Goal: Use online tool/utility: Use online tool/utility

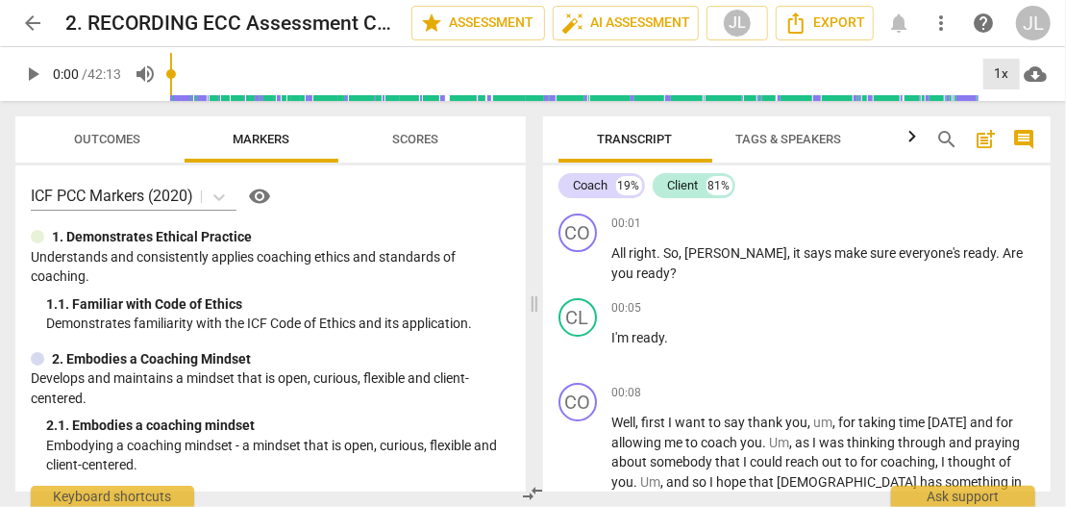
click at [994, 66] on div "1x" at bounding box center [1001, 74] width 37 height 31
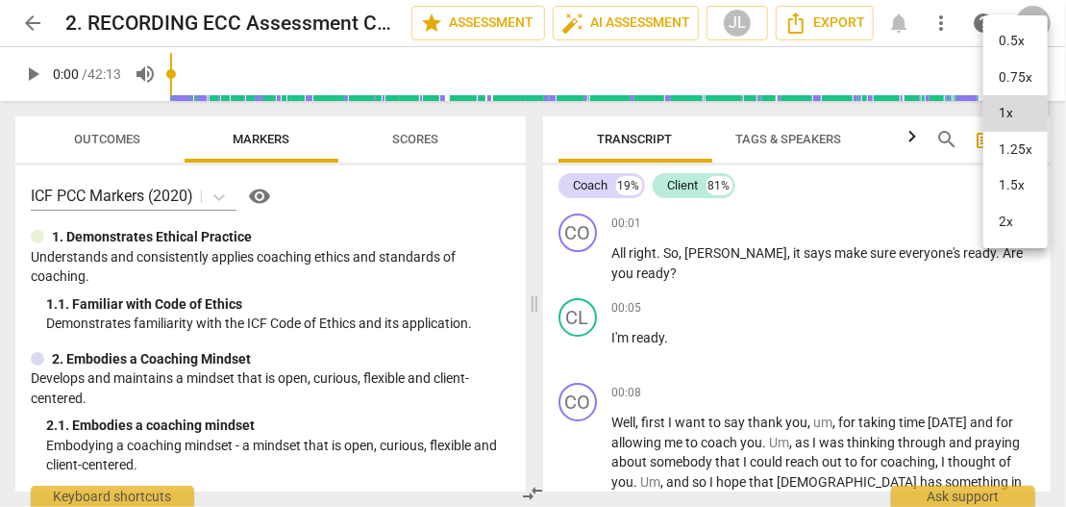
click at [1006, 143] on li "1.25x" at bounding box center [1015, 150] width 64 height 37
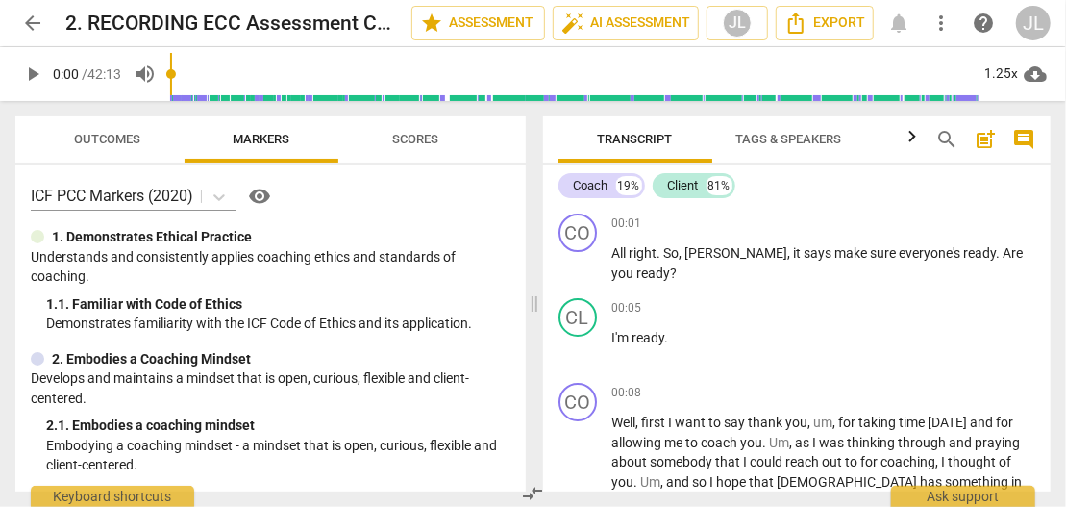
click at [1021, 142] on span "comment" at bounding box center [1023, 139] width 23 height 23
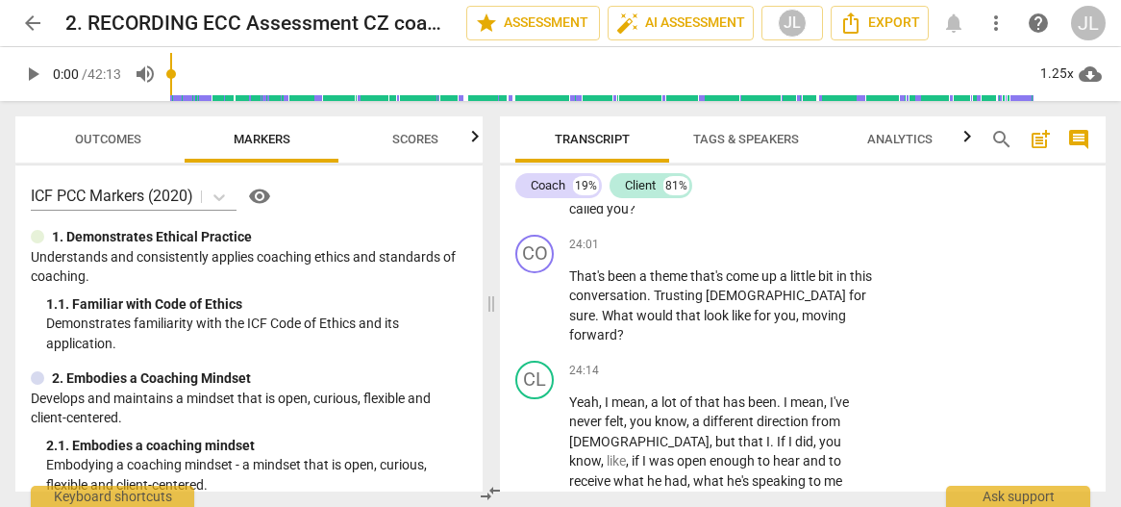
scroll to position [12221, 0]
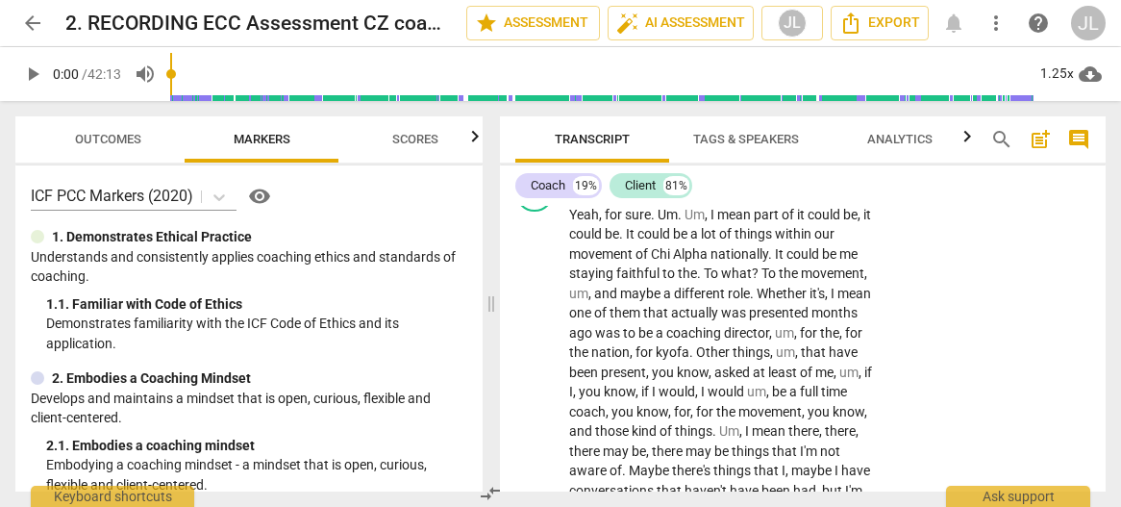
click at [578, 222] on span "Yeah" at bounding box center [584, 214] width 30 height 15
click at [532, 149] on span "pause" at bounding box center [535, 137] width 23 height 23
click at [532, 149] on span "play_arrow" at bounding box center [535, 137] width 23 height 23
click at [31, 77] on span "pause" at bounding box center [32, 73] width 23 height 23
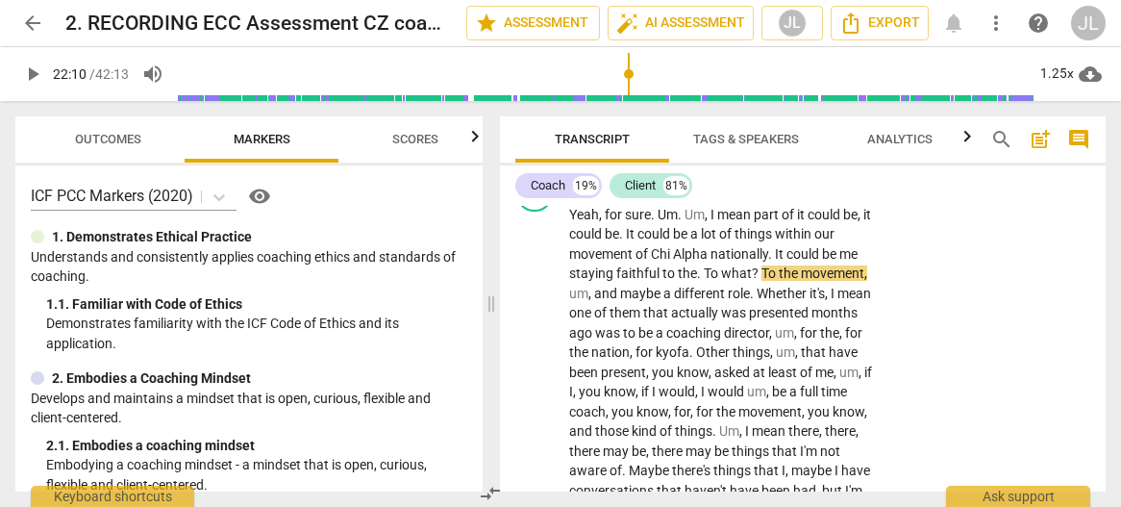
type input "1330"
click at [682, 222] on span "." at bounding box center [681, 214] width 7 height 15
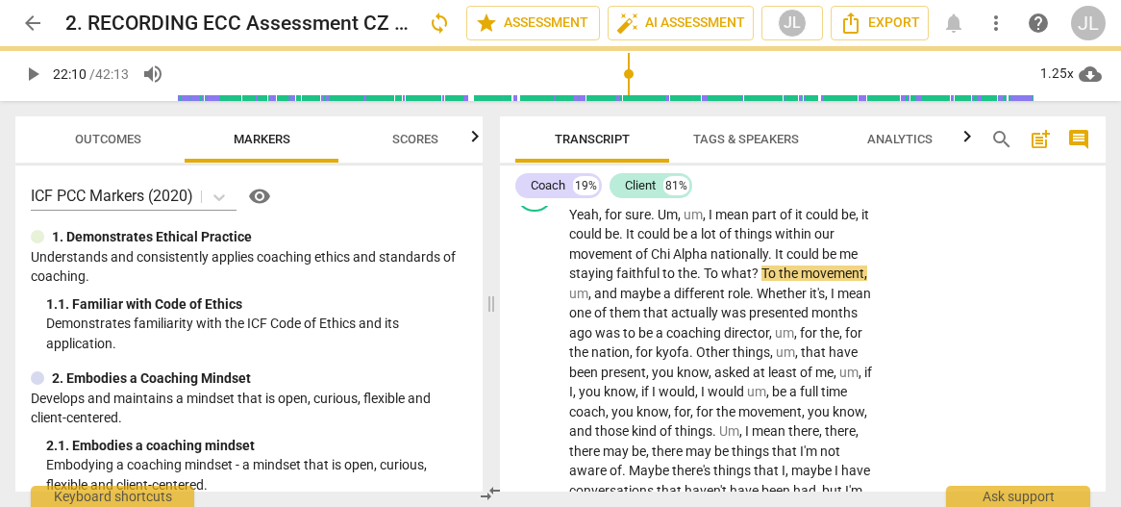
click at [30, 87] on button "play_arrow" at bounding box center [32, 74] width 35 height 35
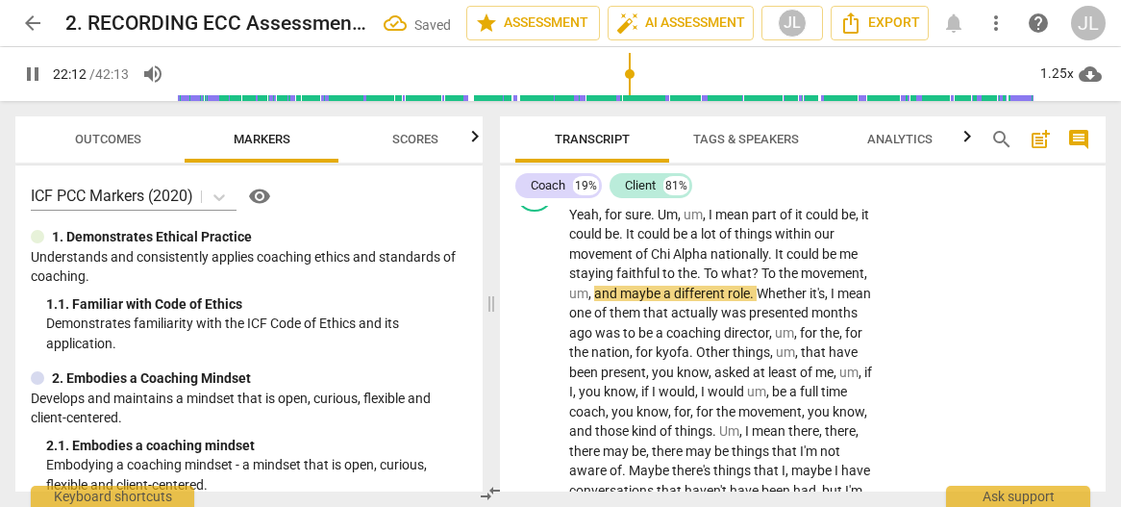
click at [30, 87] on button "pause" at bounding box center [32, 74] width 35 height 35
type input "1333"
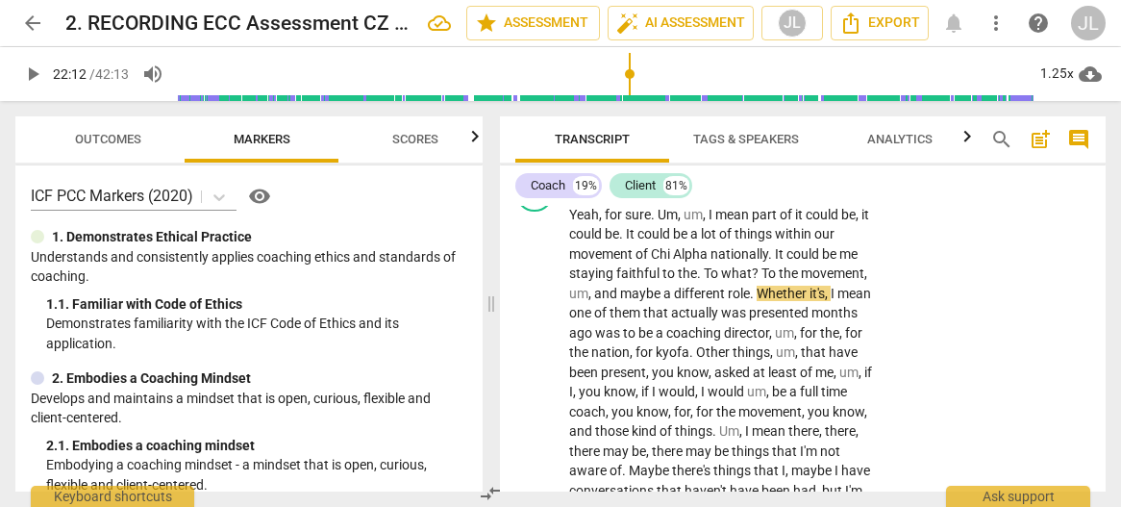
click at [698, 281] on span "." at bounding box center [700, 272] width 7 height 15
click at [684, 281] on span "the," at bounding box center [689, 272] width 22 height 15
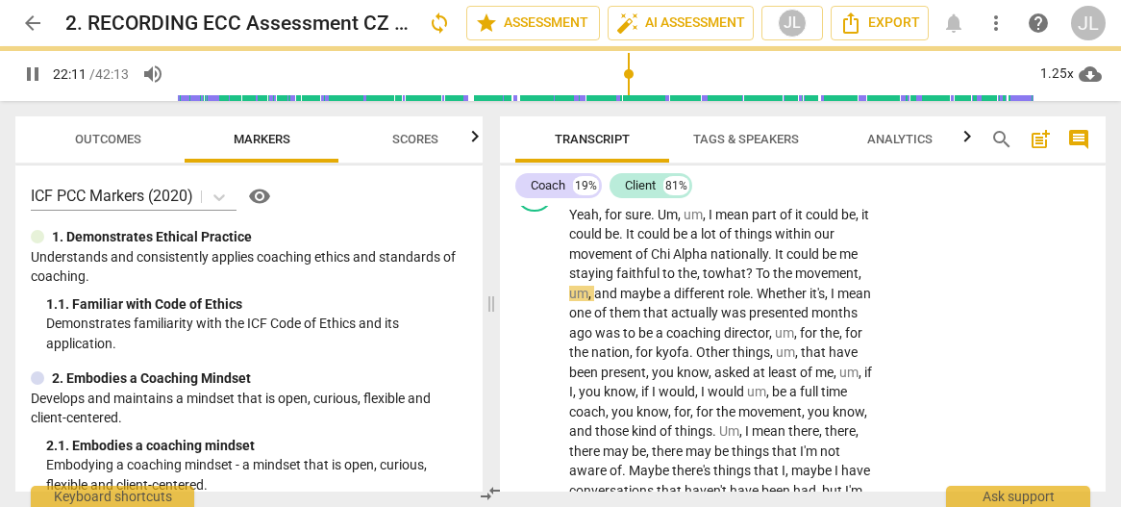
click at [31, 80] on span "pause" at bounding box center [32, 73] width 23 height 23
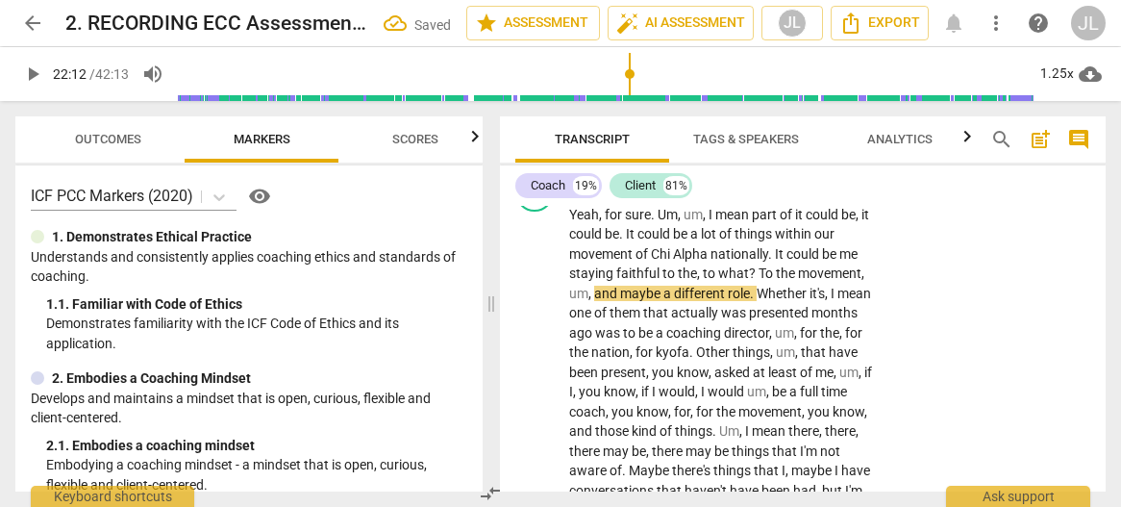
type input "1332"
click at [752, 281] on span "?" at bounding box center [754, 272] width 10 height 15
click at [28, 73] on span "play_arrow" at bounding box center [32, 73] width 23 height 23
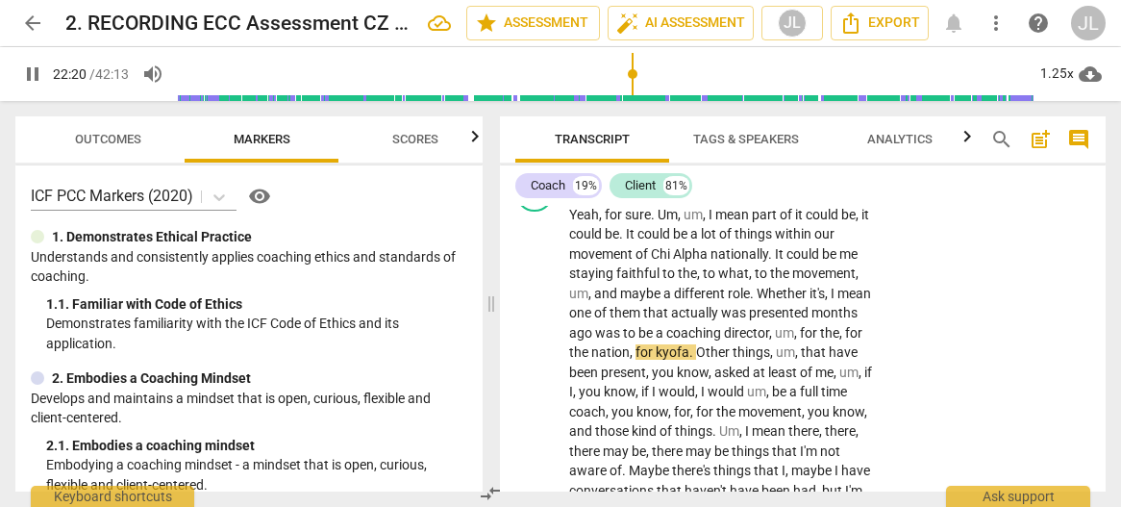
click at [28, 73] on span "pause" at bounding box center [32, 73] width 23 height 23
type input "1342"
drag, startPoint x: 731, startPoint y: 426, endPoint x: 704, endPoint y: 427, distance: 26.9
click at [689, 360] on span "kyofa" at bounding box center [673, 351] width 34 height 15
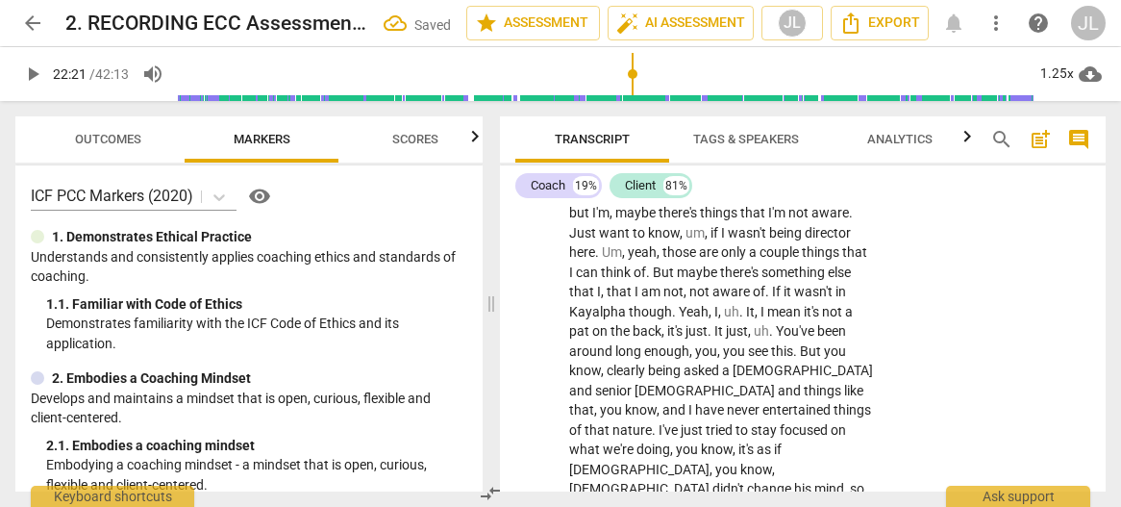
scroll to position [12424, 0]
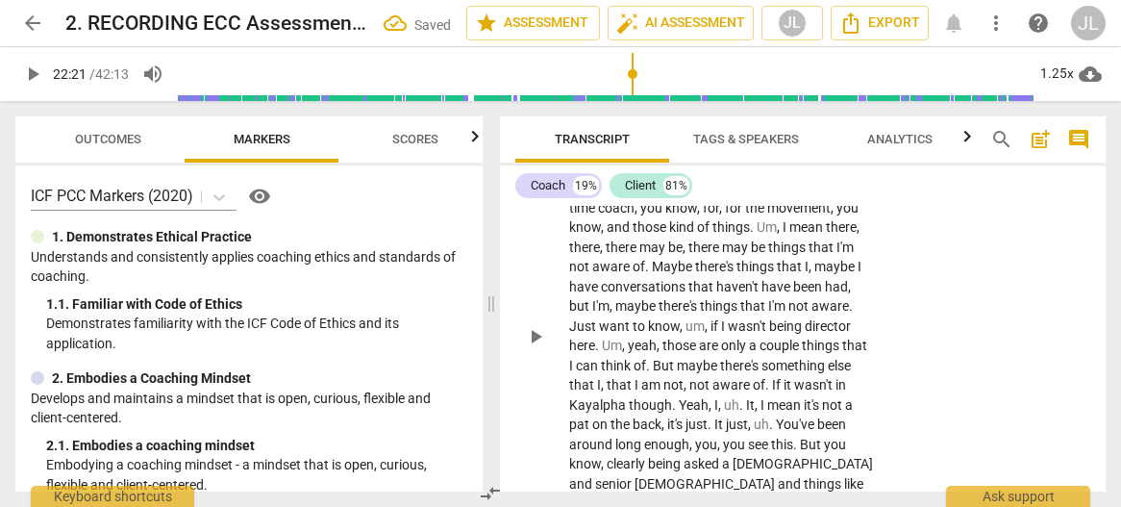
click at [536, 348] on span "play_arrow" at bounding box center [535, 336] width 23 height 23
click at [536, 348] on span "pause" at bounding box center [535, 336] width 23 height 23
click at [536, 348] on span "play_arrow" at bounding box center [535, 336] width 23 height 23
click at [531, 348] on span "pause" at bounding box center [535, 336] width 23 height 23
click at [534, 348] on span "play_arrow" at bounding box center [535, 336] width 23 height 23
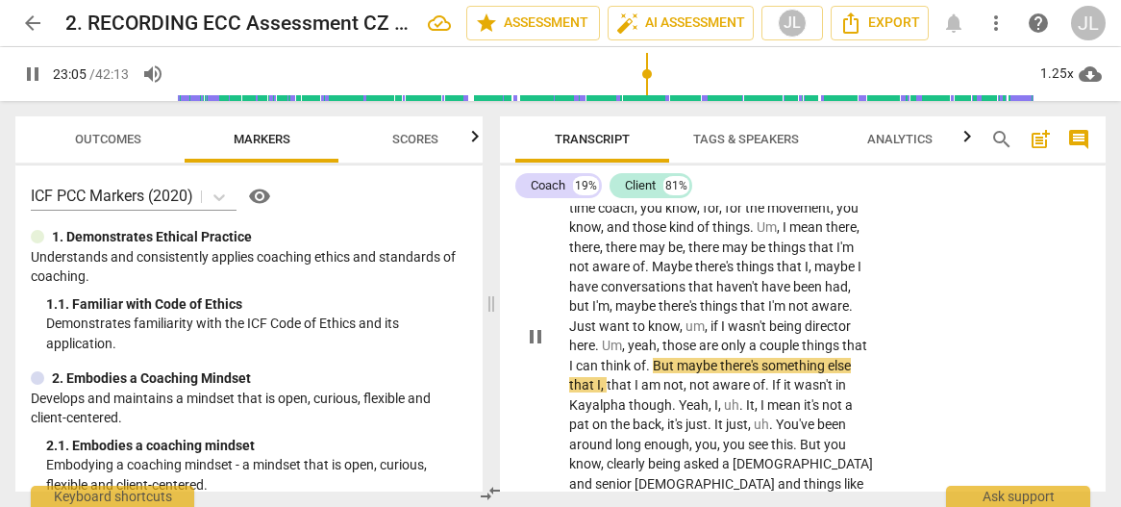
click at [534, 348] on span "pause" at bounding box center [535, 336] width 23 height 23
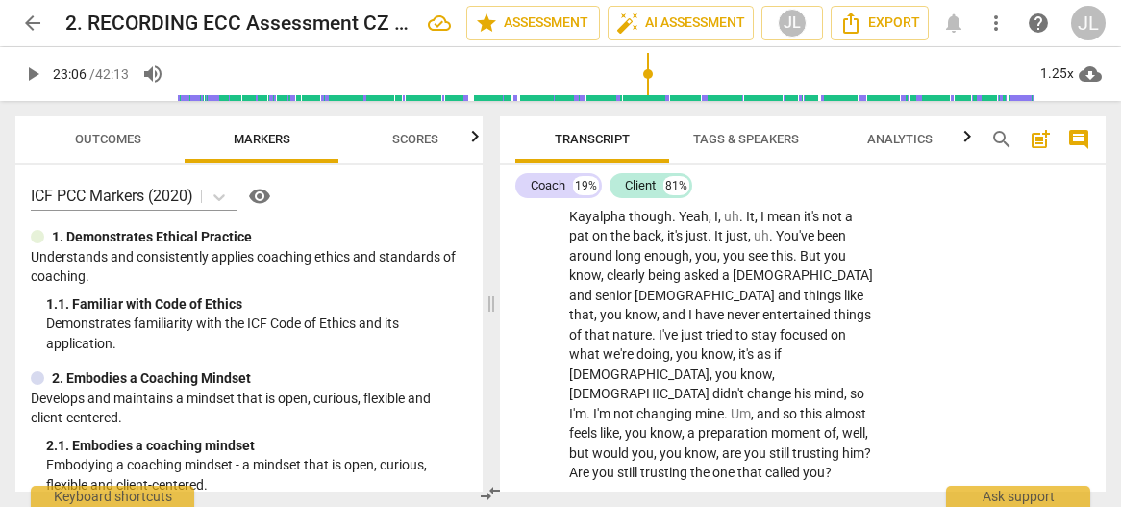
scroll to position [12659, 0]
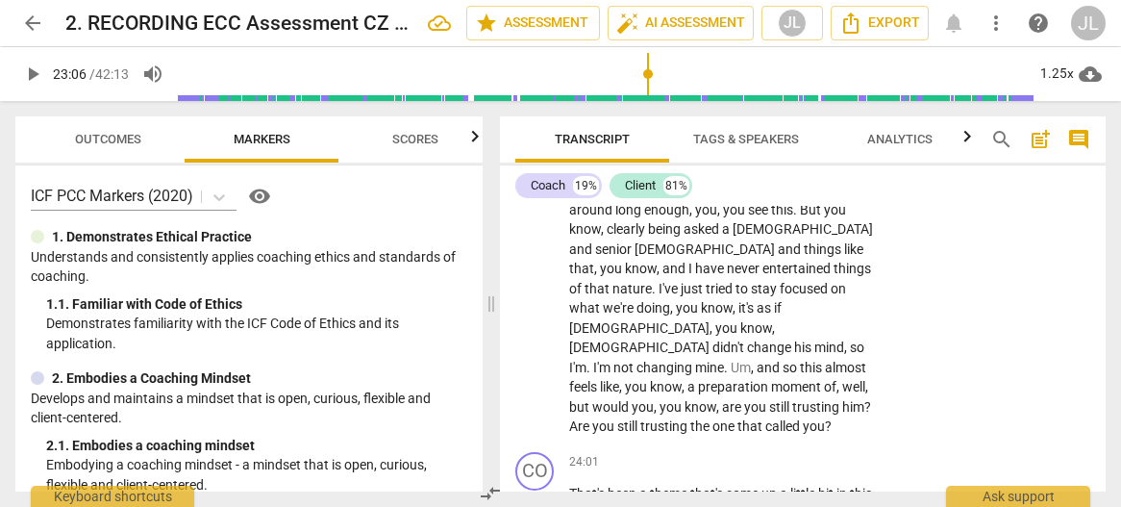
click at [32, 71] on span "play_arrow" at bounding box center [32, 73] width 23 height 23
click at [32, 71] on span "pause" at bounding box center [32, 73] width 23 height 23
type input "1389"
drag, startPoint x: 668, startPoint y: 244, endPoint x: 650, endPoint y: 247, distance: 18.5
click at [629, 178] on span "Kayalpha" at bounding box center [599, 169] width 60 height 15
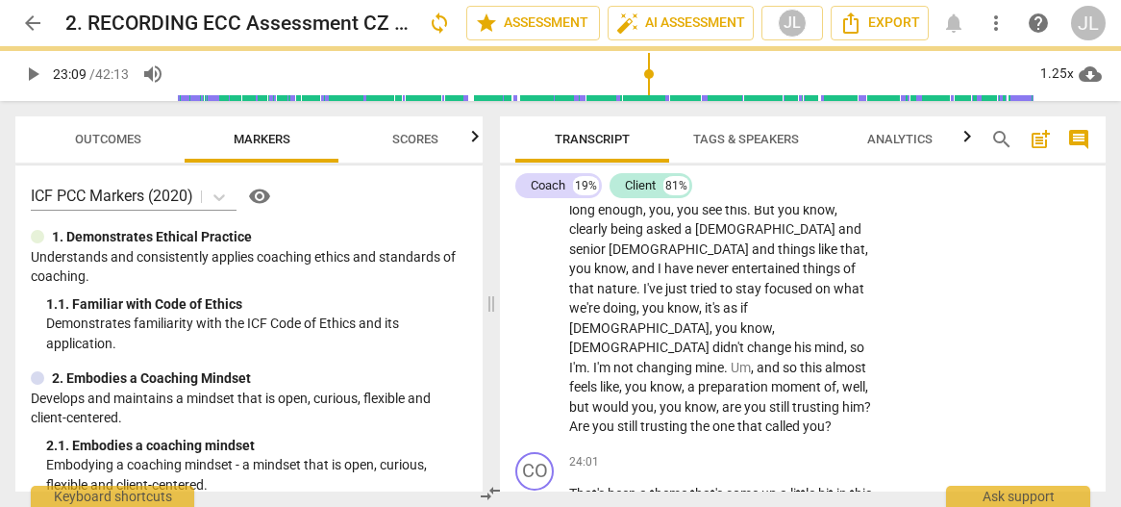
click at [657, 178] on span "." at bounding box center [653, 169] width 7 height 15
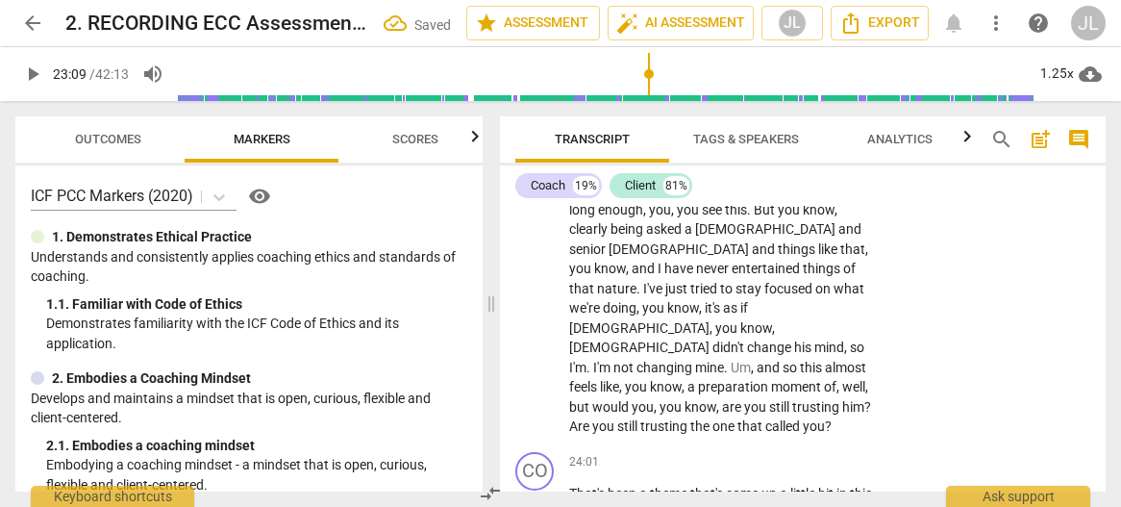
click at [719, 178] on span "." at bounding box center [715, 169] width 7 height 15
click at [37, 81] on span "play_arrow" at bounding box center [32, 73] width 23 height 23
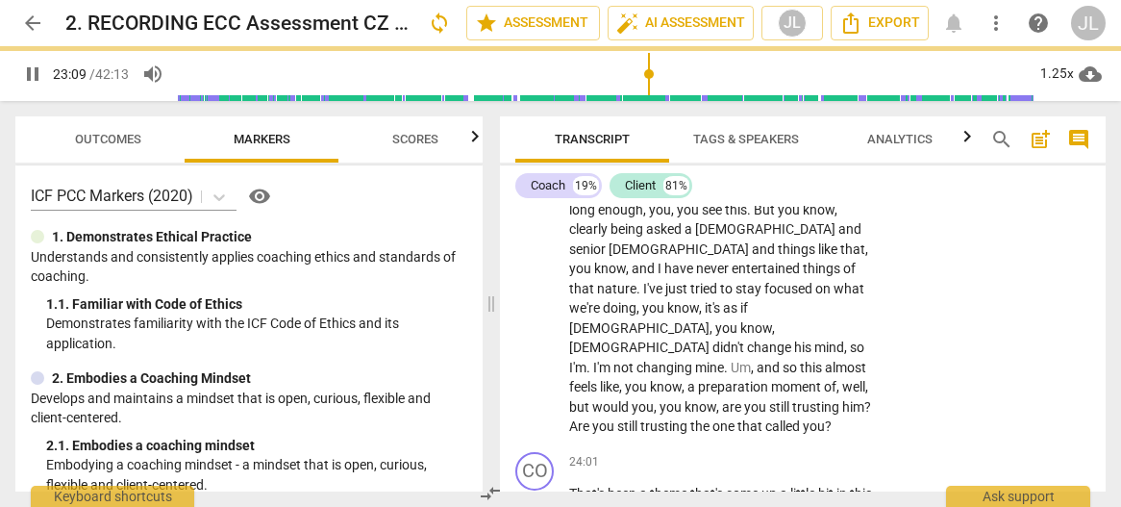
click at [31, 74] on span "pause" at bounding box center [32, 73] width 23 height 23
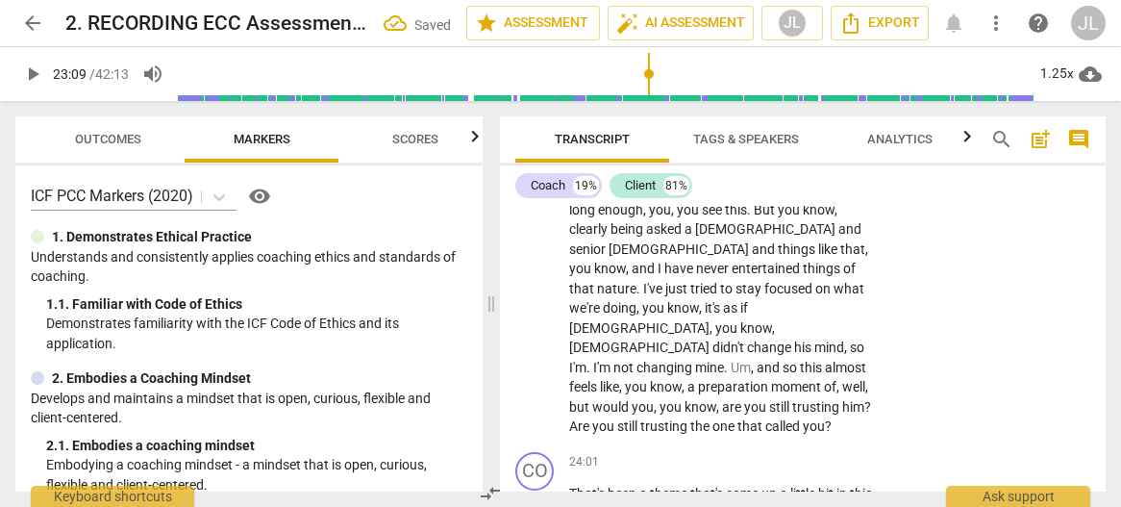
click at [31, 77] on span "play_arrow" at bounding box center [32, 73] width 23 height 23
click at [652, 178] on span "." at bounding box center [648, 169] width 7 height 15
type input "1394"
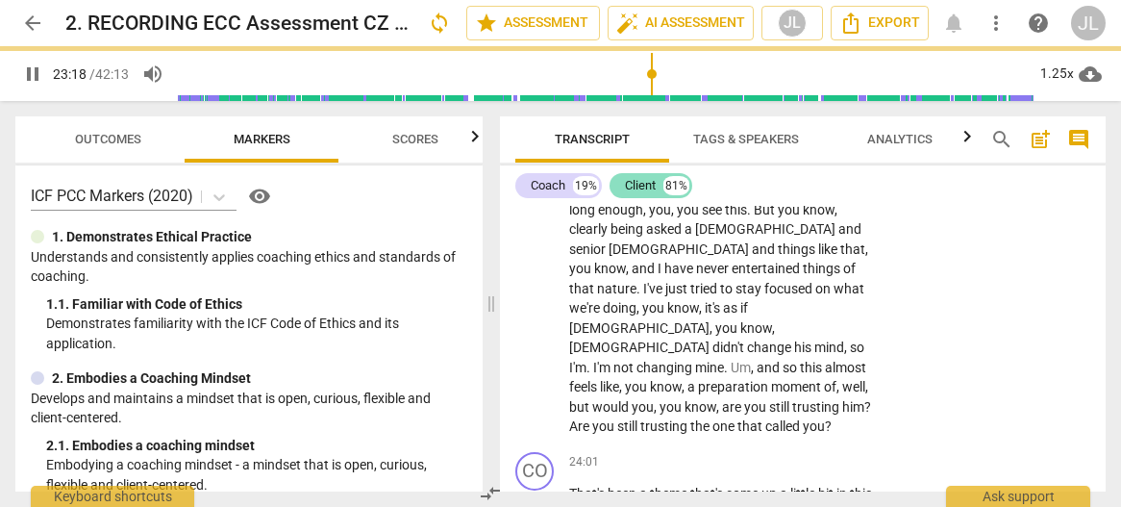
click at [33, 73] on span "pause" at bounding box center [32, 73] width 23 height 23
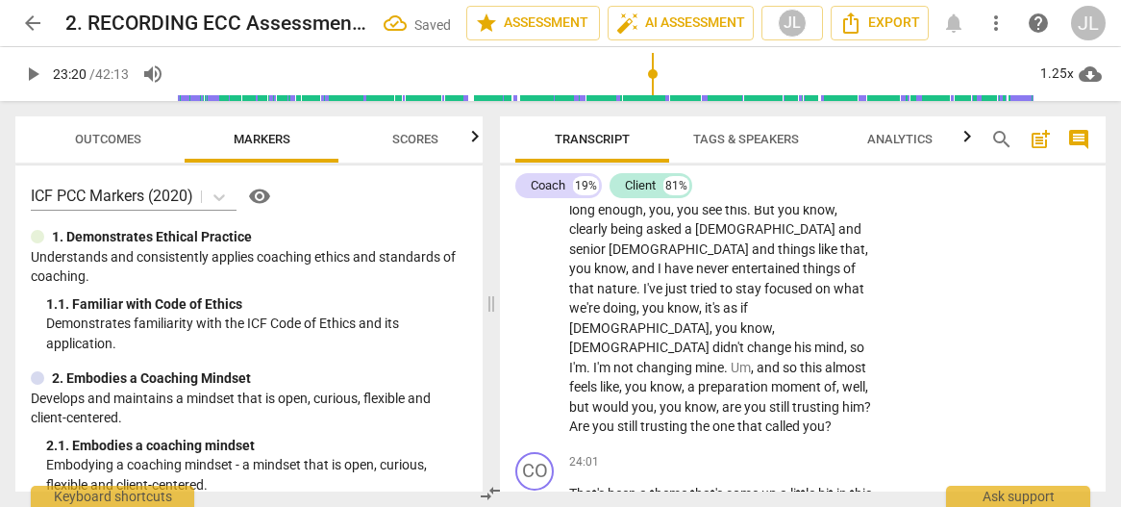
type input "1400"
click at [732, 178] on span "," at bounding box center [729, 169] width 6 height 15
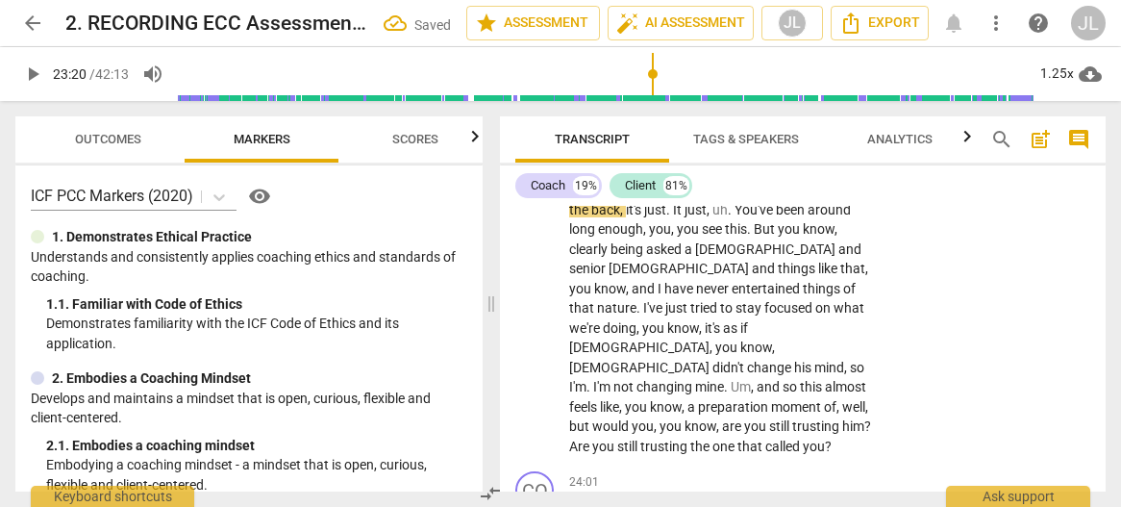
drag, startPoint x: 603, startPoint y: 288, endPoint x: 788, endPoint y: 250, distance: 189.5
click at [788, 250] on p "Yeah , for sure . Um , um , I mean part of it could be , it could be . It could…" at bounding box center [721, 111] width 305 height 690
click at [631, 257] on div "+" at bounding box center [623, 261] width 19 height 19
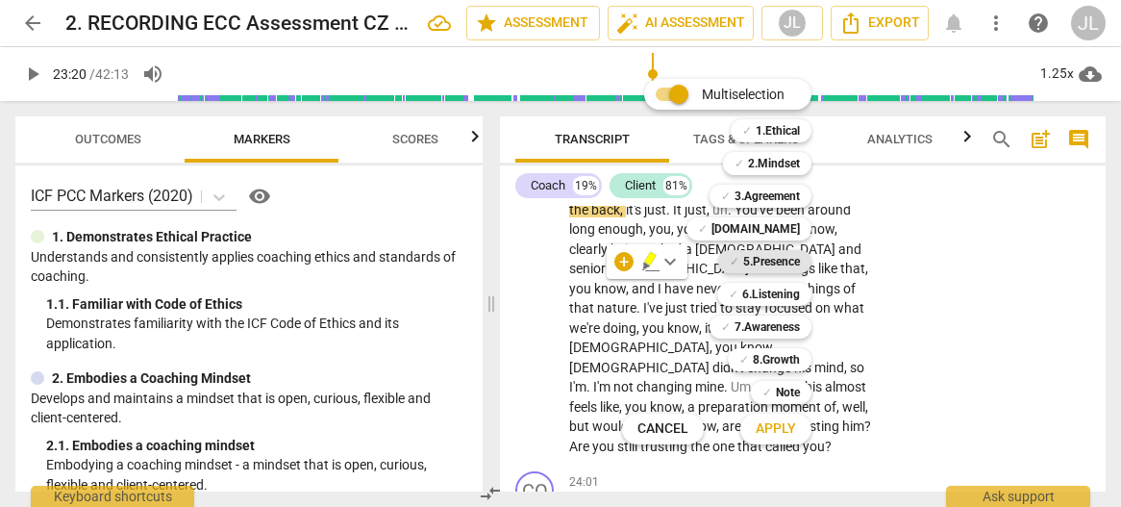
click at [790, 258] on b "5.Presence" at bounding box center [771, 261] width 57 height 23
click at [784, 424] on span "Apply" at bounding box center [776, 428] width 40 height 19
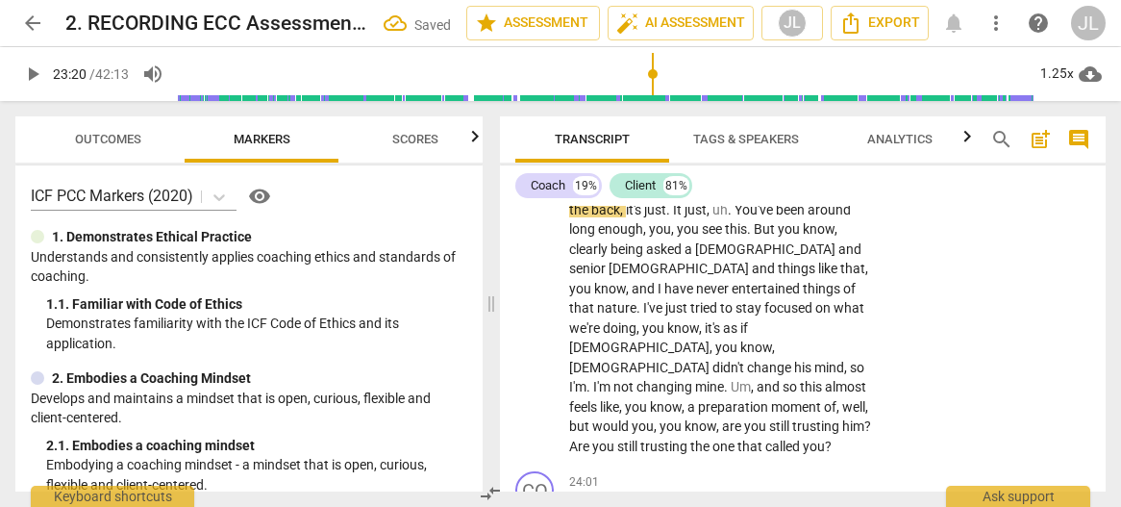
scroll to position [12377, 0]
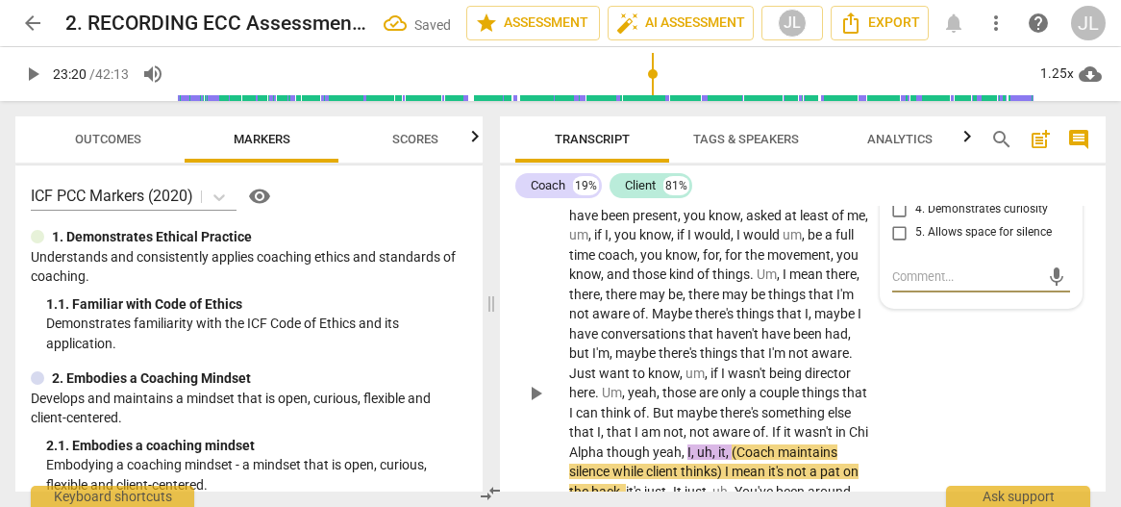
click at [892, 244] on input "5. Allows space for silence" at bounding box center [899, 232] width 31 height 23
checkbox input "true"
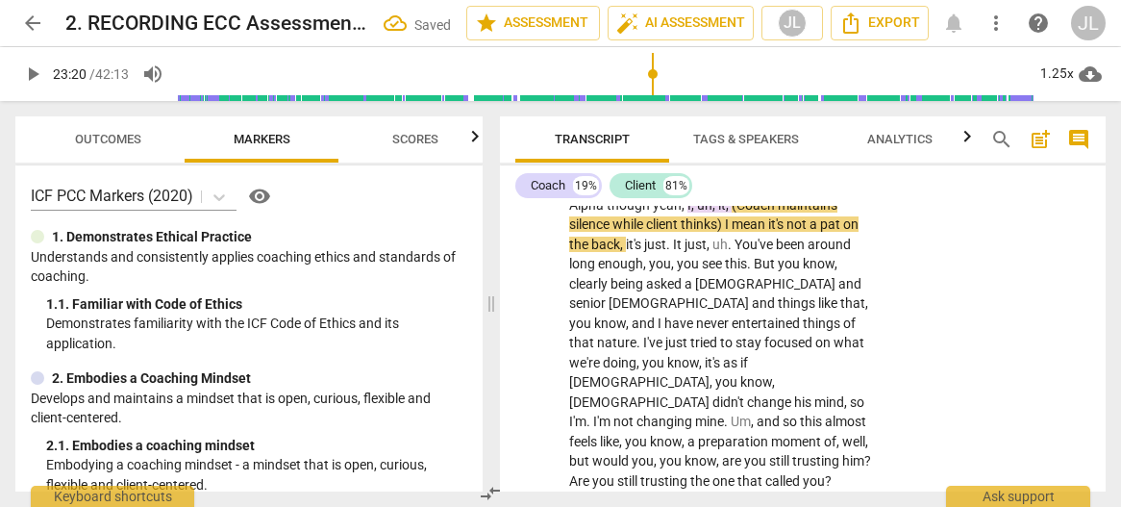
scroll to position [12671, 0]
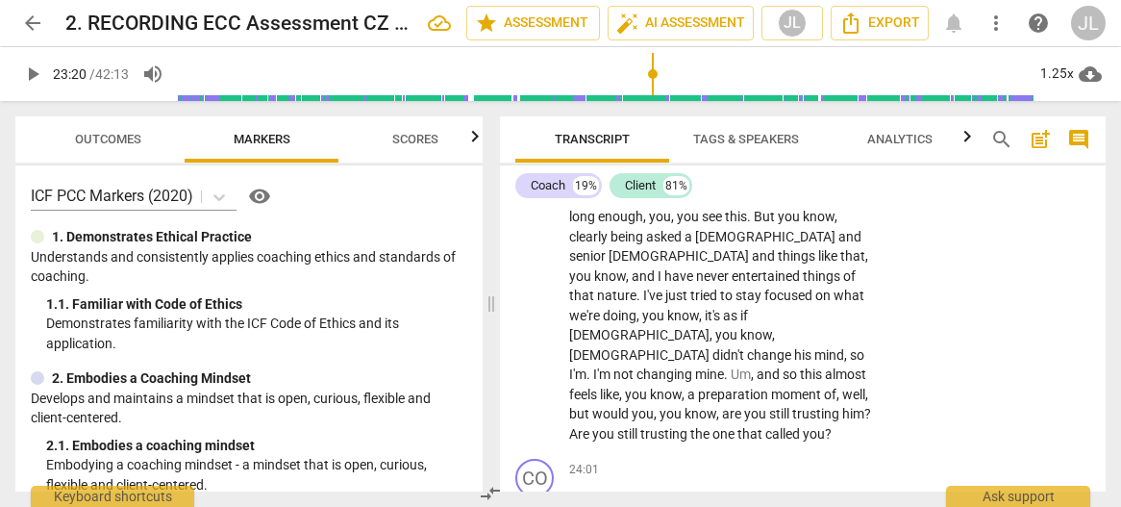
click at [21, 78] on span "play_arrow" at bounding box center [32, 73] width 23 height 23
click at [21, 78] on span "pause" at bounding box center [32, 73] width 23 height 23
type input "1403"
click at [673, 205] on span "." at bounding box center [669, 196] width 7 height 15
click at [32, 75] on span "play_arrow" at bounding box center [32, 73] width 23 height 23
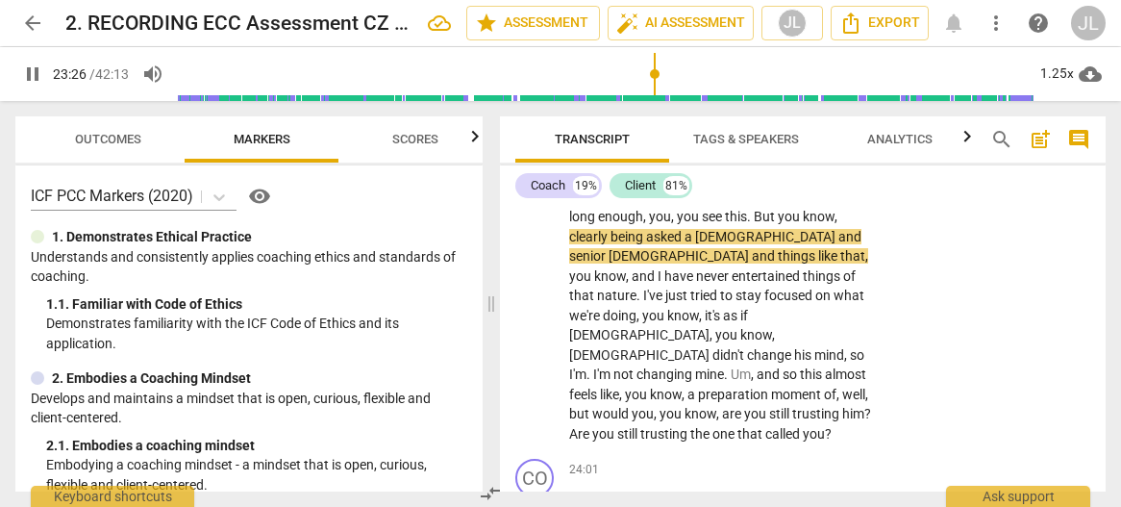
click at [32, 75] on span "pause" at bounding box center [32, 73] width 23 height 23
click at [32, 72] on span "play_arrow" at bounding box center [32, 73] width 23 height 23
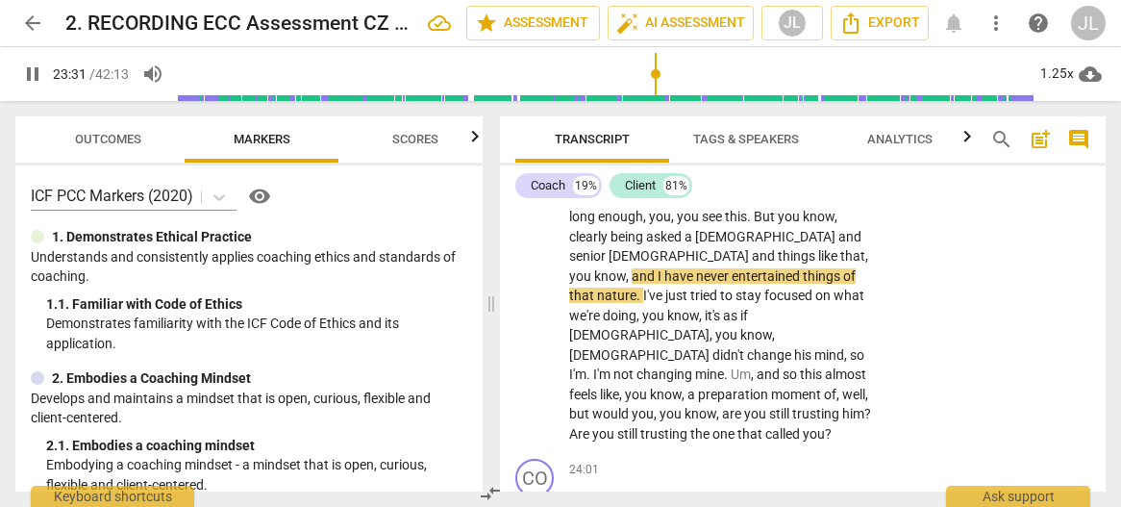
click at [32, 72] on span "pause" at bounding box center [32, 73] width 23 height 23
type input "1412"
click at [695, 244] on span "a" at bounding box center [689, 236] width 11 height 15
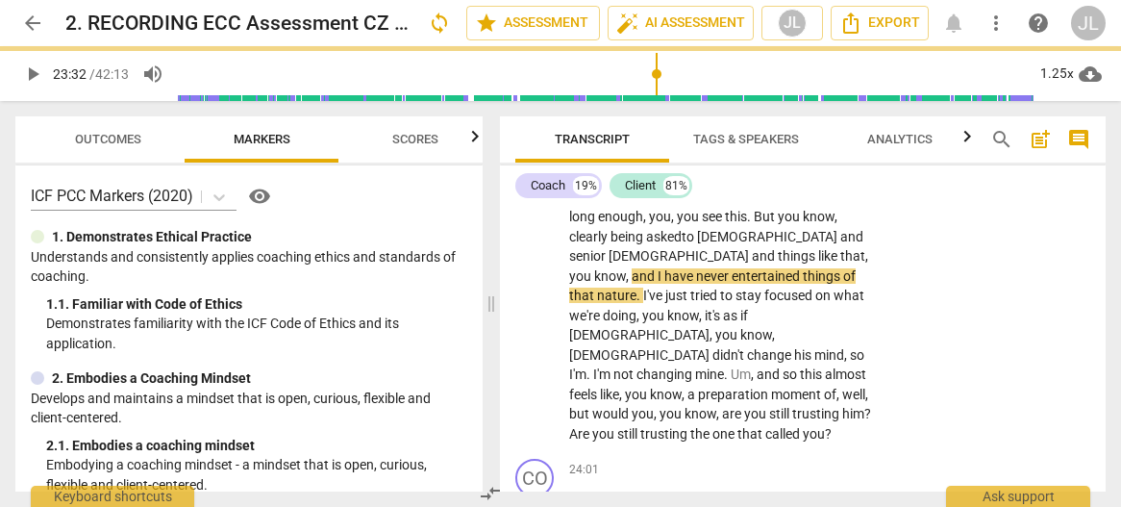
click at [37, 69] on span "play_arrow" at bounding box center [32, 73] width 23 height 23
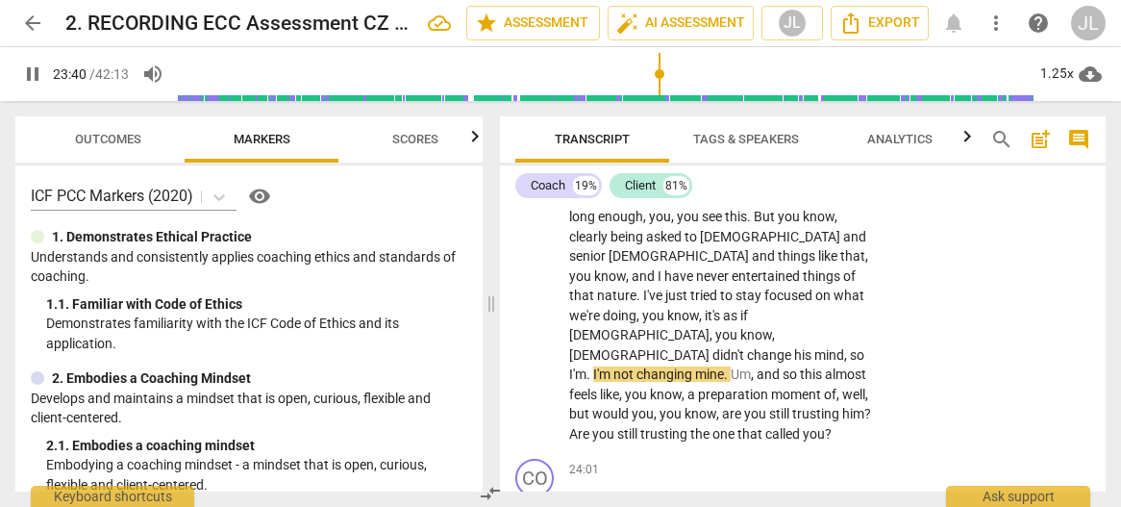
click at [37, 69] on span "pause" at bounding box center [32, 73] width 23 height 23
type input "1422"
click at [593, 382] on span "." at bounding box center [589, 373] width 7 height 15
click at [33, 72] on span "play_arrow" at bounding box center [32, 73] width 23 height 23
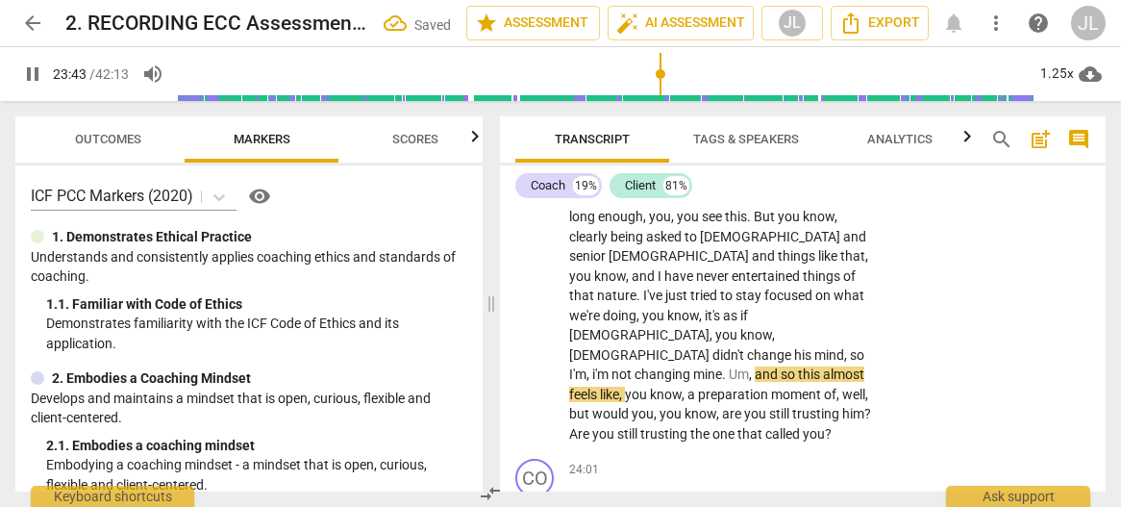
drag, startPoint x: 34, startPoint y: 72, endPoint x: 540, endPoint y: 409, distance: 608.1
click at [34, 72] on span "pause" at bounding box center [32, 73] width 23 height 23
type input "1424"
click at [729, 382] on span "Um" at bounding box center [739, 373] width 20 height 15
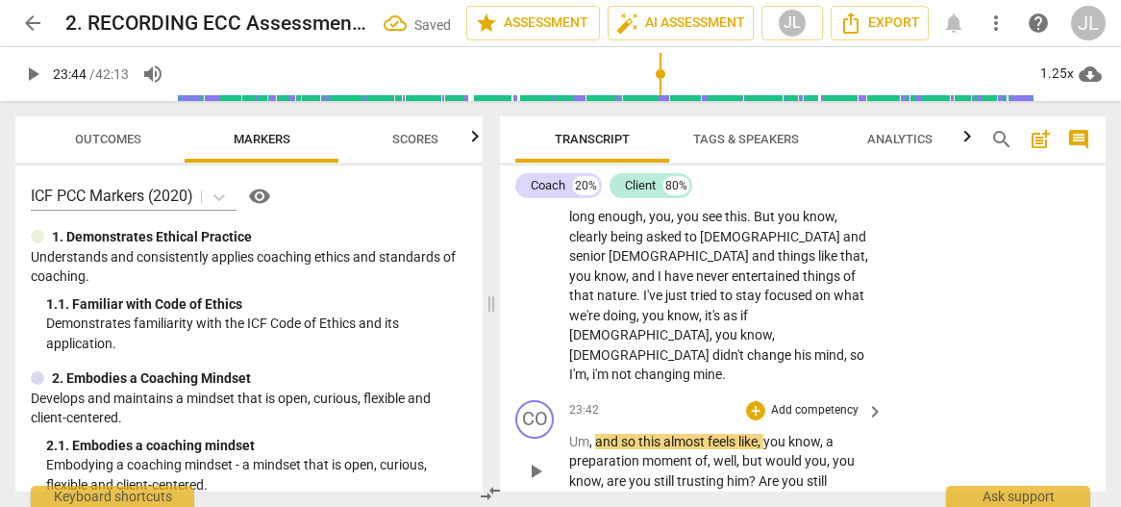
click at [569, 449] on span "Um" at bounding box center [579, 441] width 20 height 15
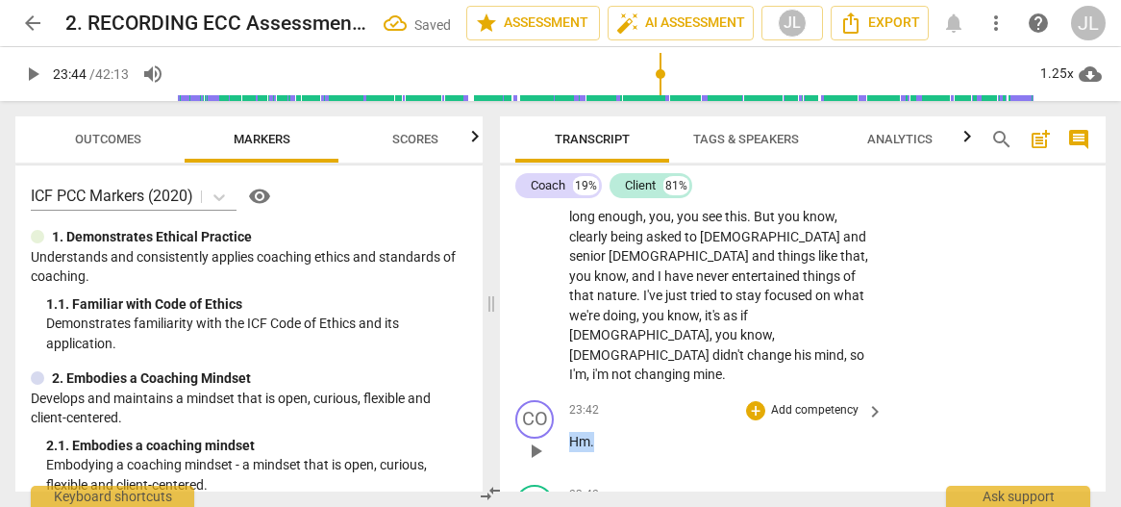
click at [569, 452] on p "Hm ." at bounding box center [721, 442] width 305 height 20
click at [612, 453] on div "+" at bounding box center [611, 452] width 19 height 19
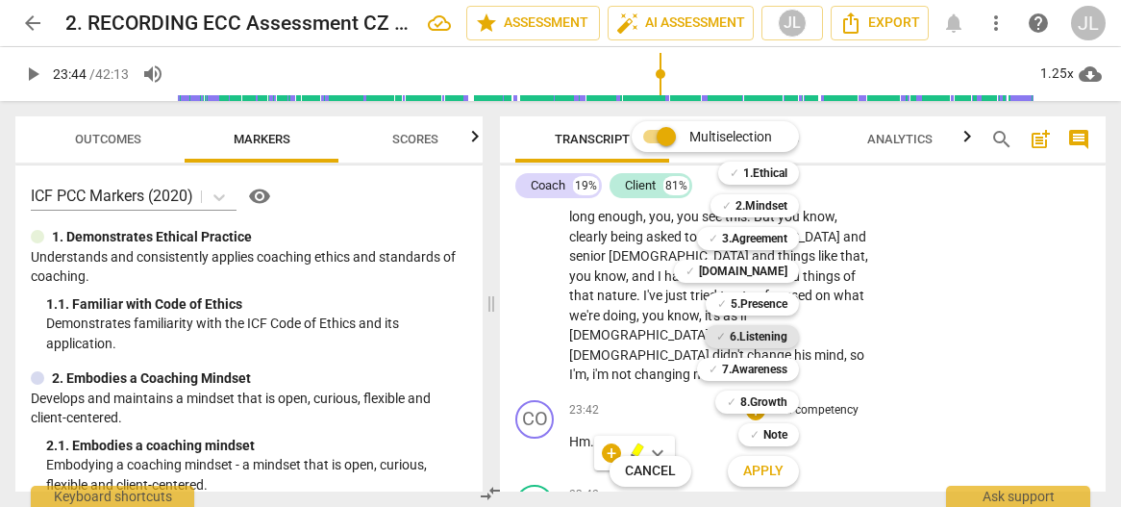
click at [778, 339] on b "6.Listening" at bounding box center [759, 336] width 58 height 23
click at [761, 468] on span "Apply" at bounding box center [763, 470] width 40 height 19
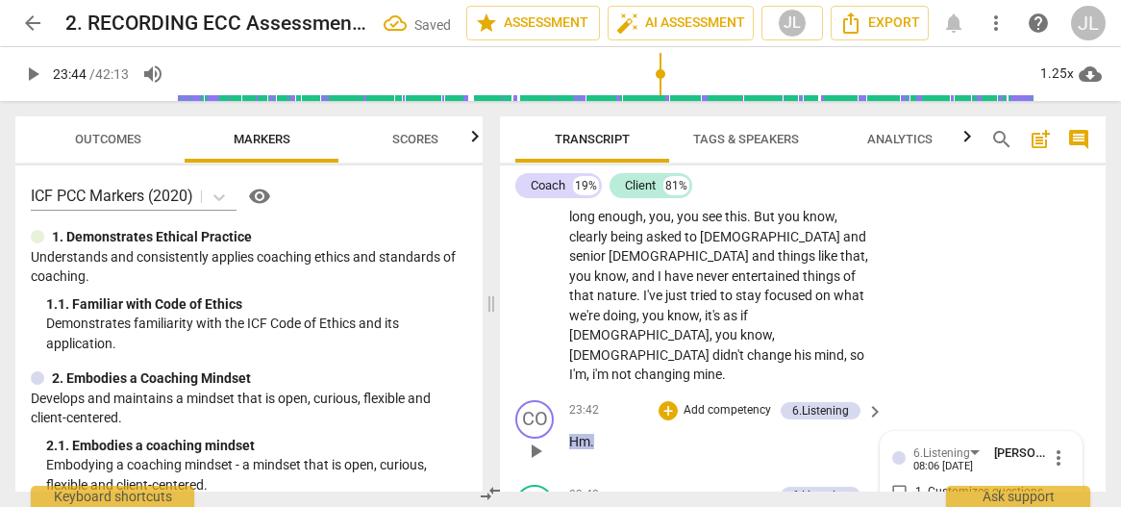
scroll to position [13056, 0]
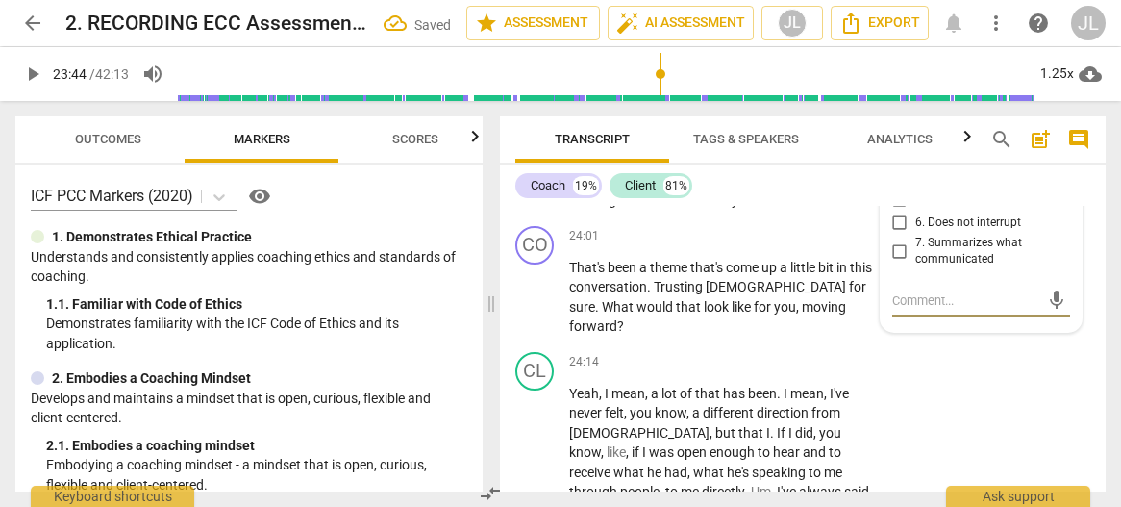
click at [896, 235] on input "6. Does not interrupt" at bounding box center [899, 222] width 31 height 23
checkbox input "true"
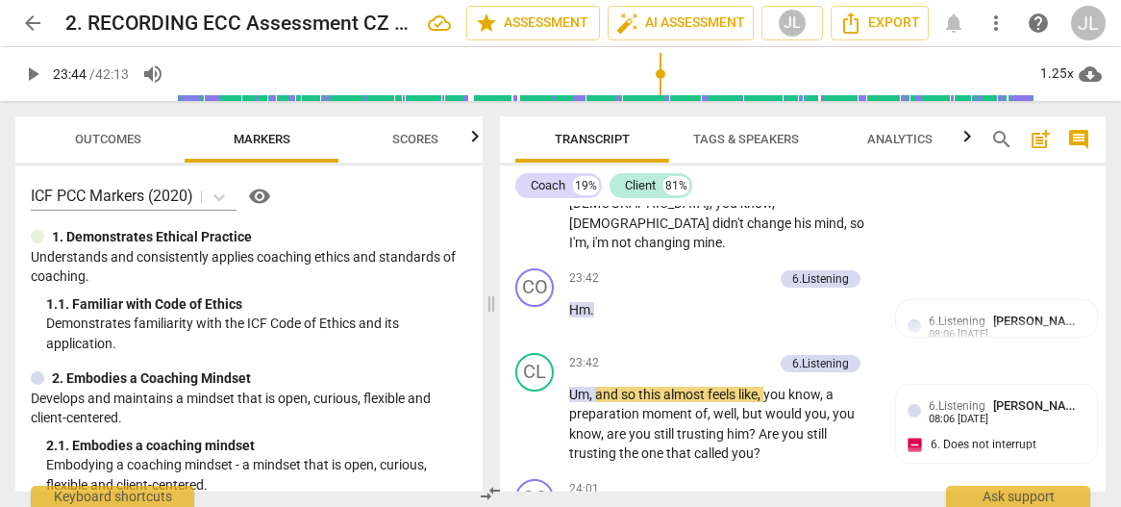
scroll to position [12945, 0]
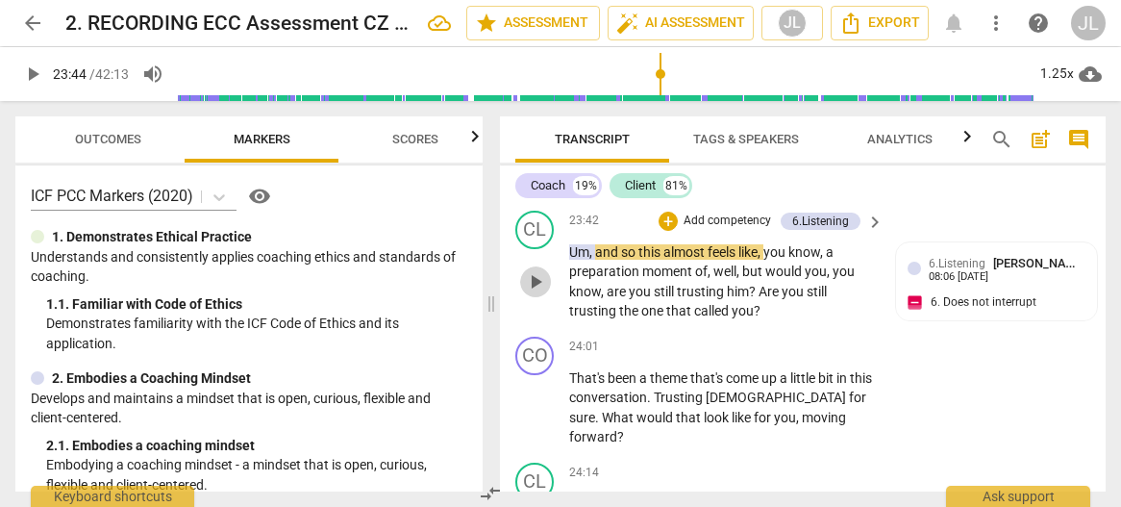
click at [533, 293] on span "play_arrow" at bounding box center [535, 281] width 23 height 23
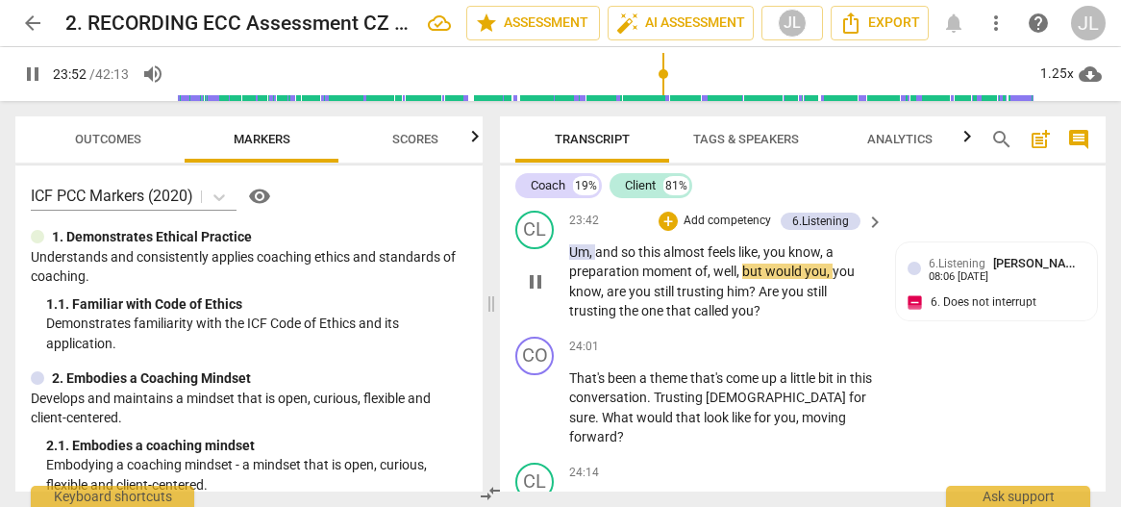
click at [722, 279] on span "well" at bounding box center [724, 270] width 23 height 15
type input "1433"
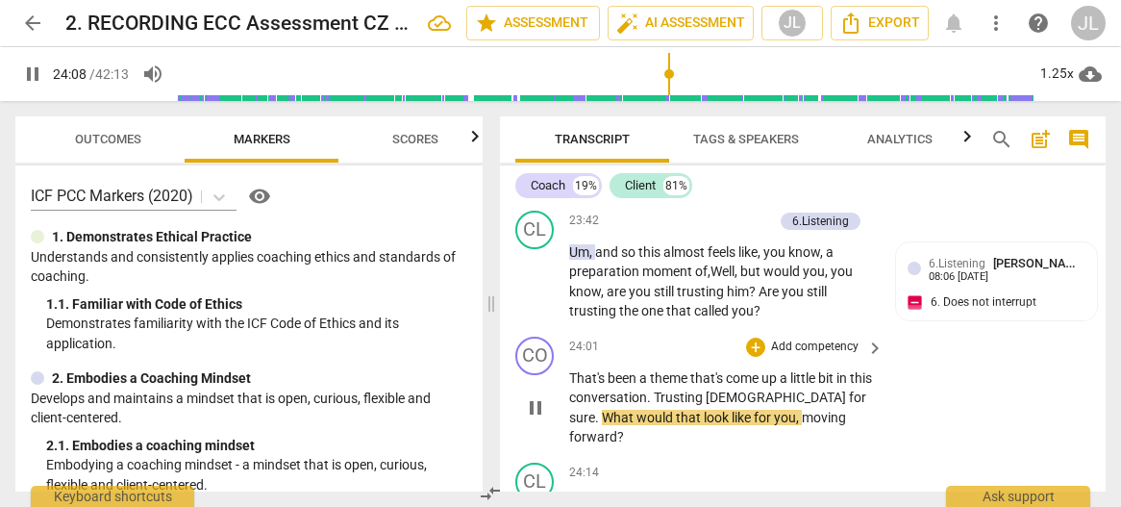
drag, startPoint x: 534, startPoint y: 437, endPoint x: 629, endPoint y: 429, distance: 94.6
click at [534, 419] on span "pause" at bounding box center [535, 407] width 23 height 23
type input "1450"
click at [679, 405] on span "Trusting" at bounding box center [680, 396] width 52 height 15
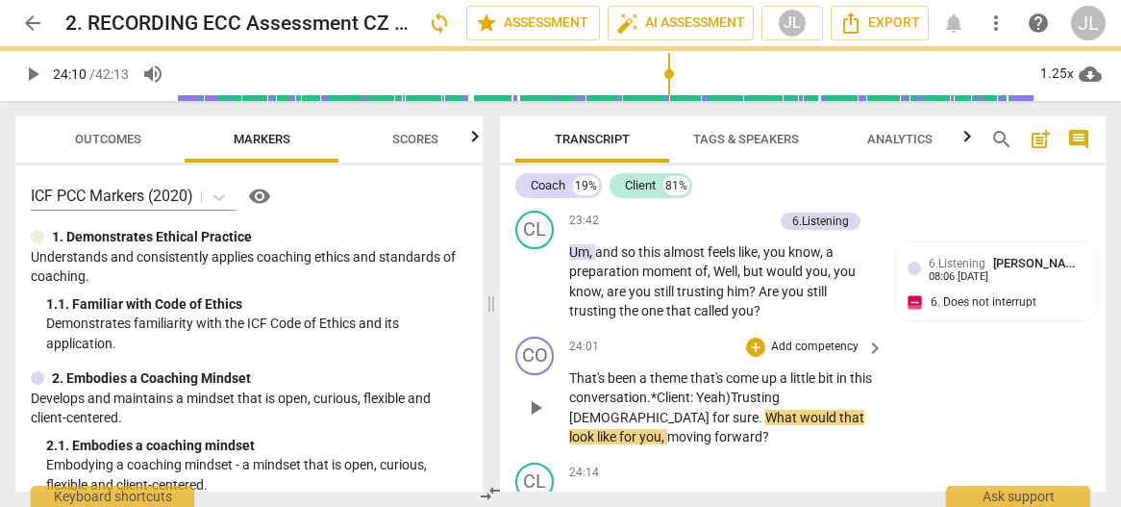
click at [712, 425] on span "[DEMOGRAPHIC_DATA]" at bounding box center [640, 416] width 143 height 15
click at [804, 425] on span "." at bounding box center [807, 416] width 7 height 15
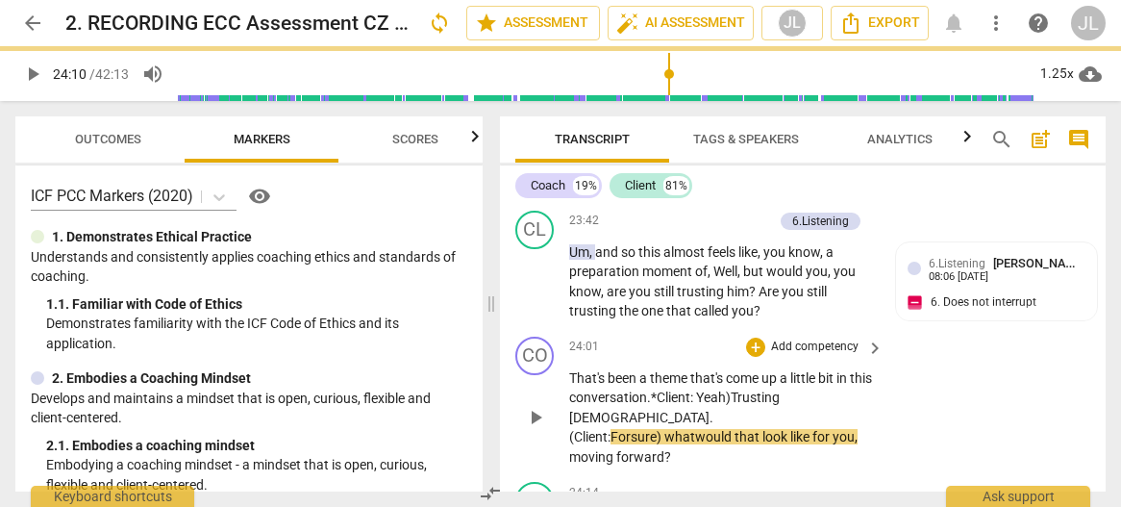
click at [673, 405] on span ". *Client: Yeah)" at bounding box center [689, 396] width 84 height 15
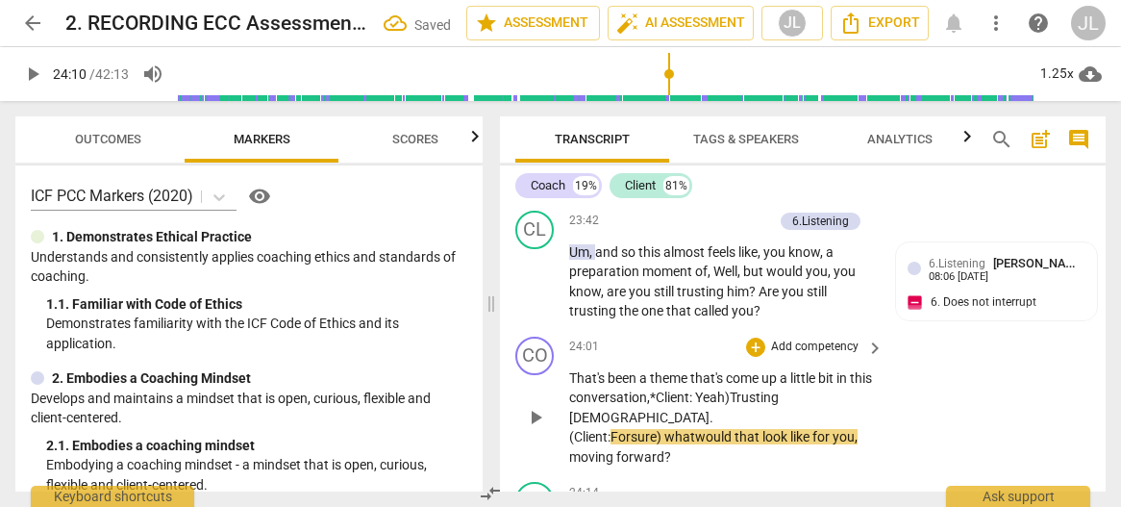
click at [682, 405] on span "*Client: Yeah)" at bounding box center [690, 396] width 80 height 15
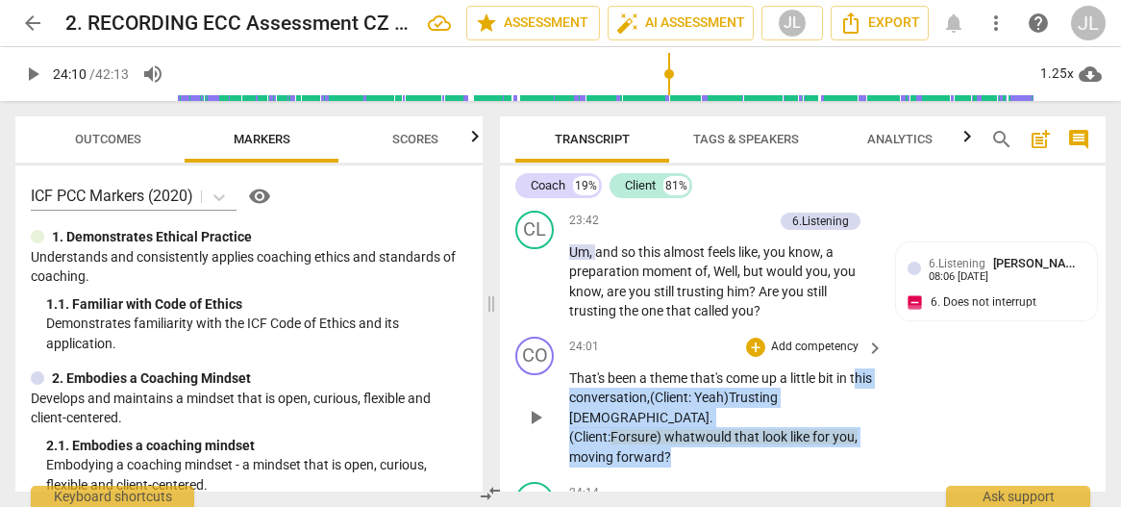
click at [681, 467] on p "That's been a theme that's come up a little bit in this conversation, (Client: …" at bounding box center [721, 417] width 305 height 99
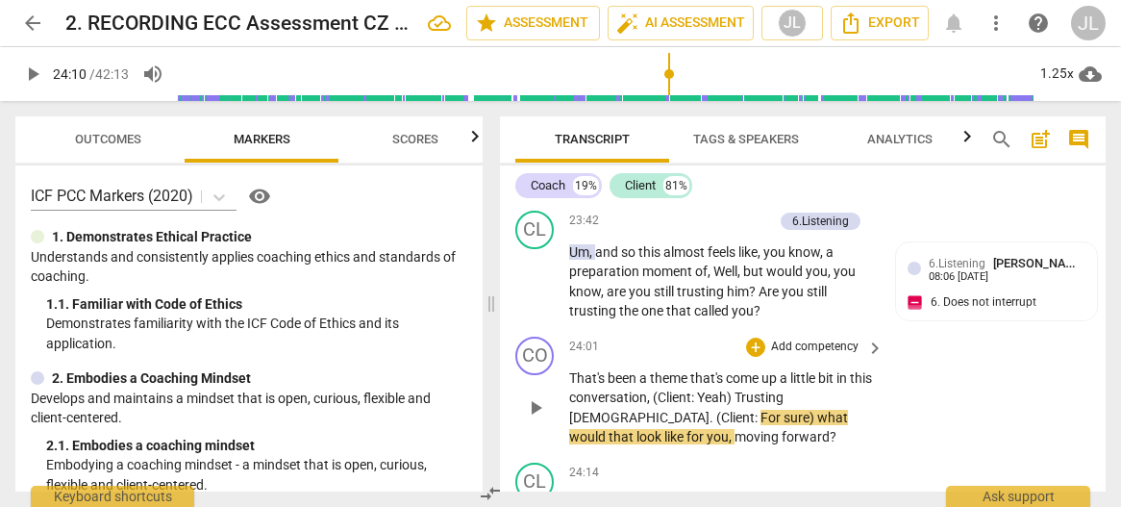
click at [767, 405] on span "Trusting" at bounding box center [758, 396] width 49 height 15
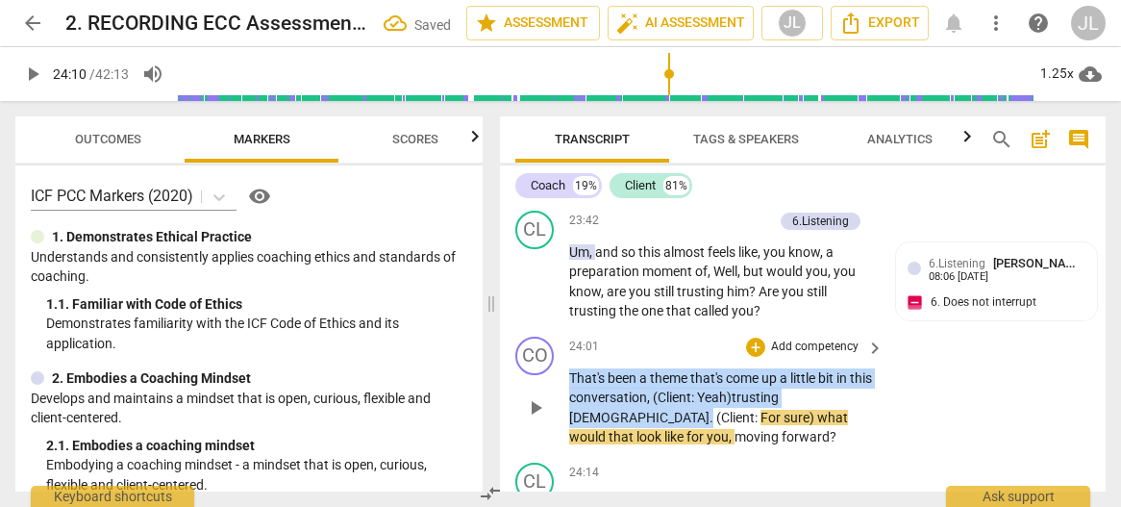
drag, startPoint x: 844, startPoint y: 430, endPoint x: 571, endPoint y: 409, distance: 273.7
click at [571, 409] on p "That's been a theme that's come up a little bit in this conversation , (Client …" at bounding box center [721, 407] width 305 height 79
click at [854, 409] on div "+" at bounding box center [855, 409] width 19 height 19
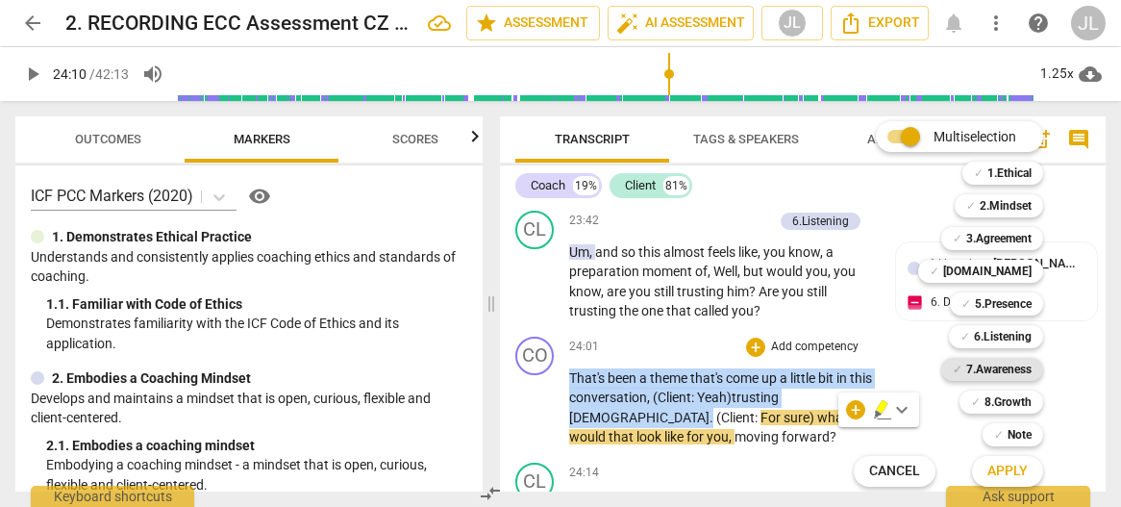
click at [1012, 367] on b "7.Awareness" at bounding box center [998, 369] width 65 height 23
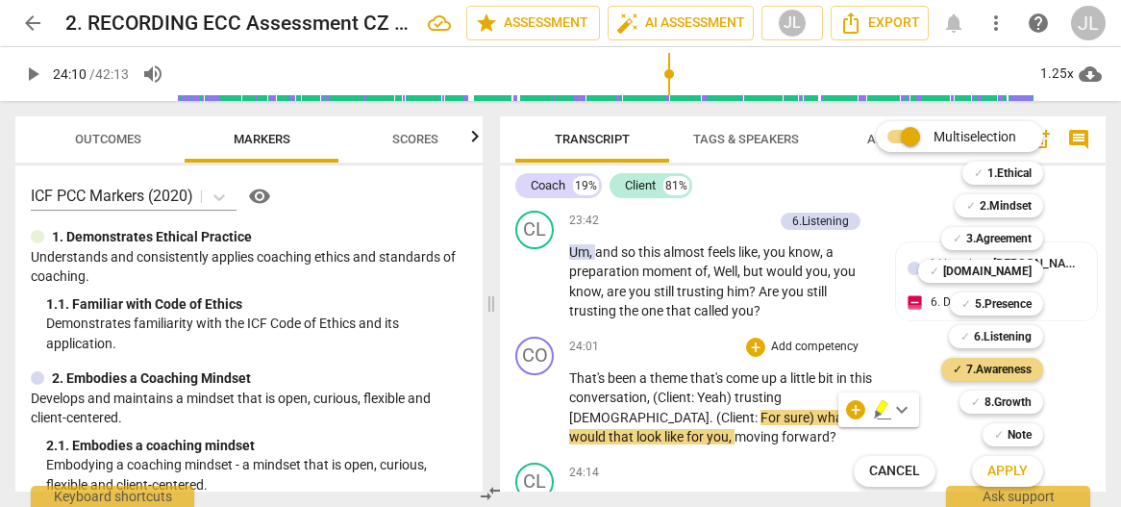
click at [1021, 476] on span "Apply" at bounding box center [1007, 470] width 40 height 19
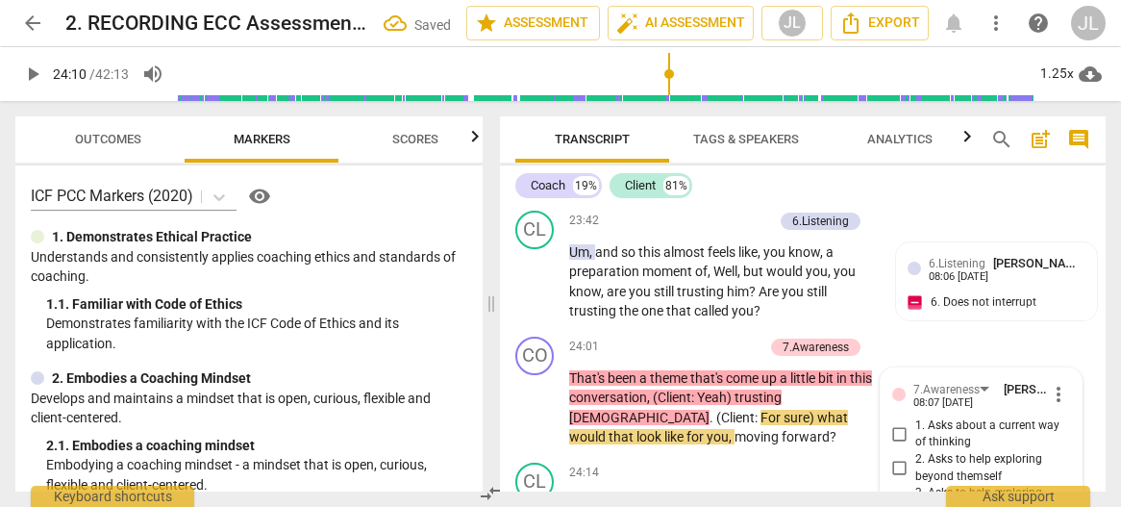
scroll to position [13360, 0]
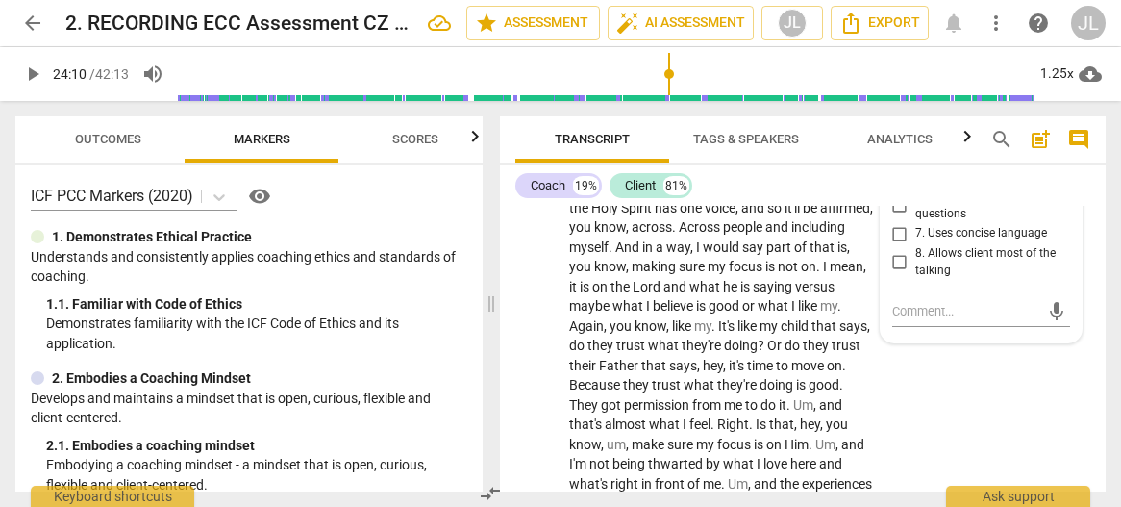
click at [1065, 257] on div "7.Awareness [PERSON_NAME] 08:07 [DATE] more_vert 1. Asks about a current way of…" at bounding box center [982, 148] width 202 height 389
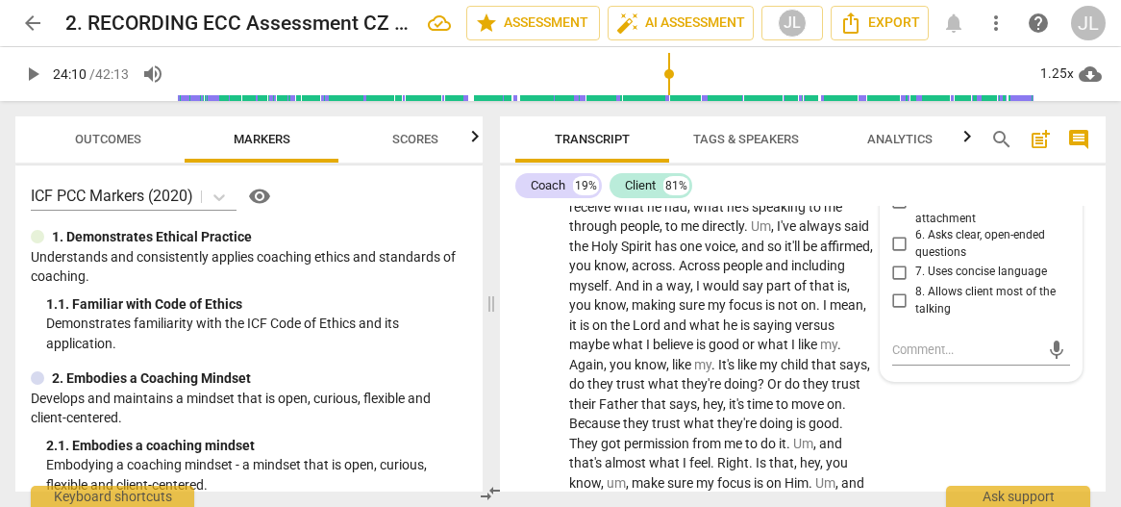
scroll to position [13283, 0]
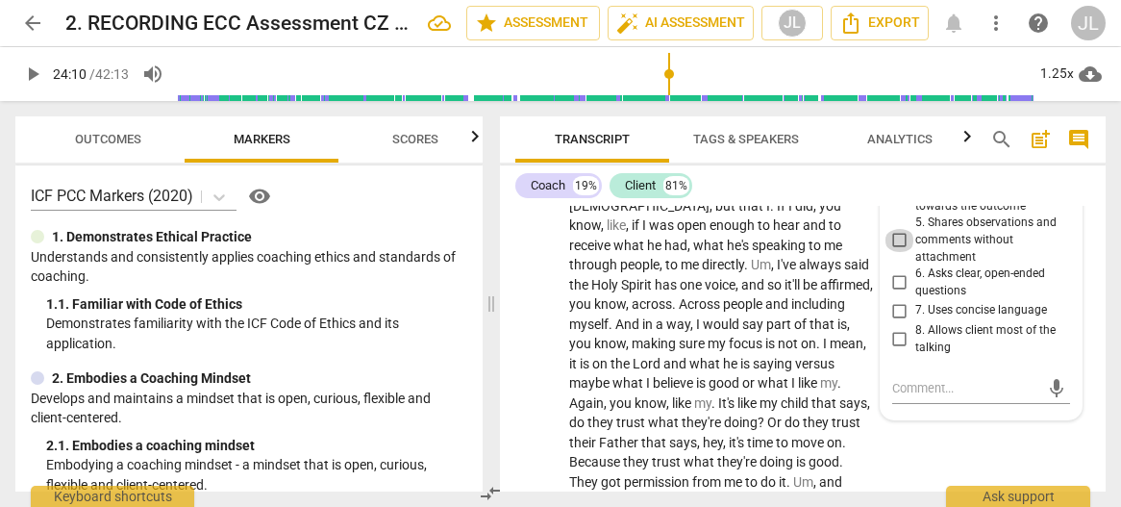
click at [889, 252] on input "5. Shares observations and comments without attachment" at bounding box center [899, 240] width 31 height 23
checkbox input "true"
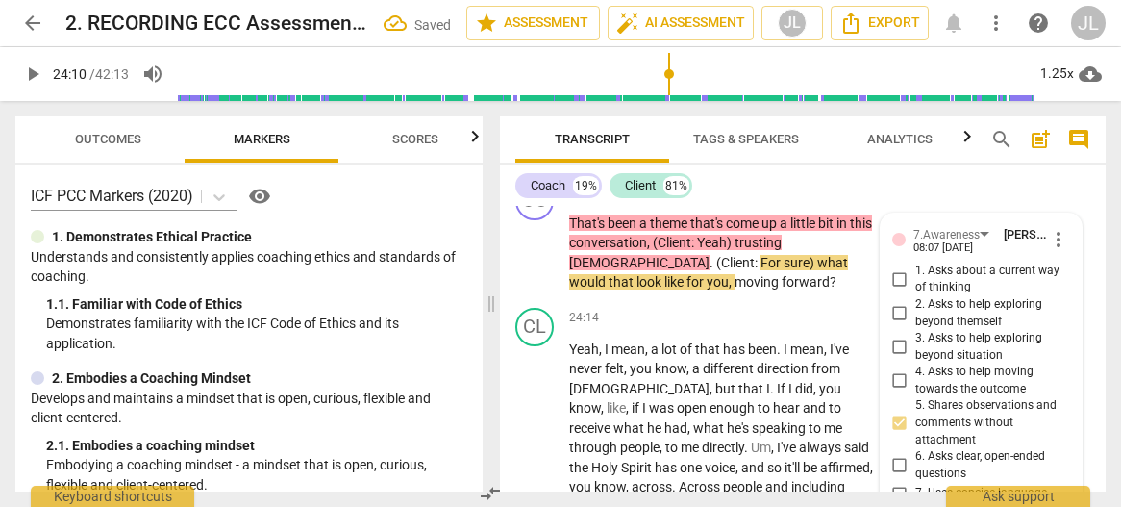
scroll to position [13053, 0]
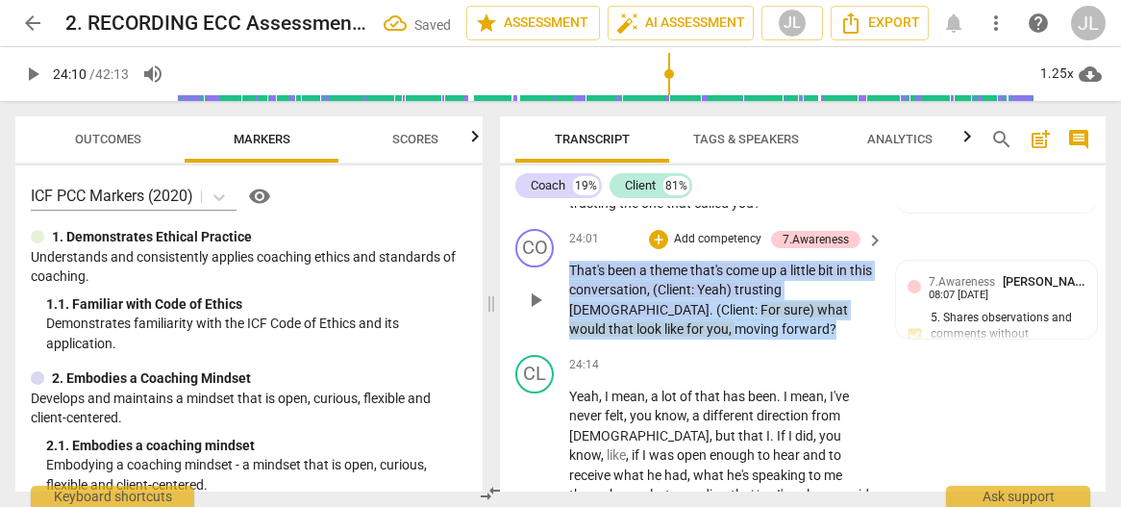
drag, startPoint x: 675, startPoint y: 364, endPoint x: 564, endPoint y: 305, distance: 125.6
click at [564, 305] on div "CO play_arrow pause 24:01 + Add competency 7.Awareness keyboard_arrow_right Tha…" at bounding box center [803, 284] width 606 height 126
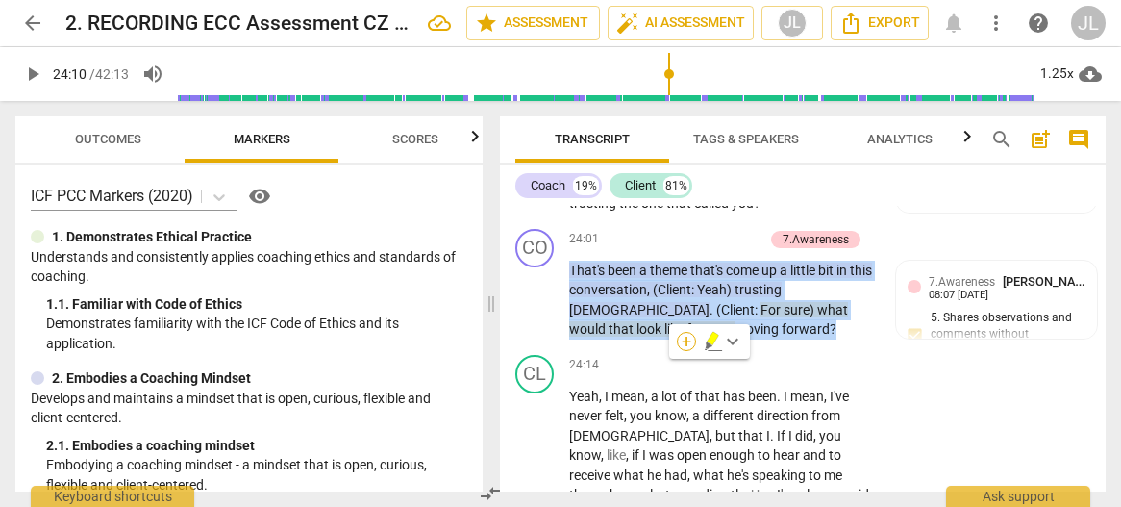
click at [682, 338] on div "+" at bounding box center [686, 341] width 19 height 19
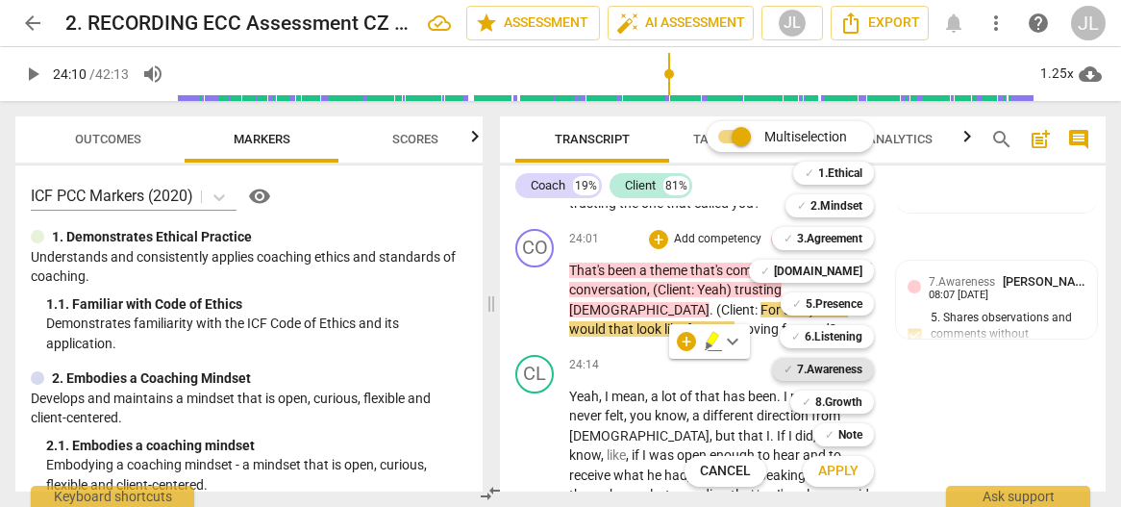
click at [838, 367] on b "7.Awareness" at bounding box center [829, 369] width 65 height 23
click at [831, 335] on b "6.Listening" at bounding box center [834, 336] width 58 height 23
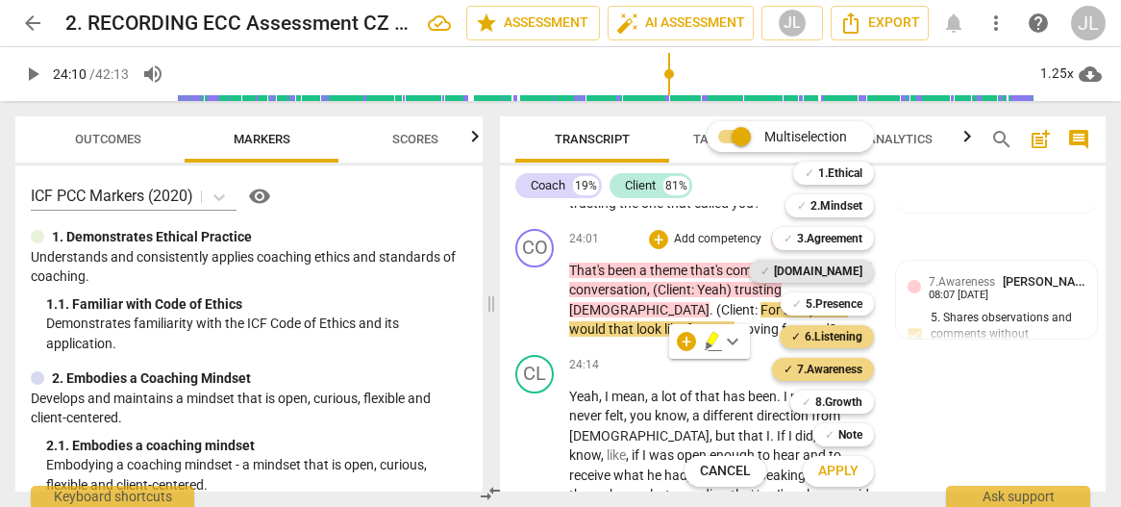
click at [834, 274] on b "[DOMAIN_NAME]" at bounding box center [818, 271] width 88 height 23
click at [836, 300] on b "5.Presence" at bounding box center [834, 303] width 57 height 23
click at [834, 467] on span "Apply" at bounding box center [838, 470] width 40 height 19
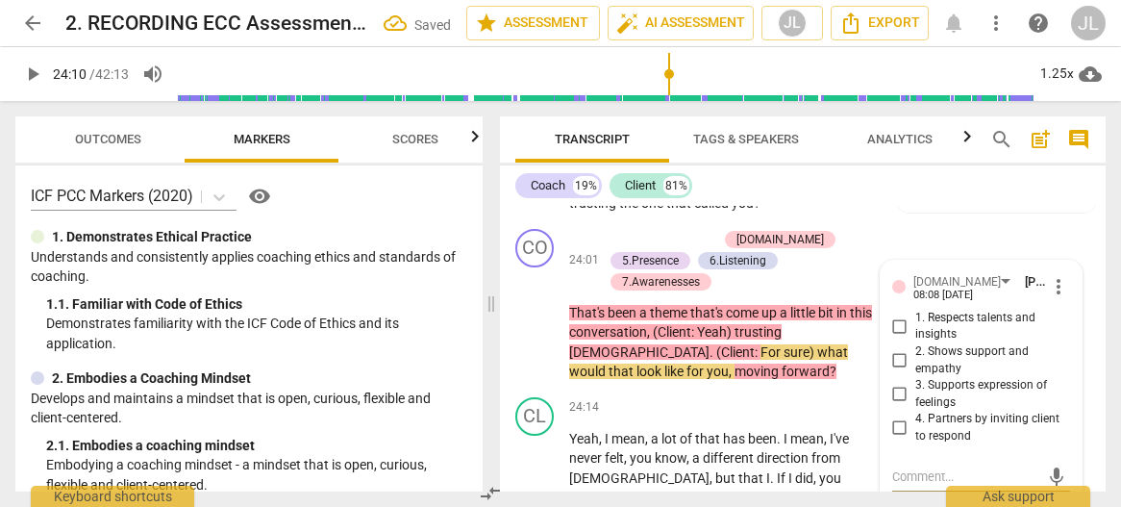
scroll to position [13218, 0]
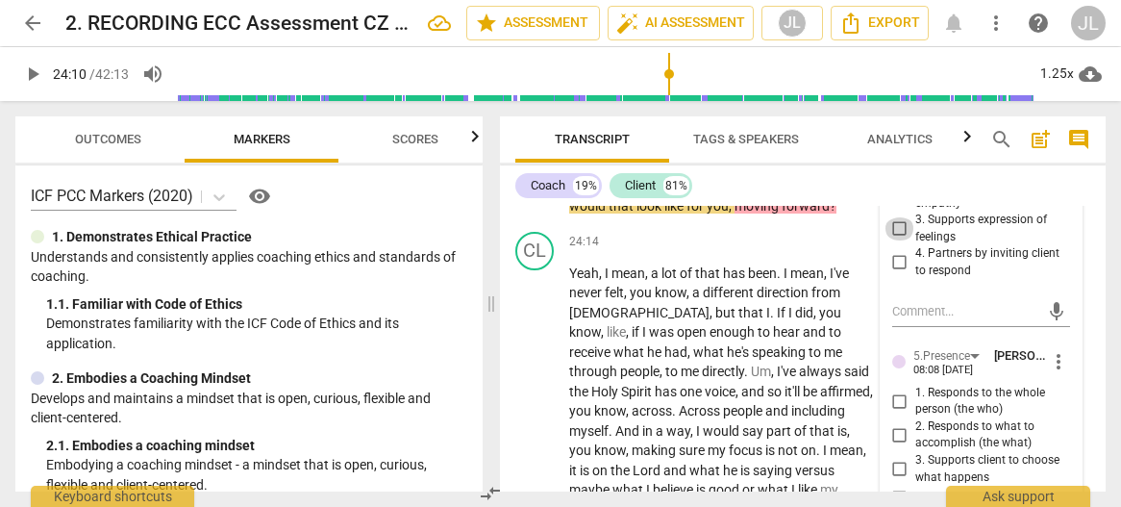
click at [899, 240] on input "3. Supports expression of feelings" at bounding box center [899, 228] width 31 height 23
checkbox input "true"
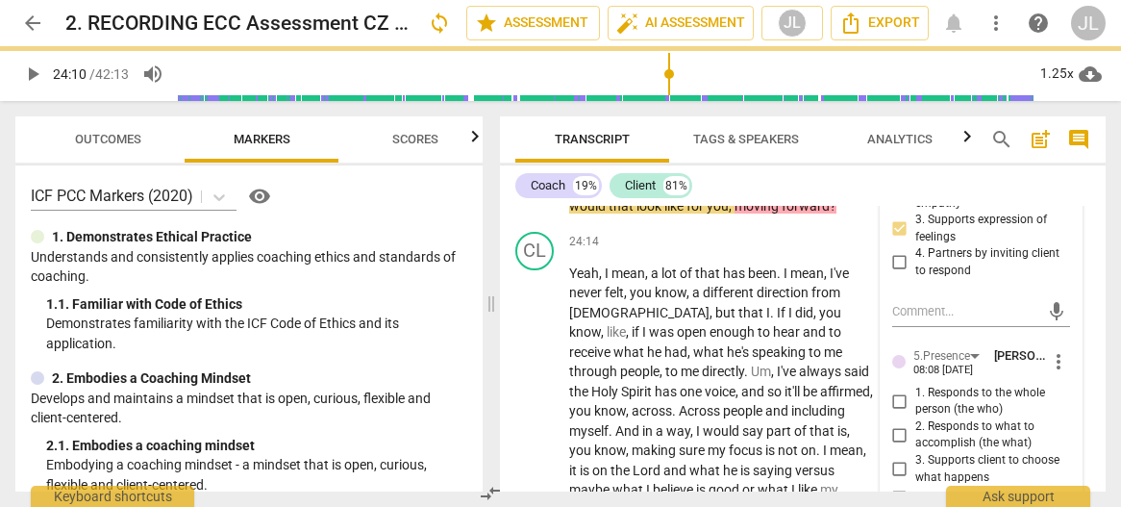
click at [896, 446] on input "2. Responds to what to accomplish (the what)" at bounding box center [899, 434] width 31 height 23
checkbox input "true"
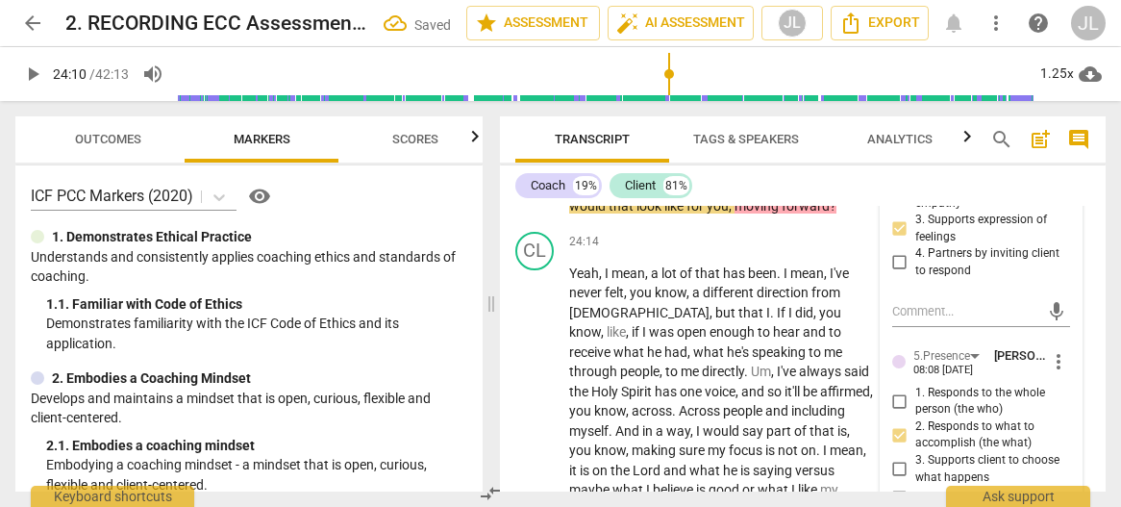
click at [893, 412] on input "1. Responds to the whole person (the who)" at bounding box center [899, 400] width 31 height 23
checkbox input "true"
click at [1063, 452] on div "2. Responds to what to accomplish (the what)" at bounding box center [981, 435] width 179 height 34
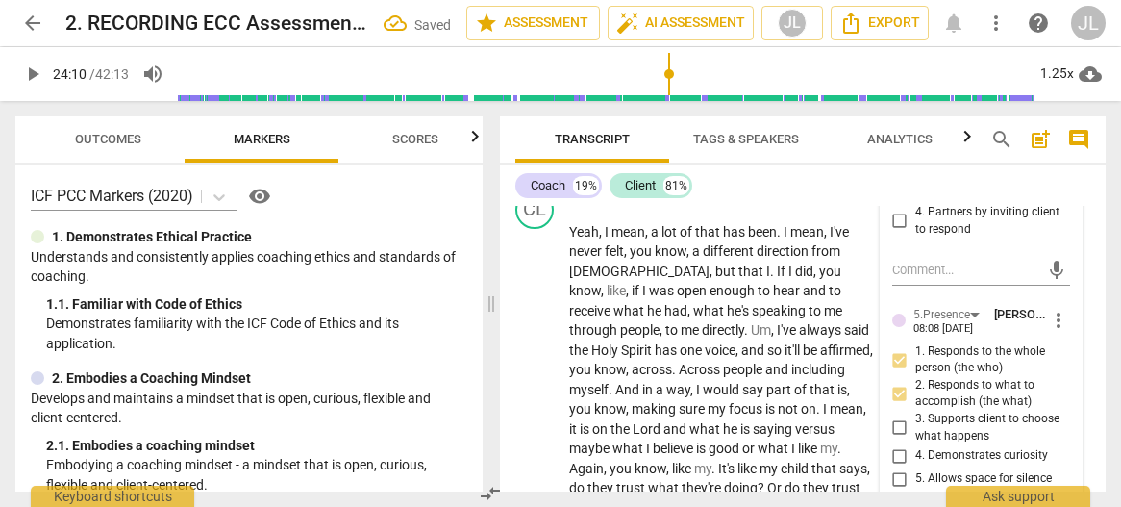
scroll to position [13411, 0]
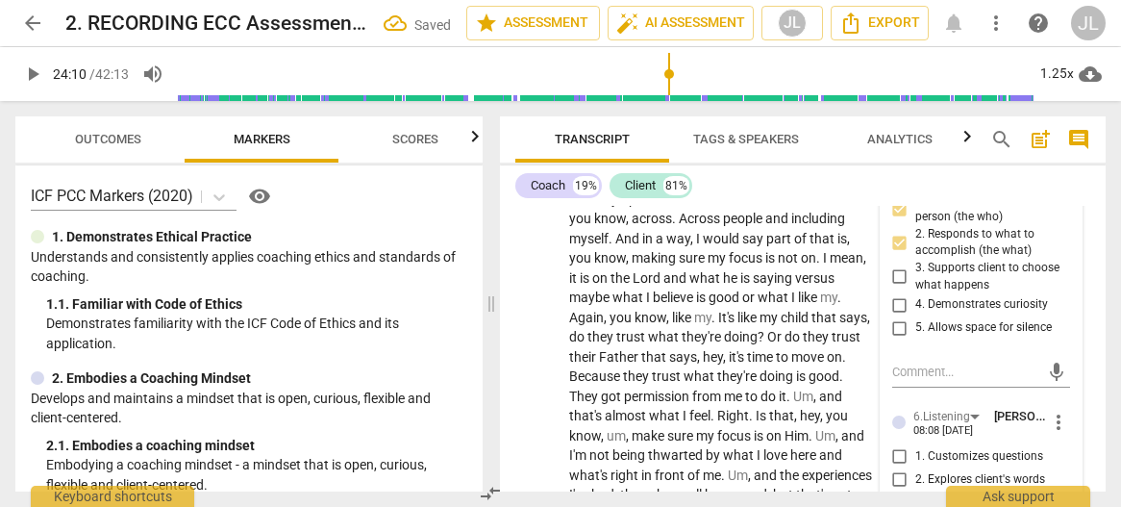
click at [898, 316] on input "4. Demonstrates curiosity" at bounding box center [899, 304] width 31 height 23
checkbox input "true"
click at [1065, 382] on div "[DOMAIN_NAME] [PERSON_NAME] 08:08 [DATE] more_vert 1. Respects talents and insi…" at bounding box center [982, 482] width 202 height 1159
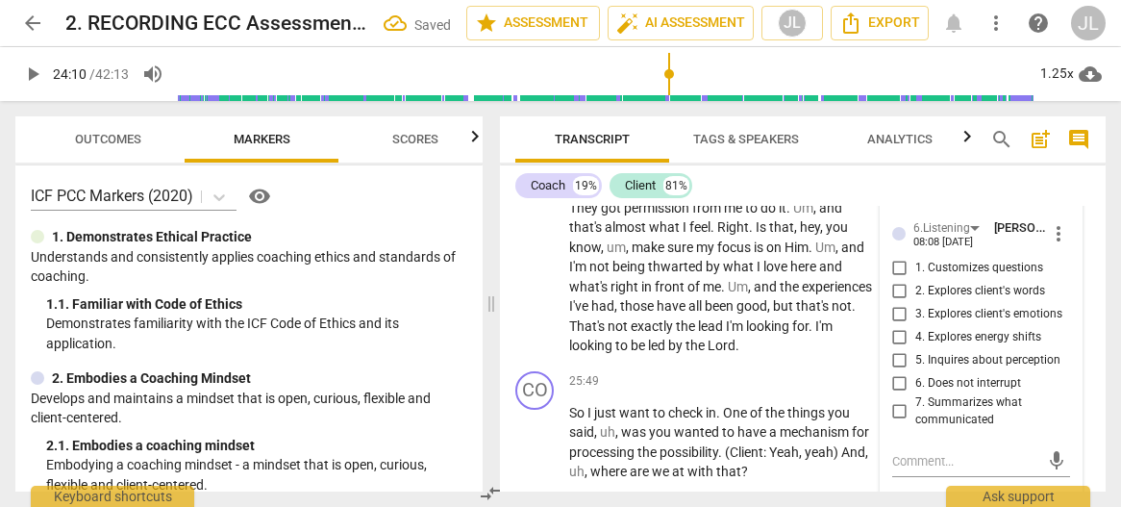
scroll to position [13603, 0]
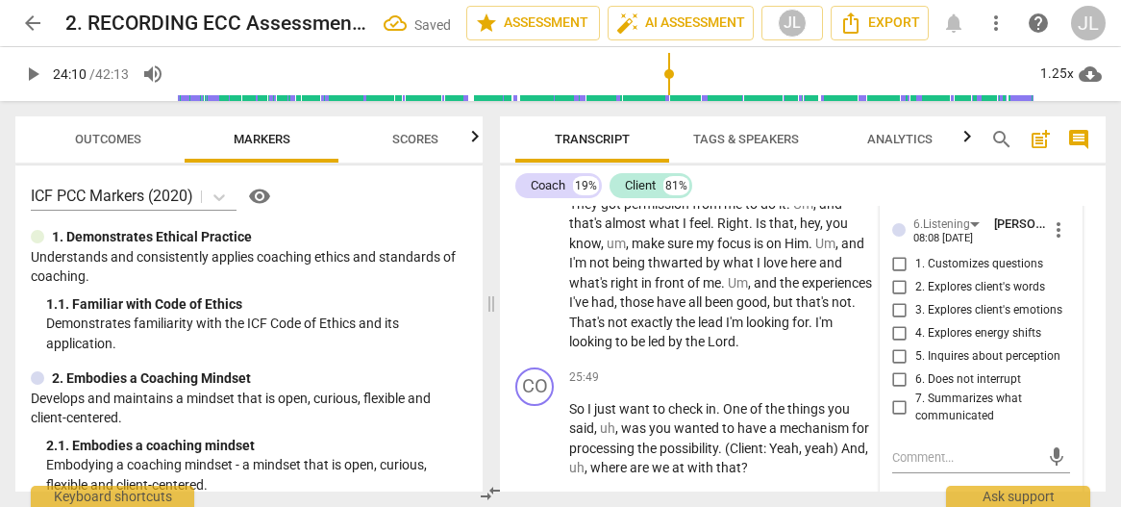
click at [896, 298] on input "2. Explores client's words" at bounding box center [899, 286] width 31 height 23
checkbox input "true"
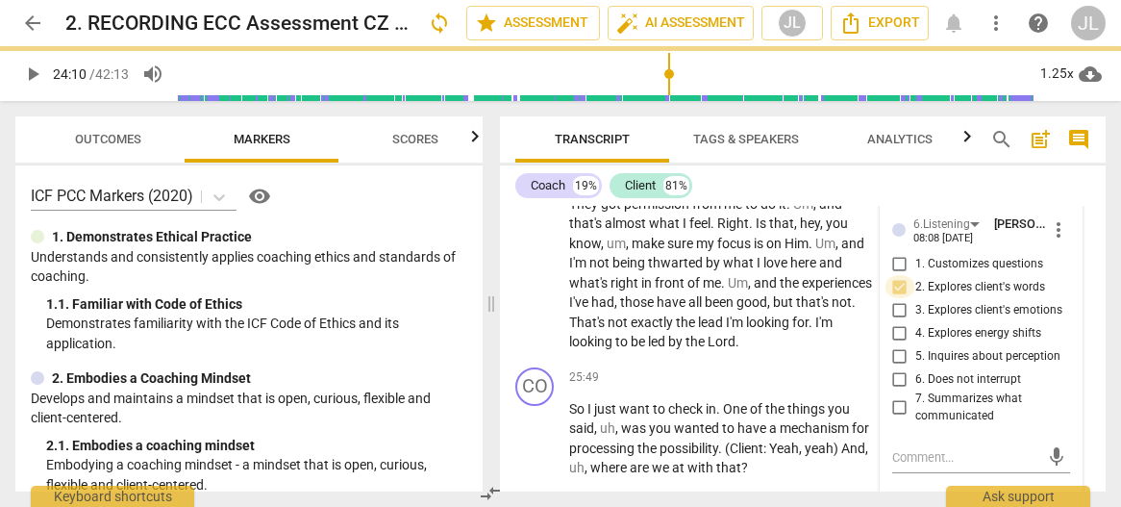
scroll to position [13641, 0]
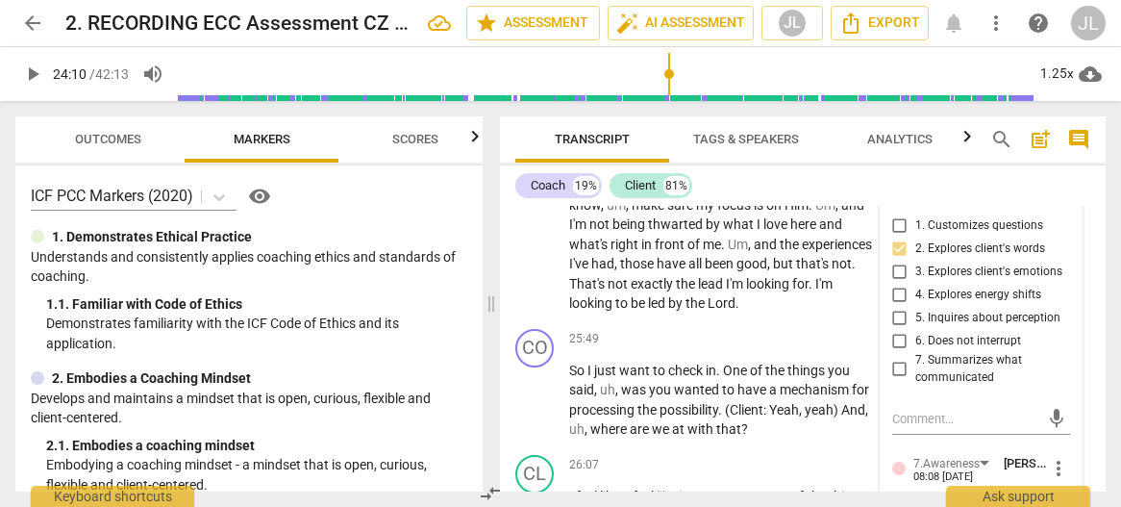
click at [1065, 399] on div "[DOMAIN_NAME] [PERSON_NAME] 08:08 [DATE] more_vert 1. Respects talents and insi…" at bounding box center [982, 251] width 202 height 1159
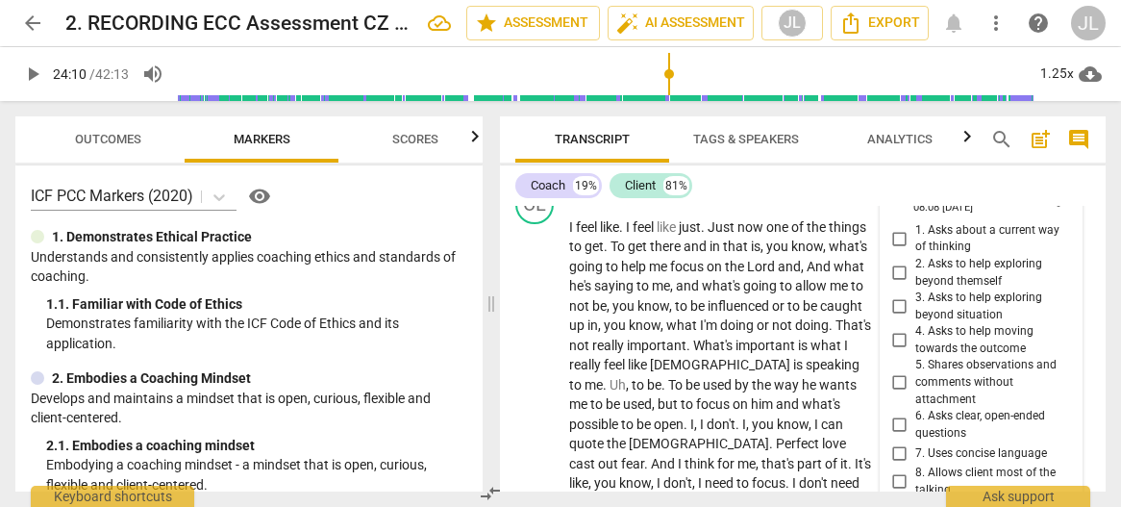
scroll to position [13949, 0]
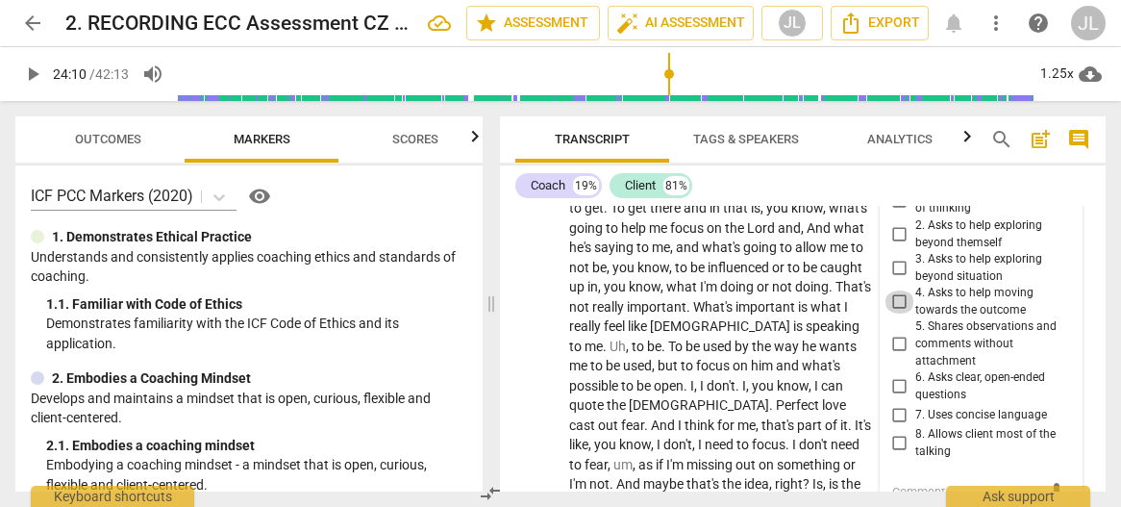
click at [894, 313] on input "4. Asks to help moving towards the outcome" at bounding box center [899, 301] width 31 height 23
checkbox input "true"
click at [897, 246] on input "2. Asks to help exploring beyond themself" at bounding box center [899, 234] width 31 height 23
checkbox input "true"
click at [896, 280] on input "3. Asks to help exploring beyond situation" at bounding box center [899, 268] width 31 height 23
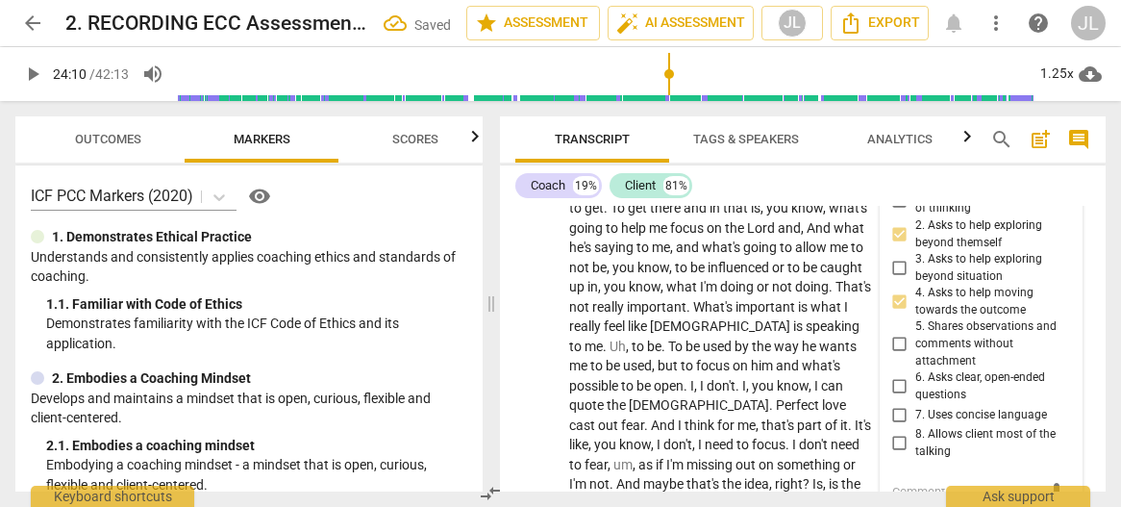
checkbox input "true"
click at [899, 398] on input "6. Asks clear, open-ended questions" at bounding box center [899, 386] width 31 height 23
checkbox input "true"
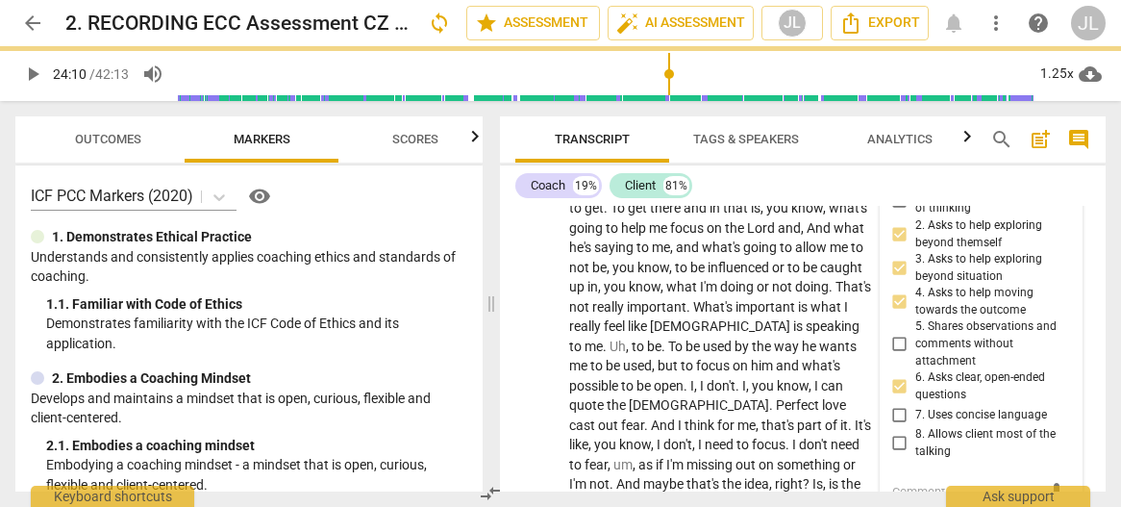
click at [897, 426] on input "7. Uses concise language" at bounding box center [899, 414] width 31 height 23
checkbox input "true"
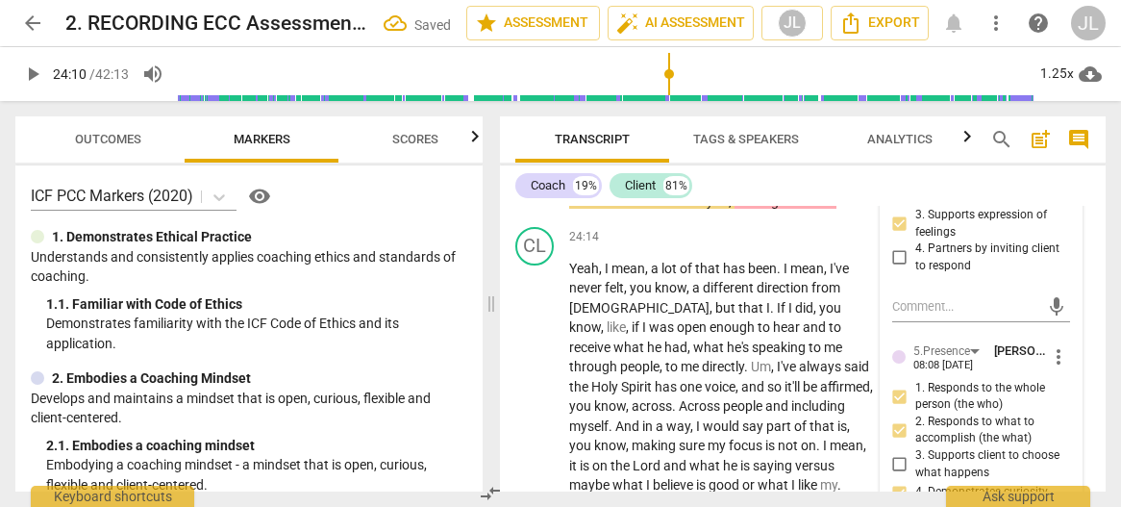
scroll to position [13271, 0]
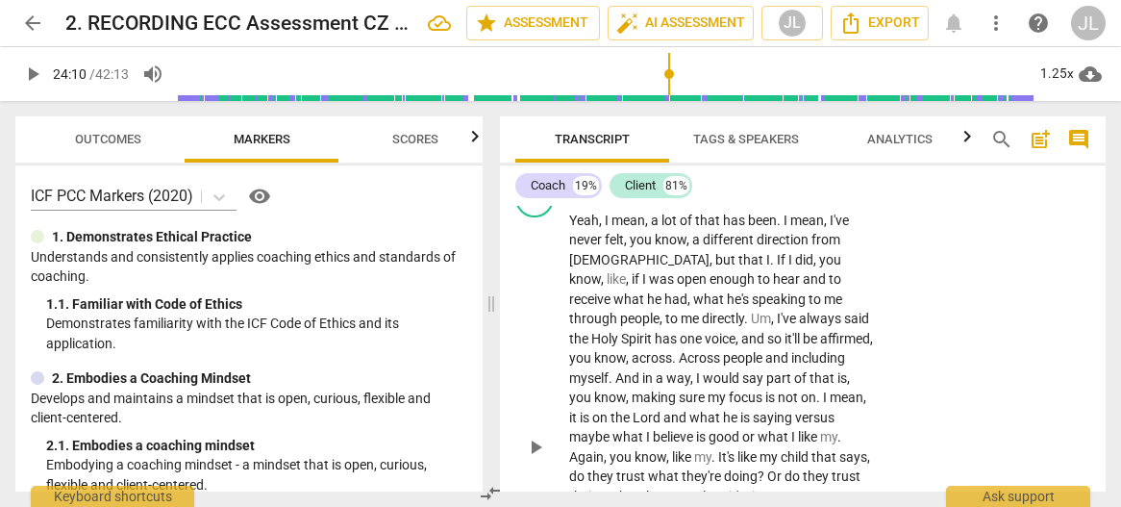
click at [533, 459] on span "play_arrow" at bounding box center [535, 446] width 23 height 23
click at [780, 228] on span "." at bounding box center [780, 219] width 7 height 15
type input "1458"
click at [770, 267] on span "." at bounding box center [773, 259] width 7 height 15
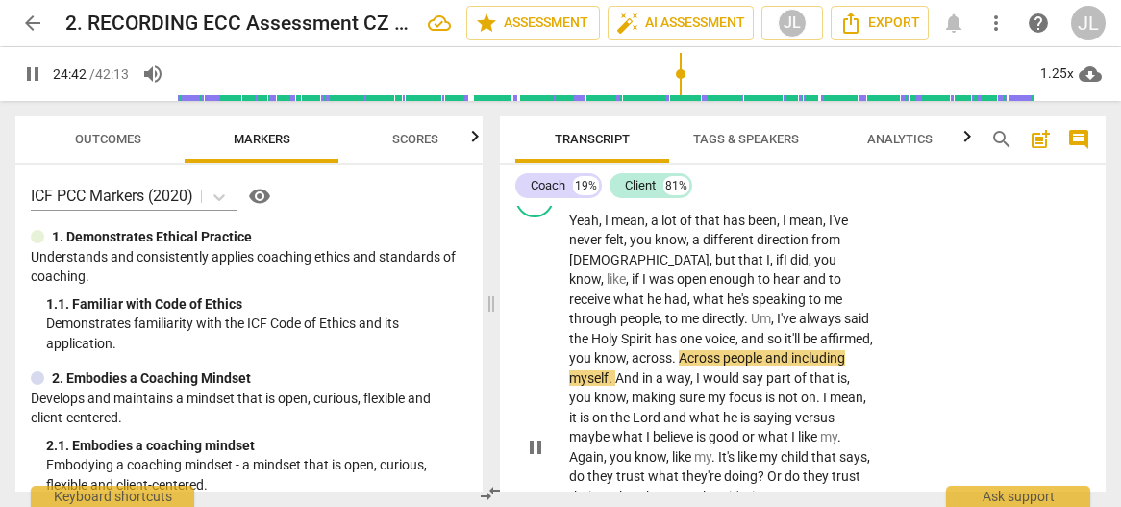
click at [672, 365] on span "." at bounding box center [675, 357] width 7 height 15
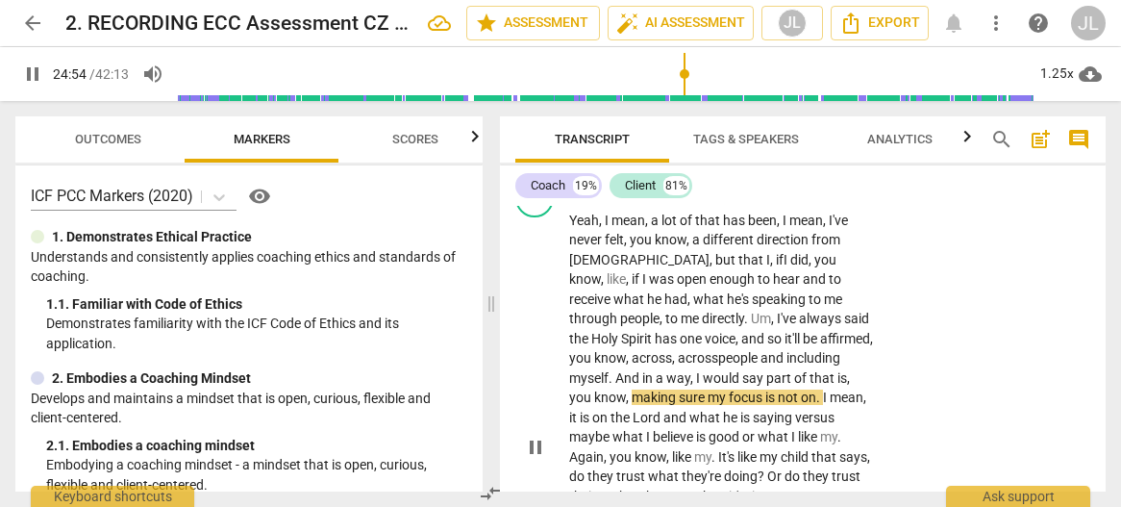
click at [816, 405] on span "." at bounding box center [819, 396] width 7 height 15
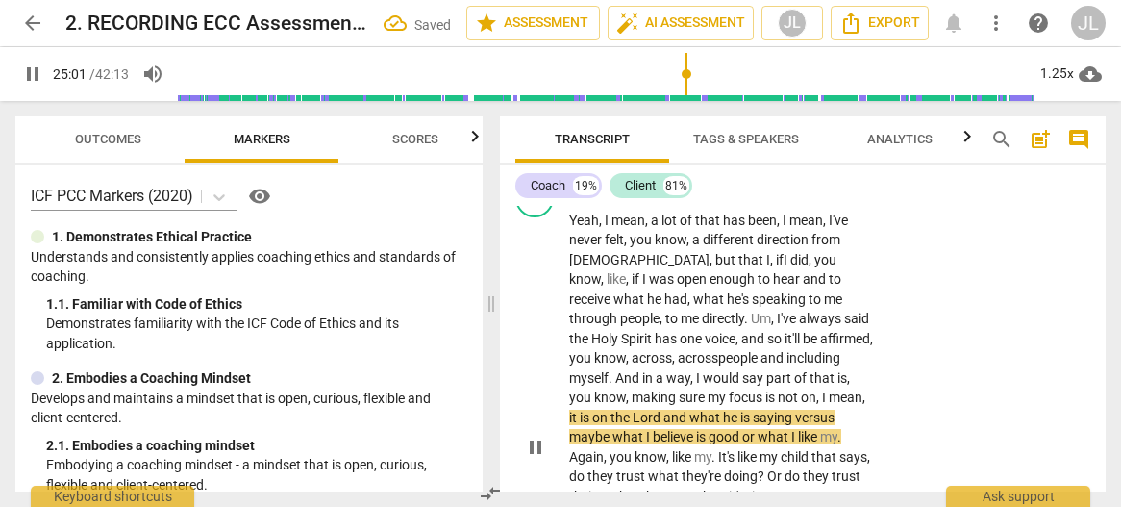
click at [533, 459] on span "pause" at bounding box center [535, 446] width 23 height 23
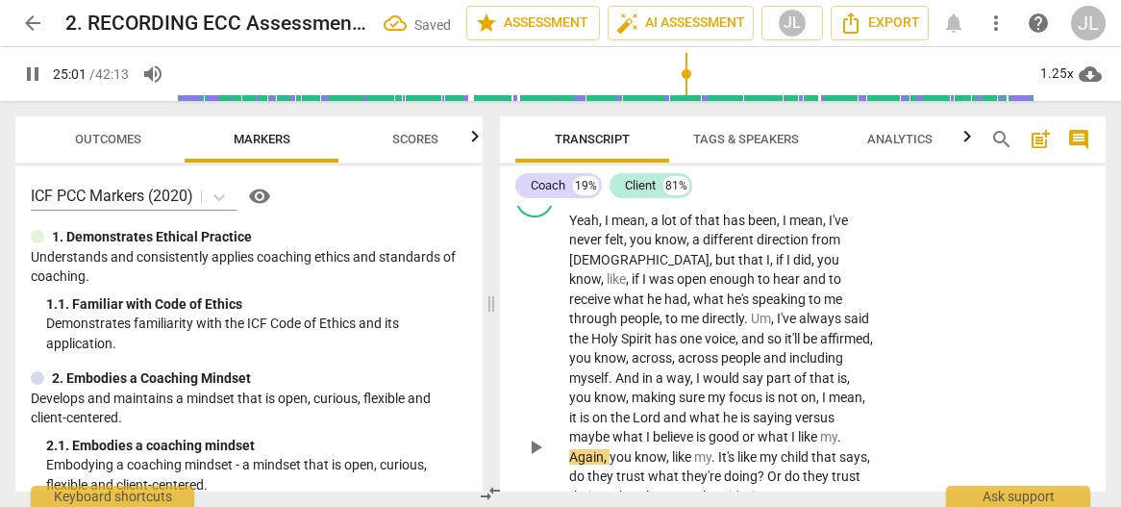
type input "1502"
click at [837, 444] on span "." at bounding box center [839, 436] width 4 height 15
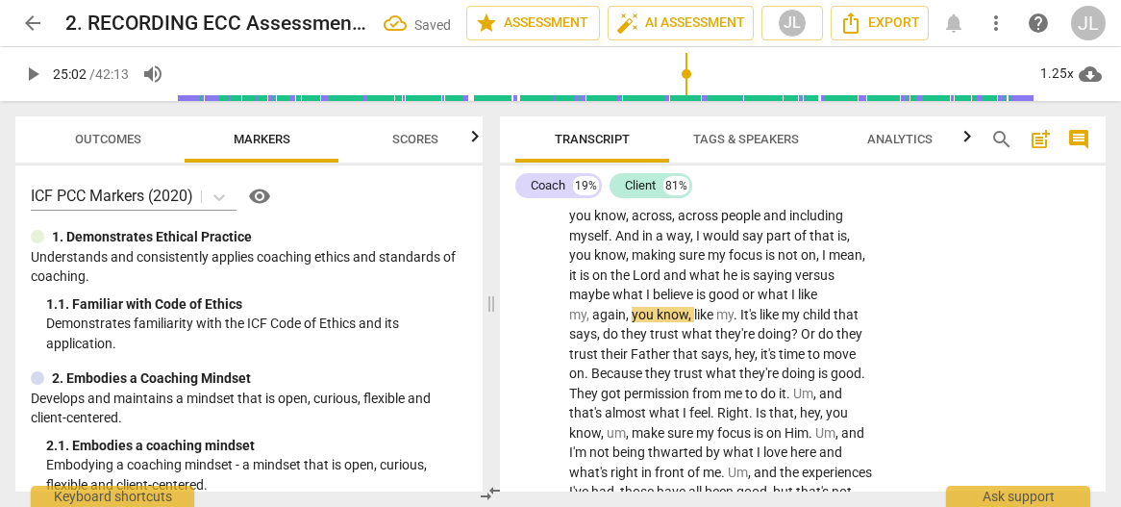
scroll to position [13509, 0]
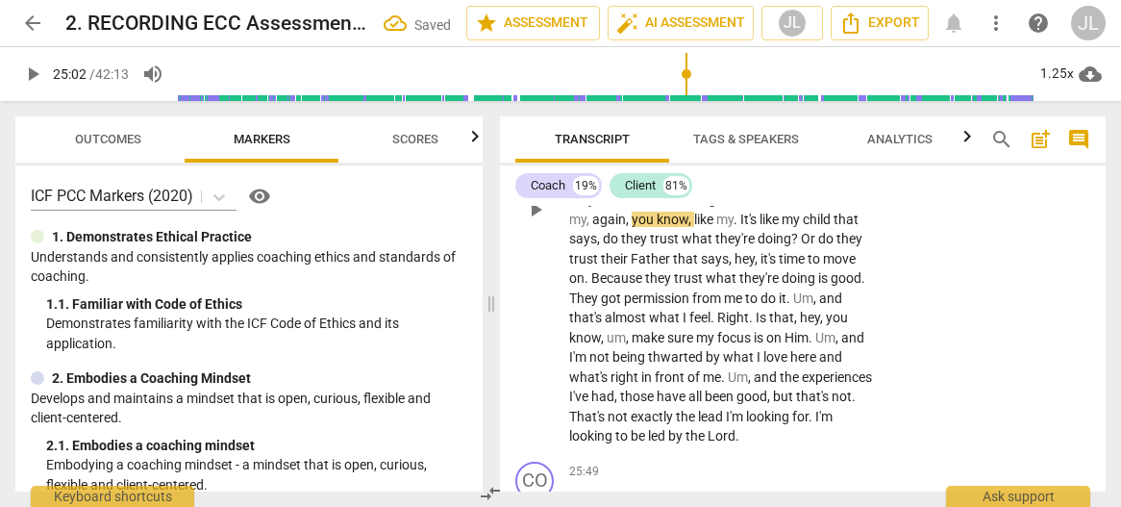
click at [733, 227] on span "." at bounding box center [736, 218] width 7 height 15
click at [532, 221] on span "play_arrow" at bounding box center [535, 209] width 23 height 23
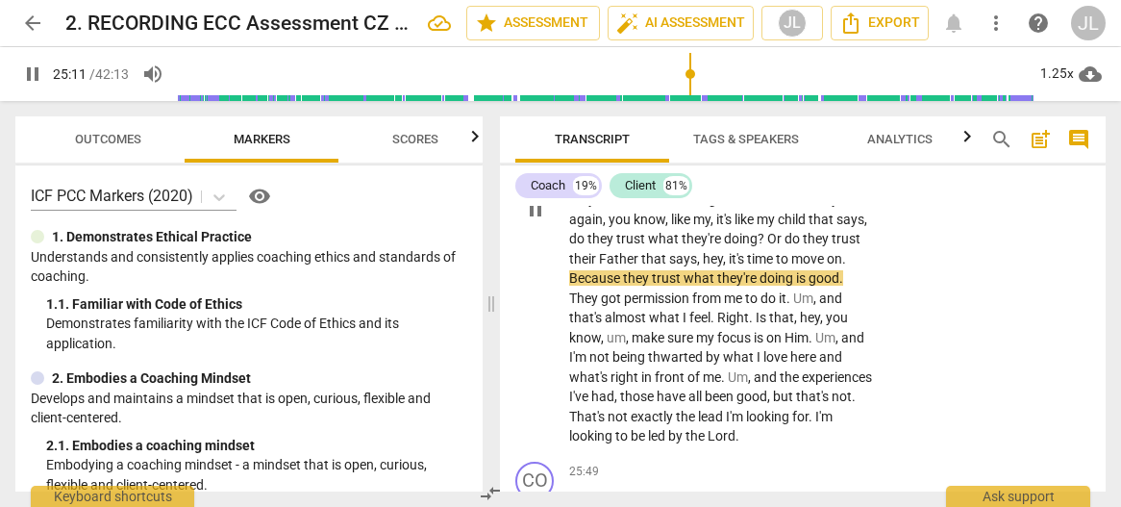
click at [703, 266] on span "hey" at bounding box center [713, 258] width 20 height 15
type input "1512"
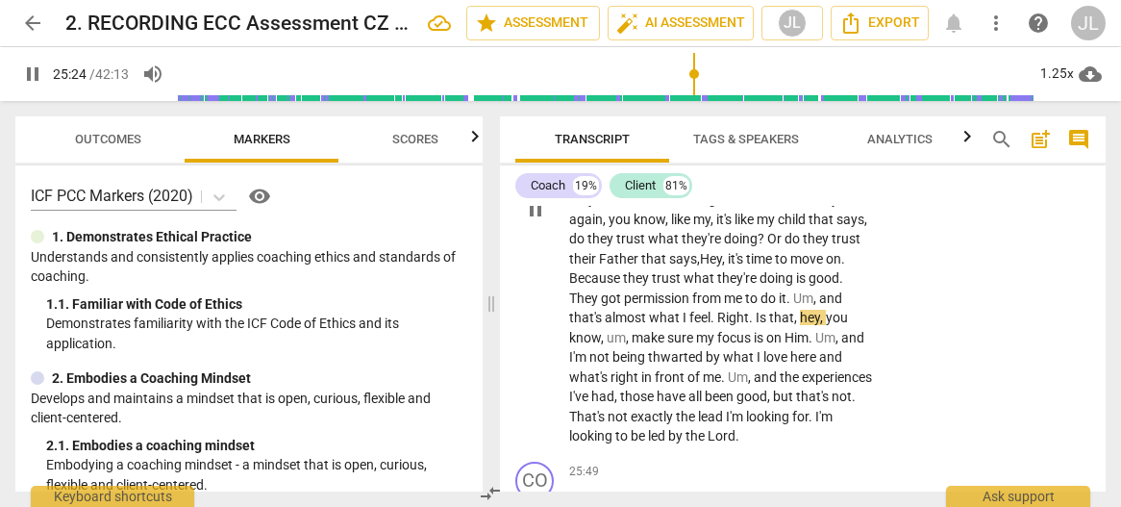
click at [534, 221] on span "pause" at bounding box center [535, 209] width 23 height 23
type input "1525"
click at [710, 325] on span "." at bounding box center [713, 317] width 7 height 15
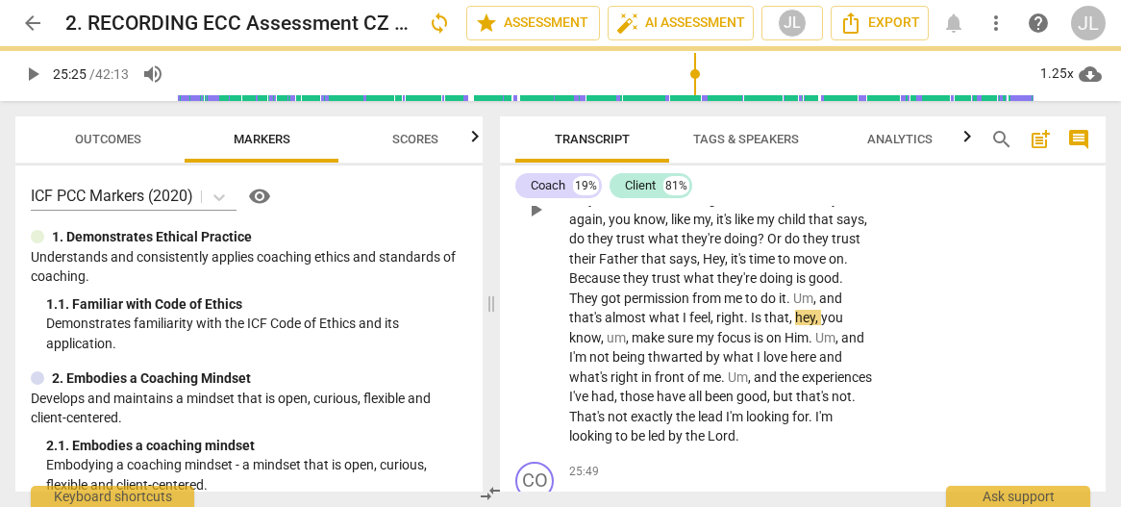
click at [744, 325] on span "." at bounding box center [747, 317] width 7 height 15
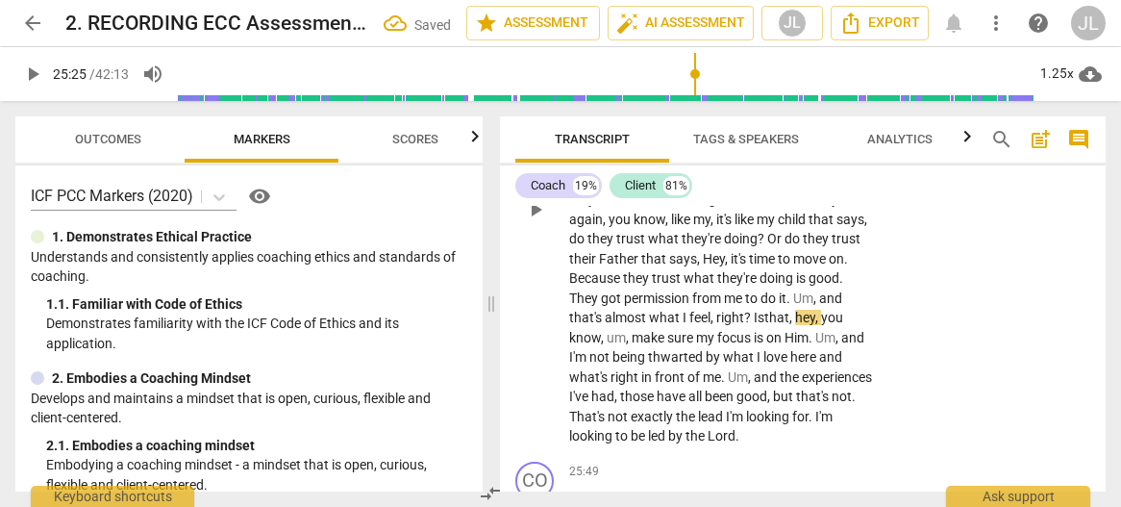
click at [795, 325] on span "hey" at bounding box center [805, 317] width 20 height 15
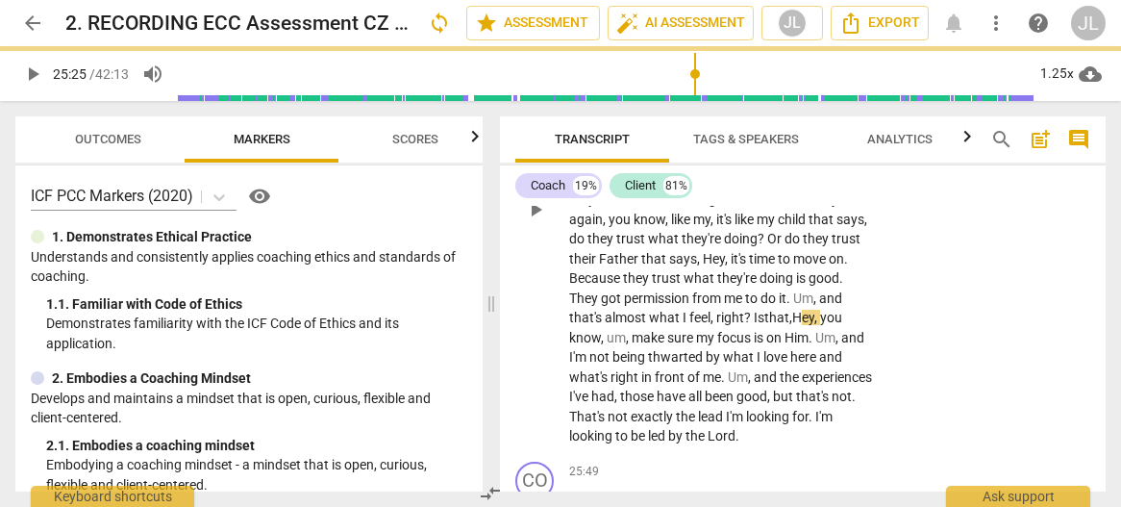
click at [539, 221] on span "play_arrow" at bounding box center [535, 209] width 23 height 23
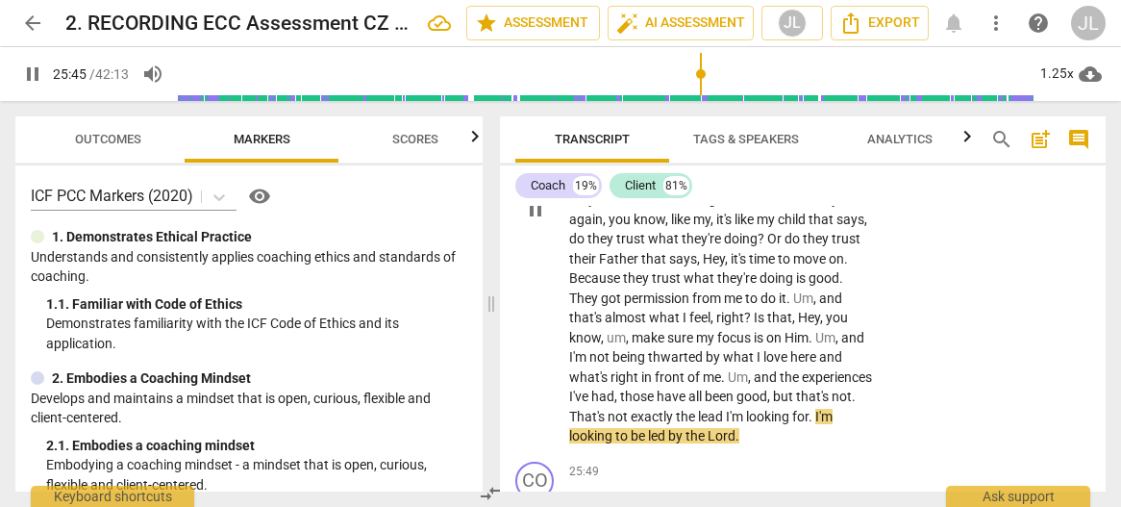
click at [835, 430] on p "Yeah , I mean , a lot of that has been , I mean , I've never felt , you know , …" at bounding box center [721, 209] width 305 height 473
type input "1546"
click at [534, 221] on span "pause" at bounding box center [535, 209] width 23 height 23
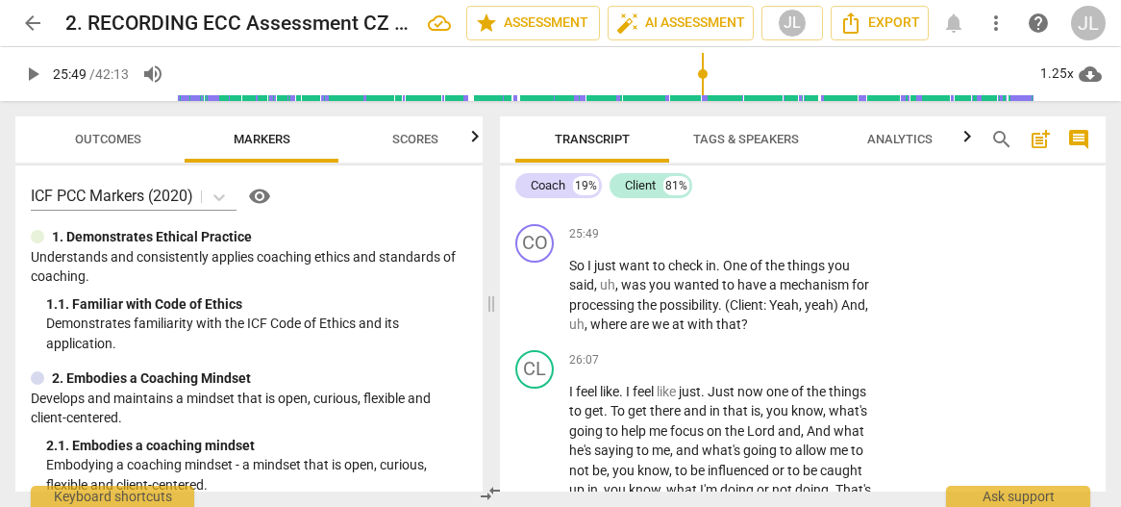
scroll to position [13794, 0]
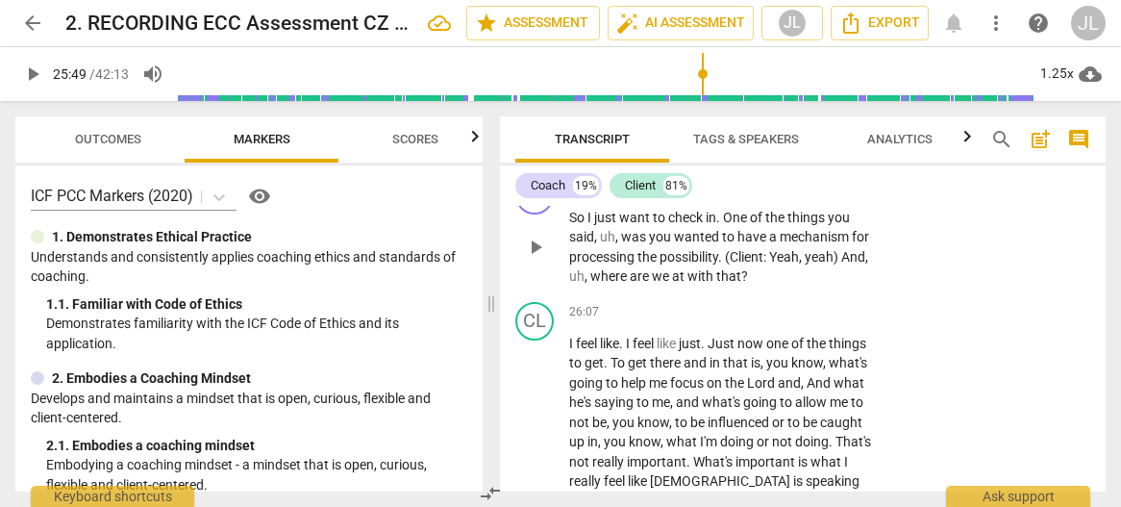
click at [538, 259] on span "play_arrow" at bounding box center [535, 247] width 23 height 23
drag, startPoint x: 533, startPoint y: 284, endPoint x: 821, endPoint y: 309, distance: 289.5
click at [533, 259] on span "pause" at bounding box center [535, 247] width 23 height 23
type input "1567"
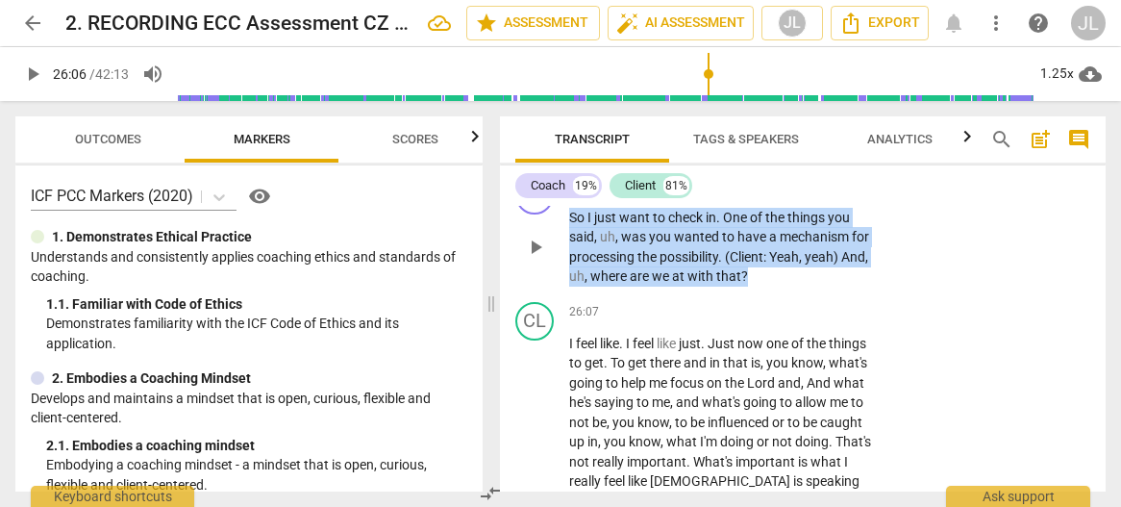
drag, startPoint x: 790, startPoint y: 317, endPoint x: 570, endPoint y: 251, distance: 229.9
click at [570, 251] on p "So I just want to check in . One of the things you said , uh , was you wanted t…" at bounding box center [721, 247] width 305 height 79
click at [794, 290] on div "+" at bounding box center [792, 289] width 19 height 19
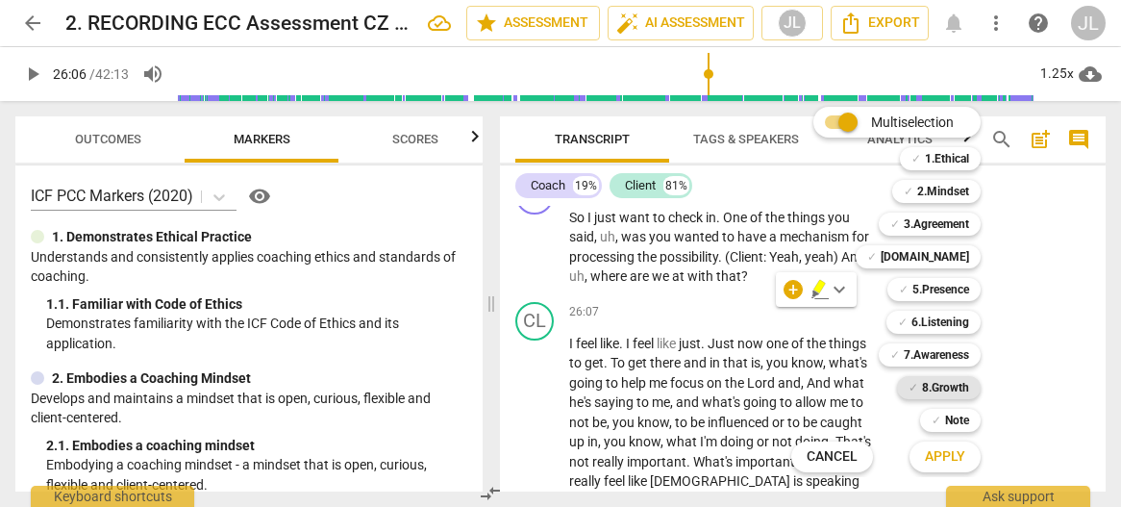
click at [964, 384] on b "8.Growth" at bounding box center [945, 387] width 47 height 23
click at [945, 353] on b "7.Awareness" at bounding box center [936, 354] width 65 height 23
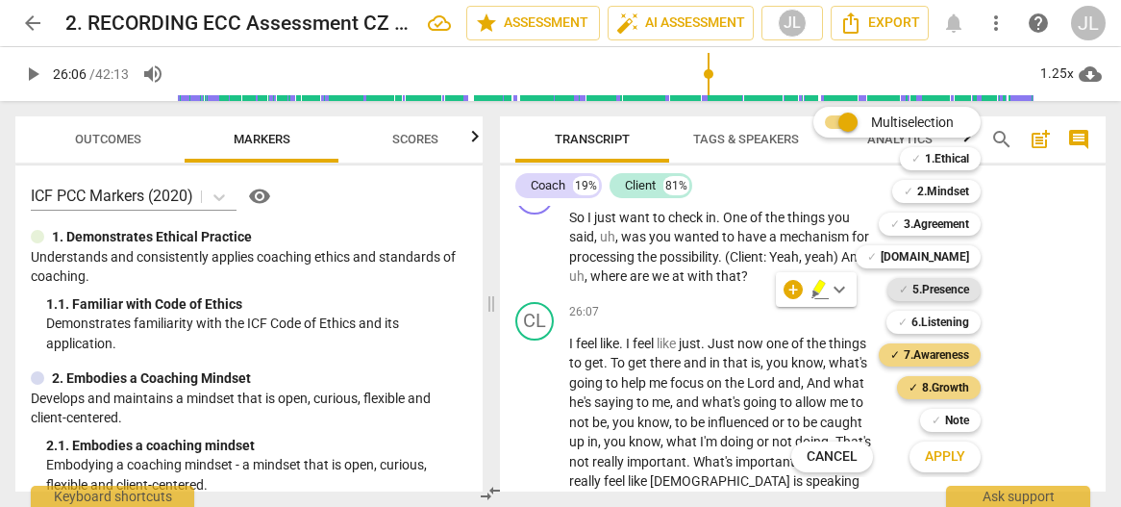
click at [934, 289] on b "5.Presence" at bounding box center [940, 289] width 57 height 23
click at [961, 449] on span "Apply" at bounding box center [945, 456] width 40 height 19
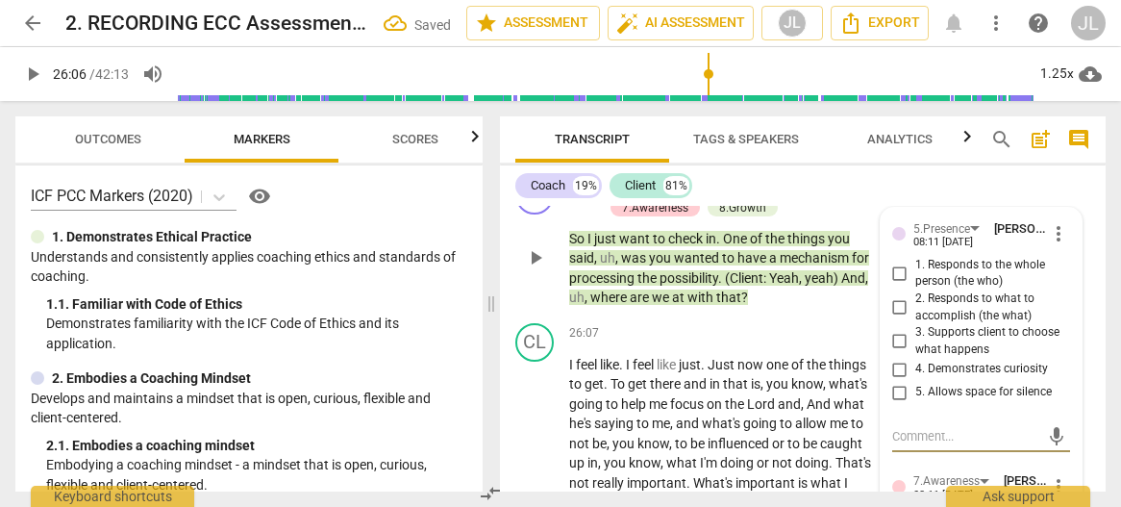
click at [896, 319] on input "2. Responds to what to accomplish (the what)" at bounding box center [899, 307] width 31 height 23
checkbox input "true"
click at [897, 381] on input "4. Demonstrates curiosity" at bounding box center [899, 369] width 31 height 23
checkbox input "true"
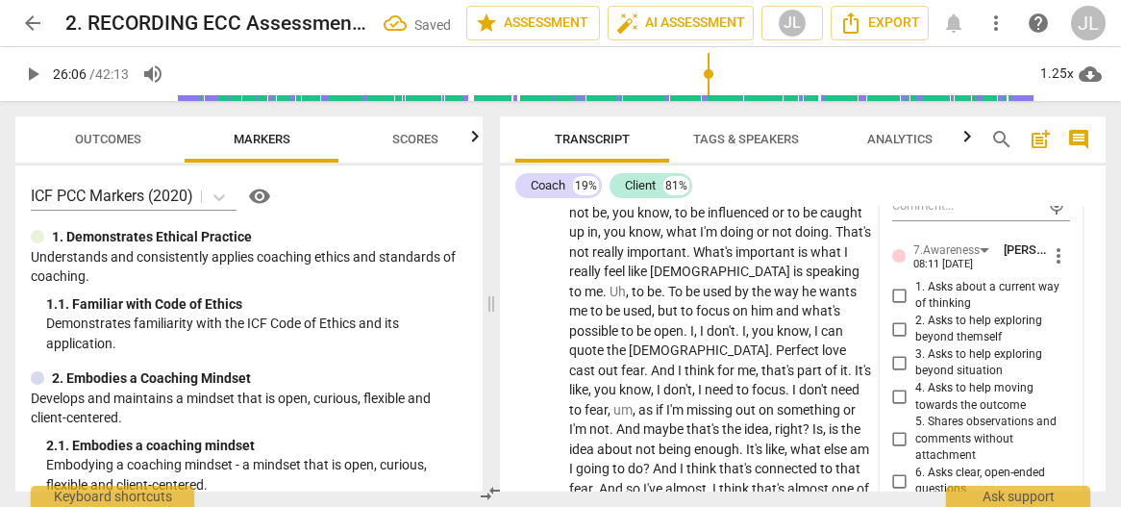
scroll to position [14063, 0]
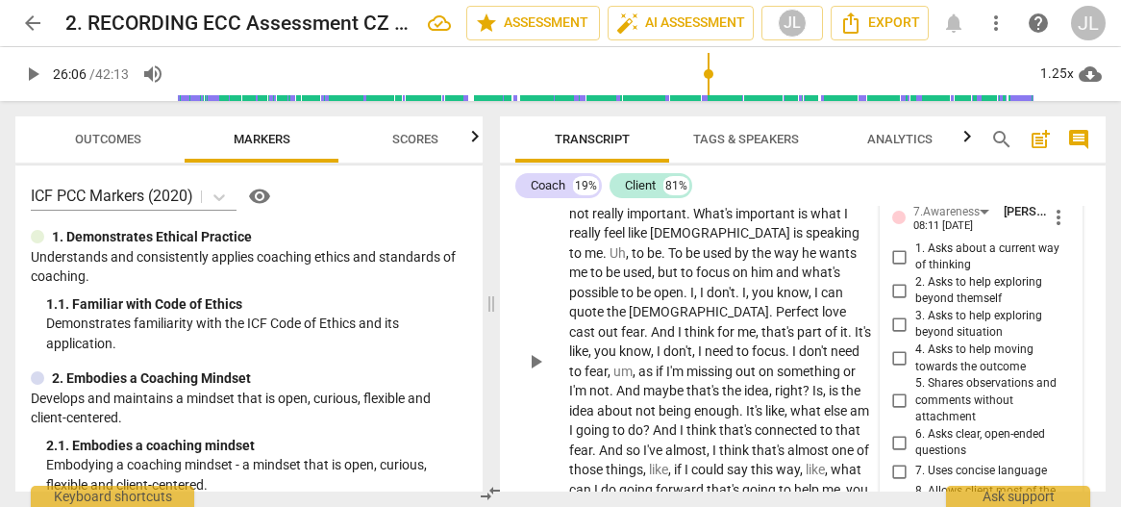
click at [508, 434] on div "CL play_arrow pause 26:07 + Add competency keyboard_arrow_right I feel like . I…" at bounding box center [803, 345] width 606 height 599
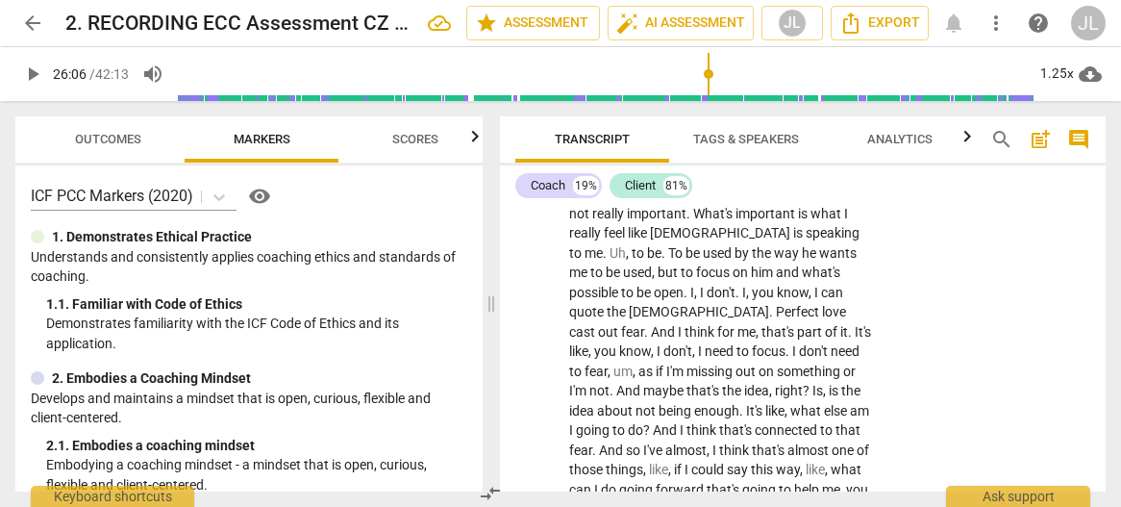
scroll to position [13713, 0]
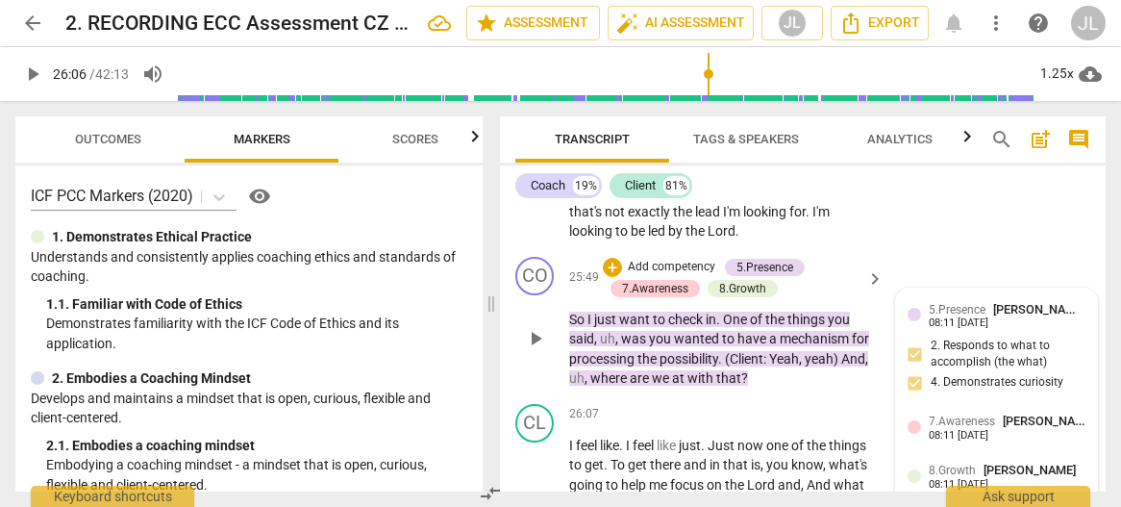
click at [1065, 405] on div "5.Presence [PERSON_NAME] 08:11 [DATE] 2. Responds to what to accomplish (the wh…" at bounding box center [996, 352] width 179 height 105
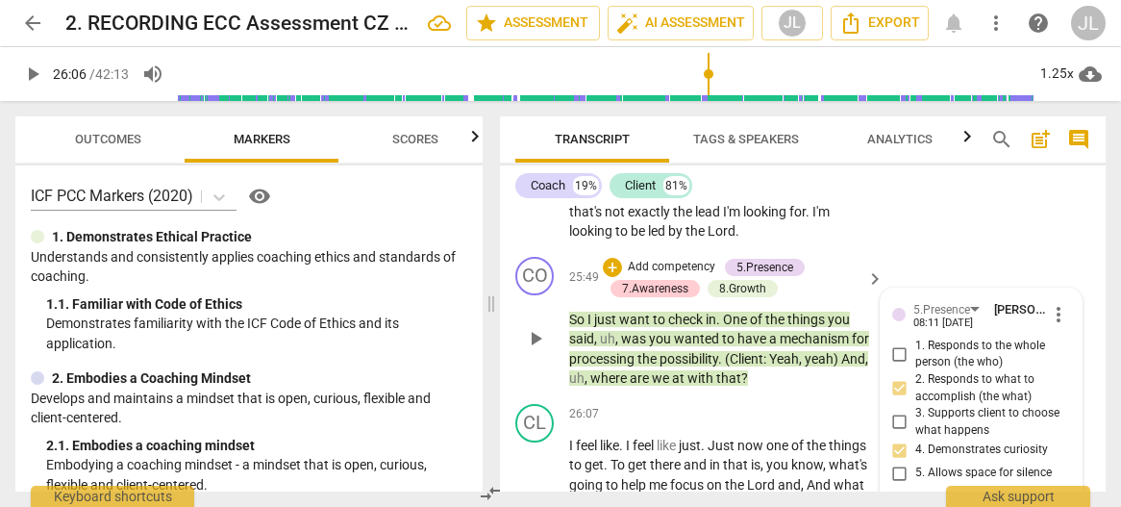
scroll to position [13919, 0]
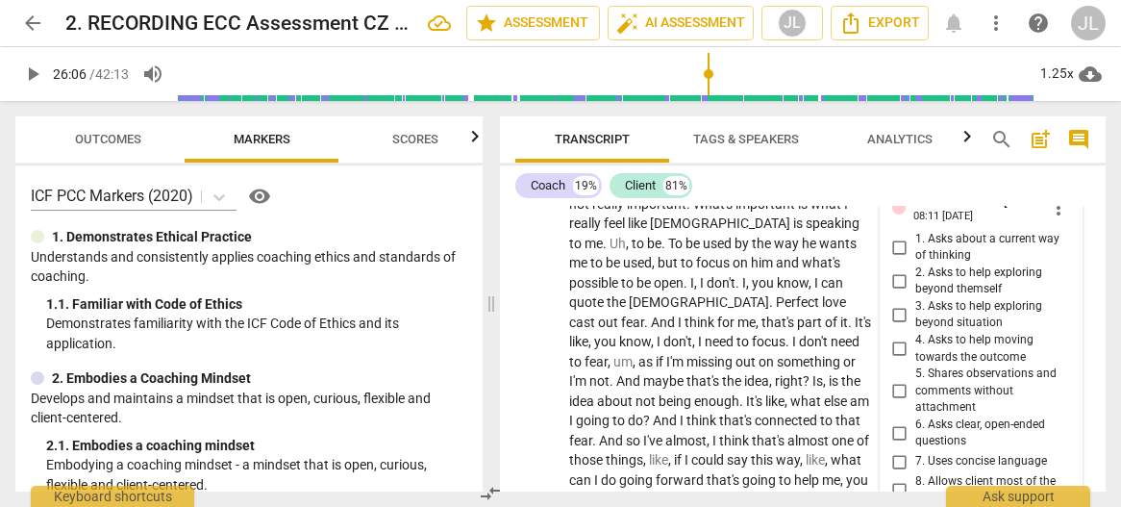
scroll to position [14111, 0]
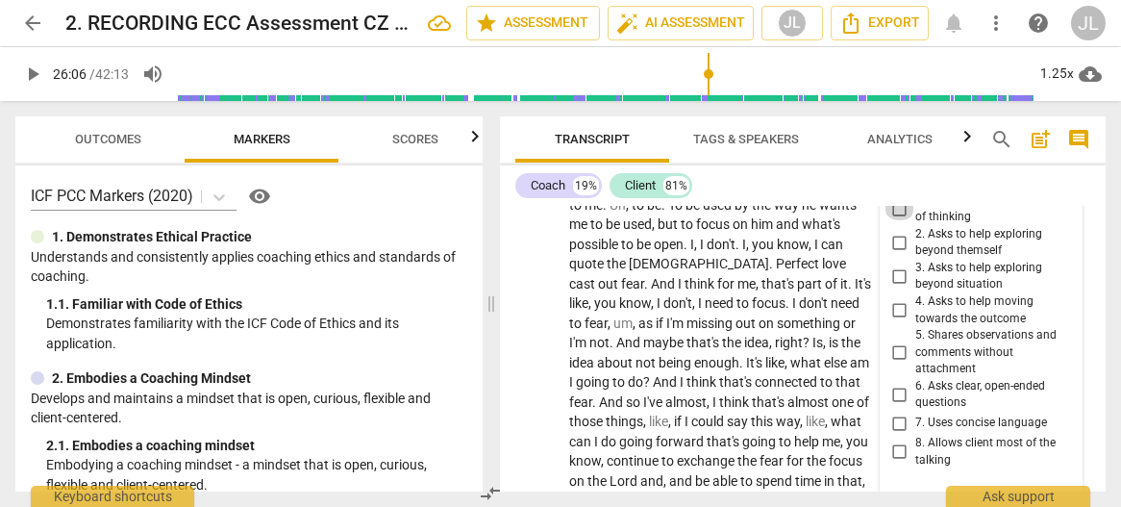
click at [900, 220] on input "1. Asks about a current way of thinking" at bounding box center [899, 208] width 31 height 23
checkbox input "true"
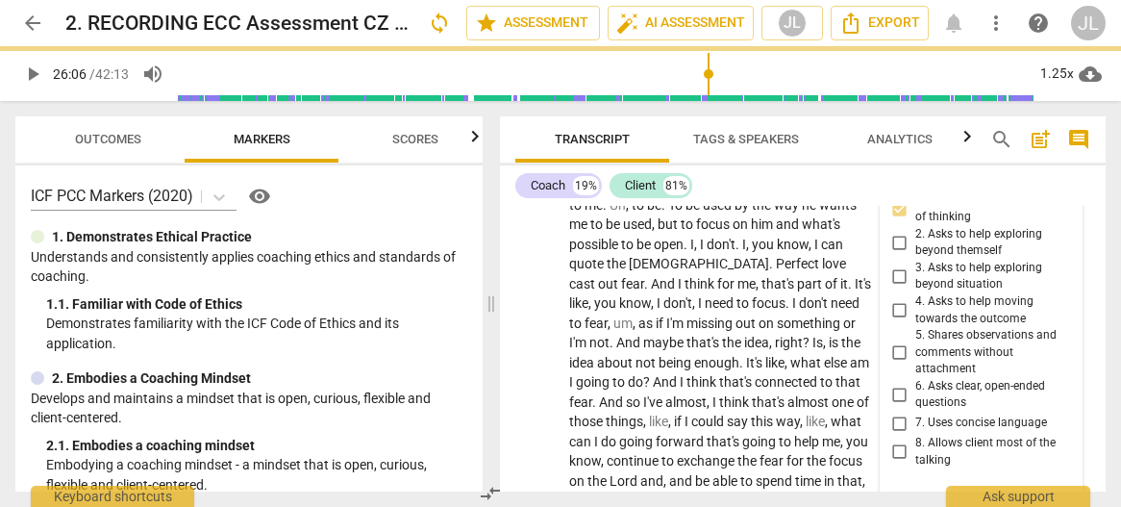
click at [900, 406] on input "6. Asks clear, open-ended questions" at bounding box center [899, 394] width 31 height 23
checkbox input "true"
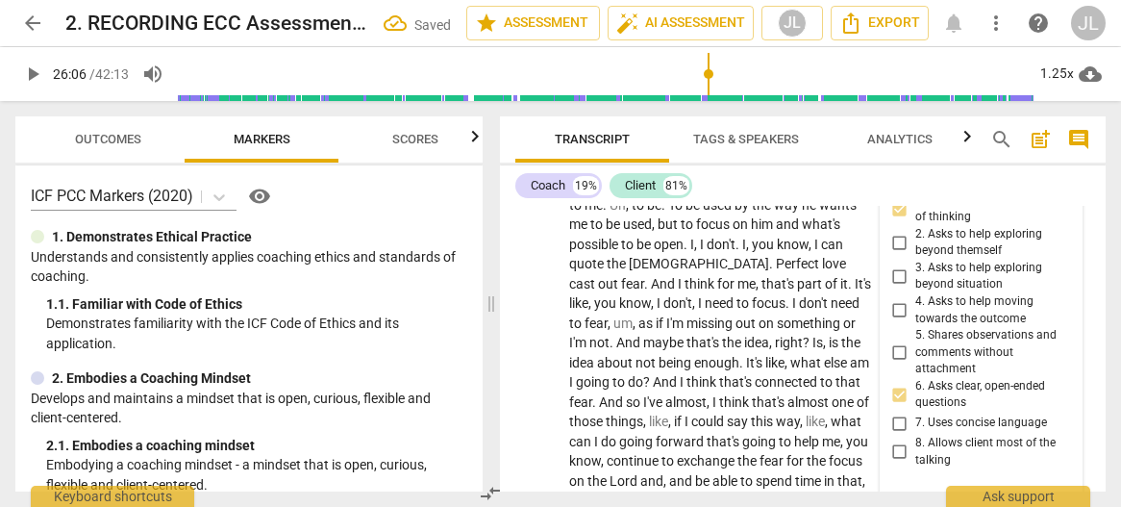
click at [899, 434] on input "7. Uses concise language" at bounding box center [899, 422] width 31 height 23
checkbox input "true"
click at [1065, 449] on div "5.Presence [PERSON_NAME] 08:11 [DATE] more_vert 1. Responds to the whole person…" at bounding box center [982, 405] width 202 height 1030
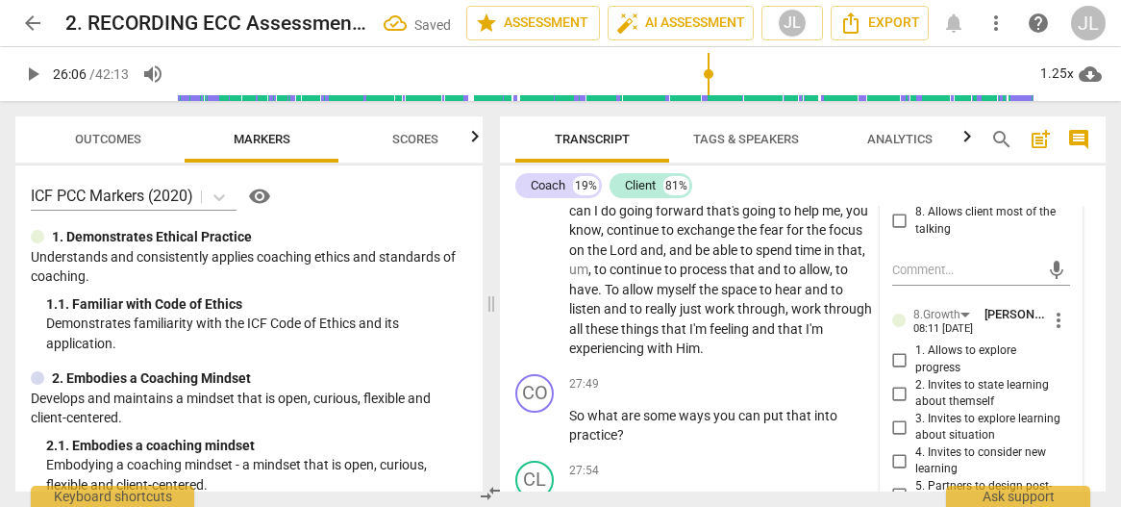
scroll to position [14457, 0]
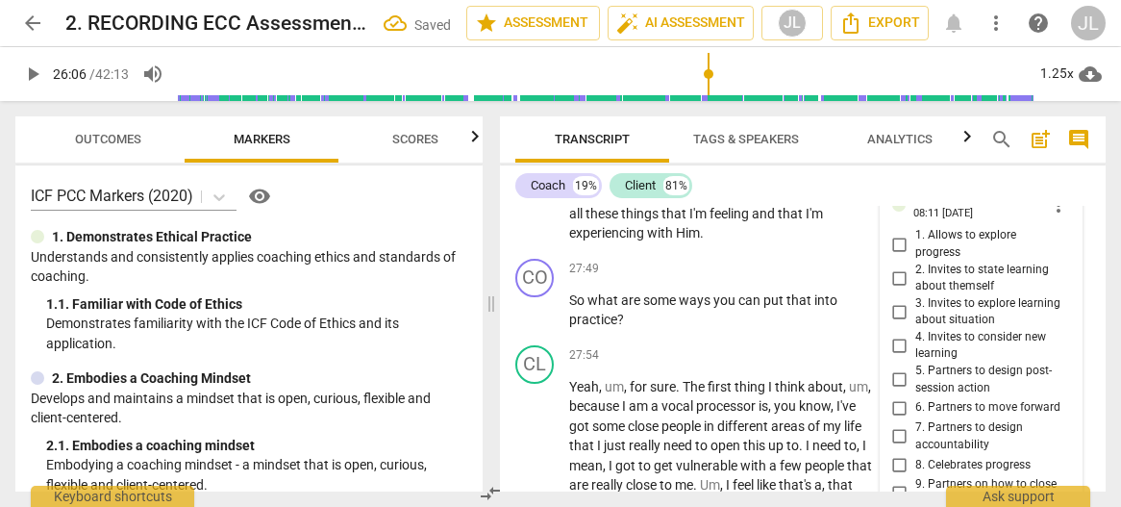
click at [898, 256] on input "1. Allows to explore progress" at bounding box center [899, 244] width 31 height 23
checkbox input "true"
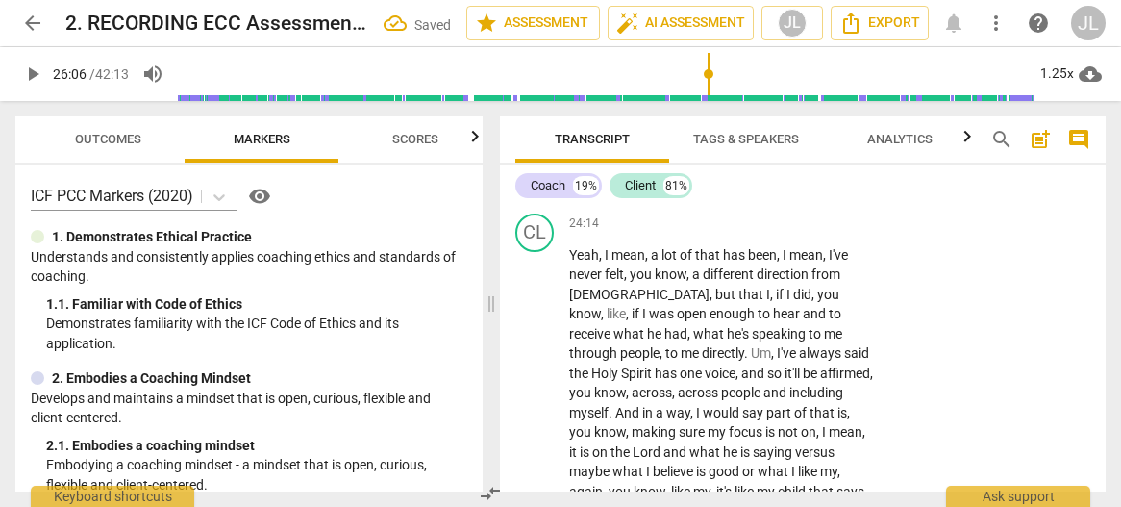
scroll to position [13285, 0]
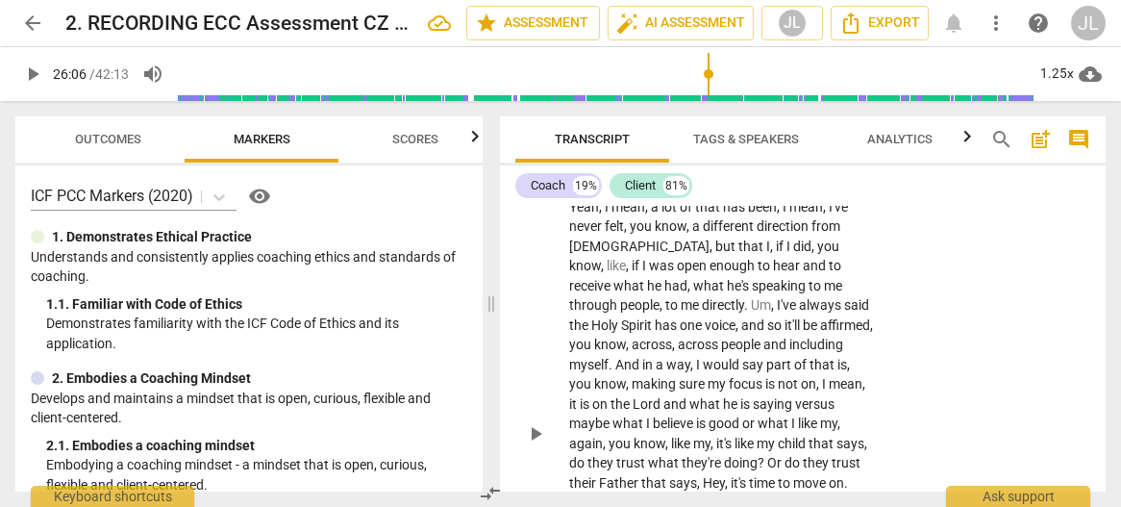
click at [538, 445] on span "play_arrow" at bounding box center [535, 433] width 23 height 23
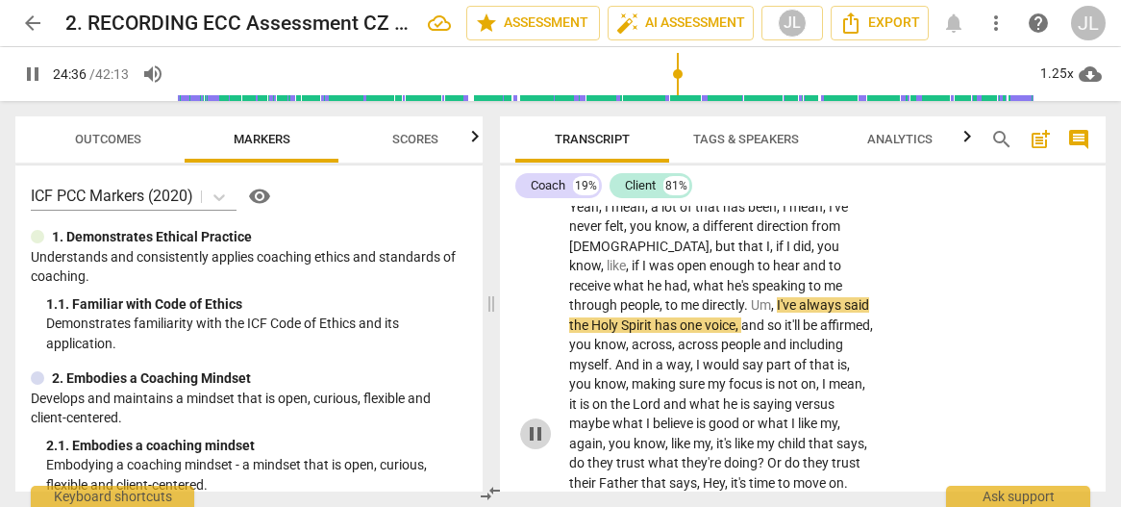
click at [538, 445] on span "pause" at bounding box center [535, 433] width 23 height 23
type input "1478"
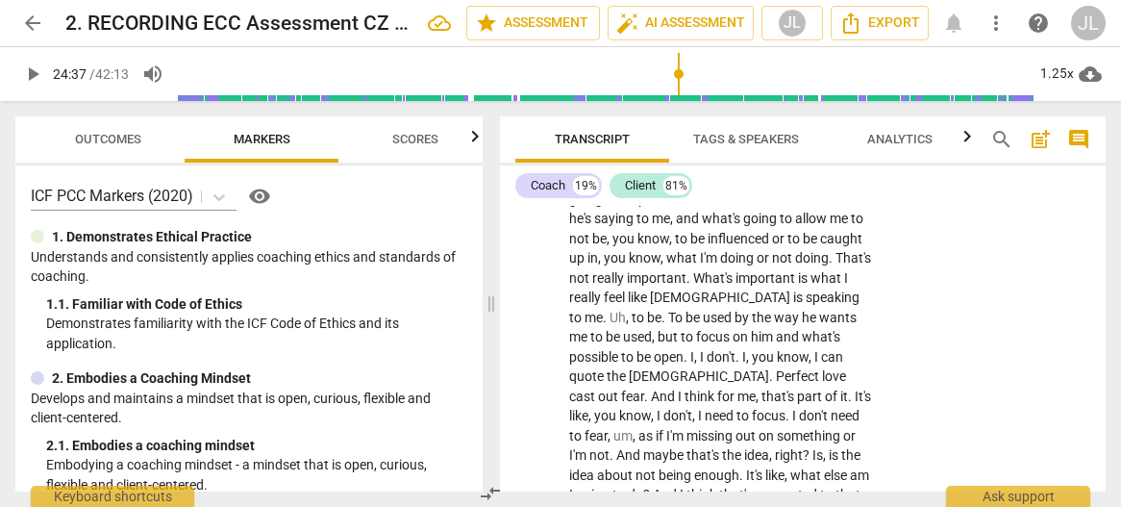
scroll to position [13952, 0]
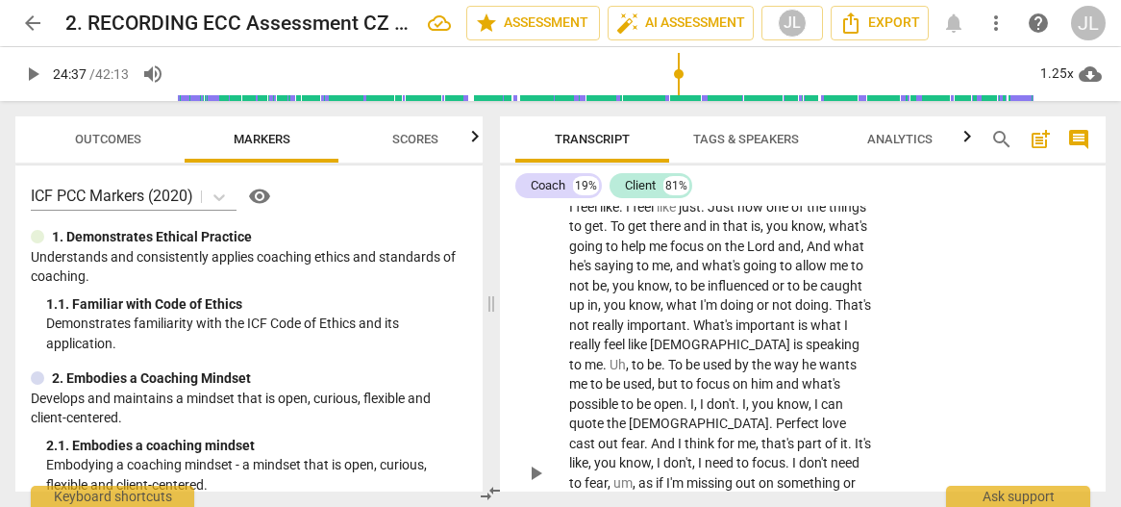
click at [626, 214] on span "." at bounding box center [622, 206] width 7 height 15
click at [583, 214] on span "feel" at bounding box center [588, 206] width 24 height 15
click at [707, 214] on span "." at bounding box center [703, 206] width 7 height 15
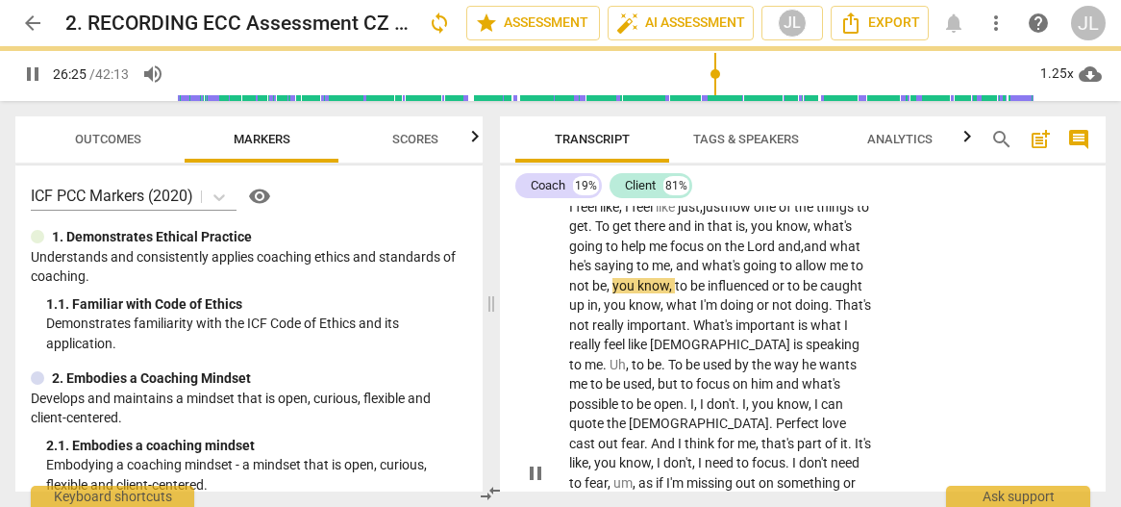
click at [675, 273] on span "," at bounding box center [673, 265] width 6 height 15
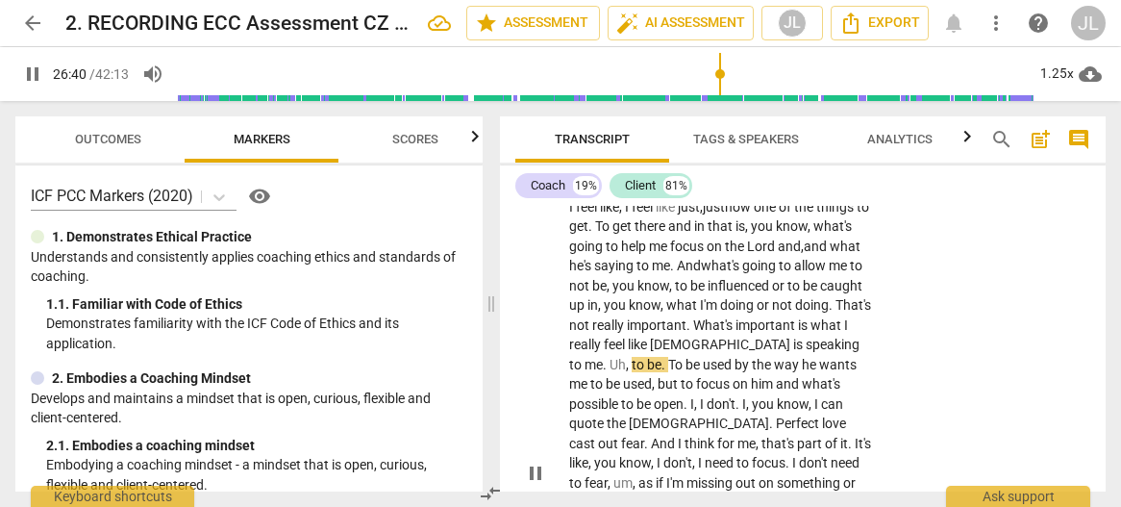
click at [661, 372] on span "." at bounding box center [664, 364] width 7 height 15
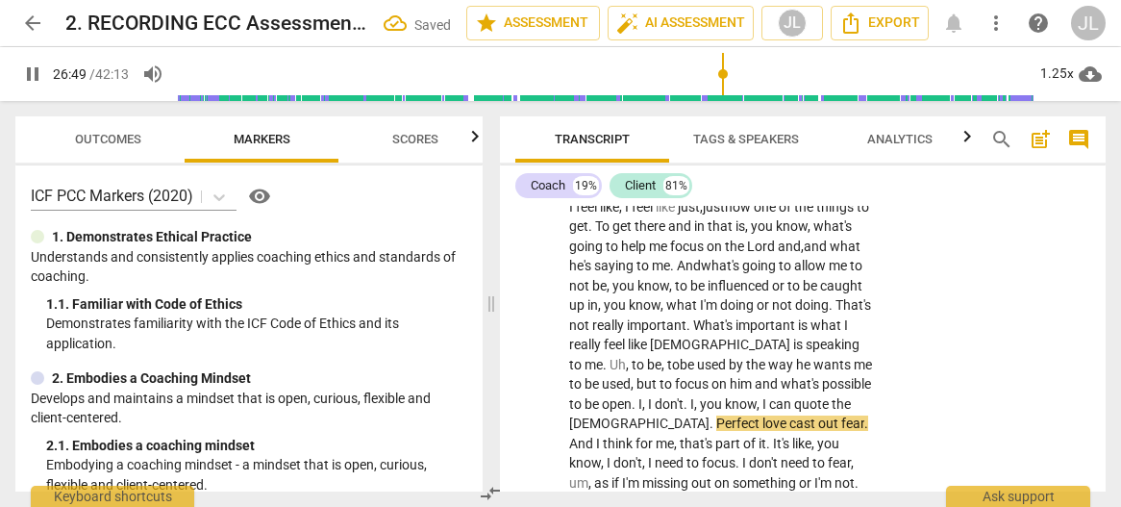
click at [31, 78] on span "pause" at bounding box center [32, 73] width 23 height 23
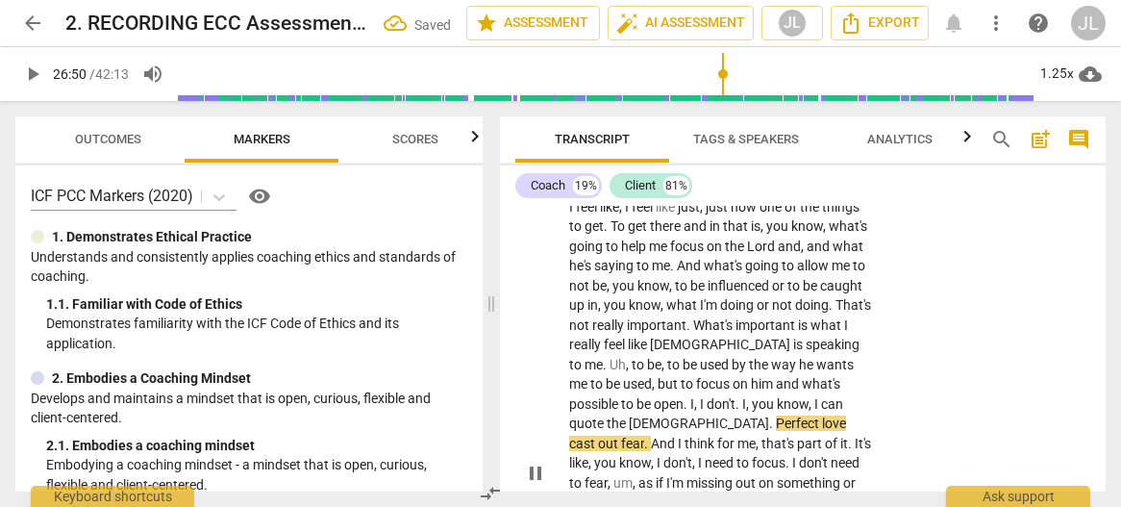
type input "1610"
click at [735, 411] on span "." at bounding box center [738, 403] width 7 height 15
click at [769, 431] on span "." at bounding box center [772, 422] width 7 height 15
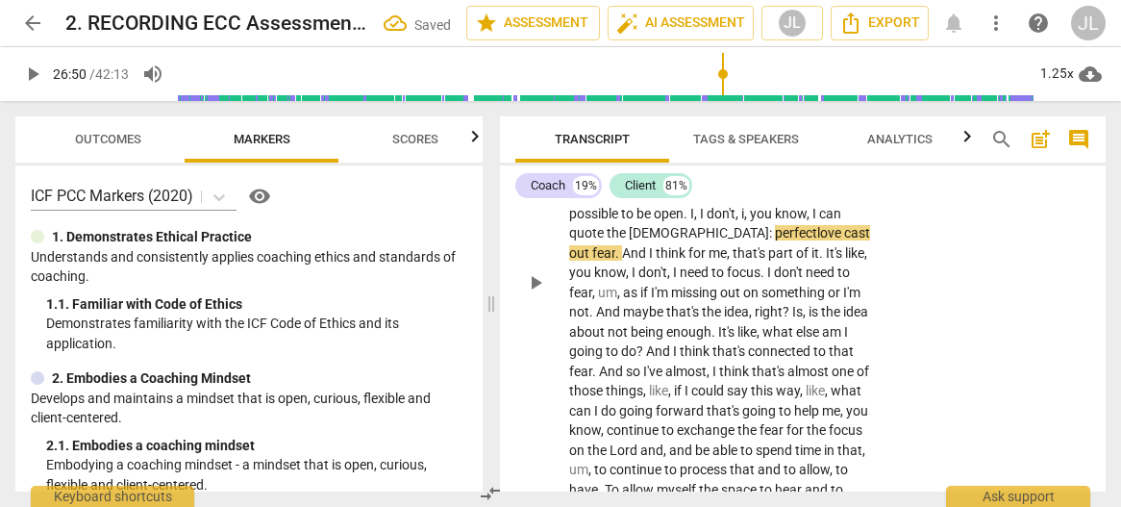
click at [540, 294] on span "play_arrow" at bounding box center [535, 282] width 23 height 23
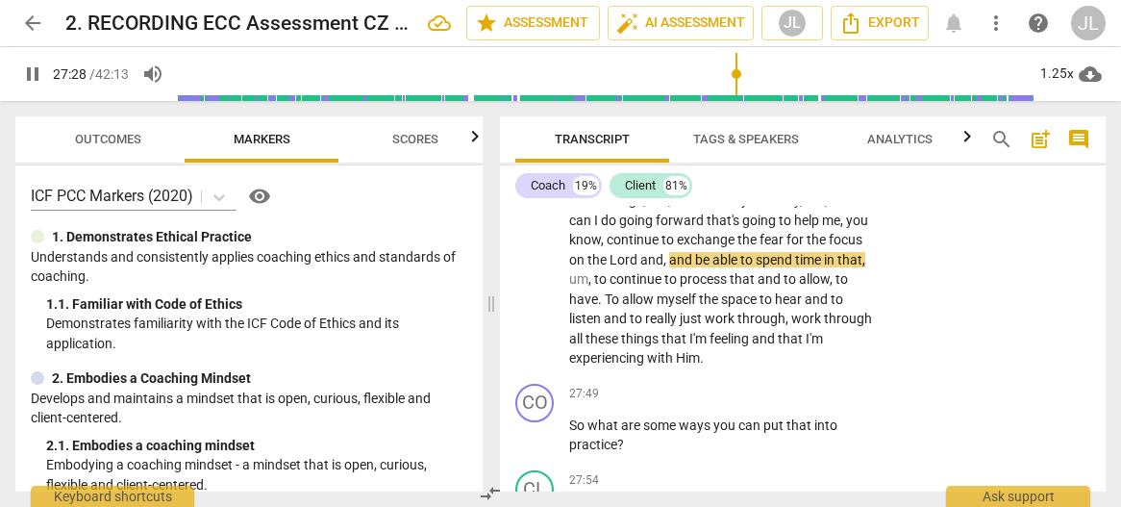
scroll to position [14380, 0]
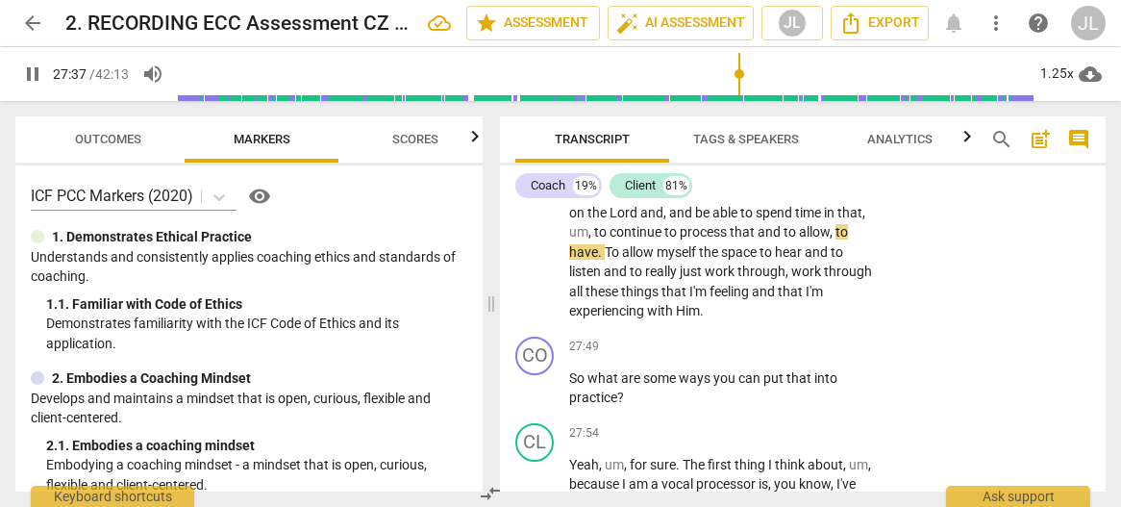
click at [696, 200] on span "exchange" at bounding box center [707, 192] width 61 height 15
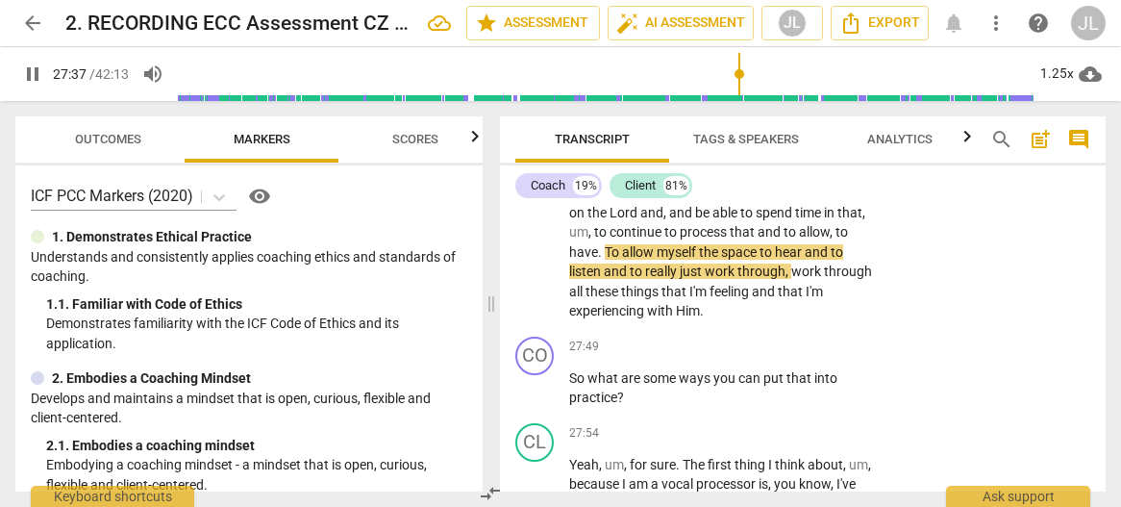
click at [605, 260] on span "." at bounding box center [601, 251] width 7 height 15
type input "1660"
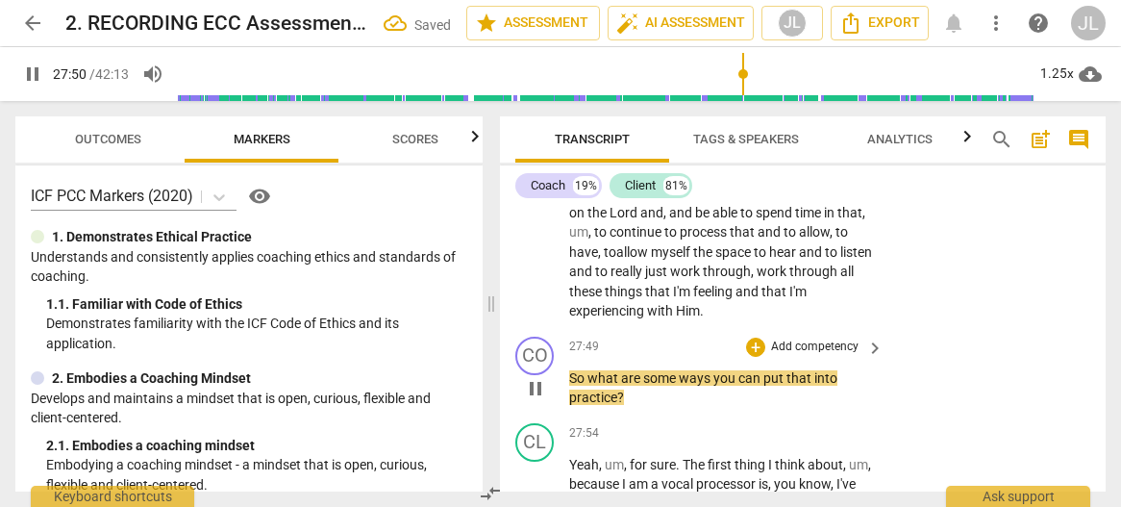
drag, startPoint x: 538, startPoint y: 430, endPoint x: 574, endPoint y: 411, distance: 40.0
click at [538, 400] on span "pause" at bounding box center [535, 388] width 23 height 23
type input "1671"
click at [569, 385] on span "So" at bounding box center [578, 377] width 18 height 15
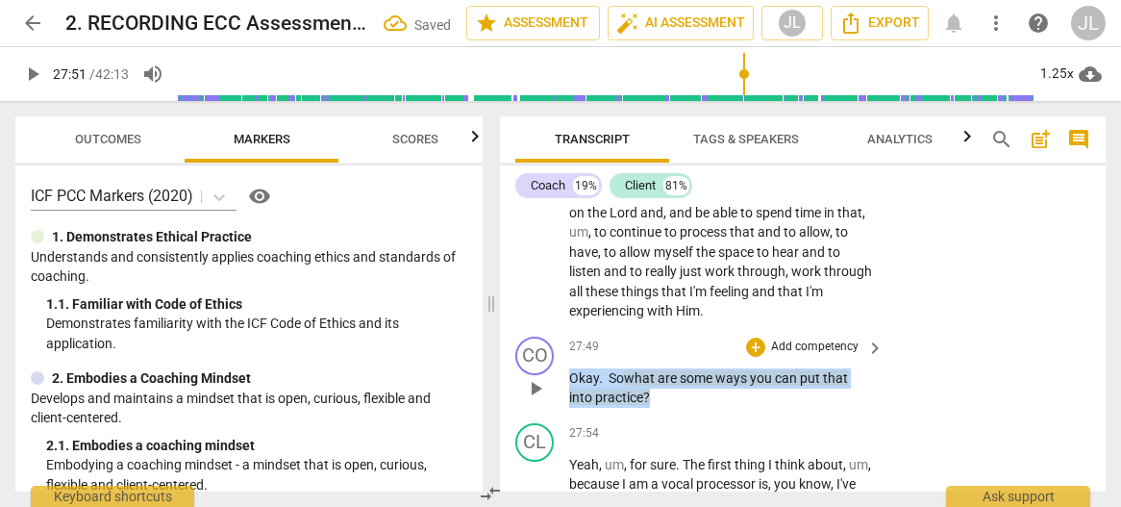
click at [570, 408] on p "Okay. So what are some ways you can put that into practice ?" at bounding box center [721, 387] width 305 height 39
click at [669, 412] on div "+" at bounding box center [667, 409] width 19 height 19
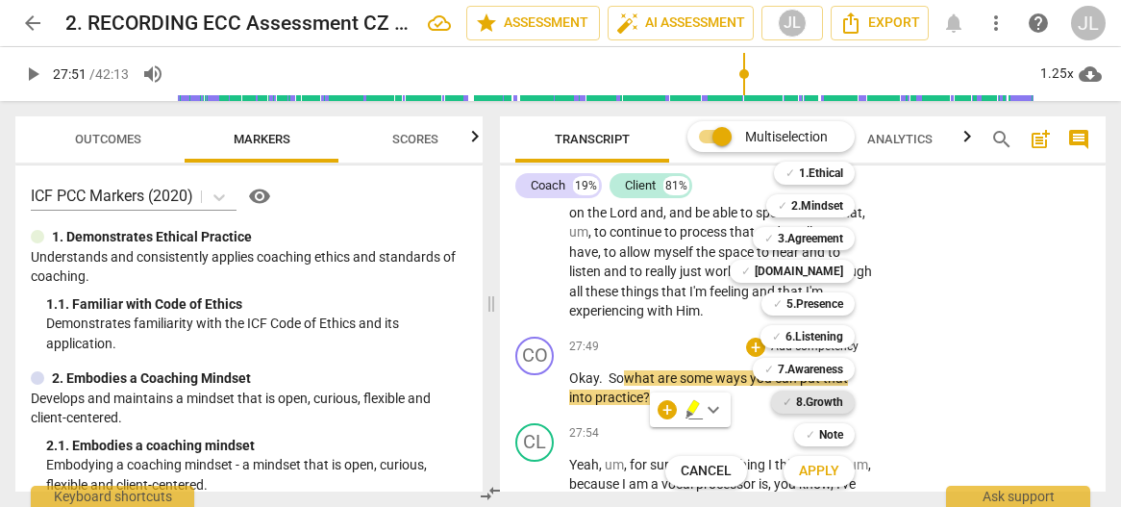
click at [829, 403] on b "8.Growth" at bounding box center [819, 401] width 47 height 23
click at [823, 370] on b "7.Awareness" at bounding box center [810, 369] width 65 height 23
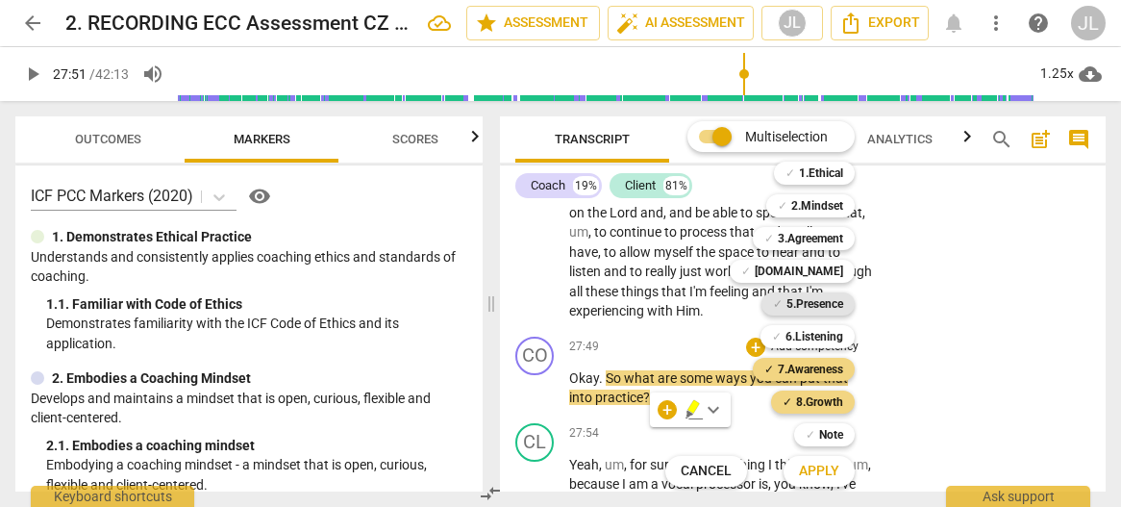
click at [813, 301] on b "5.Presence" at bounding box center [814, 303] width 57 height 23
click at [834, 475] on span "Apply" at bounding box center [819, 470] width 40 height 19
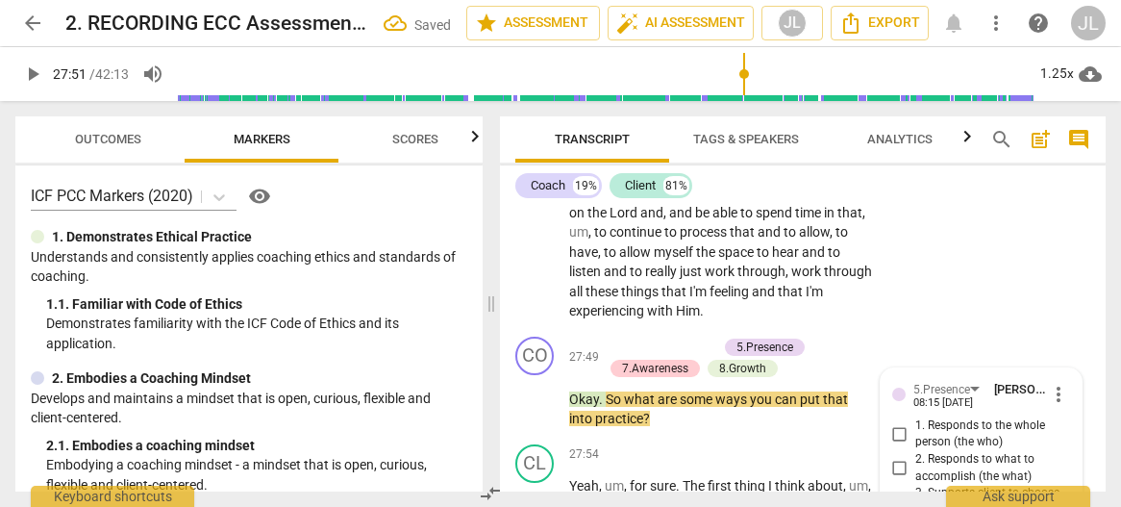
scroll to position [14665, 0]
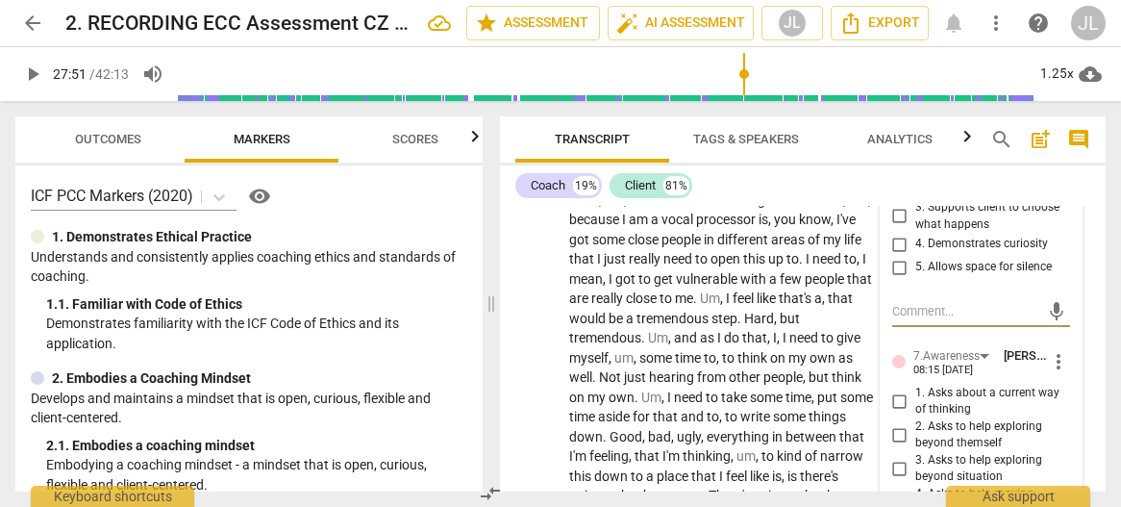
click at [894, 194] on input "2. Responds to what to accomplish (the what)" at bounding box center [899, 182] width 31 height 23
checkbox input "true"
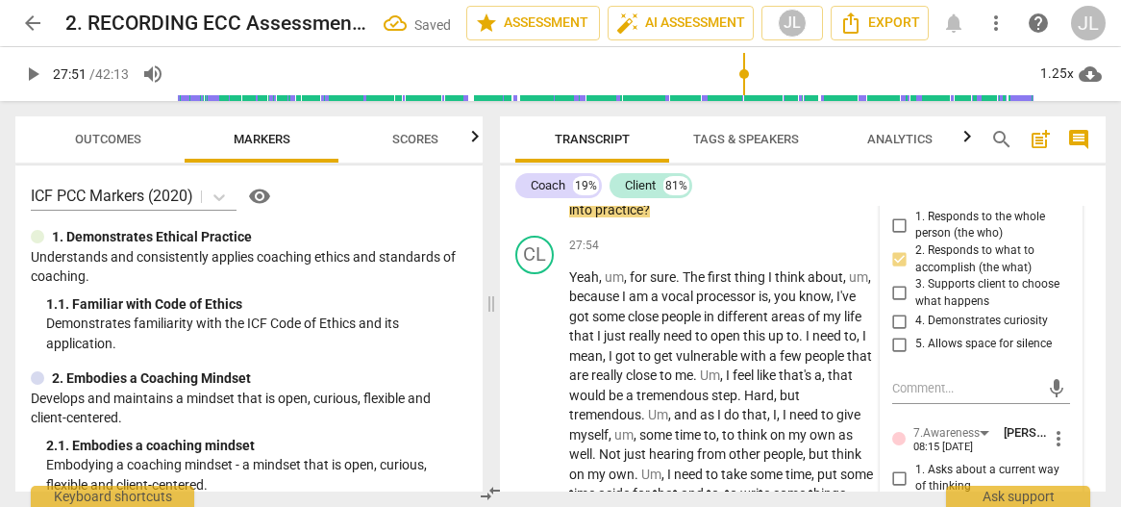
scroll to position [14588, 0]
click at [896, 236] on input "1. Responds to the whole person (the who)" at bounding box center [899, 224] width 31 height 23
checkbox input "true"
click at [893, 333] on input "4. Demonstrates curiosity" at bounding box center [899, 321] width 31 height 23
checkbox input "true"
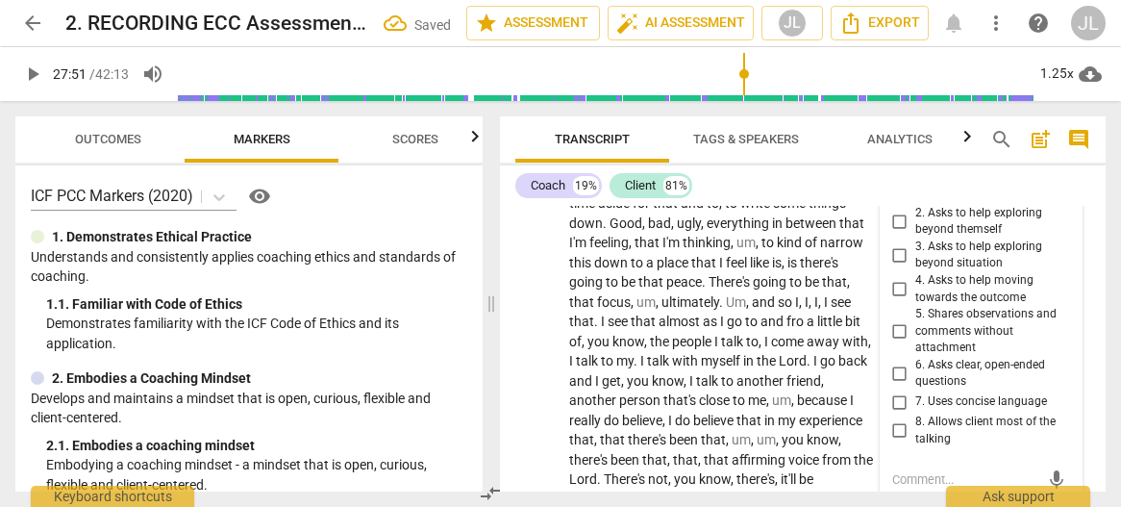
scroll to position [14896, 0]
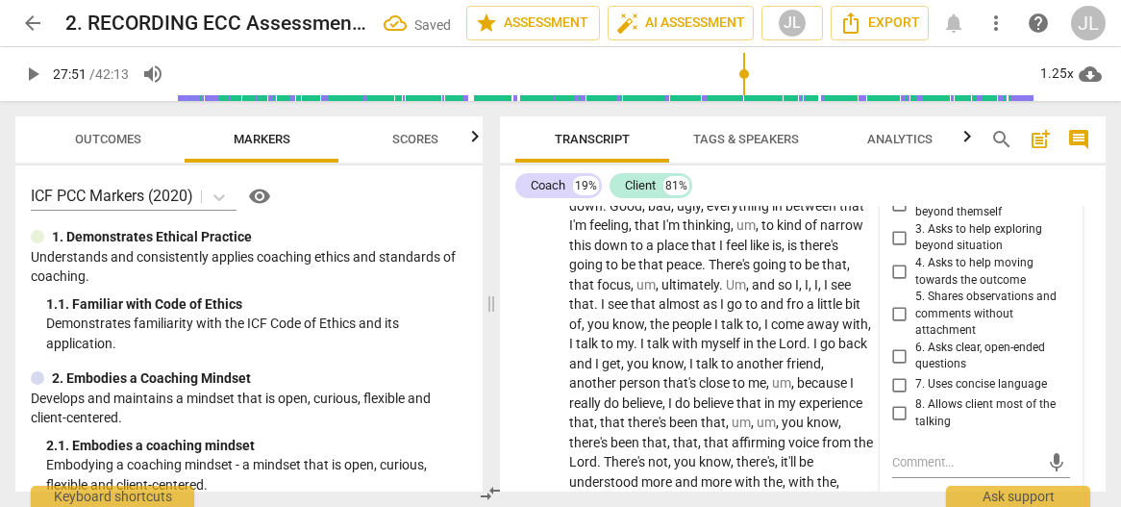
click at [898, 215] on input "2. Asks to help exploring beyond themself" at bounding box center [899, 203] width 31 height 23
checkbox input "true"
click at [897, 249] on input "3. Asks to help exploring beyond situation" at bounding box center [899, 237] width 31 height 23
checkbox input "true"
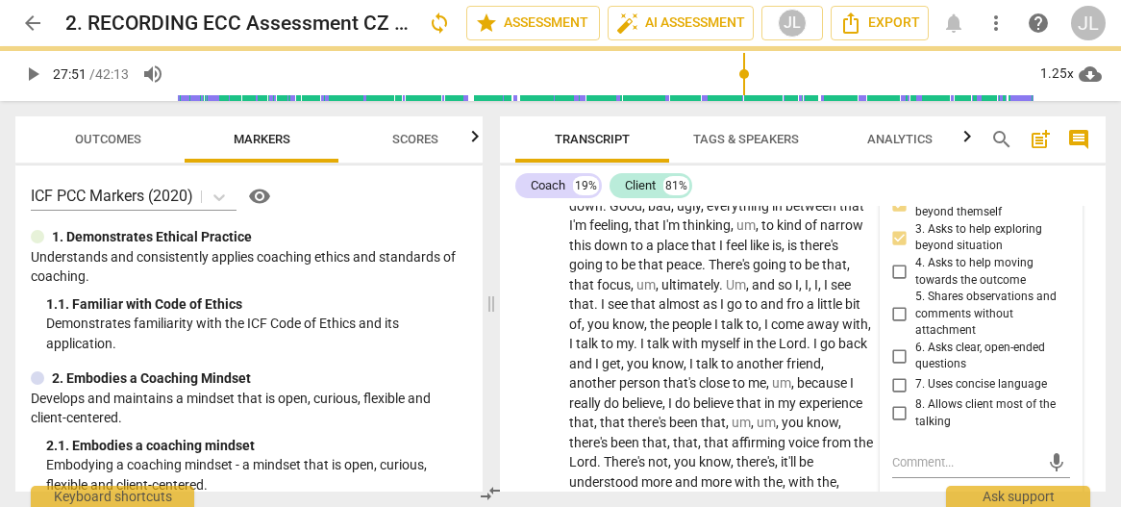
drag, startPoint x: 898, startPoint y: 391, endPoint x: 898, endPoint y: 416, distance: 25.0
click at [898, 367] on input "6. Asks clear, open-ended questions" at bounding box center [899, 355] width 31 height 23
checkbox input "true"
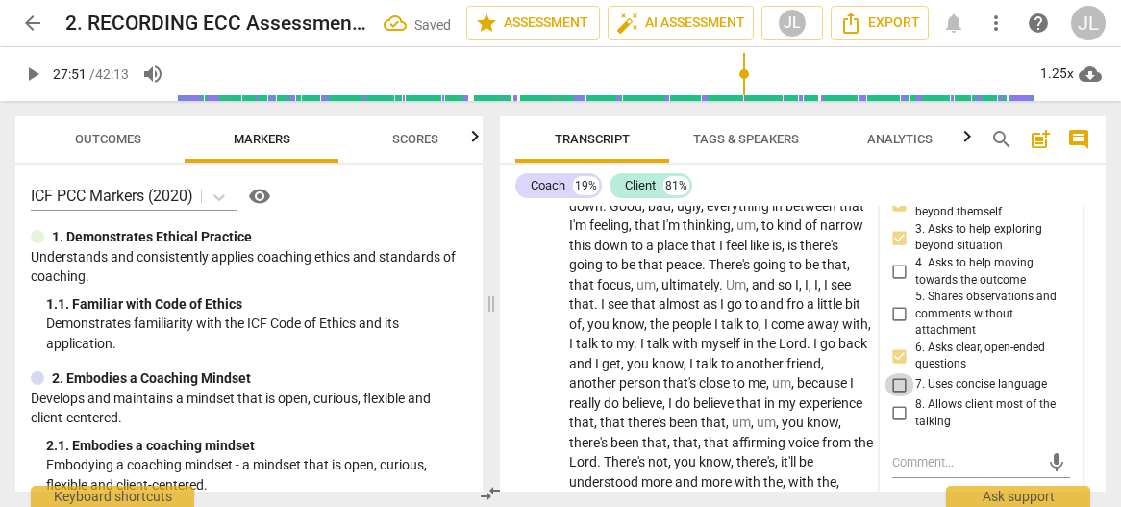
click at [898, 396] on input "7. Uses concise language" at bounding box center [899, 384] width 31 height 23
checkbox input "true"
click at [1065, 451] on div "5.Presence [PERSON_NAME] 08:15 [DATE] more_vert 1. Responds to the whole person…" at bounding box center [982, 367] width 202 height 1030
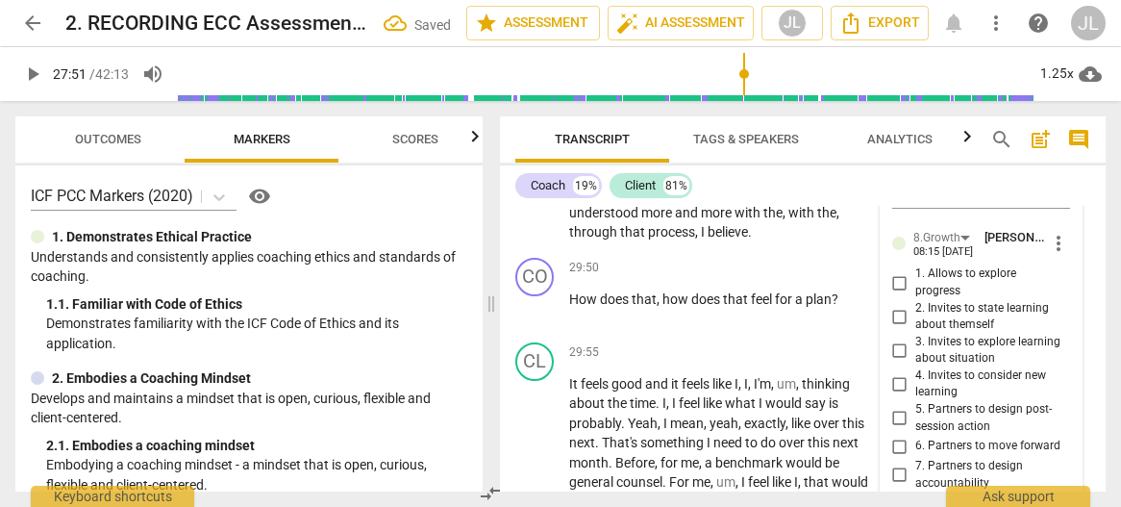
scroll to position [15203, 0]
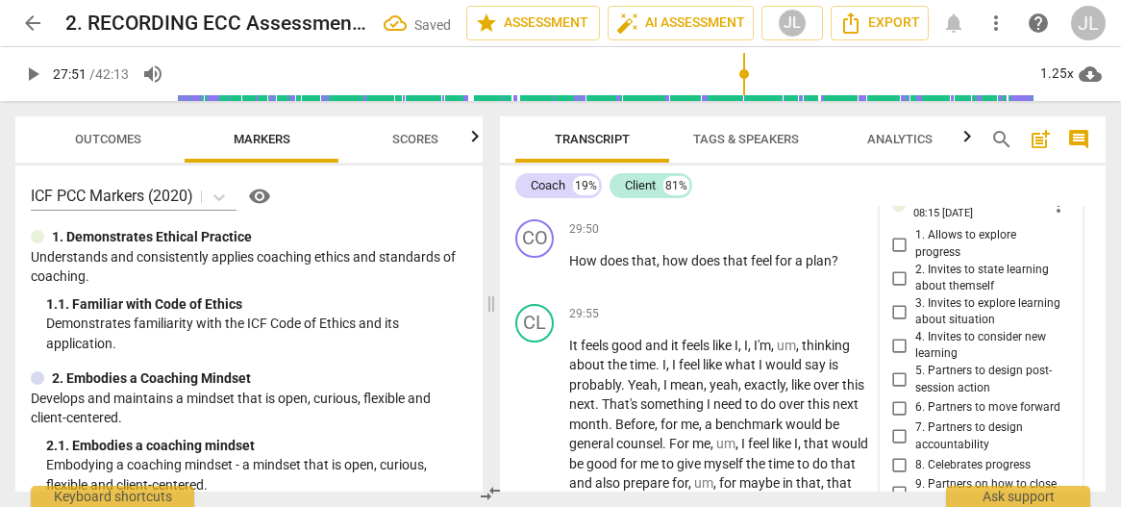
click at [902, 391] on input "5. Partners to design post-session action" at bounding box center [899, 379] width 31 height 23
checkbox input "true"
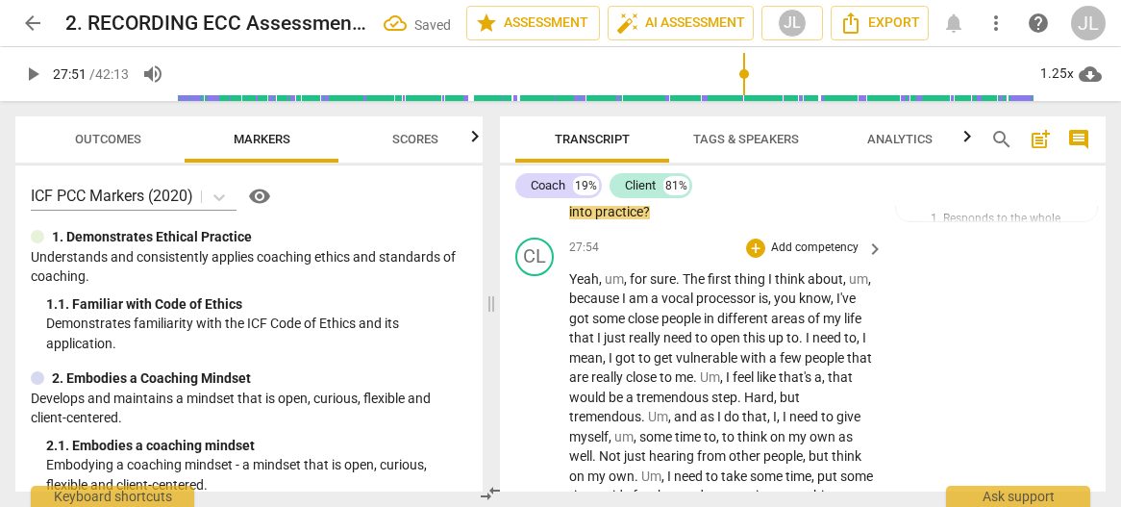
scroll to position [14680, 0]
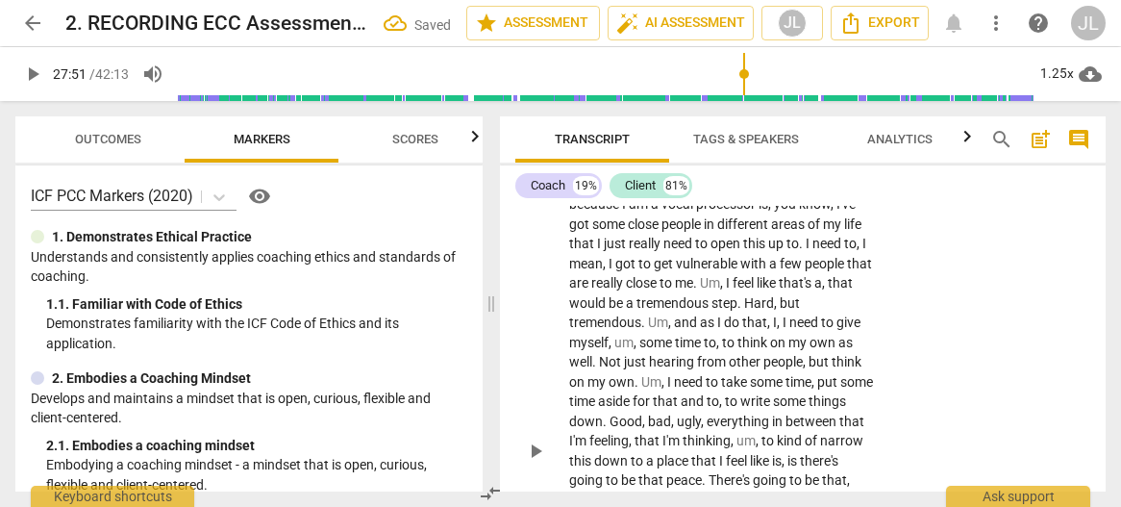
click at [536, 462] on span "play_arrow" at bounding box center [535, 450] width 23 height 23
click at [680, 192] on span "." at bounding box center [679, 184] width 7 height 15
type input "1677"
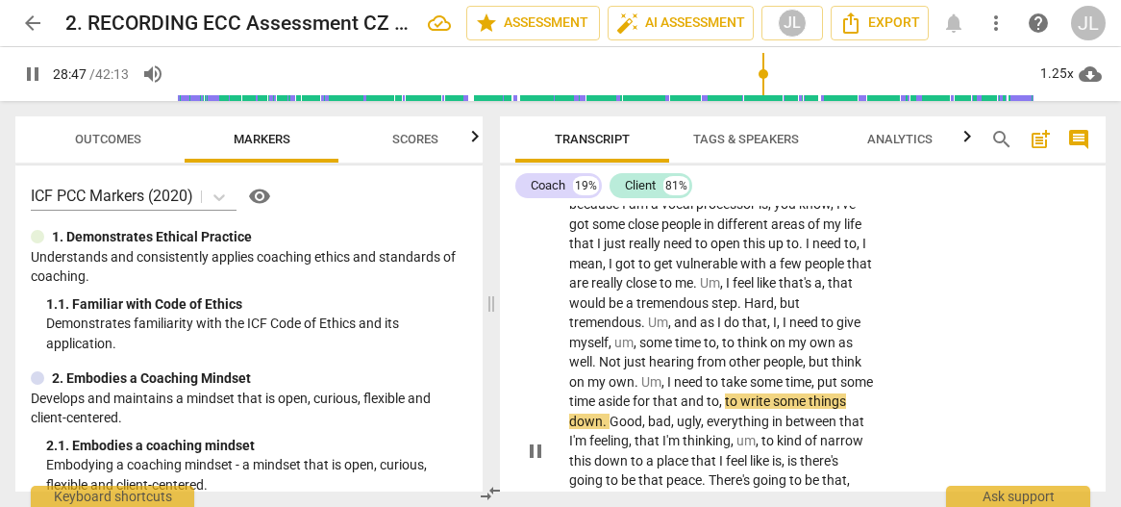
click at [536, 462] on span "pause" at bounding box center [535, 450] width 23 height 23
type input "1728"
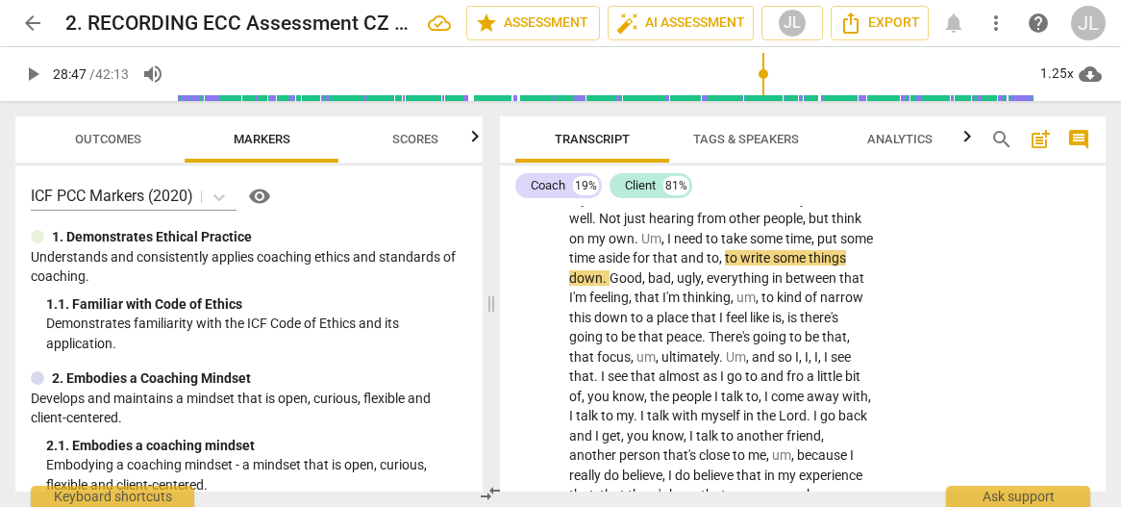
scroll to position [14872, 0]
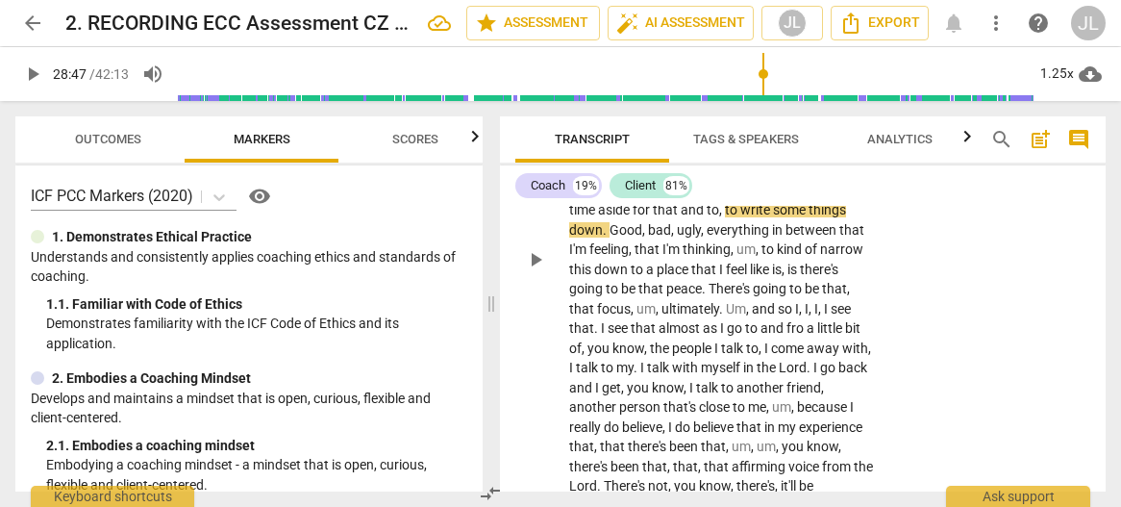
click at [609, 237] on span "." at bounding box center [606, 229] width 7 height 15
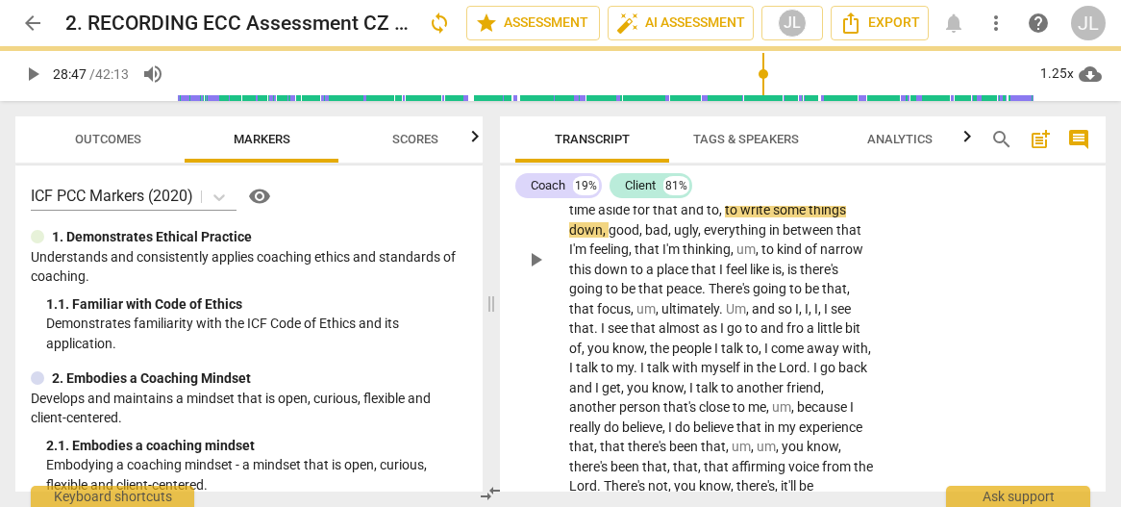
click at [534, 271] on span "play_arrow" at bounding box center [535, 259] width 23 height 23
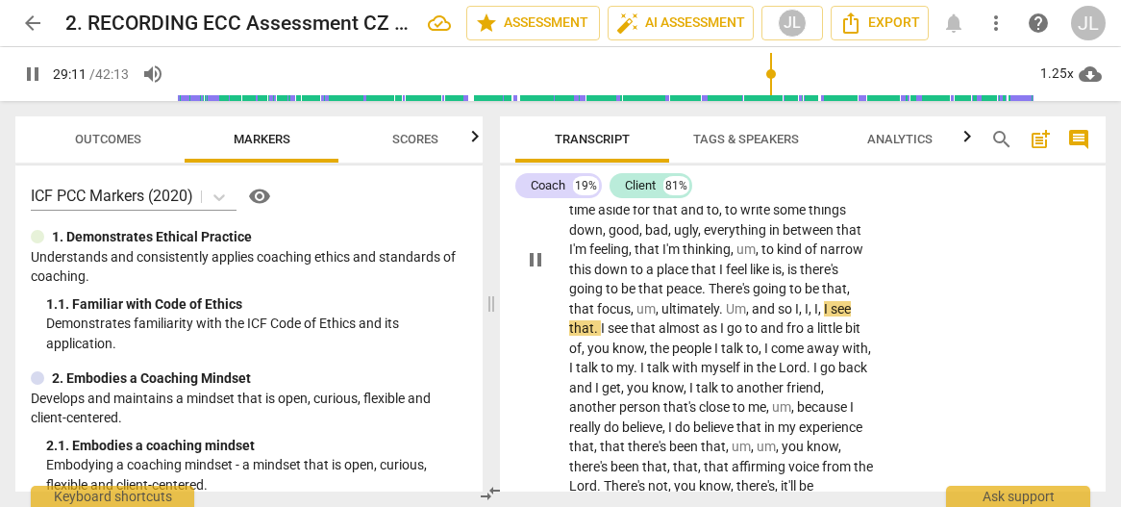
click at [601, 335] on span "." at bounding box center [597, 327] width 7 height 15
click at [640, 375] on span "." at bounding box center [636, 367] width 7 height 15
type input "1764"
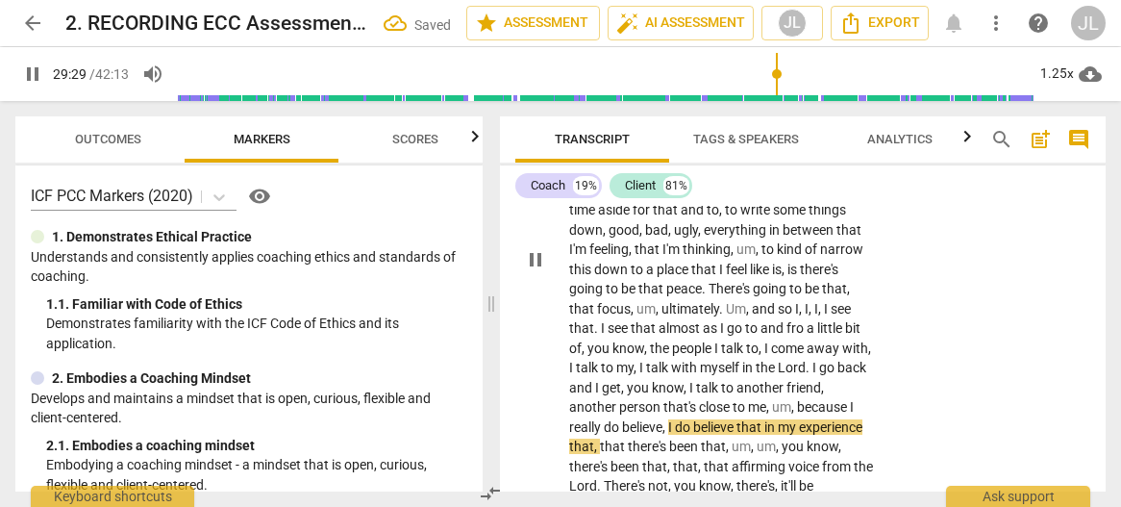
drag, startPoint x: 534, startPoint y: 302, endPoint x: 548, endPoint y: 298, distance: 14.0
click at [534, 271] on span "pause" at bounding box center [535, 259] width 23 height 23
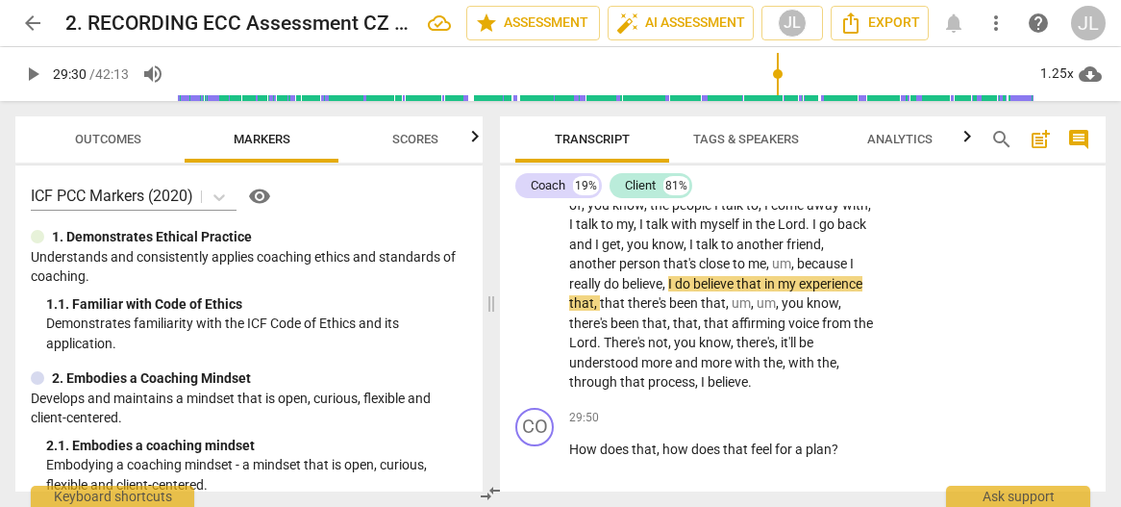
scroll to position [14967, 0]
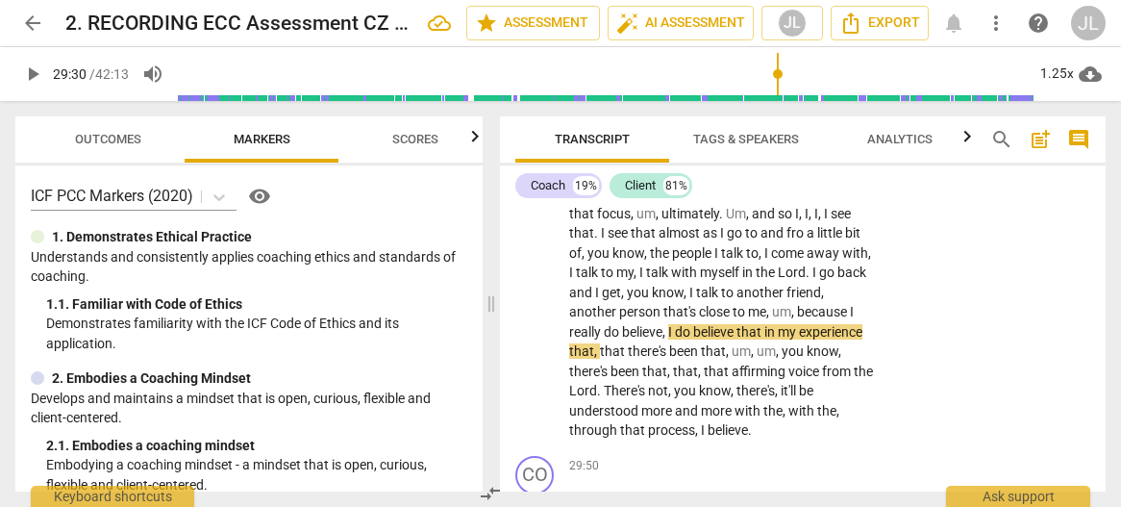
click at [534, 176] on span "play_arrow" at bounding box center [535, 164] width 23 height 23
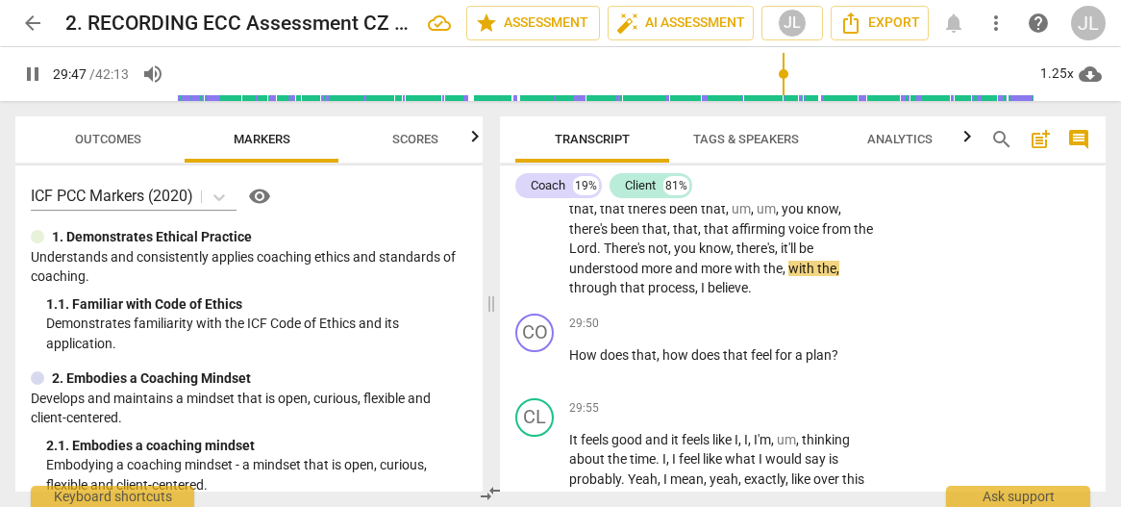
scroll to position [15158, 0]
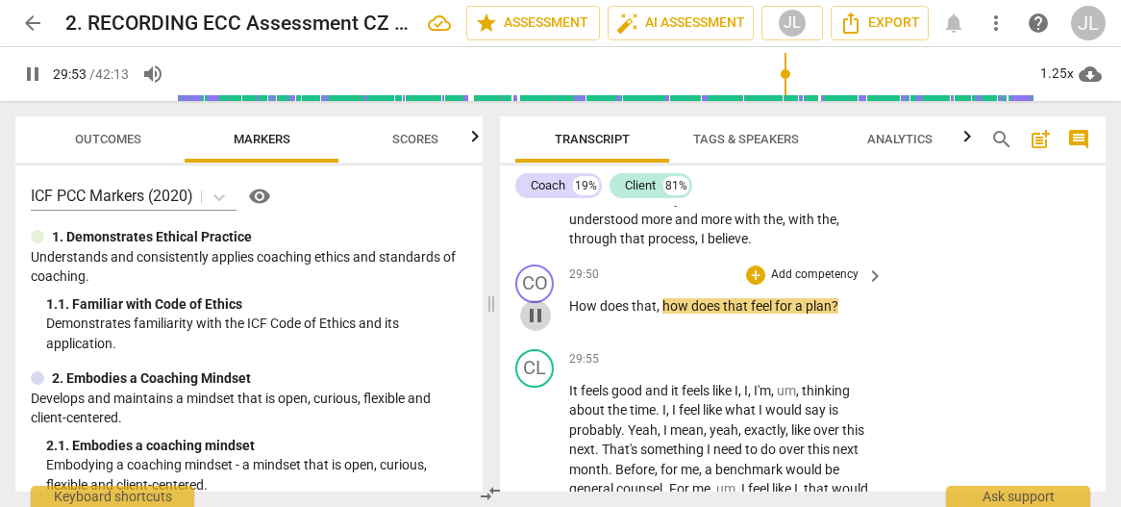
click at [540, 327] on span "pause" at bounding box center [535, 315] width 23 height 23
type input "1793"
drag, startPoint x: 843, startPoint y: 342, endPoint x: 572, endPoint y: 337, distance: 271.1
click at [572, 316] on p "How does that , how does that feel for a plan ?" at bounding box center [721, 306] width 305 height 20
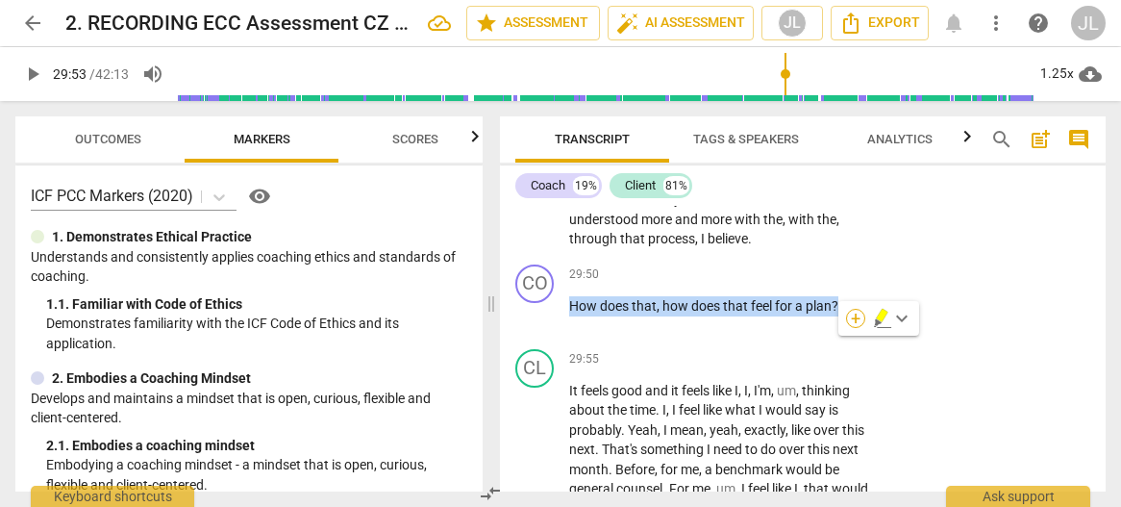
click at [848, 315] on div "+" at bounding box center [855, 318] width 19 height 19
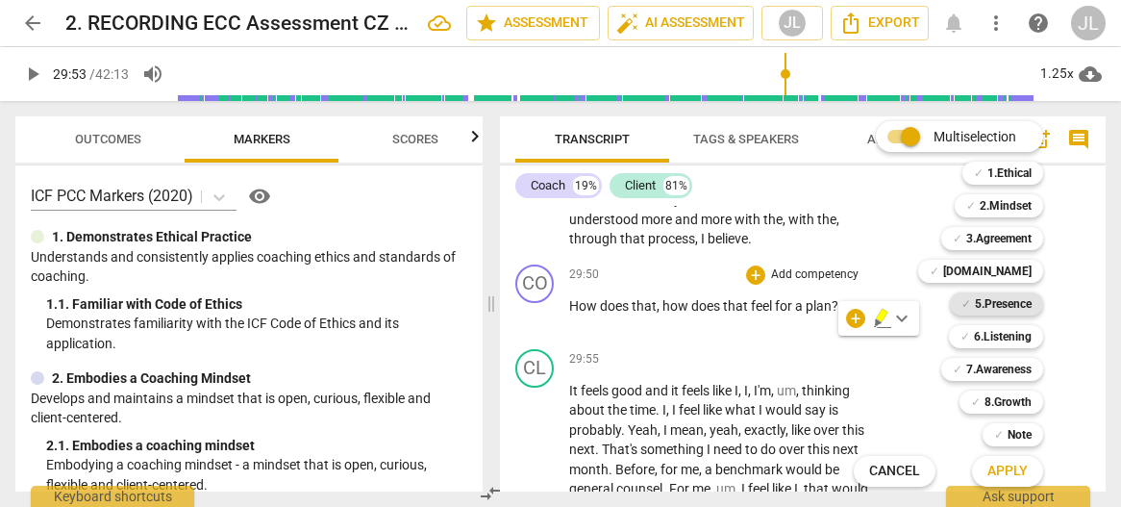
click at [1012, 305] on b "5.Presence" at bounding box center [1003, 303] width 57 height 23
click at [1013, 366] on b "7.Awareness" at bounding box center [998, 369] width 65 height 23
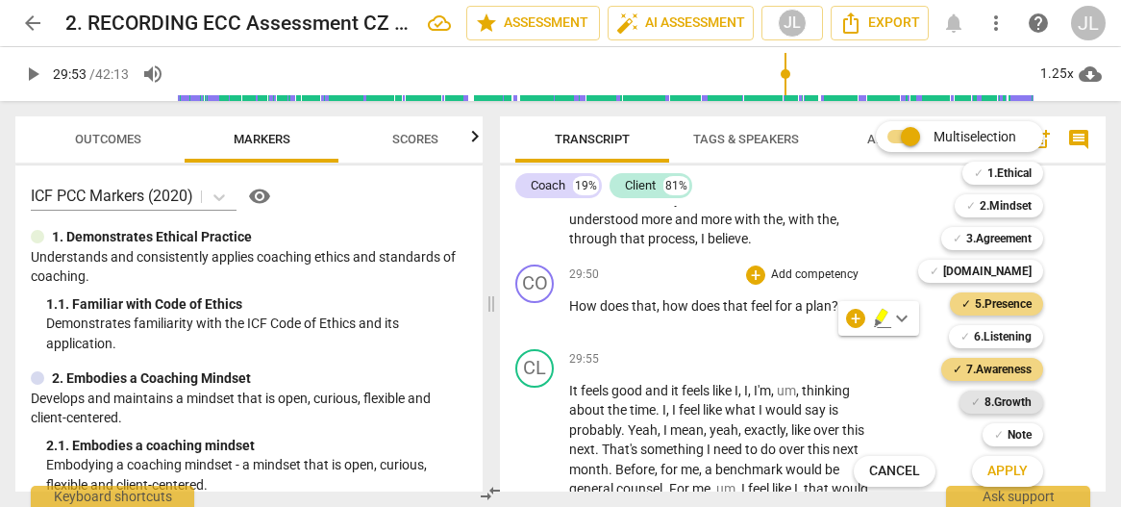
click at [1011, 400] on b "8.Growth" at bounding box center [1007, 401] width 47 height 23
click at [1011, 467] on span "Apply" at bounding box center [1007, 470] width 40 height 19
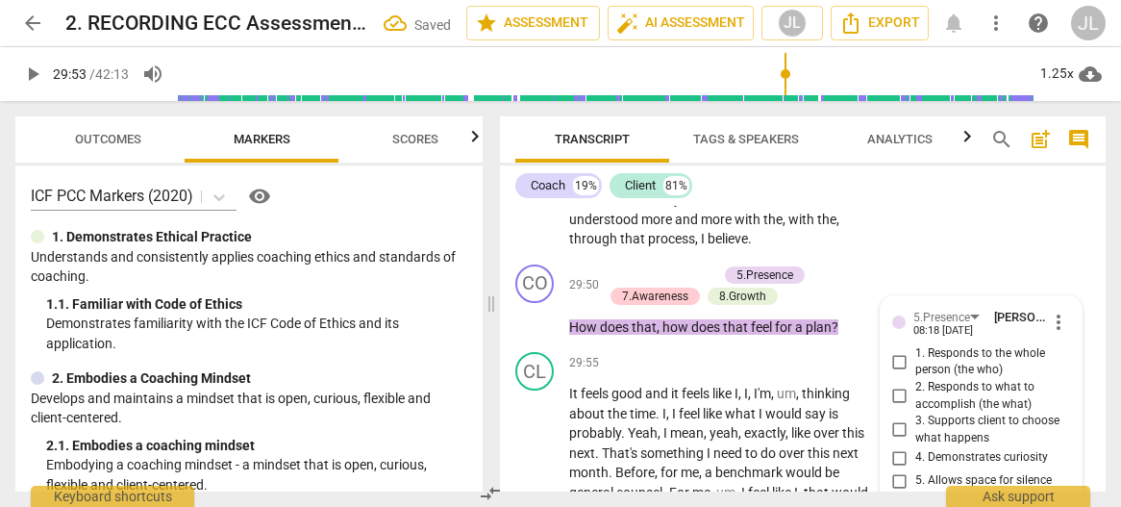
scroll to position [15372, 0]
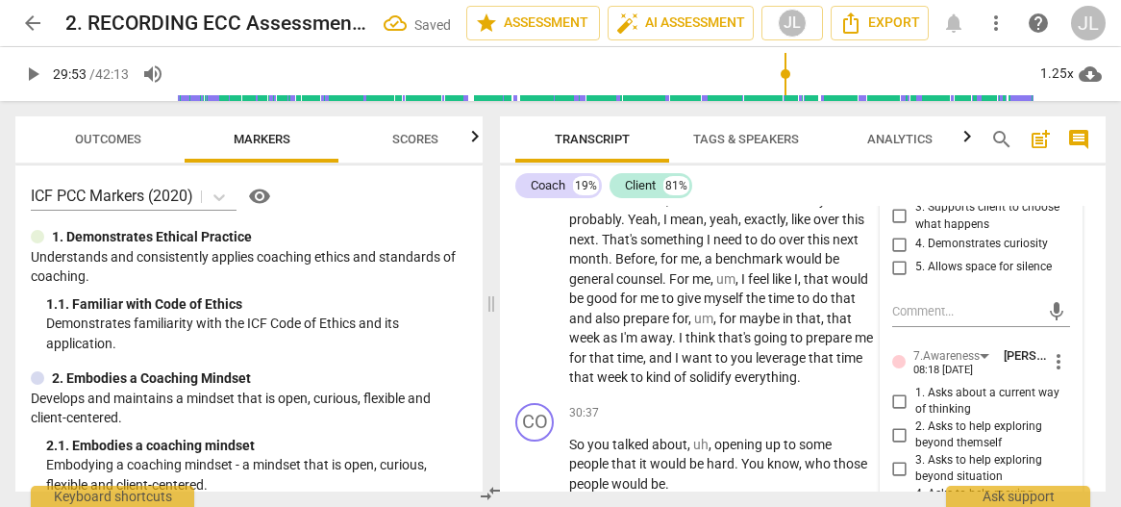
click at [898, 194] on input "2. Responds to what to accomplish (the what)" at bounding box center [899, 182] width 31 height 23
checkbox input "true"
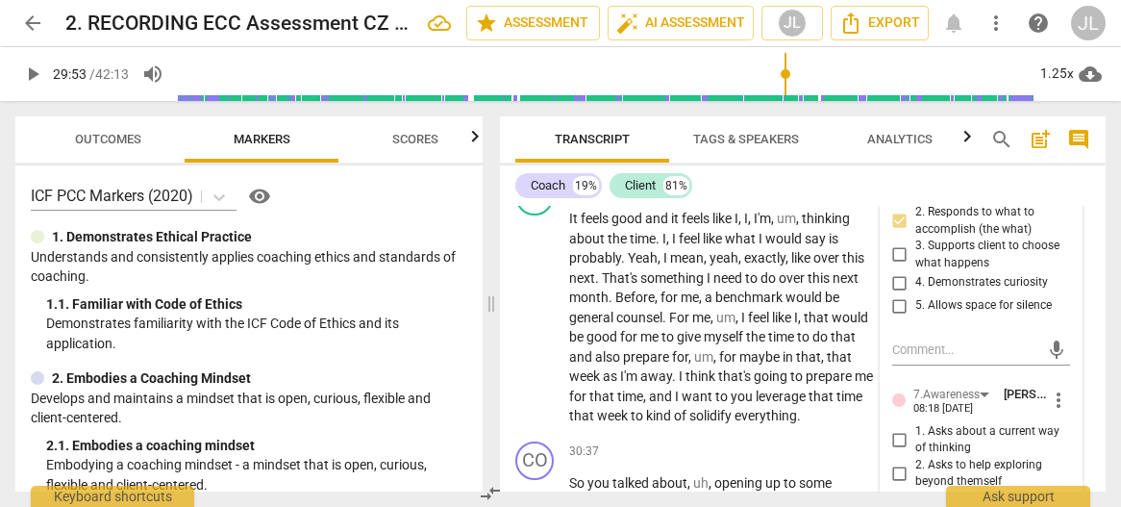
click at [897, 198] on input "1. Responds to the whole person (the who)" at bounding box center [899, 186] width 31 height 23
checkbox input "true"
click at [896, 294] on input "4. Demonstrates curiosity" at bounding box center [899, 282] width 31 height 23
checkbox input "true"
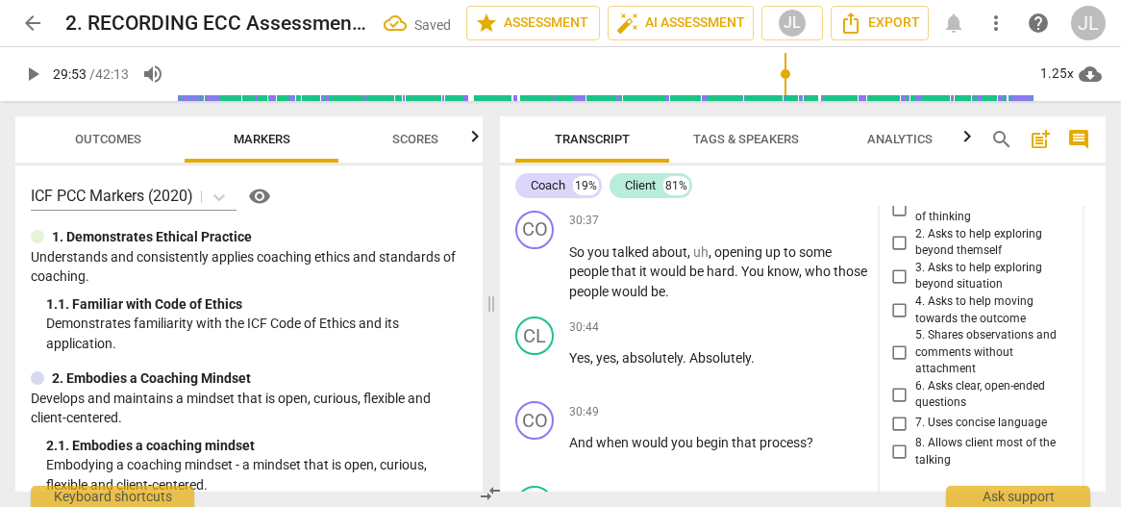
scroll to position [15602, 0]
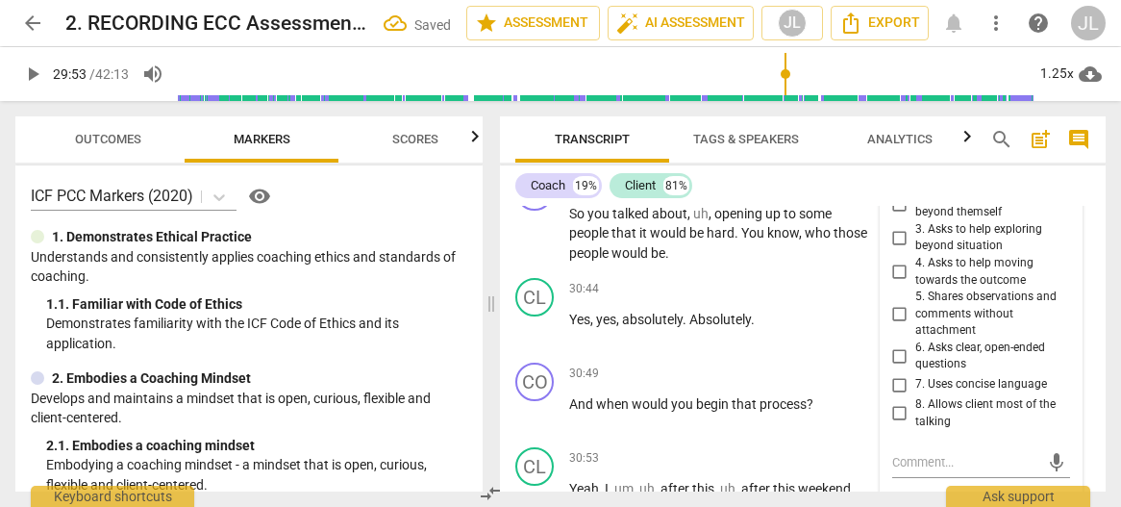
click at [901, 284] on input "4. Asks to help moving towards the outcome" at bounding box center [899, 272] width 31 height 23
checkbox input "true"
click at [899, 367] on input "6. Asks clear, open-ended questions" at bounding box center [899, 355] width 31 height 23
checkbox input "true"
click at [899, 396] on input "7. Uses concise language" at bounding box center [899, 384] width 31 height 23
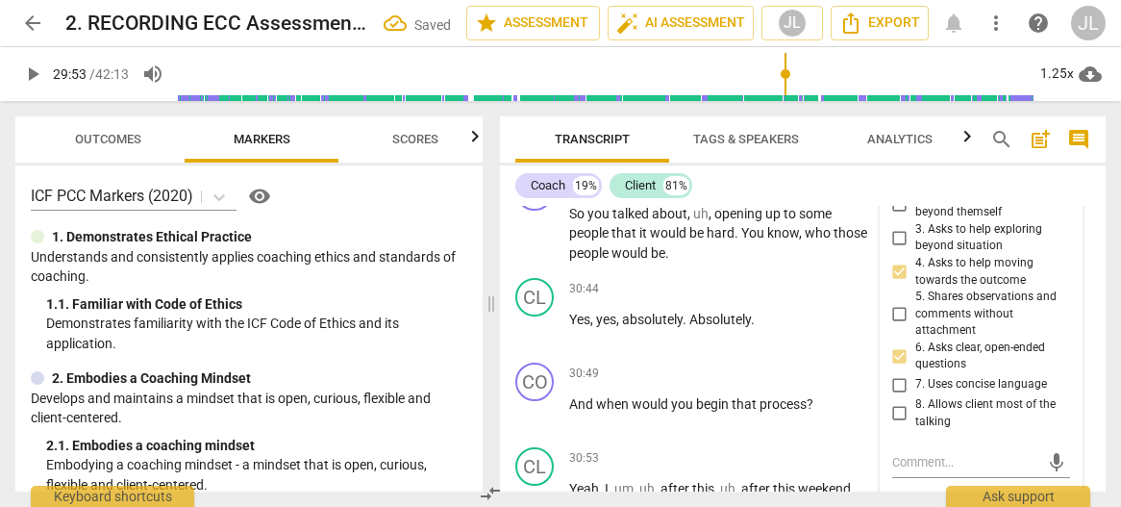
checkbox input "true"
click at [1061, 430] on div "8. Allows client most of the talking" at bounding box center [981, 413] width 179 height 34
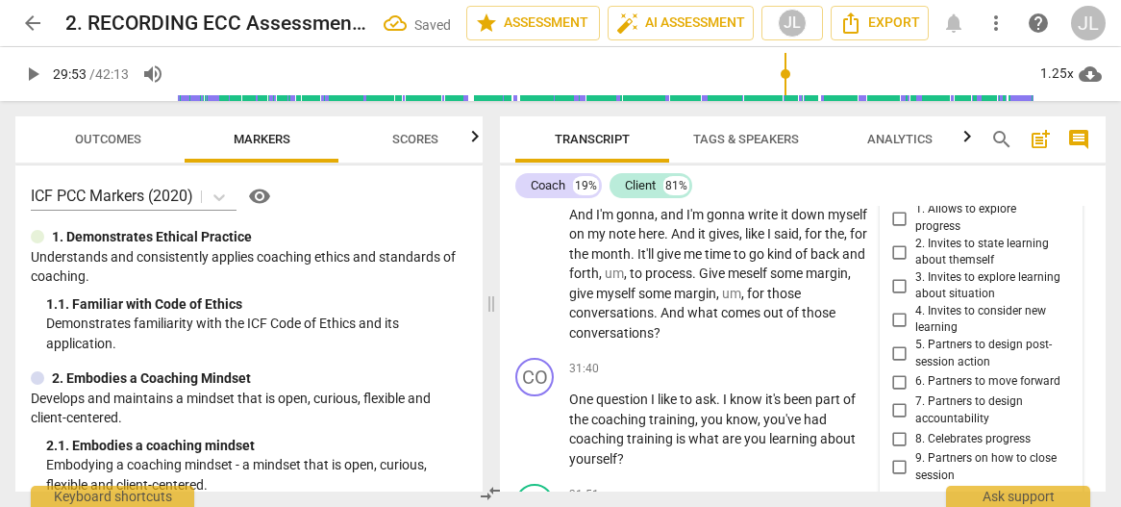
scroll to position [15948, 0]
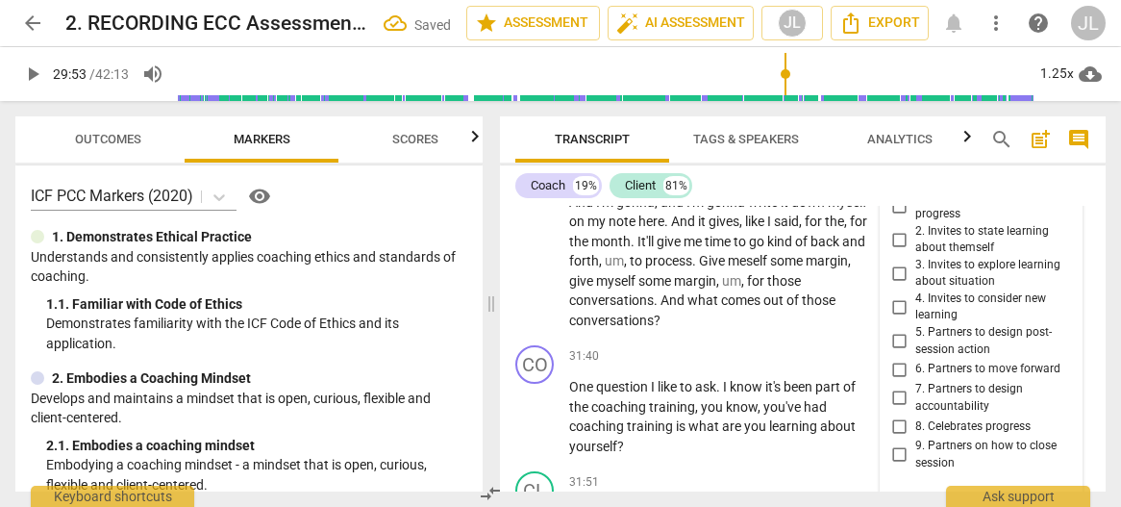
click at [896, 353] on input "5. Partners to design post-session action" at bounding box center [899, 341] width 31 height 23
checkbox input "true"
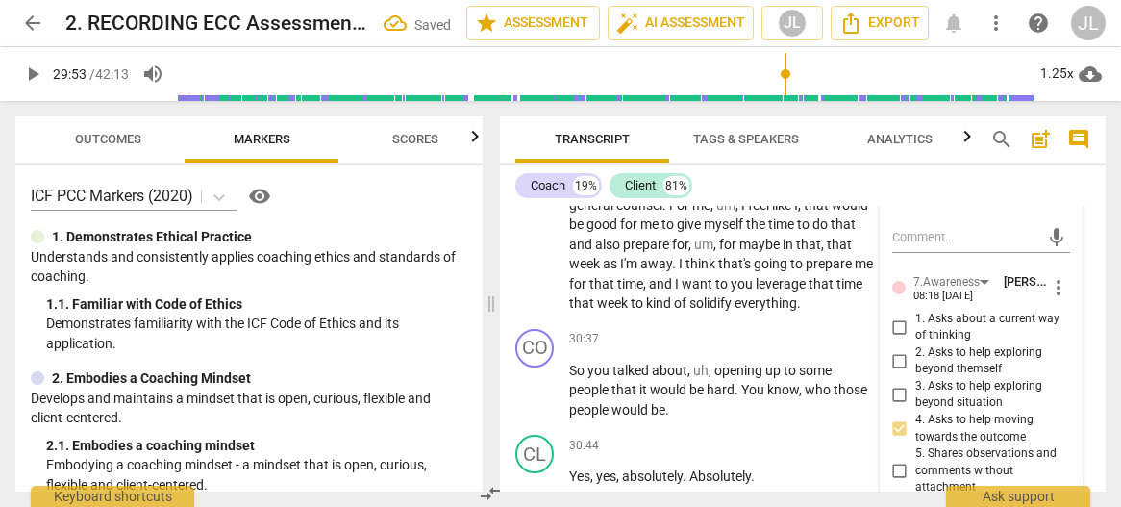
scroll to position [15350, 0]
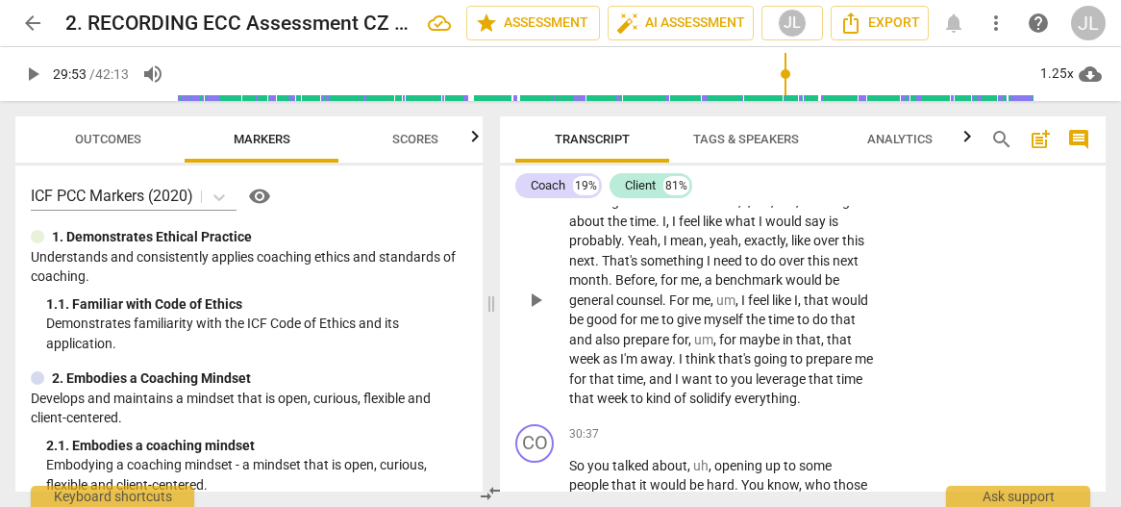
click at [533, 311] on span "play_arrow" at bounding box center [535, 299] width 23 height 23
click at [536, 311] on span "pause" at bounding box center [535, 299] width 23 height 23
type input "1817"
click at [611, 287] on span "." at bounding box center [611, 279] width 7 height 15
click at [534, 311] on span "play_arrow" at bounding box center [535, 299] width 23 height 23
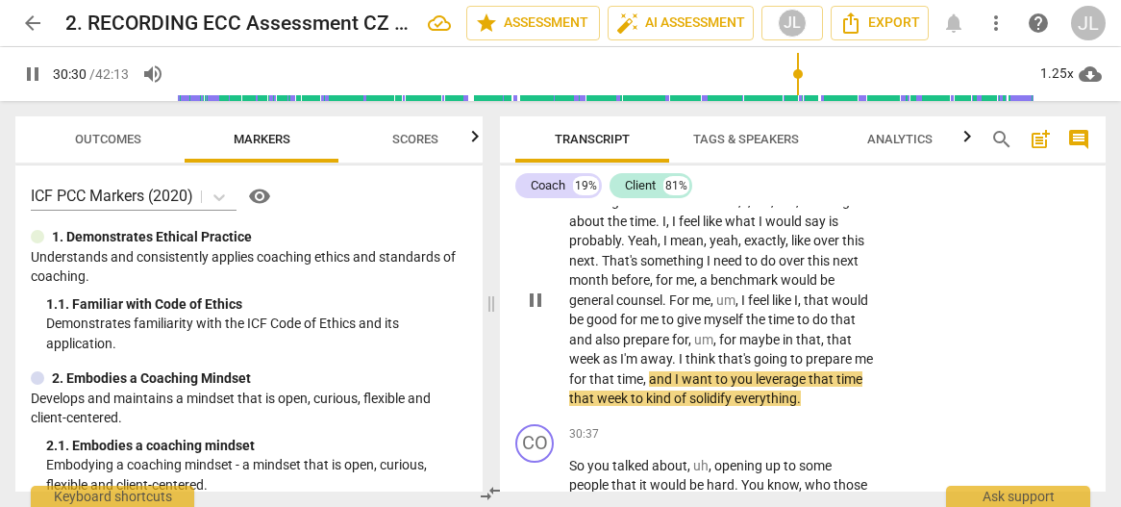
click at [679, 366] on span "." at bounding box center [675, 358] width 7 height 15
type input "1832"
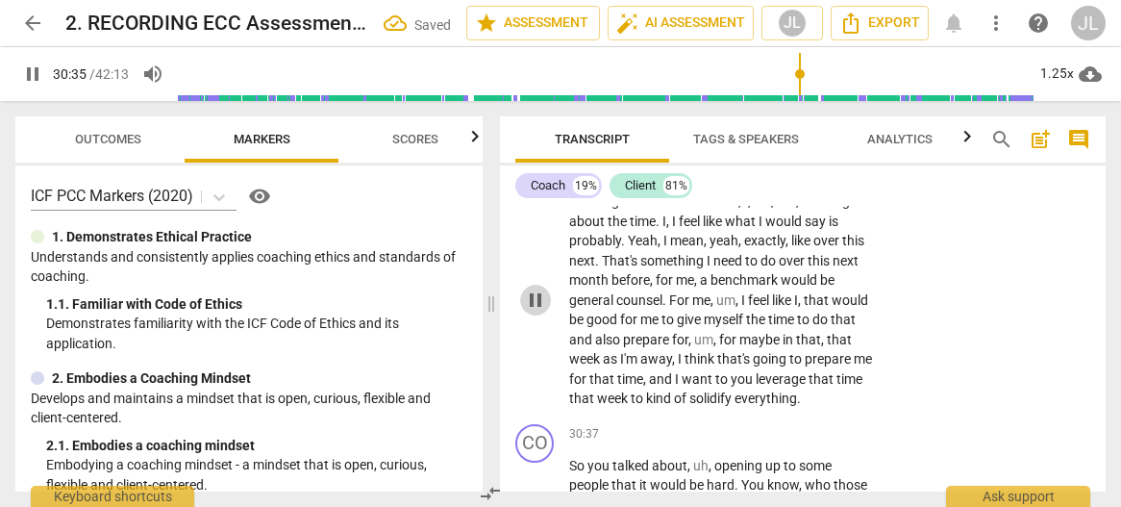
click at [533, 311] on span "pause" at bounding box center [535, 299] width 23 height 23
type input "1836"
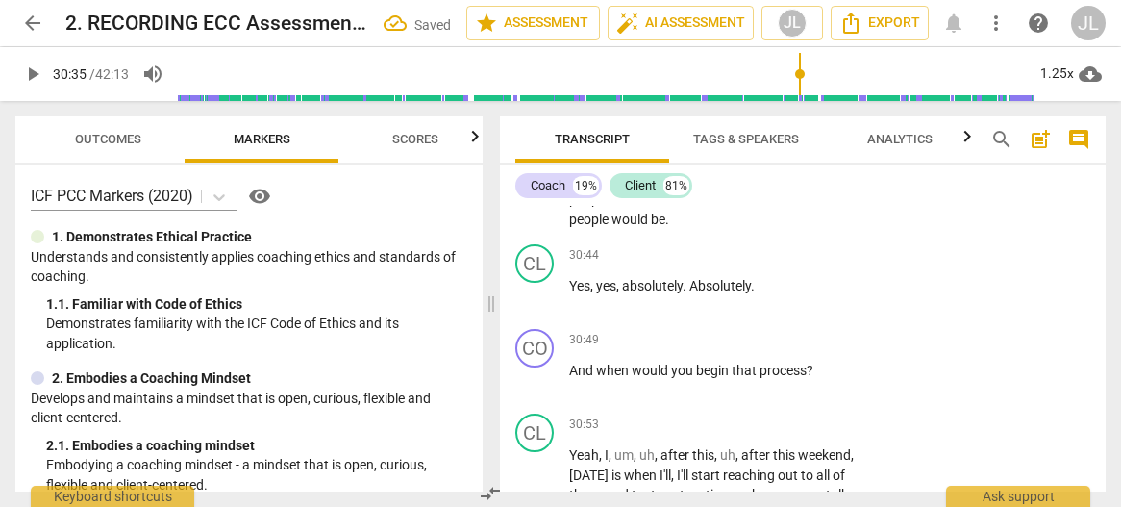
scroll to position [15637, 0]
click at [739, 206] on span "." at bounding box center [737, 197] width 7 height 15
click at [538, 211] on span "play_arrow" at bounding box center [535, 198] width 23 height 23
click at [531, 211] on span "pause" at bounding box center [535, 198] width 23 height 23
type input "1845"
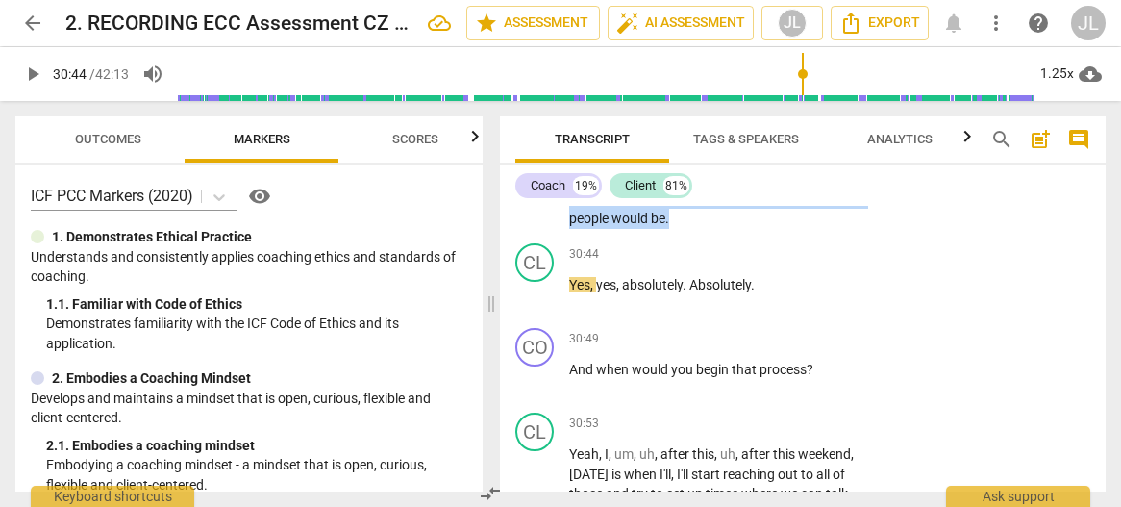
drag, startPoint x: 681, startPoint y: 277, endPoint x: 567, endPoint y: 237, distance: 120.1
click at [567, 236] on div "CO play_arrow pause 30:37 + Add competency keyboard_arrow_right So you talked a…" at bounding box center [803, 183] width 606 height 107
click at [692, 251] on div "+" at bounding box center [687, 249] width 19 height 19
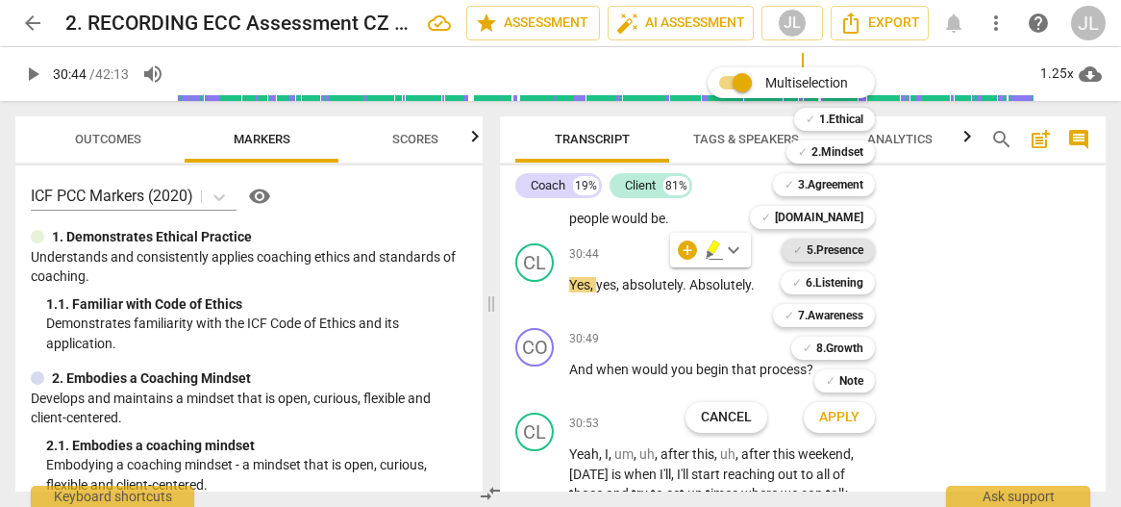
click at [857, 247] on b "5.Presence" at bounding box center [835, 249] width 57 height 23
click at [850, 310] on b "7.Awareness" at bounding box center [830, 315] width 65 height 23
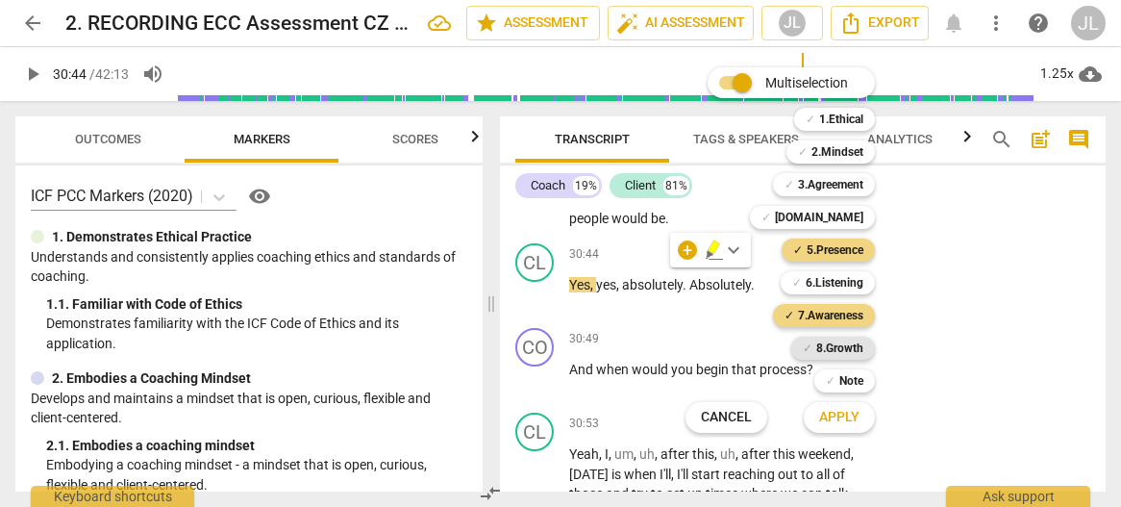
click at [850, 345] on b "8.Growth" at bounding box center [839, 347] width 47 height 23
click at [845, 416] on span "Apply" at bounding box center [839, 417] width 40 height 19
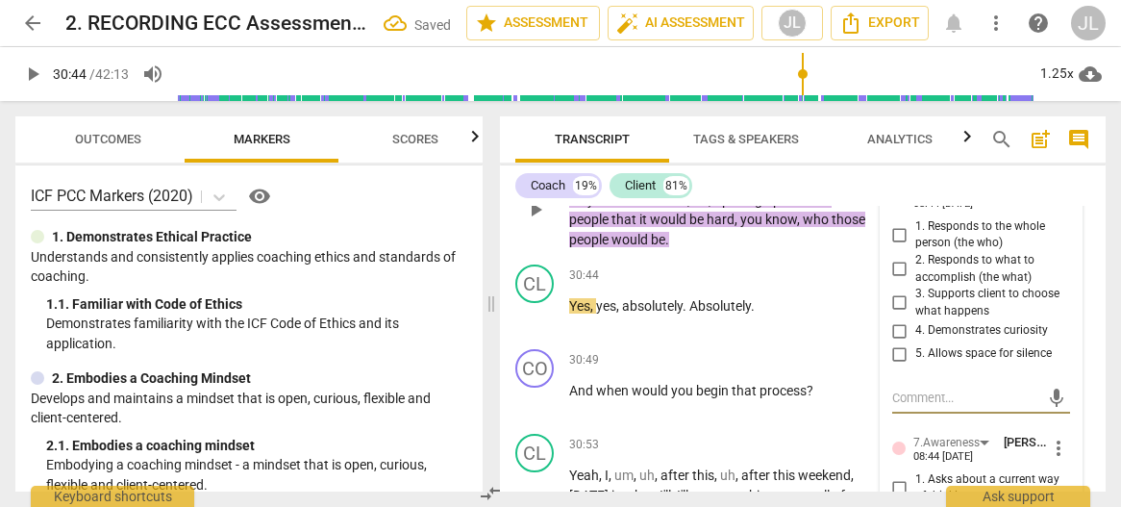
click at [900, 246] on input "1. Responds to the whole person (the who)" at bounding box center [899, 234] width 31 height 23
checkbox input "true"
click at [898, 281] on input "2. Responds to what to accomplish (the what)" at bounding box center [899, 269] width 31 height 23
checkbox input "true"
click at [898, 342] on input "4. Demonstrates curiosity" at bounding box center [899, 330] width 31 height 23
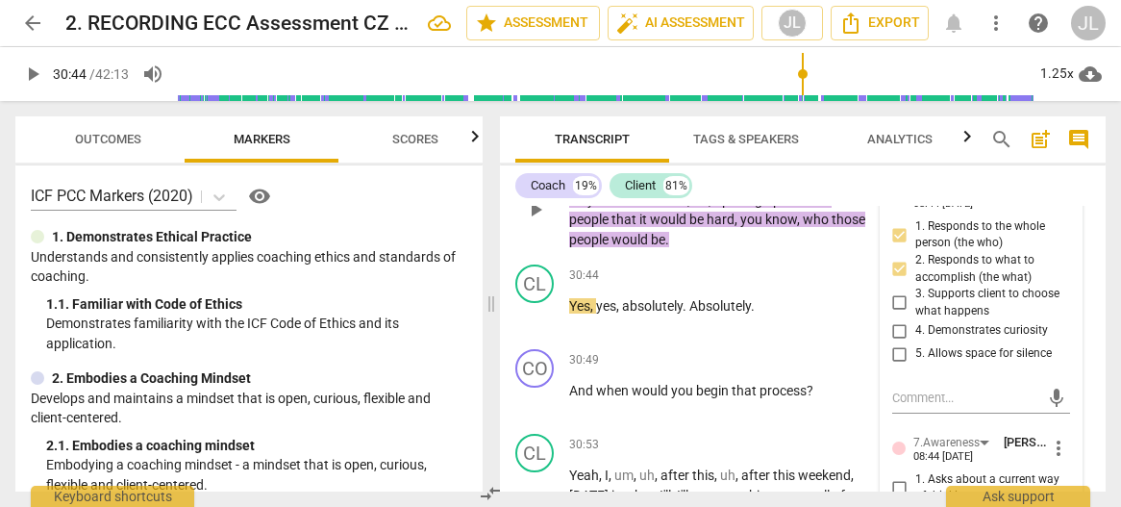
checkbox input "true"
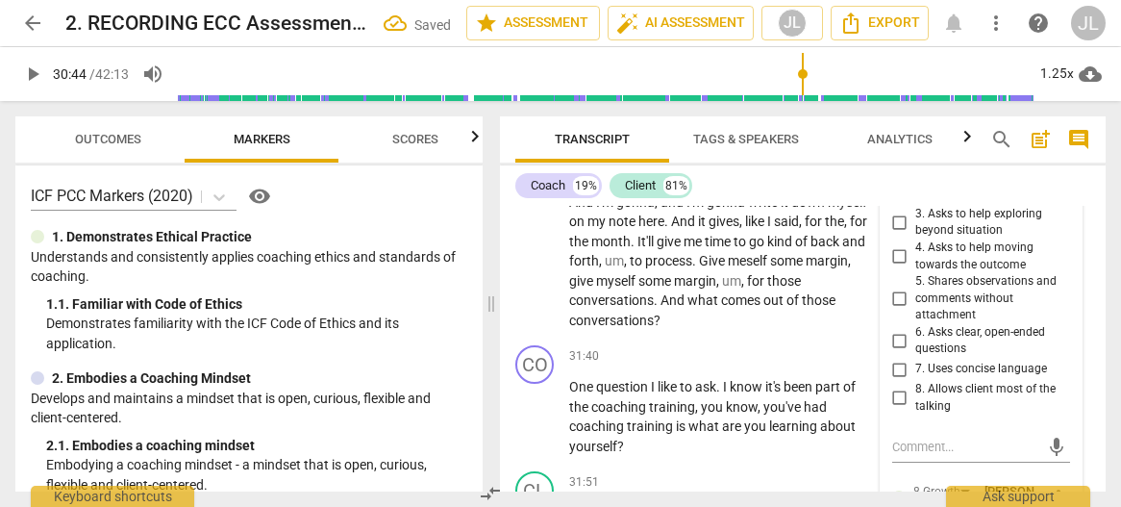
scroll to position [15983, 0]
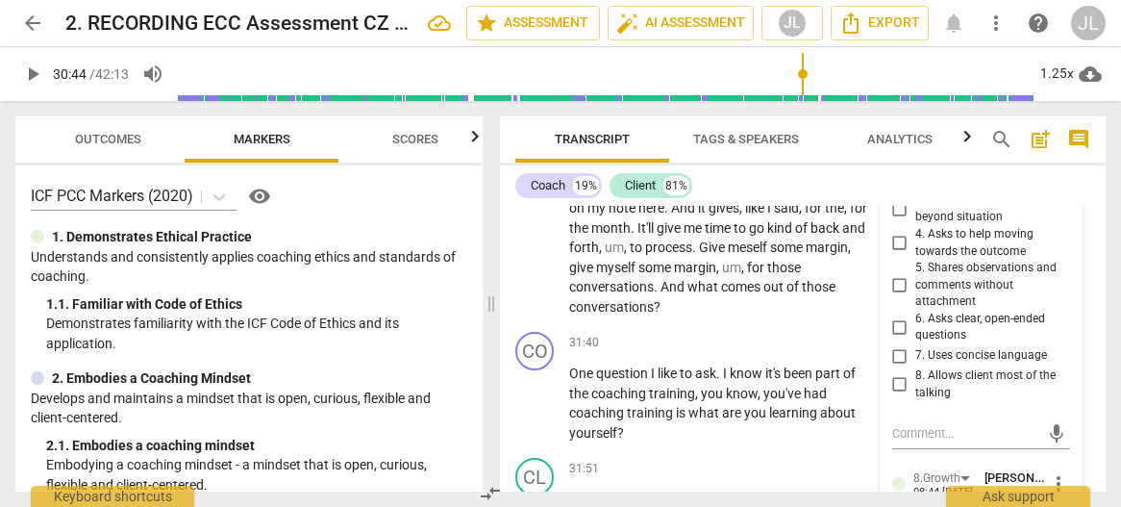
click at [896, 338] on input "6. Asks clear, open-ended questions" at bounding box center [899, 326] width 31 height 23
checkbox input "true"
click at [892, 442] on textarea at bounding box center [966, 433] width 148 height 18
type textarea "N"
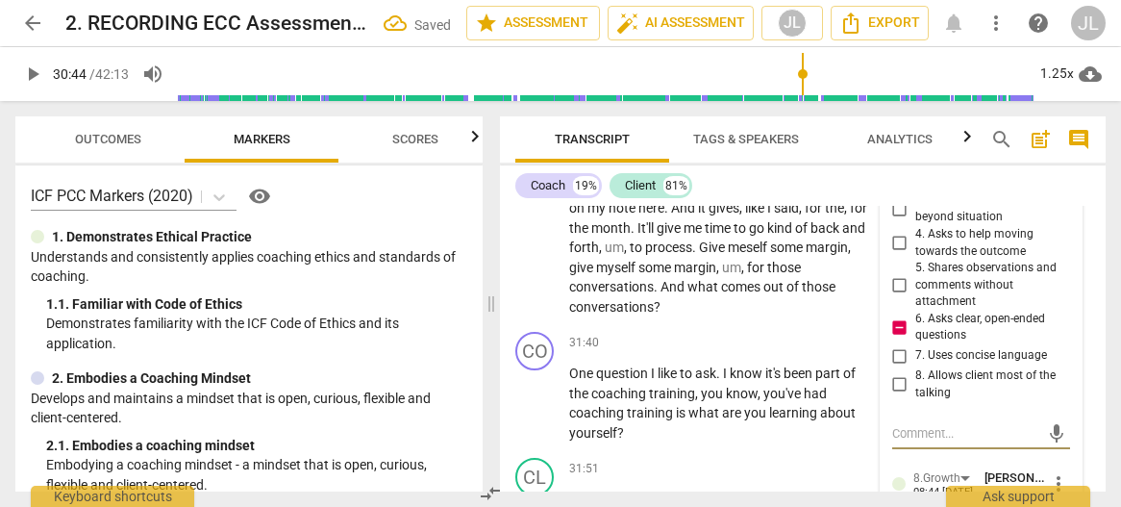
type textarea "N"
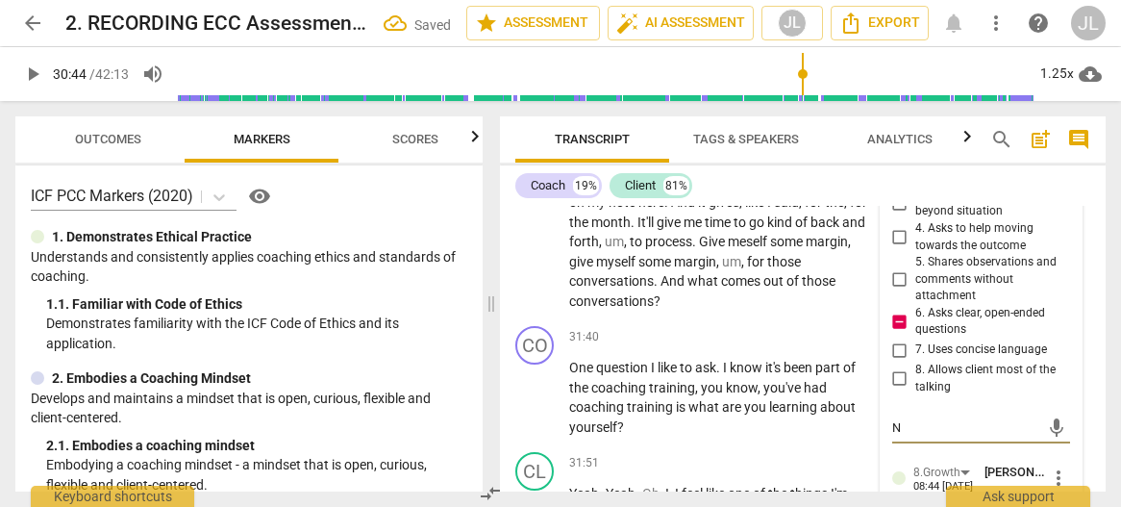
type textarea "No"
type textarea "Not"
type textarea "Note"
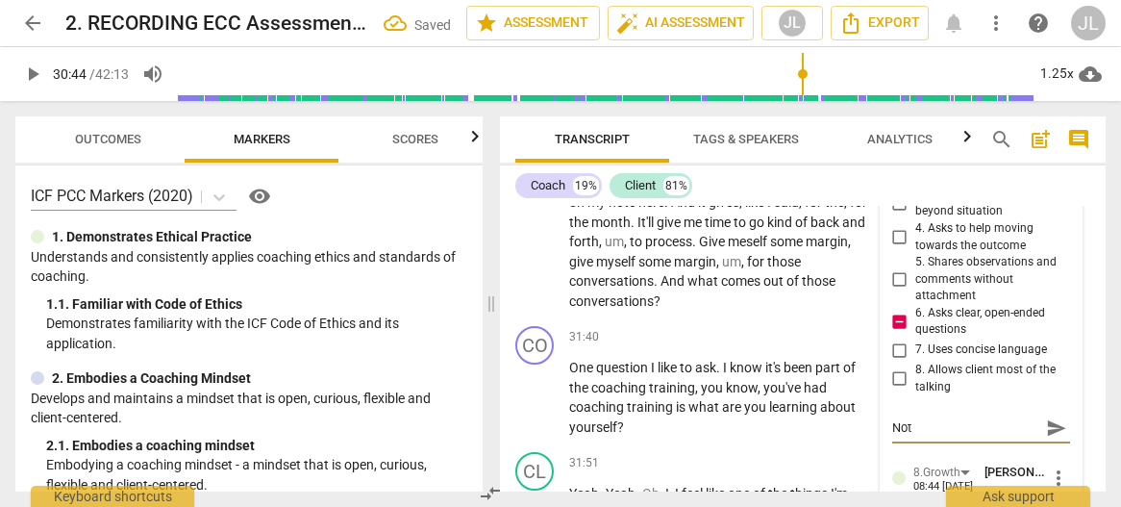
type textarea "Note"
type textarea "Note:"
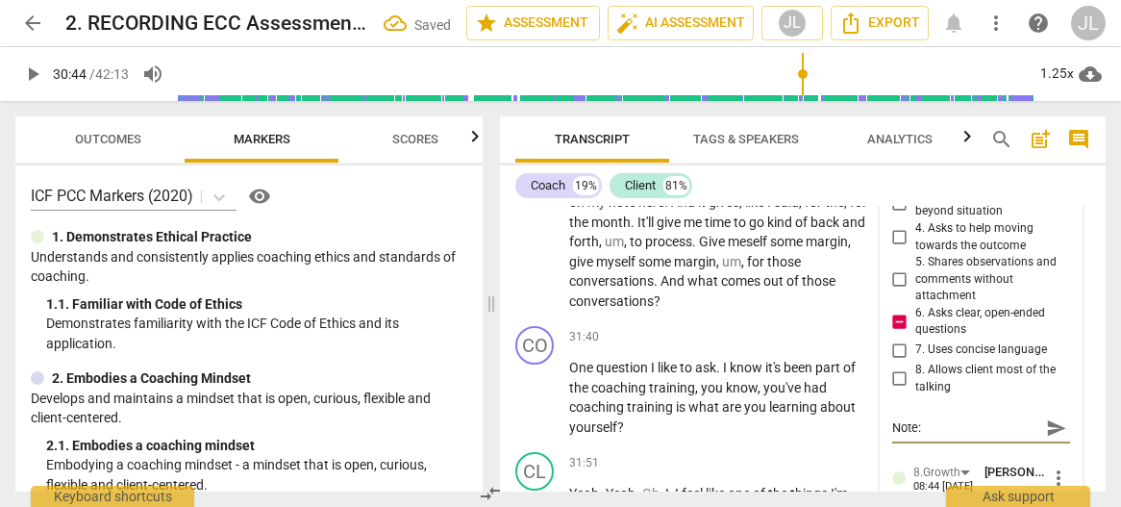
type textarea "Note: t"
type textarea "Note: th"
type textarea "Note: thi"
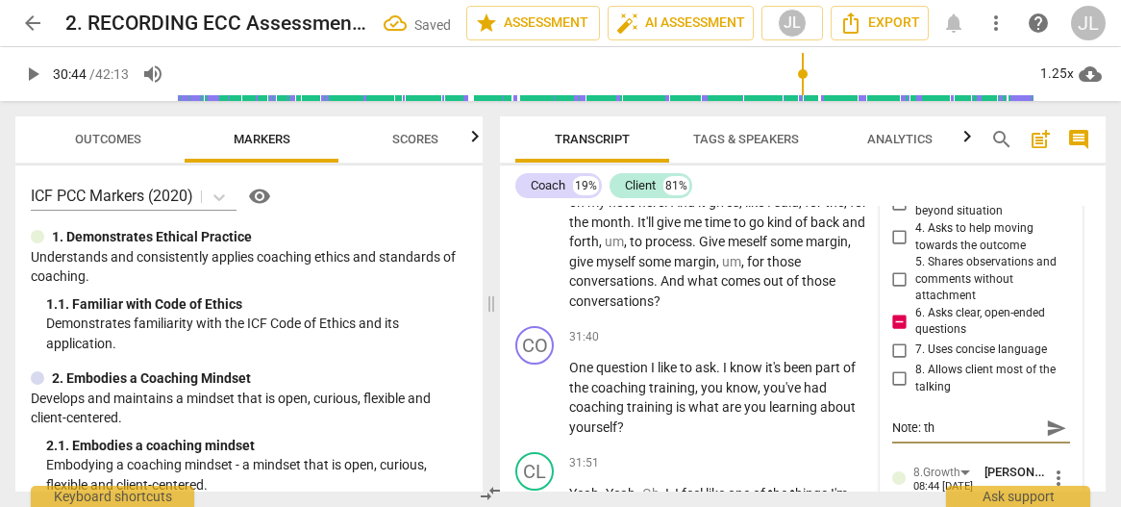
type textarea "Note: thi"
type textarea "Note: this"
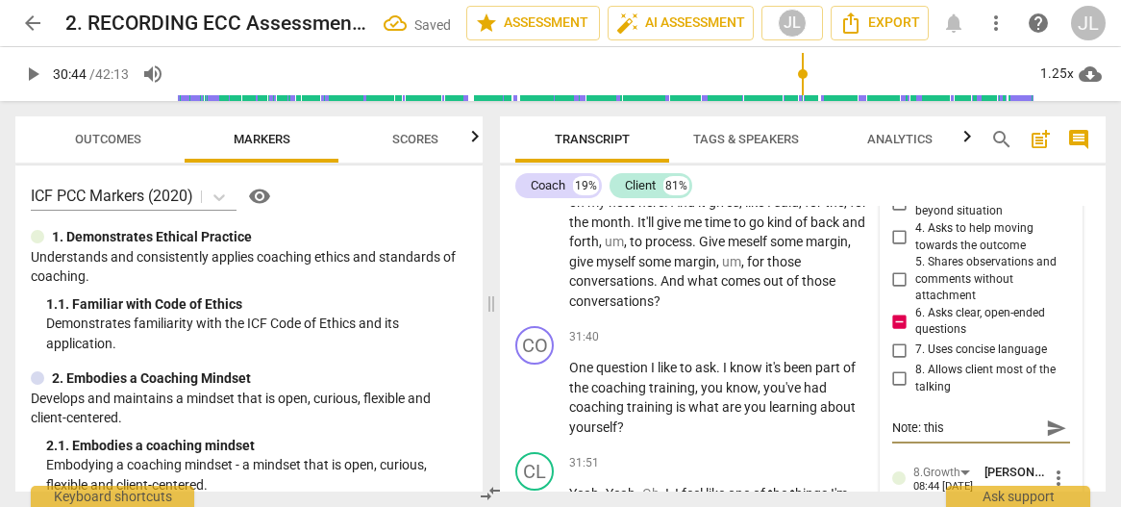
type textarea "Note: this i"
type textarea "Note: this is"
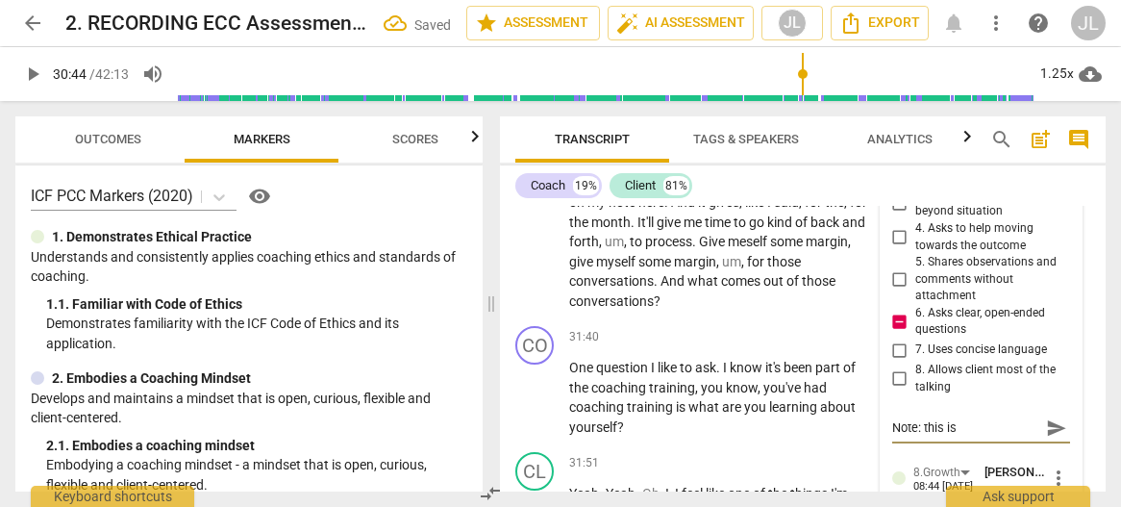
type textarea "Note: this is"
type textarea "Note: this is a"
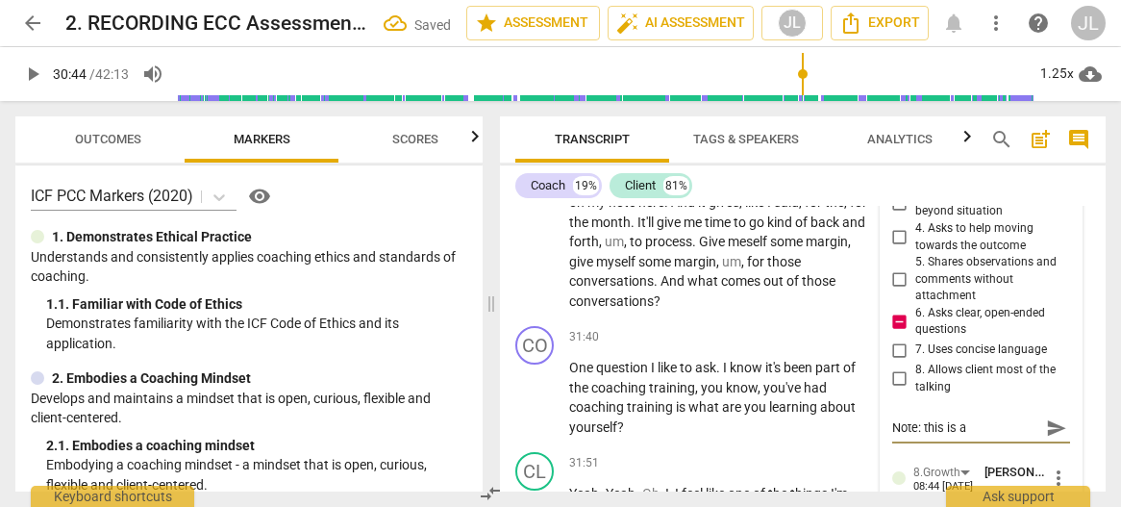
type textarea "Note: this is a c"
type textarea "Note: this is a cl"
type textarea "Note: this is a clo"
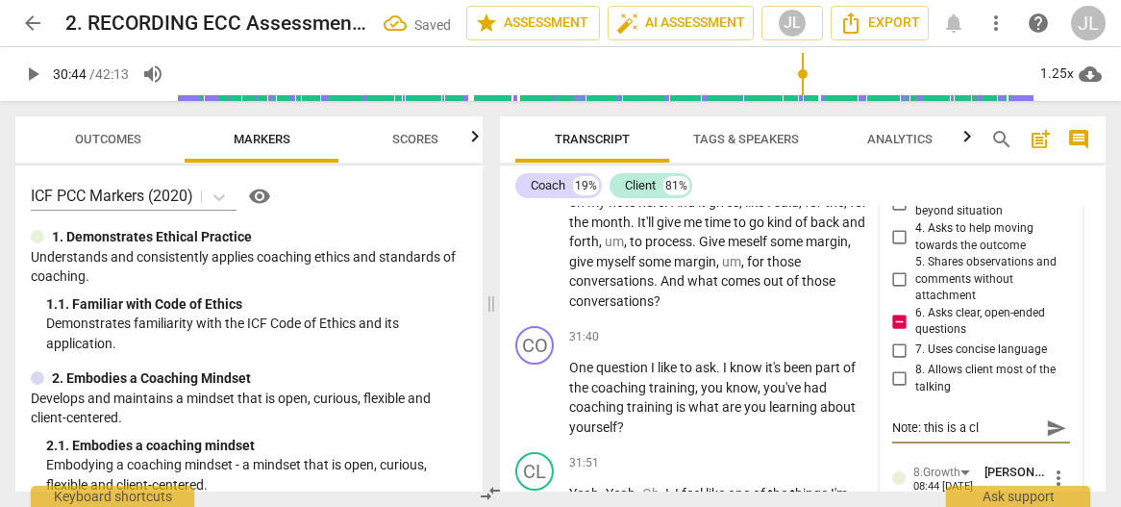
type textarea "Note: this is a clo"
type textarea "Note: this is a clos"
type textarea "Note: this is a close"
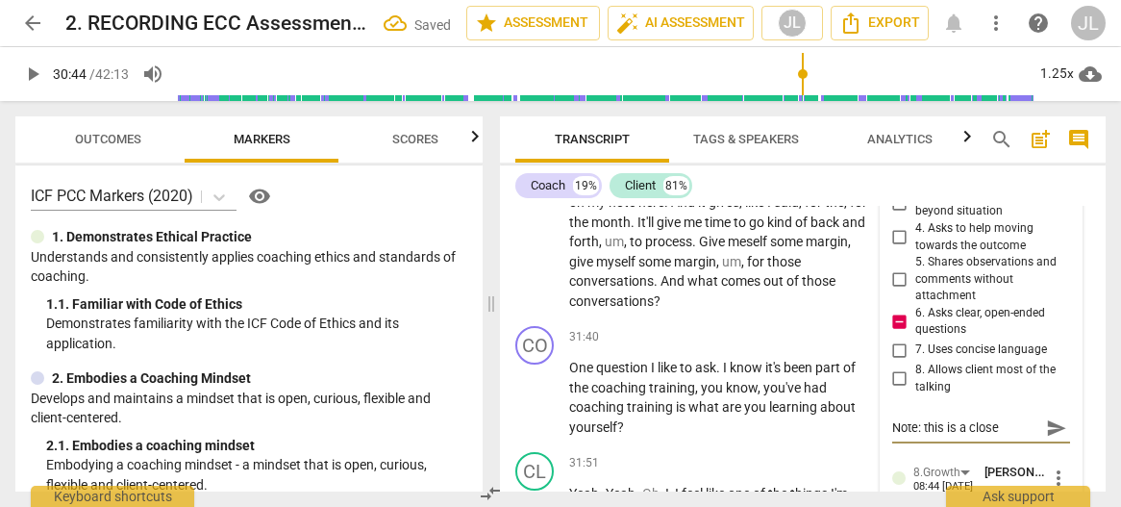
type textarea "Note: this is a closed"
type textarea "Note: this is a closed ("
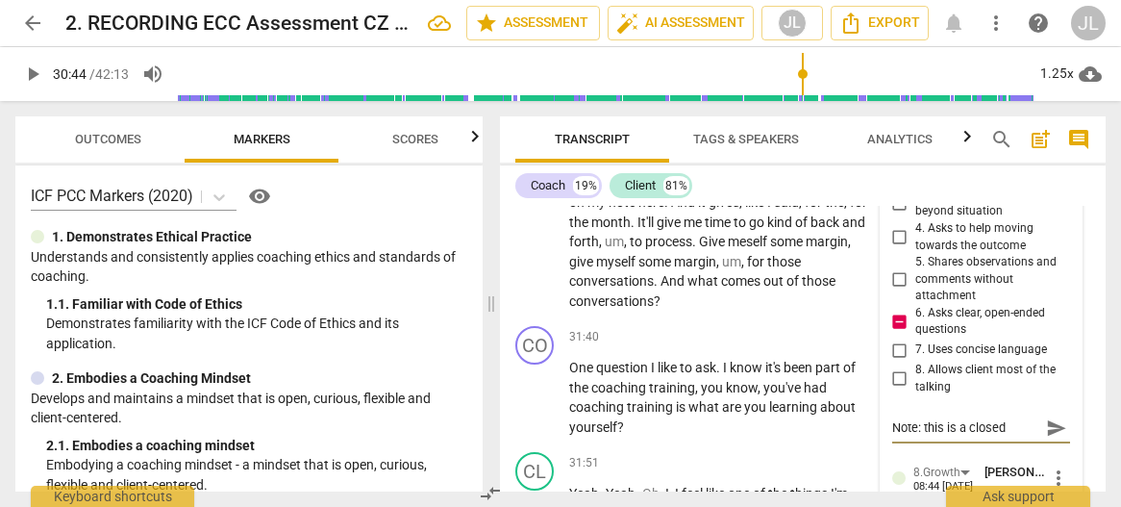
type textarea "Note: this is a closed ("
type textarea "Note: this is a closed (y"
type textarea "Note: this is a closed (ye"
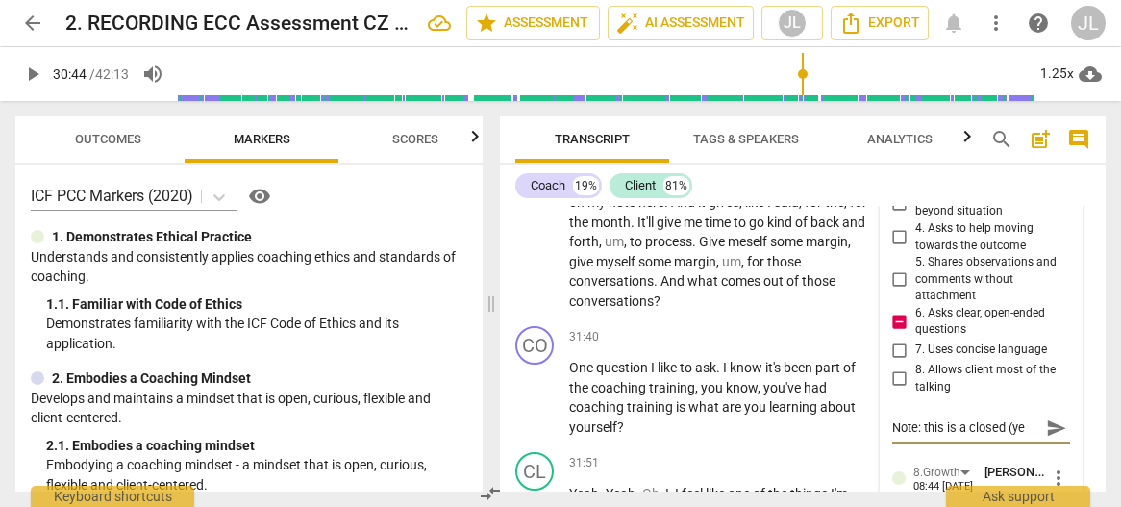
type textarea "Note: this is a closed (yes"
type textarea "Note: this is a closed (yes/"
type textarea "Note: this is a closed (yes/n"
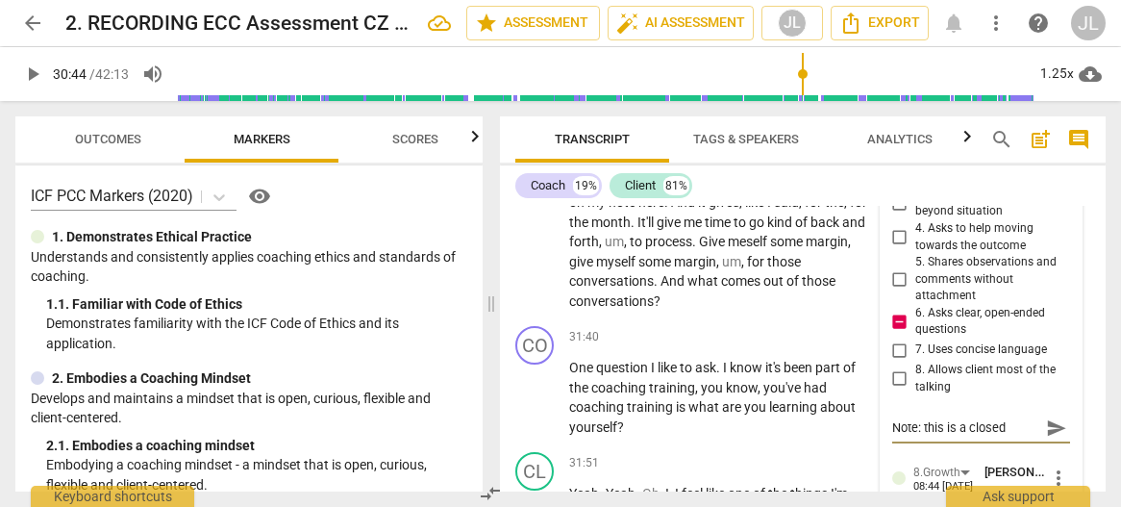
scroll to position [15991, 0]
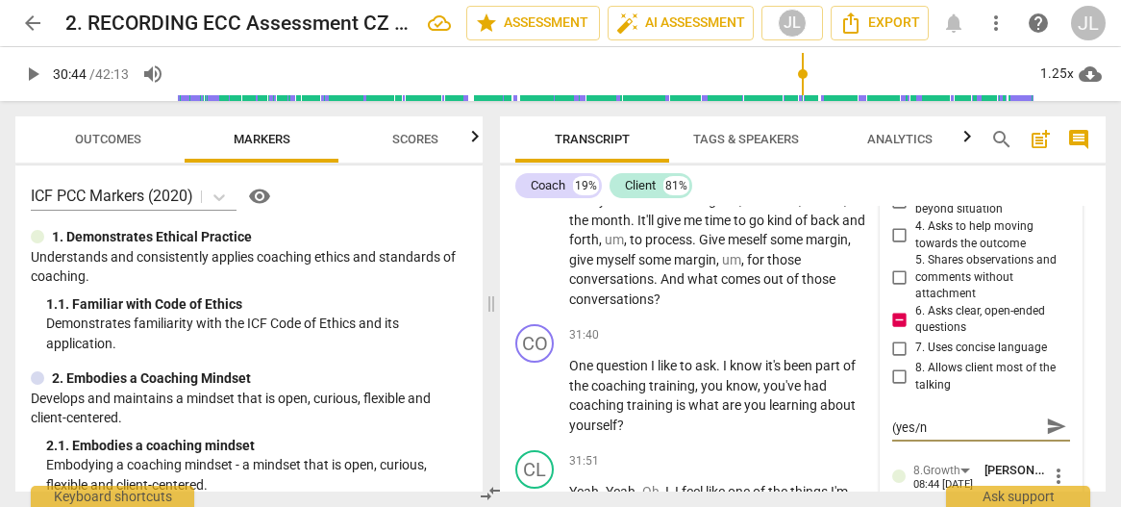
type textarea "Note: this is a closed (yes/no"
type textarea "Note: this is a closed (yes/no)"
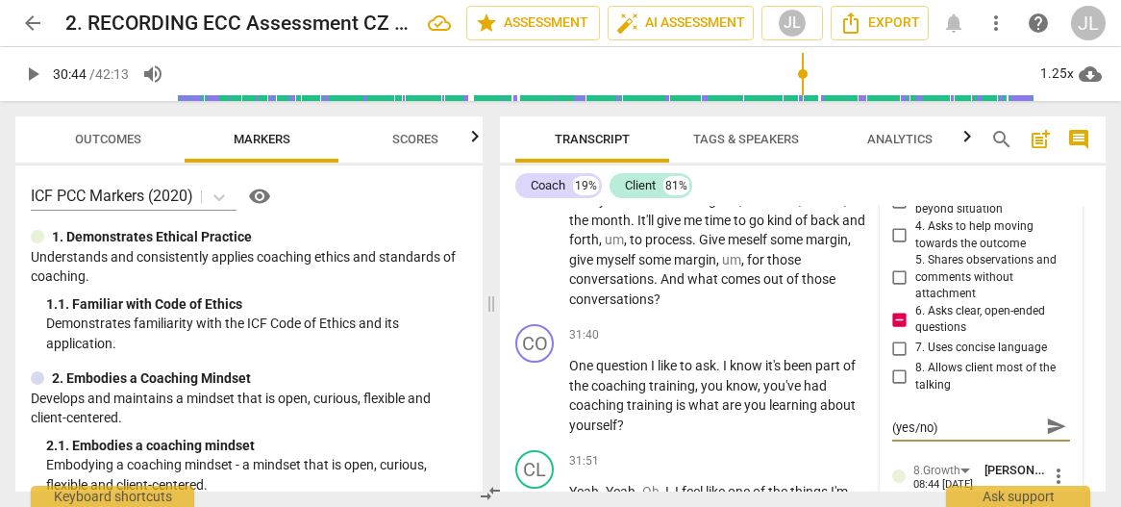
type textarea "Note: this is a closed (yes/no) q"
type textarea "Note: this is a closed (yes/no) qu"
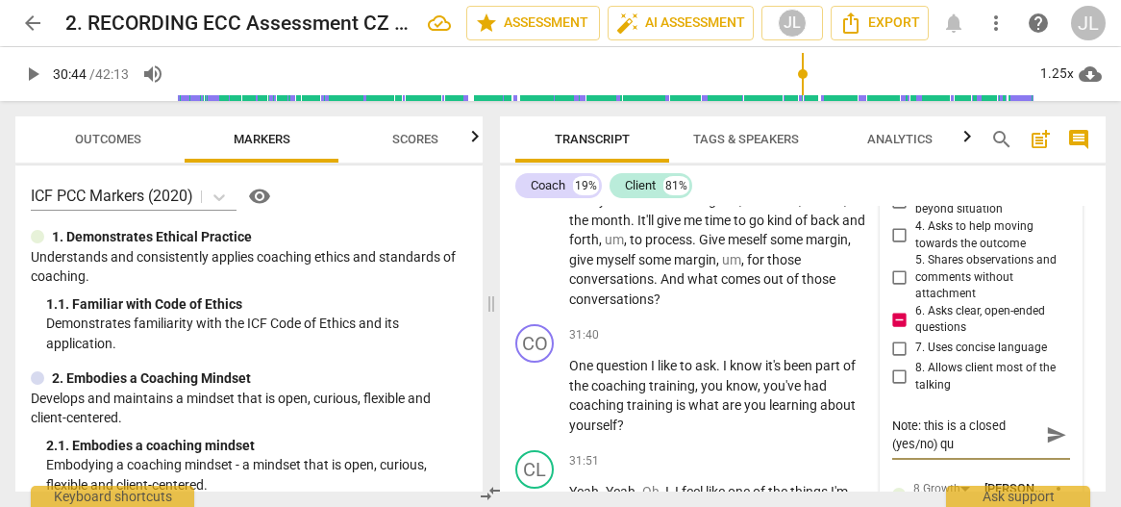
type textarea "Note: this is a closed (yes/no) que"
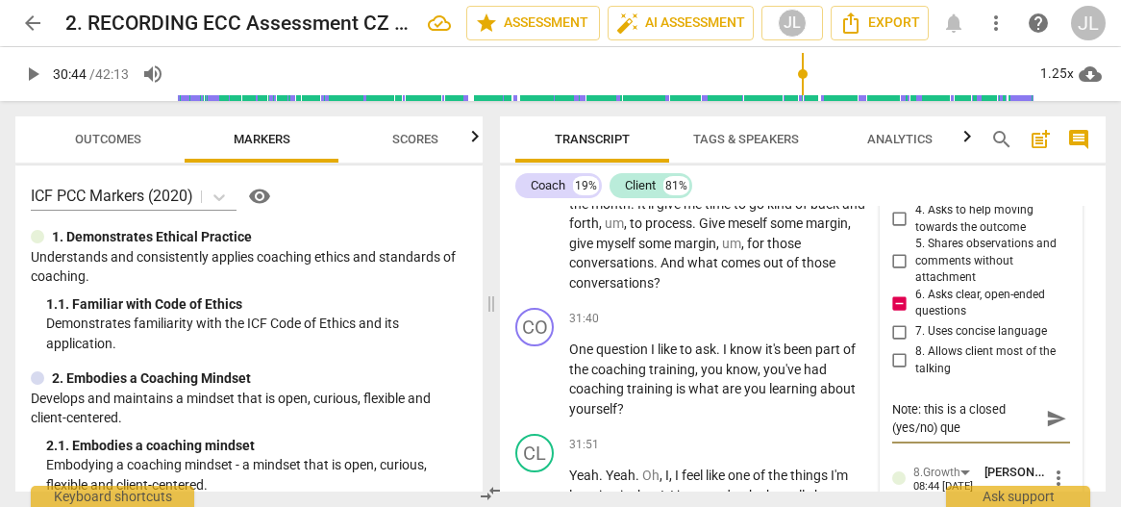
type textarea "Note: this is a closed (yes/no) ques"
type textarea "Note: this is a closed (yes/no) quest"
type textarea "Note: this is a closed (yes/no) questi"
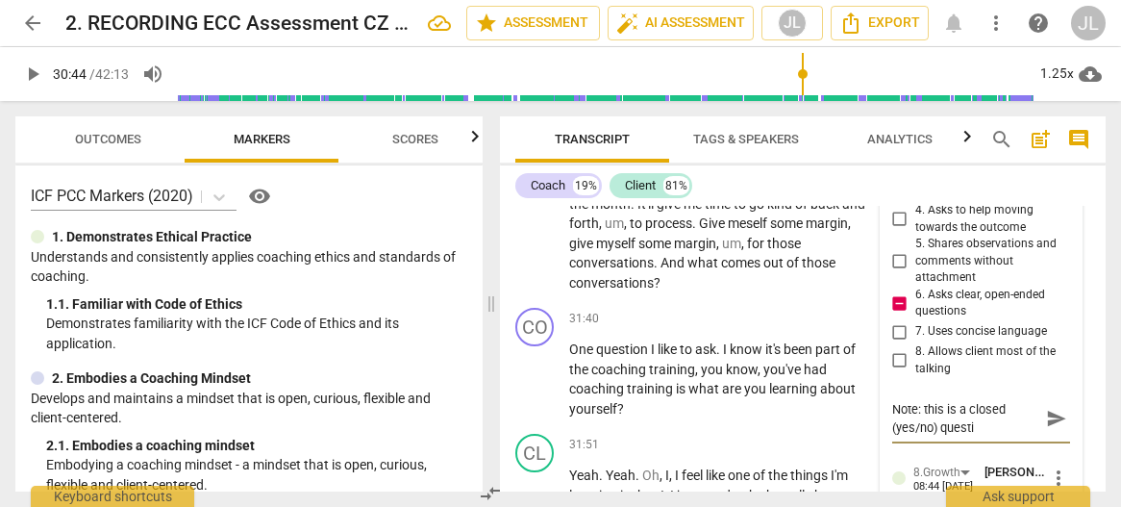
type textarea "Note: this is a closed (yes/no) questin"
type textarea "Note: this is a closed (yes/no) questi"
type textarea "Note: this is a closed (yes/no) questio"
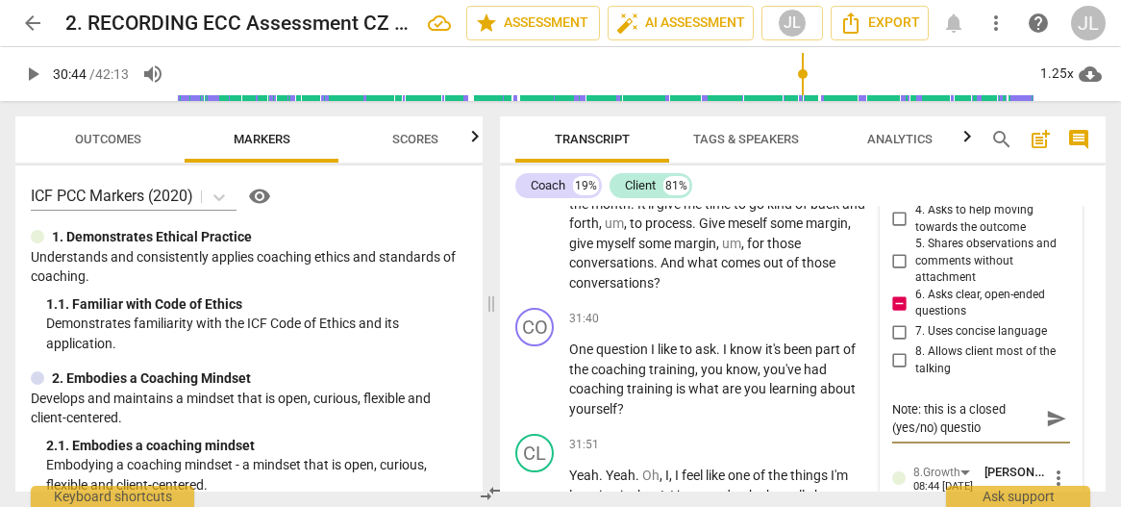
type textarea "Note: this is a closed (yes/no) question"
type textarea "Note: this is a closed (yes/no) question."
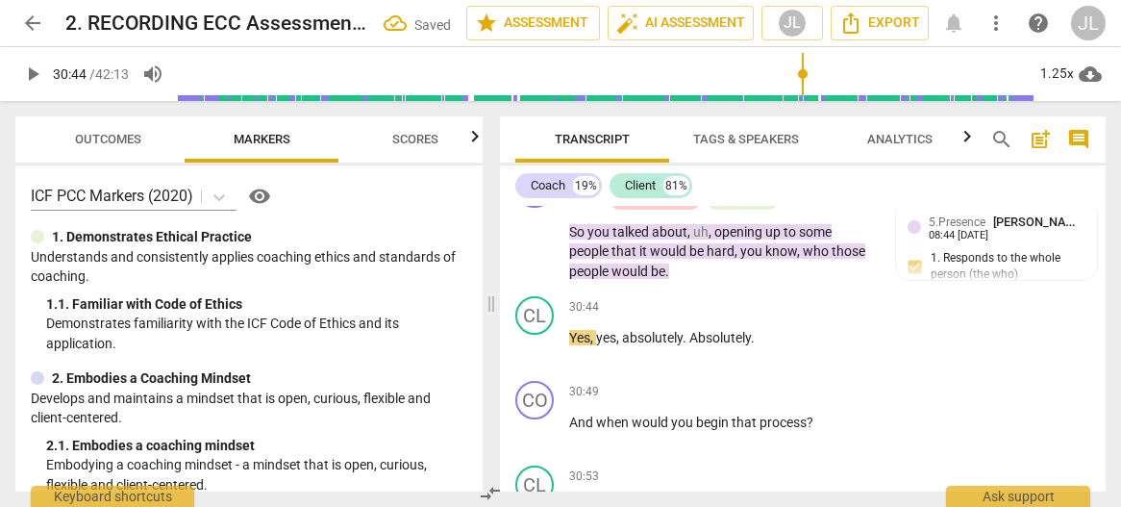
scroll to position [15653, 0]
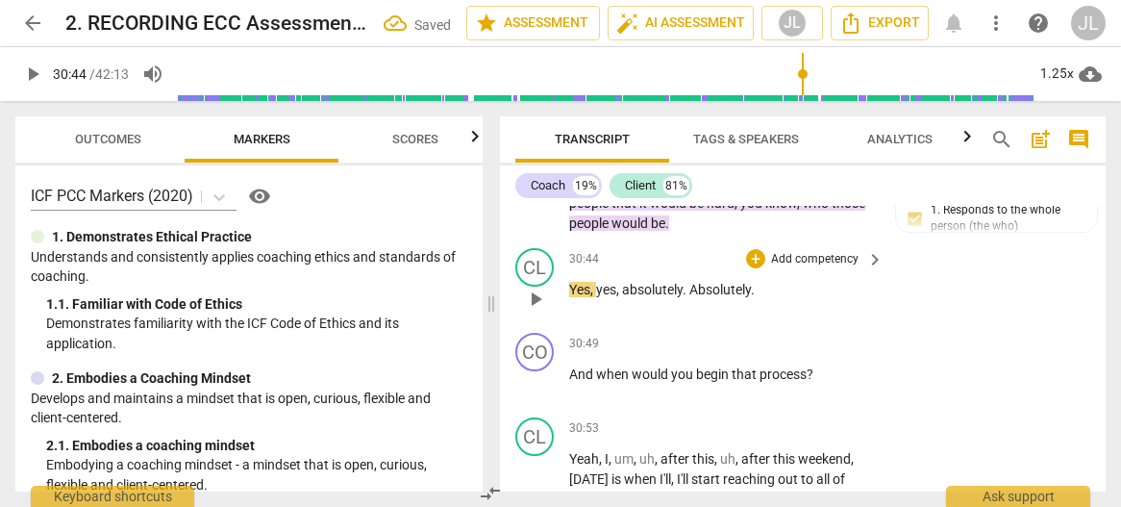
click at [1059, 304] on div "CL play_arrow pause 30:44 + Add competency keyboard_arrow_right Yes , yes , abs…" at bounding box center [803, 282] width 606 height 85
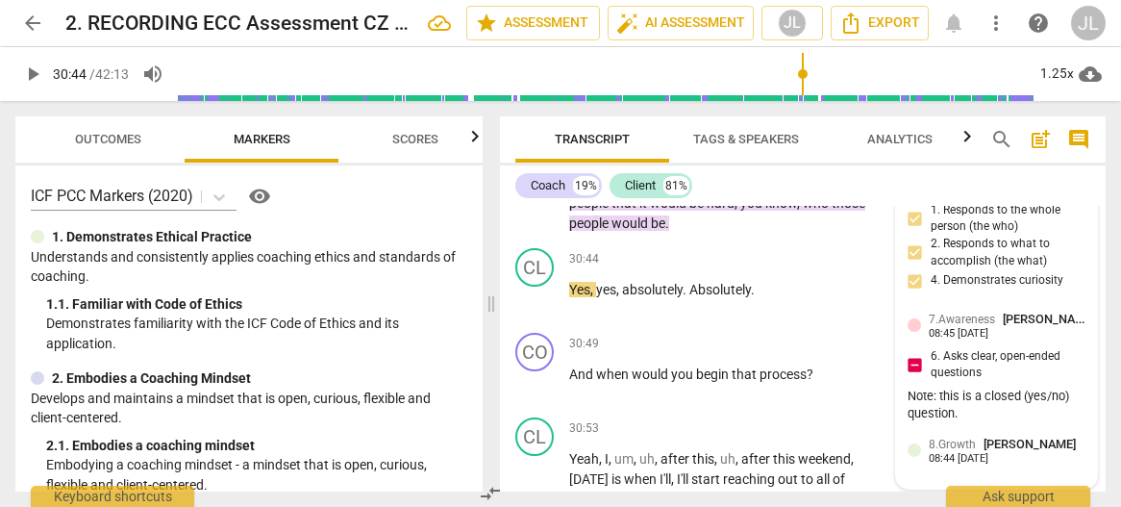
click at [1065, 460] on div "5.Presence [PERSON_NAME] 08:44 [DATE] 1. Responds to the whole person (the who)…" at bounding box center [997, 320] width 202 height 335
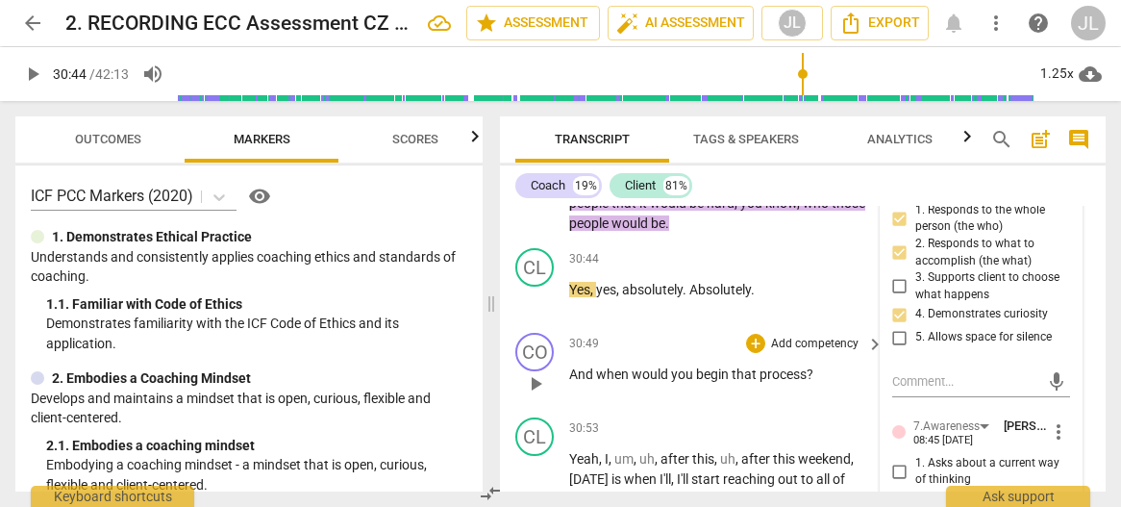
click at [1065, 409] on div "CO play_arrow pause 30:49 + Add competency keyboard_arrow_right And when would …" at bounding box center [803, 367] width 606 height 85
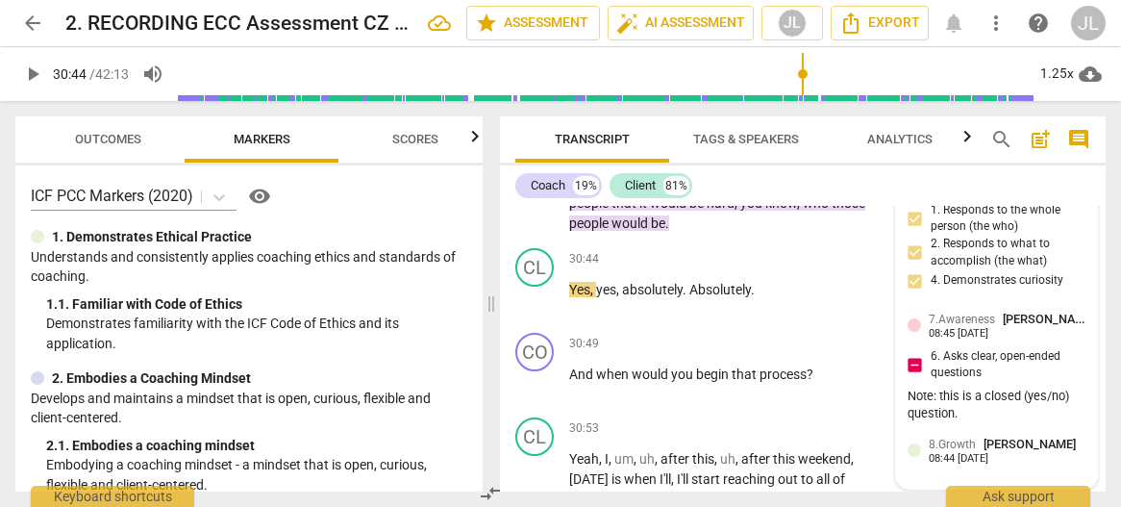
click at [1065, 253] on div "5.Presence [PERSON_NAME] 08:44 [DATE] 1. Responds to the whole person (the who)…" at bounding box center [997, 320] width 202 height 335
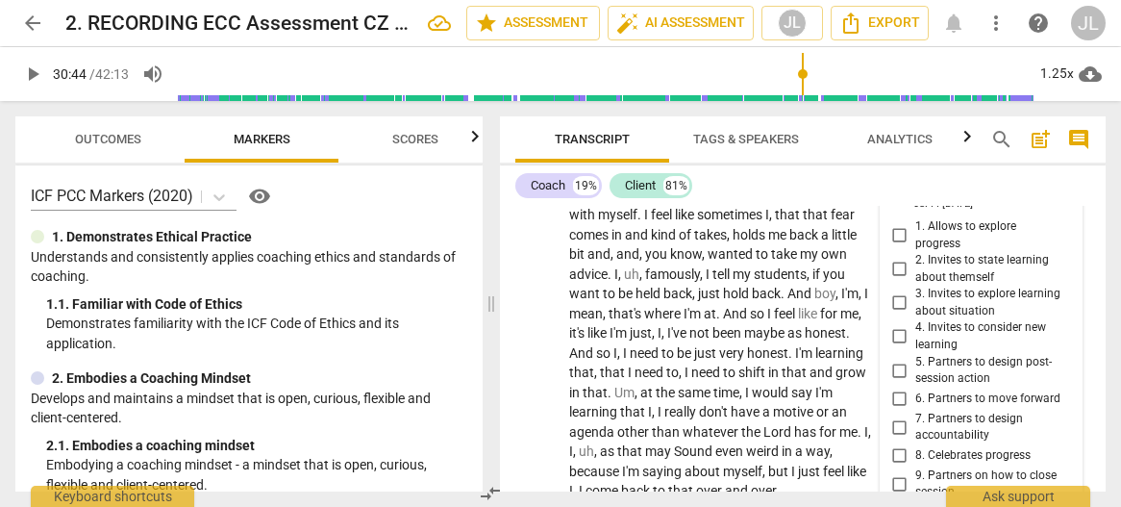
scroll to position [16345, 0]
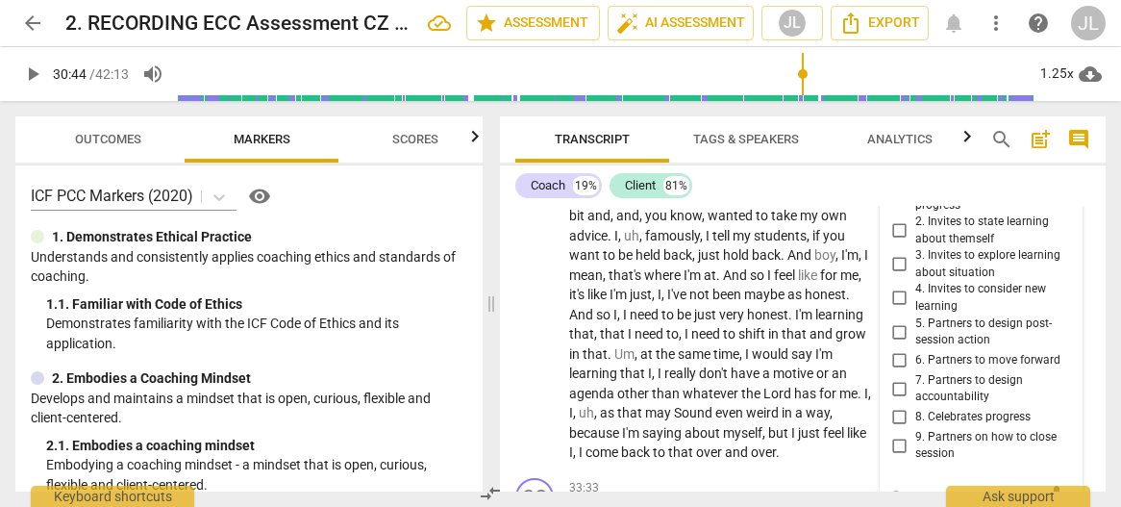
click at [897, 343] on input "5. Partners to design post-session action" at bounding box center [899, 331] width 31 height 23
checkbox input "true"
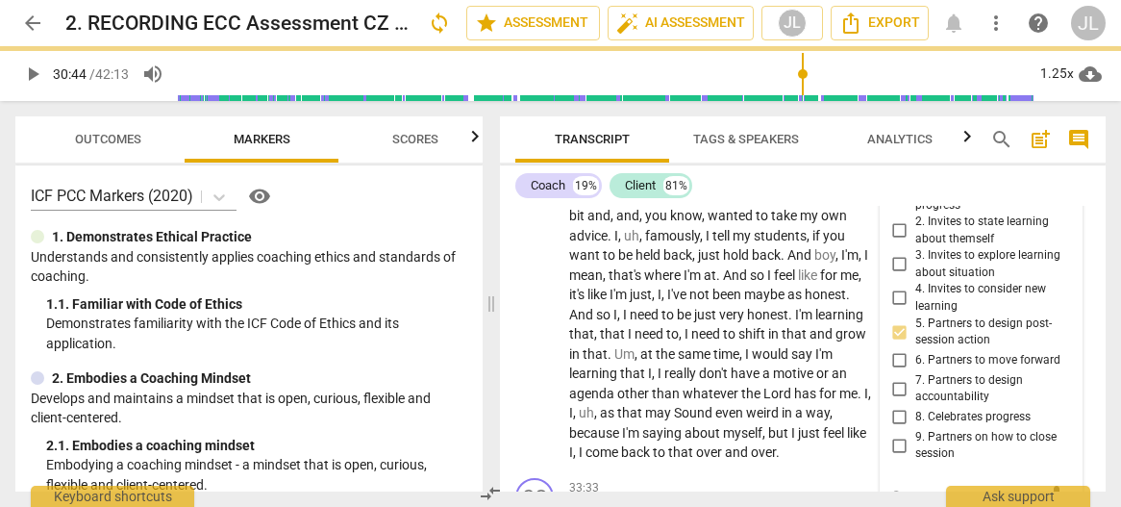
click at [518, 127] on span "Transcript" at bounding box center [592, 140] width 154 height 26
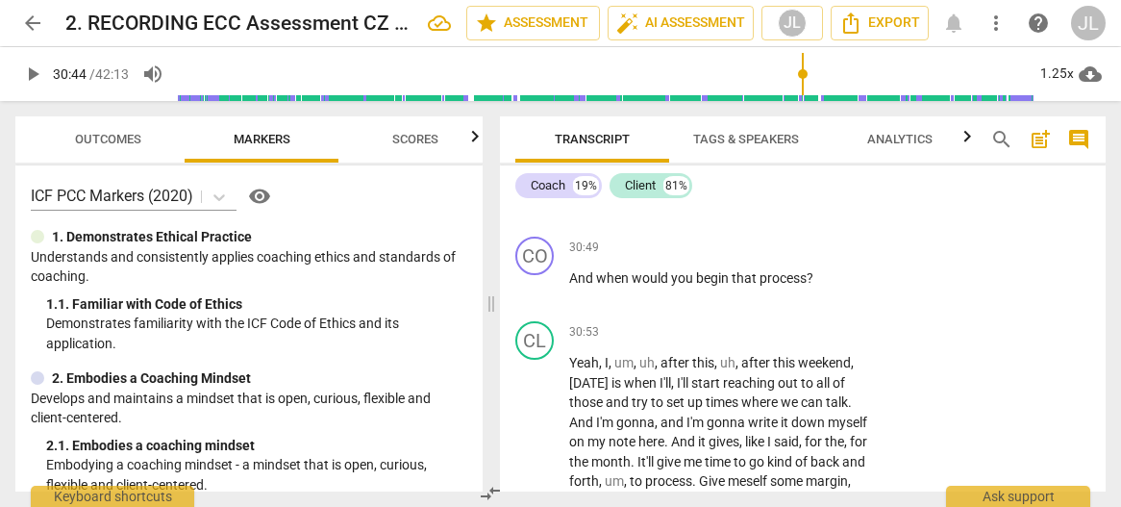
scroll to position [15796, 0]
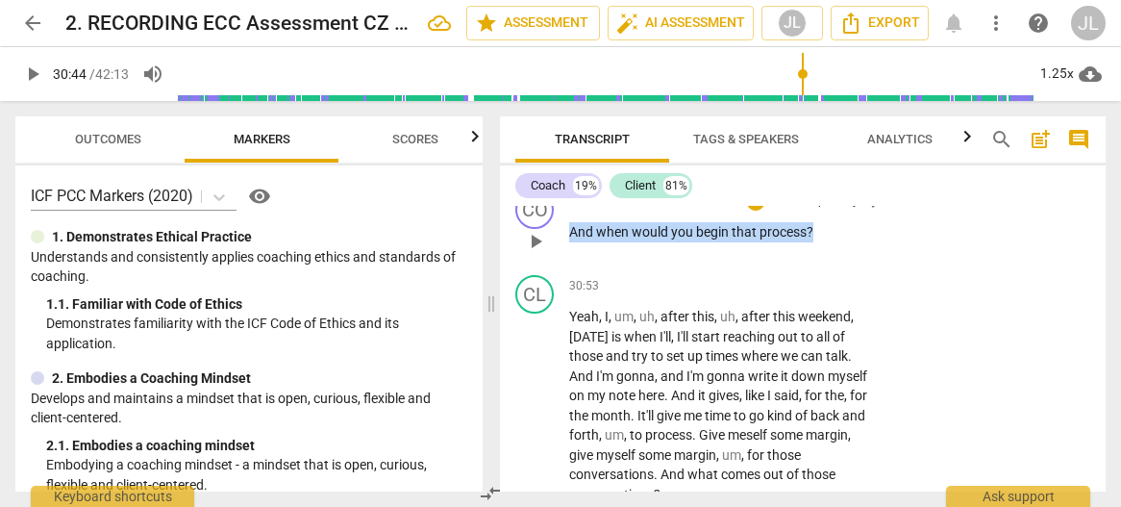
drag, startPoint x: 820, startPoint y: 286, endPoint x: 568, endPoint y: 291, distance: 251.9
click at [568, 267] on div "CO play_arrow pause 30:49 + Add competency keyboard_arrow_right And when would …" at bounding box center [803, 225] width 606 height 85
click at [829, 261] on div "+" at bounding box center [830, 263] width 19 height 19
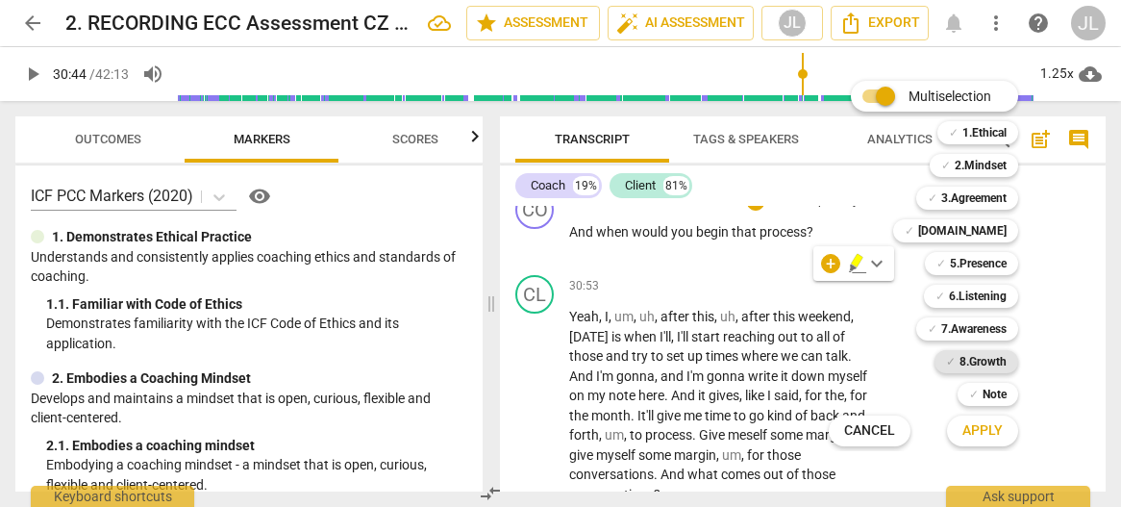
click at [986, 365] on b "8.Growth" at bounding box center [982, 361] width 47 height 23
click at [976, 334] on b "7.Awareness" at bounding box center [973, 328] width 65 height 23
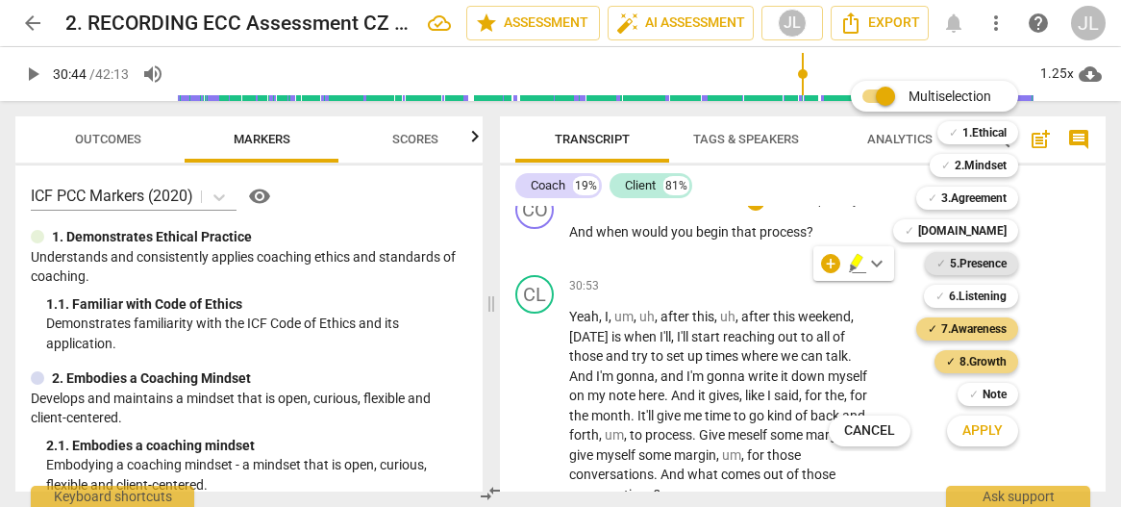
click at [988, 260] on b "5.Presence" at bounding box center [978, 263] width 57 height 23
click at [988, 427] on span "Apply" at bounding box center [982, 430] width 40 height 19
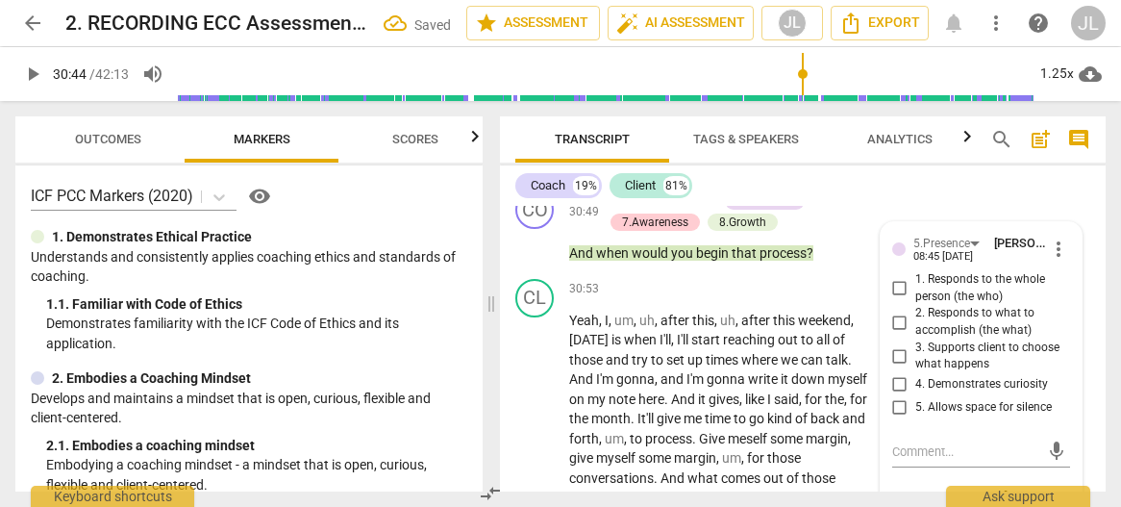
scroll to position [15955, 0]
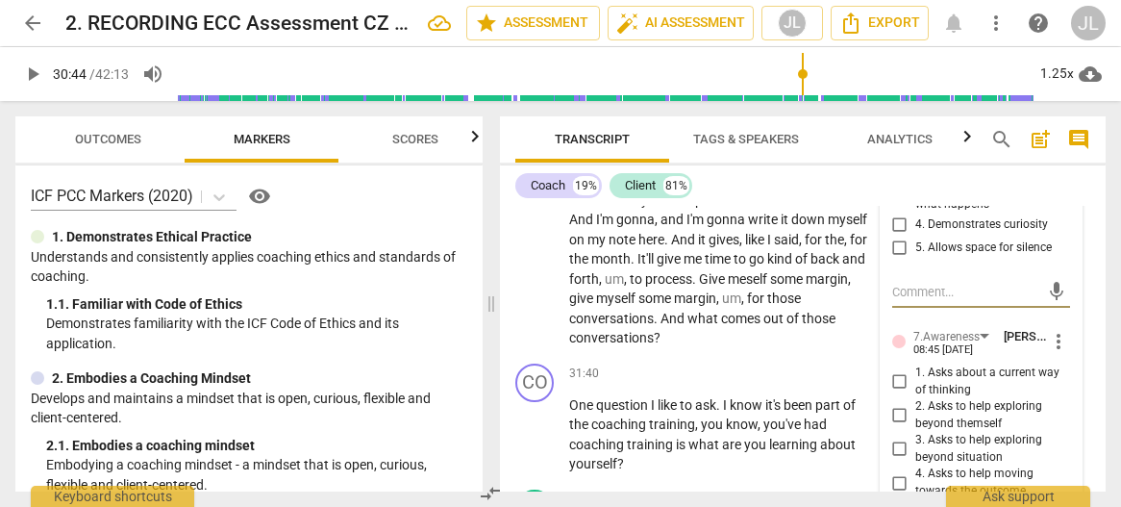
click at [900, 236] on input "4. Demonstrates curiosity" at bounding box center [899, 224] width 31 height 23
checkbox input "true"
click at [890, 174] on input "2. Responds to what to accomplish (the what)" at bounding box center [899, 162] width 31 height 23
checkbox input "true"
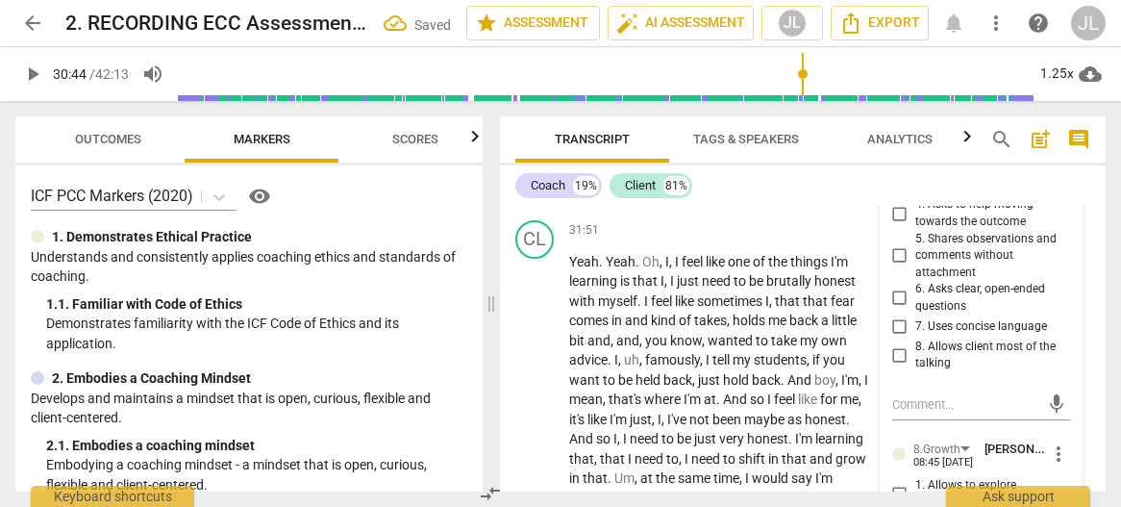
scroll to position [16263, 0]
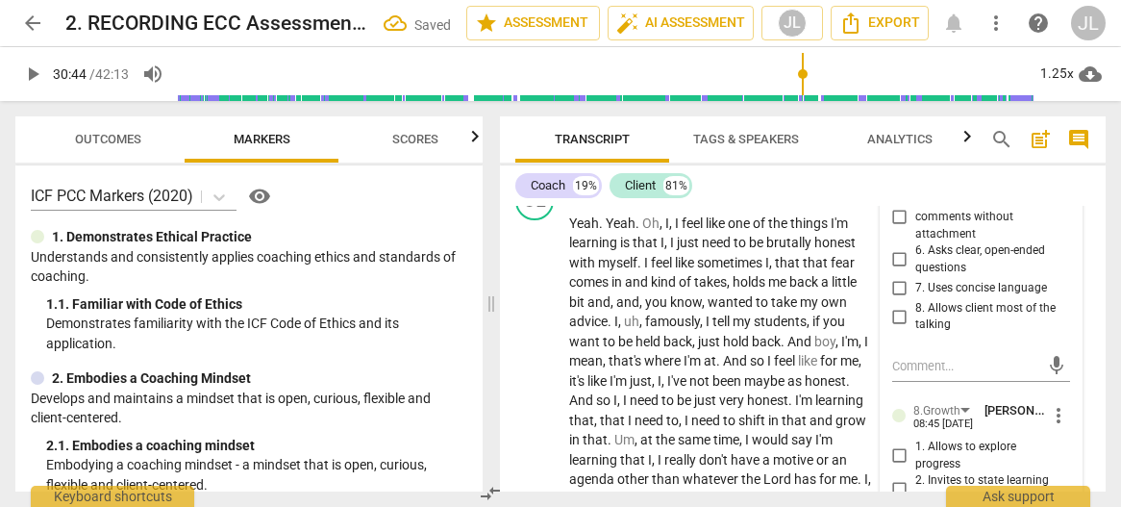
click at [898, 271] on input "6. Asks clear, open-ended questions" at bounding box center [899, 259] width 31 height 23
checkbox input "true"
click at [896, 300] on input "7. Uses concise language" at bounding box center [899, 288] width 31 height 23
checkbox input "true"
click at [1065, 383] on div "5.Presence [PERSON_NAME] 08:45 [DATE] more_vert 1. Responds to the whole person…" at bounding box center [982, 270] width 202 height 1030
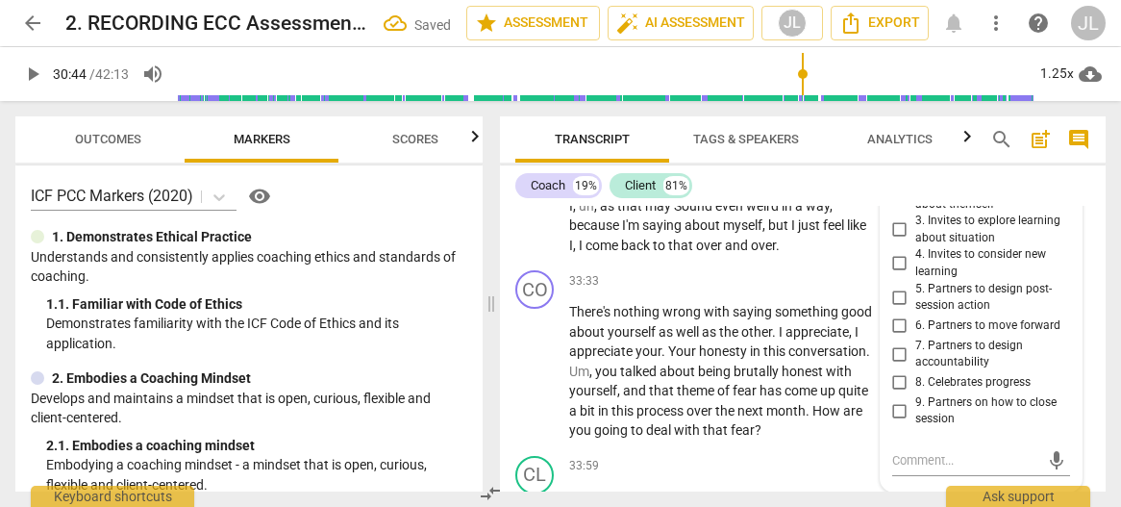
scroll to position [16570, 0]
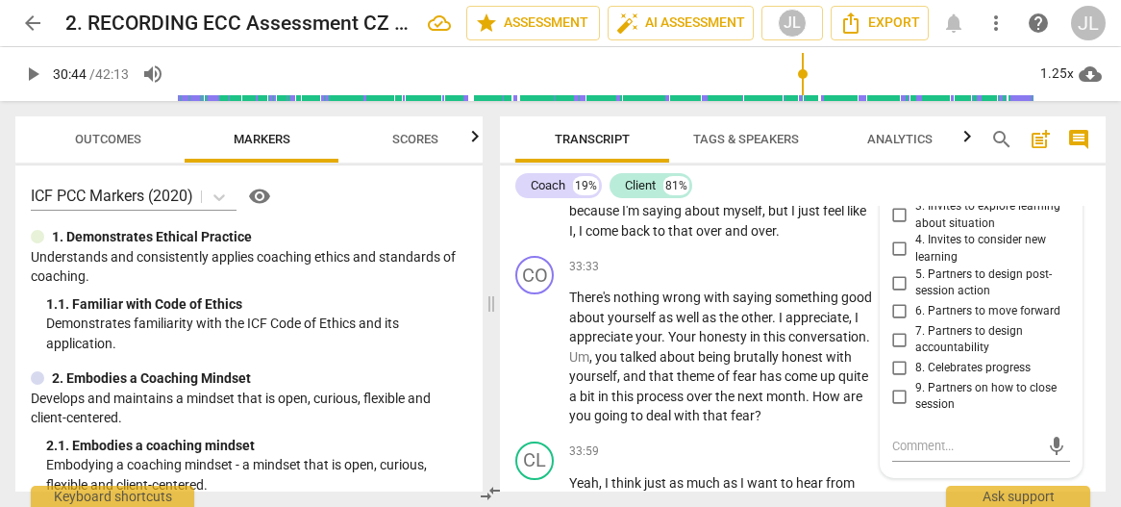
click at [899, 294] on input "5. Partners to design post-session action" at bounding box center [899, 282] width 31 height 23
checkbox input "true"
click at [534, 134] on span "Transcript" at bounding box center [592, 140] width 121 height 26
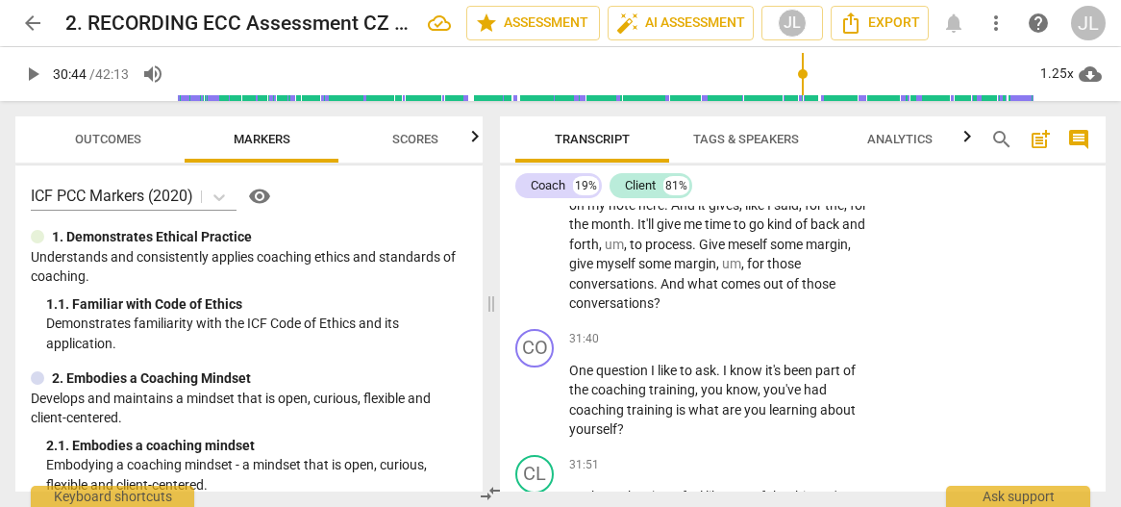
scroll to position [15942, 0]
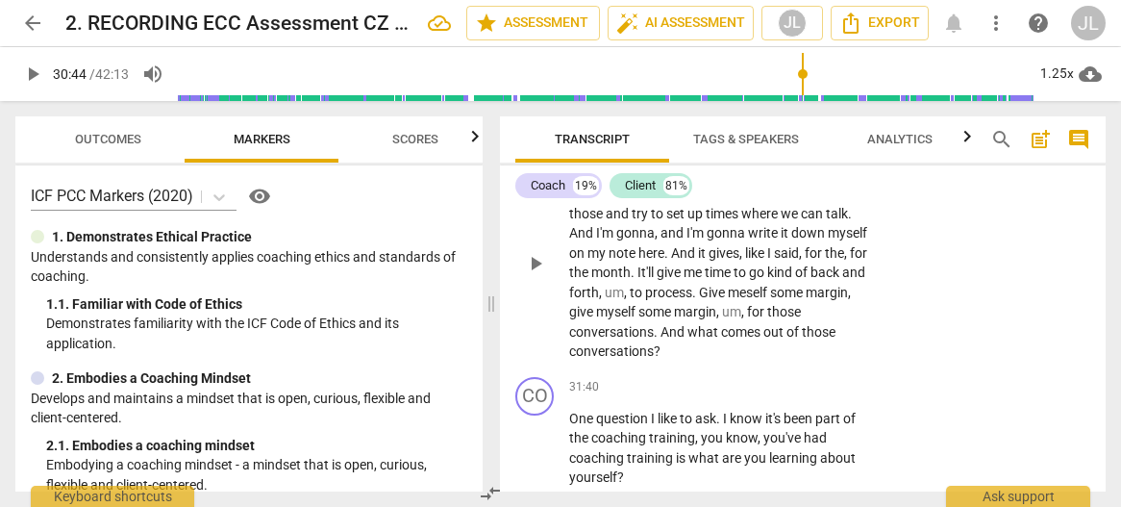
click at [534, 275] on span "play_arrow" at bounding box center [535, 263] width 23 height 23
click at [534, 275] on span "pause" at bounding box center [535, 263] width 23 height 23
type input "1878"
click at [672, 261] on span "And" at bounding box center [684, 252] width 27 height 15
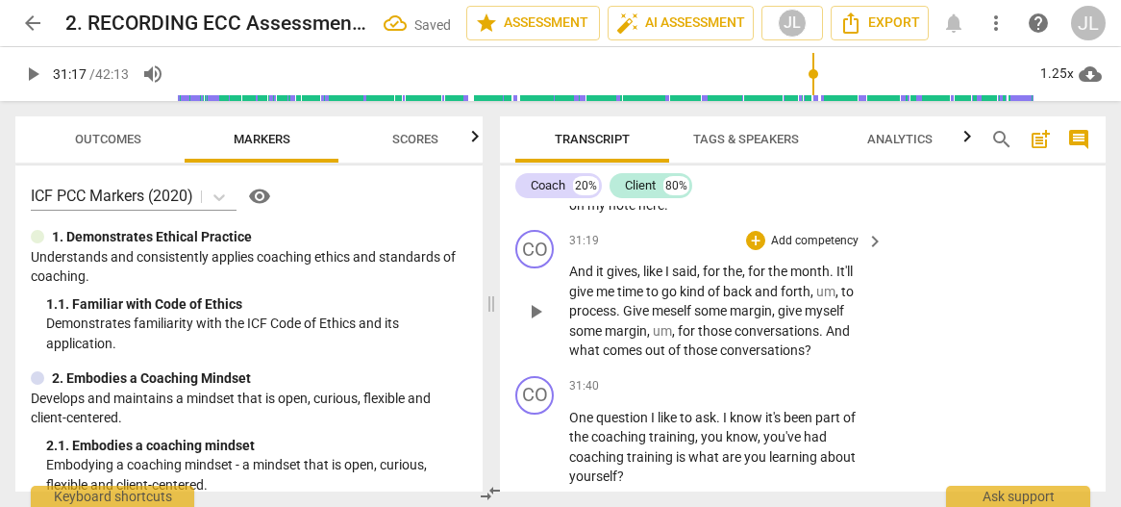
click at [570, 279] on span "And" at bounding box center [582, 270] width 27 height 15
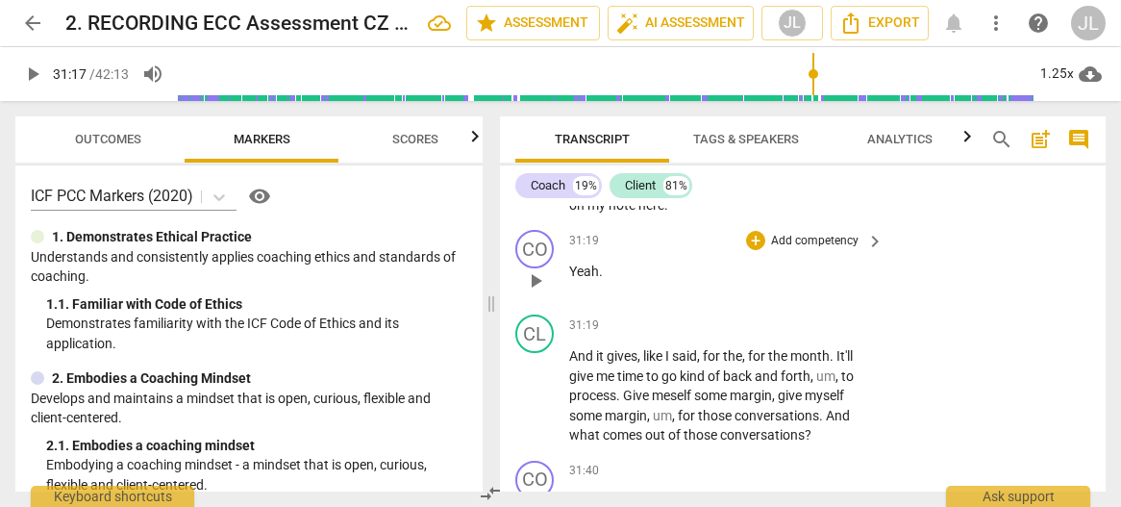
click at [606, 282] on p "Yeah ." at bounding box center [721, 271] width 305 height 20
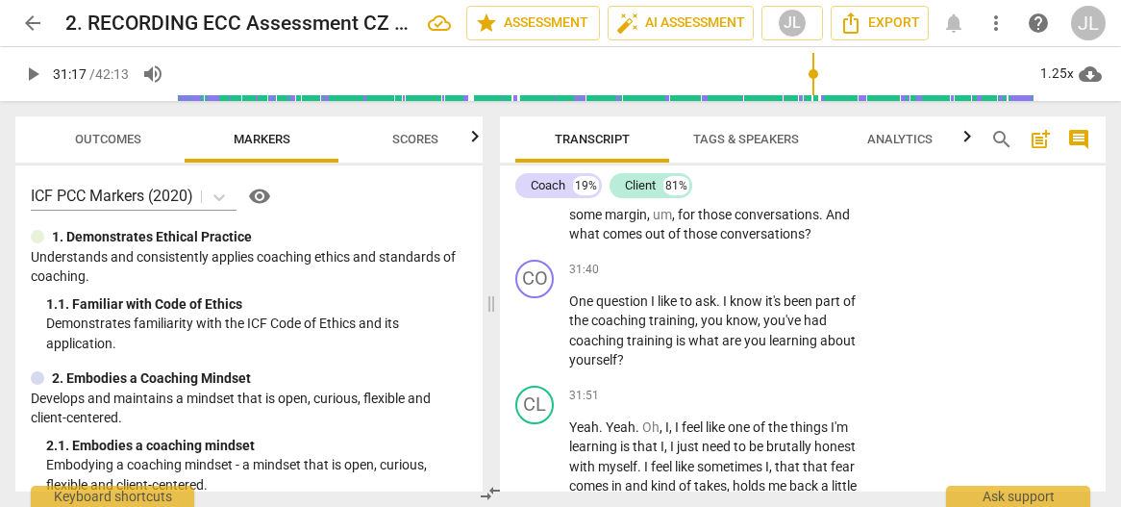
scroll to position [16143, 0]
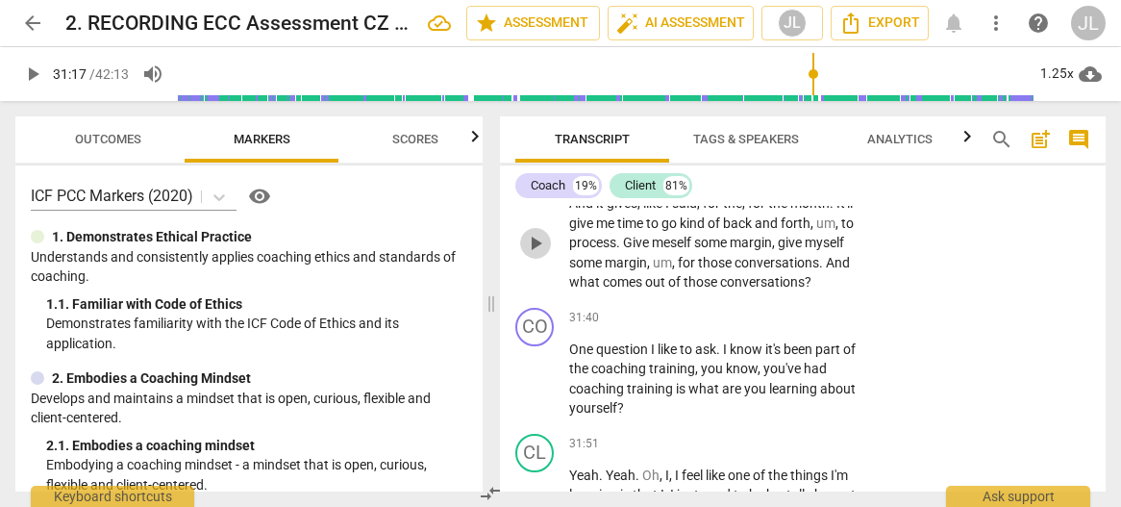
click at [526, 255] on span "play_arrow" at bounding box center [535, 243] width 23 height 23
click at [836, 211] on span "." at bounding box center [833, 202] width 7 height 15
type input "1885"
click at [535, 255] on span "pause" at bounding box center [535, 243] width 23 height 23
type input "1897"
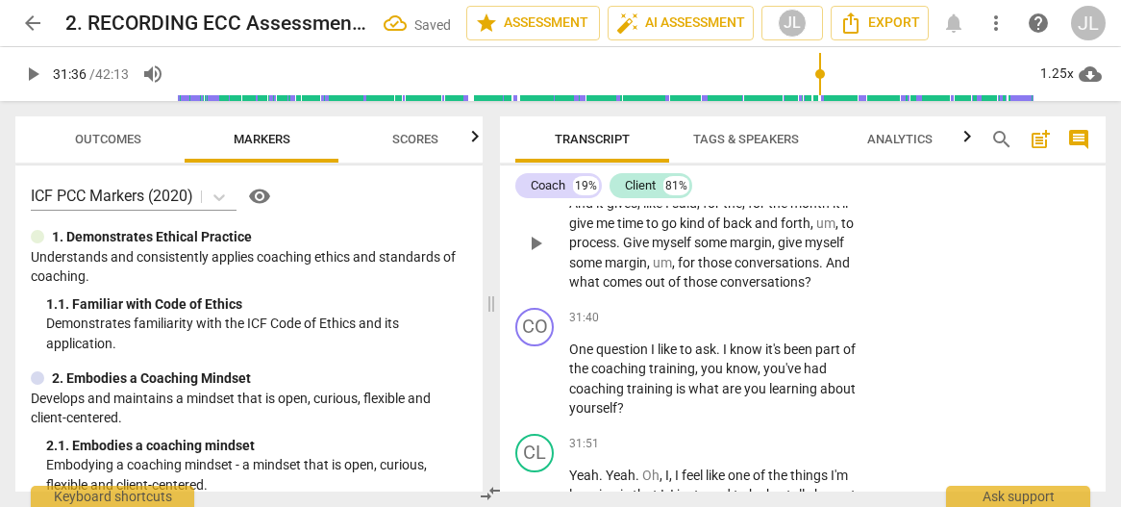
click at [811, 292] on p "And it gives , like I said , for the , for the month it'll give me time to go k…" at bounding box center [721, 242] width 305 height 99
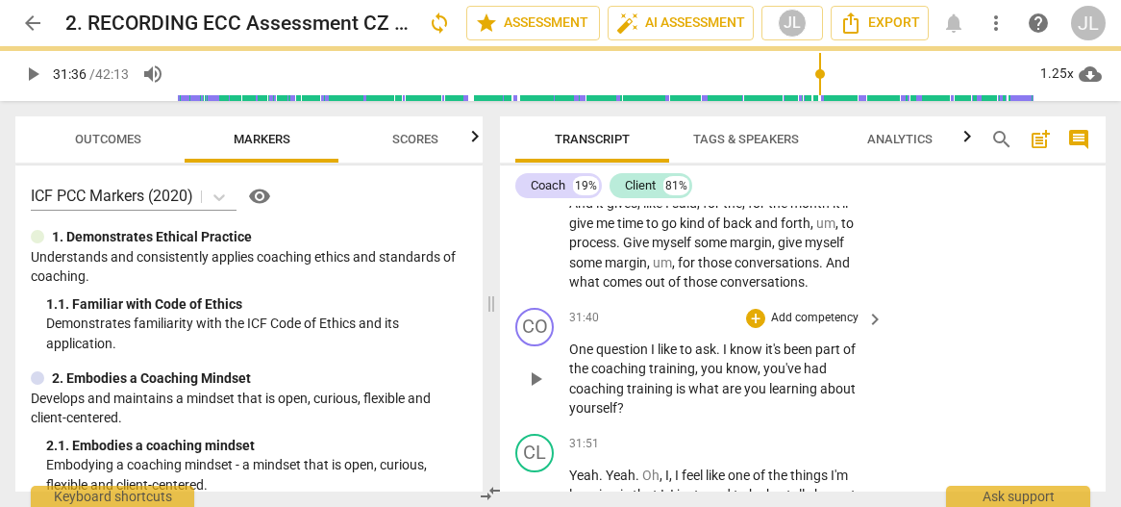
click at [533, 390] on span "play_arrow" at bounding box center [535, 378] width 23 height 23
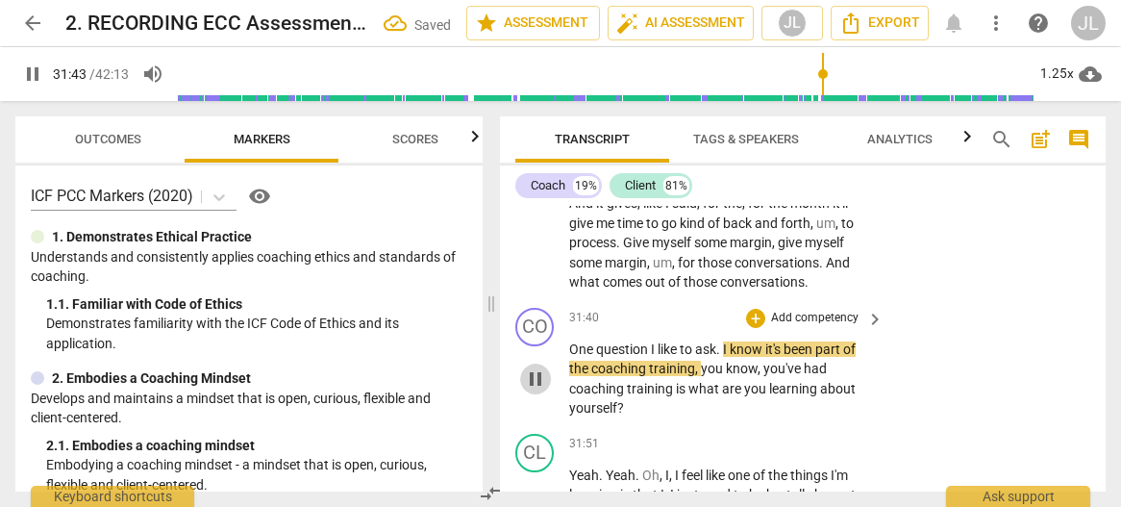
click at [527, 390] on span "pause" at bounding box center [535, 378] width 23 height 23
type input "1904"
click at [656, 357] on span "I" at bounding box center [654, 348] width 7 height 15
click at [529, 390] on span "play_arrow" at bounding box center [535, 378] width 23 height 23
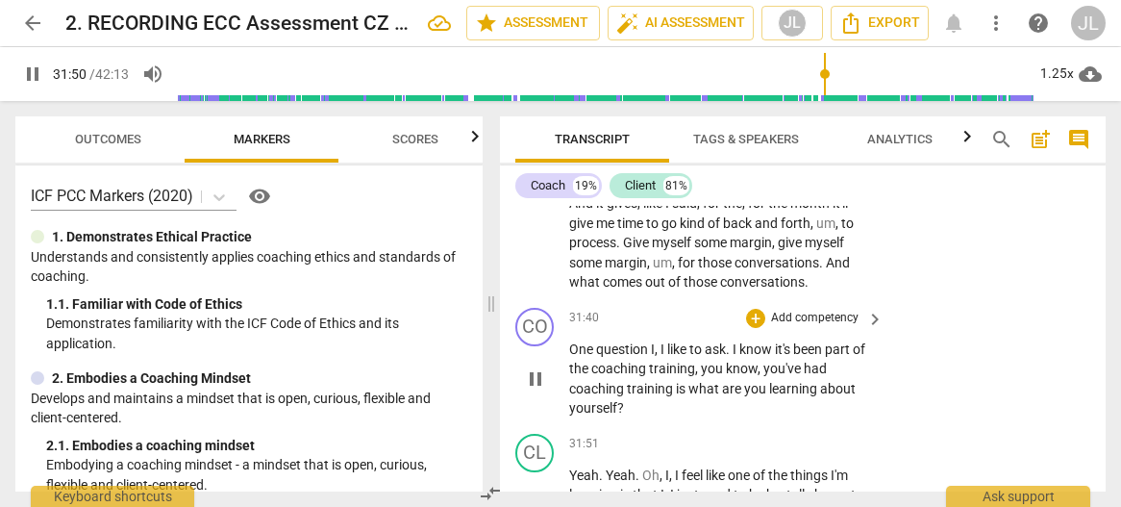
click at [530, 390] on span "pause" at bounding box center [535, 378] width 23 height 23
type input "1911"
click at [671, 396] on span "training" at bounding box center [651, 388] width 49 height 15
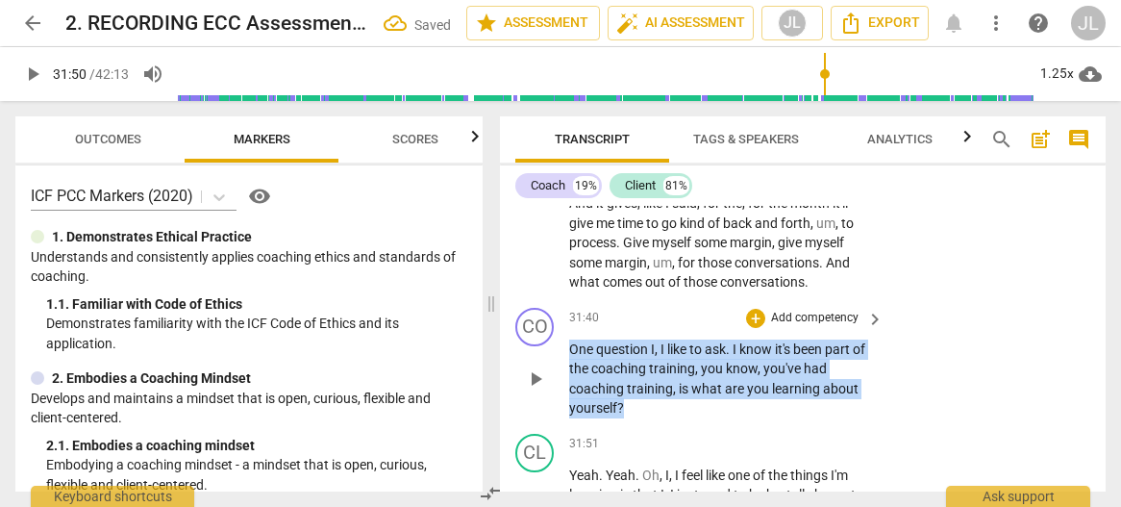
drag, startPoint x: 628, startPoint y: 462, endPoint x: 561, endPoint y: 409, distance: 85.4
click at [561, 409] on div "CO play_arrow pause 31:40 + Add competency keyboard_arrow_right One question I …" at bounding box center [803, 363] width 606 height 126
click at [642, 436] on div "+" at bounding box center [641, 440] width 19 height 19
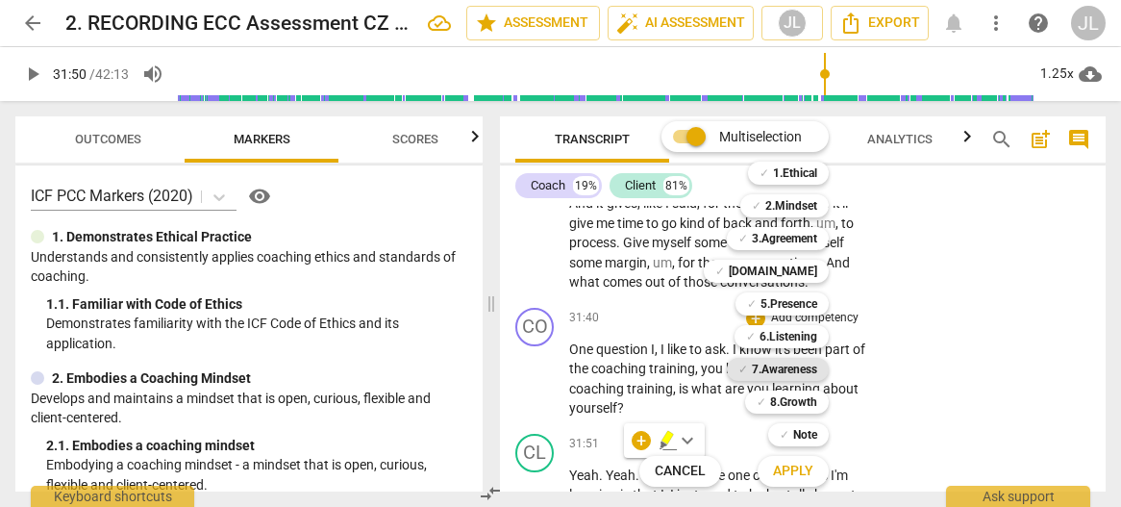
click at [793, 364] on b "7.Awareness" at bounding box center [784, 369] width 65 height 23
click at [803, 297] on b "5.Presence" at bounding box center [788, 303] width 57 height 23
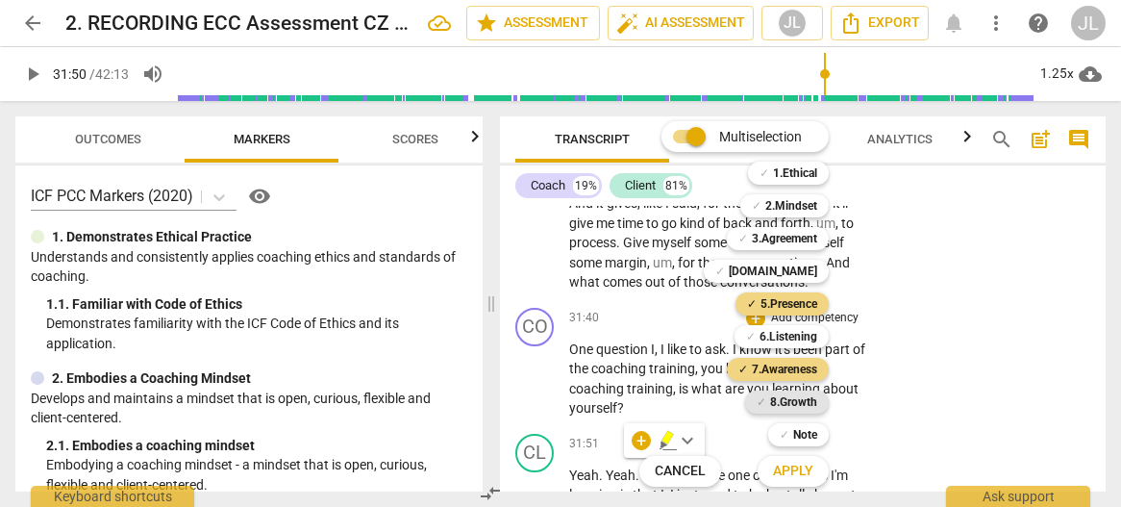
click at [800, 404] on b "8.Growth" at bounding box center [793, 401] width 47 height 23
click at [802, 467] on span "Apply" at bounding box center [793, 470] width 40 height 19
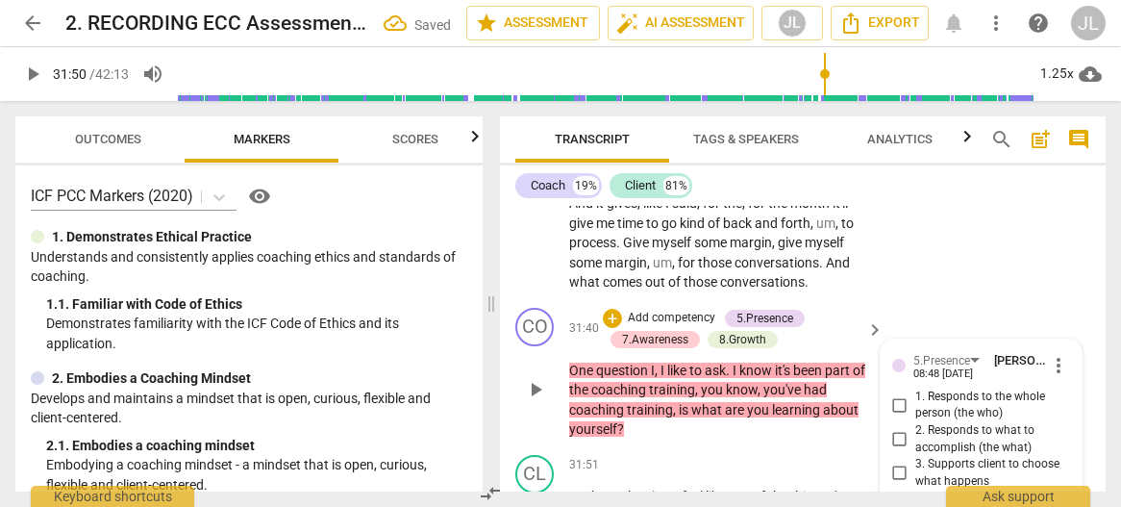
scroll to position [16418, 0]
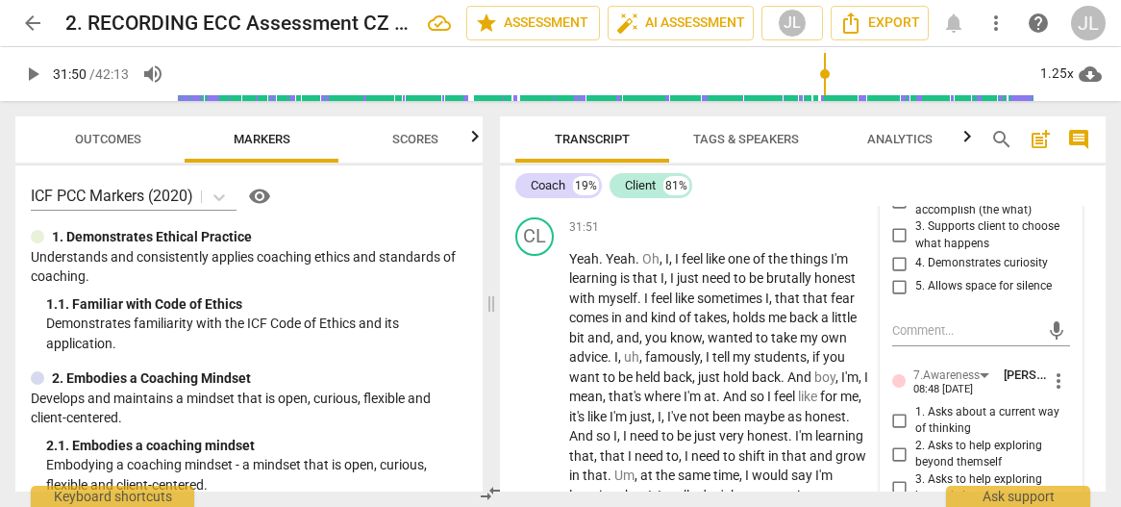
click at [900, 179] on input "1. Responds to the whole person (the who)" at bounding box center [899, 167] width 31 height 23
checkbox input "true"
click at [895, 275] on input "4. Demonstrates curiosity" at bounding box center [899, 263] width 31 height 23
checkbox input "true"
click at [1058, 298] on div "5. Allows space for silence" at bounding box center [981, 286] width 179 height 23
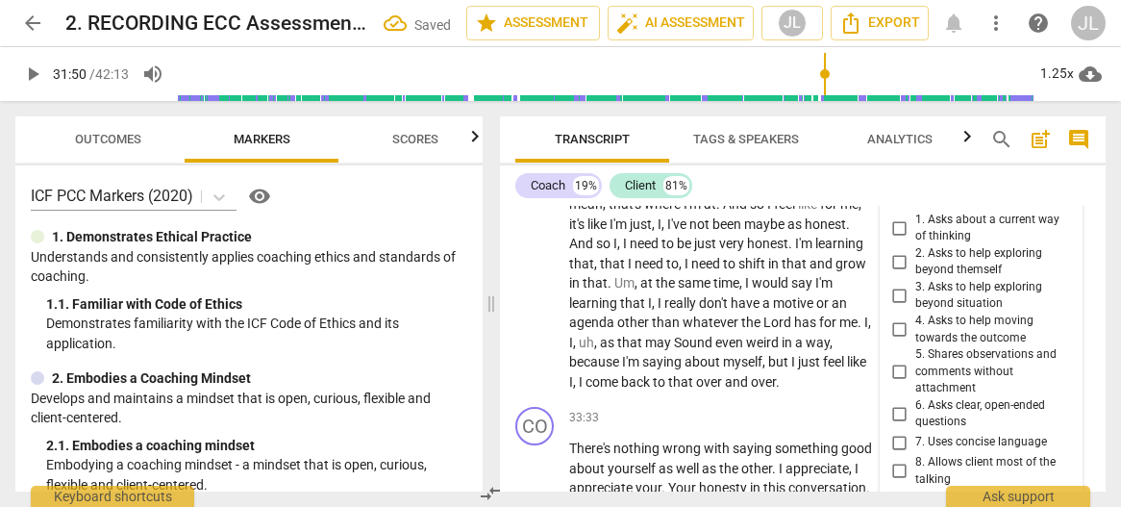
scroll to position [16611, 0]
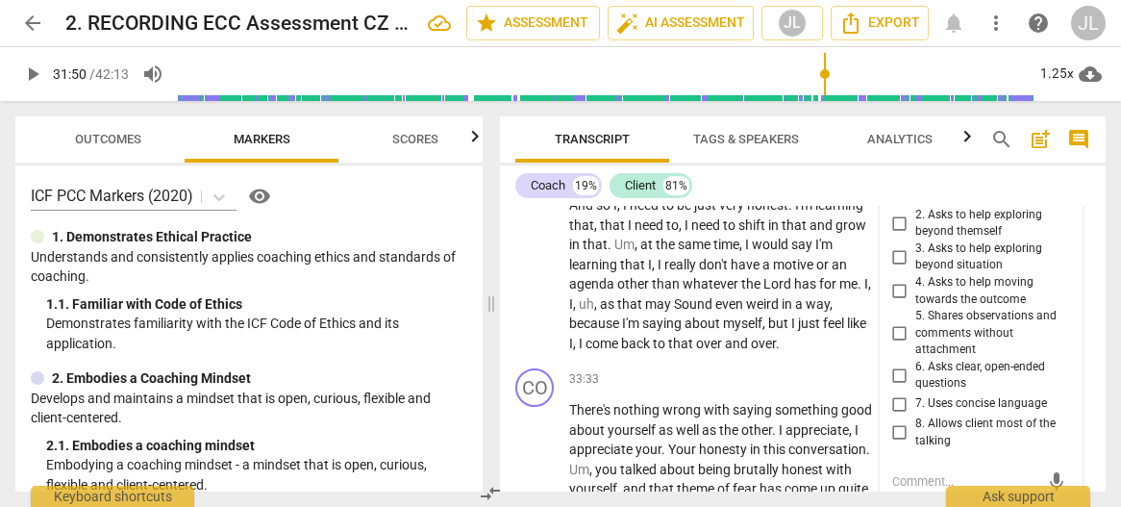
click at [897, 386] on input "6. Asks clear, open-ended questions" at bounding box center [899, 374] width 31 height 23
checkbox input "true"
click at [897, 415] on input "7. Uses concise language" at bounding box center [899, 403] width 31 height 23
click at [1065, 464] on div "5.Presence [PERSON_NAME] 08:48 [DATE] more_vert 1. Responds to the whole person…" at bounding box center [982, 386] width 202 height 1030
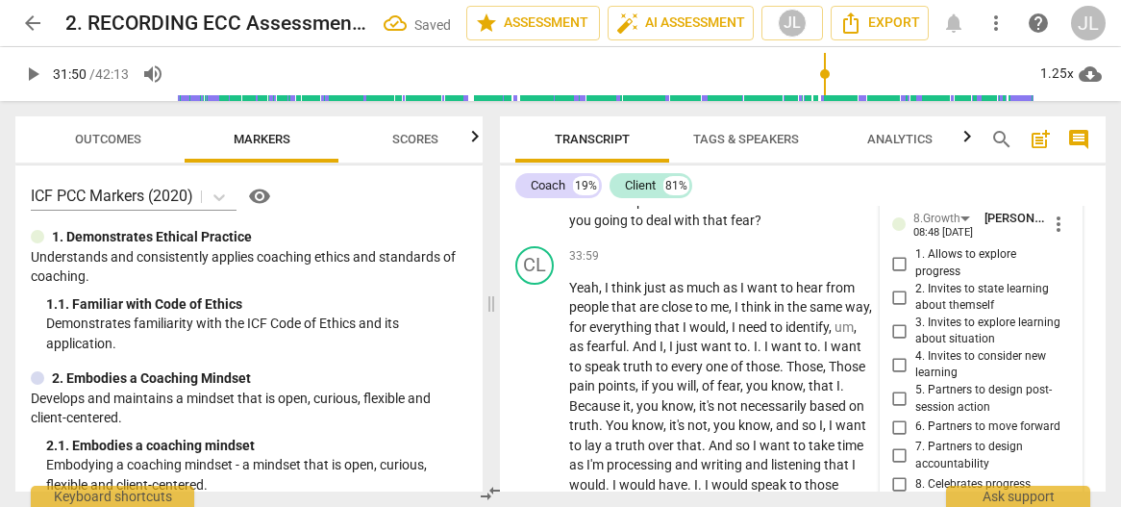
scroll to position [16957, 0]
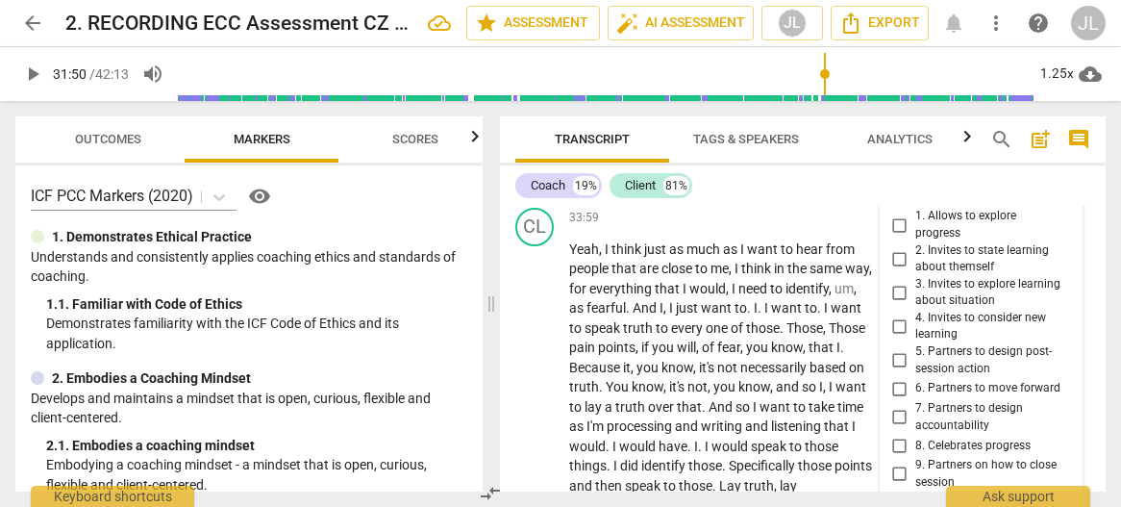
click at [896, 270] on input "2. Invites to state learning about themself" at bounding box center [899, 258] width 31 height 23
click at [518, 132] on span "Transcript" at bounding box center [592, 140] width 154 height 26
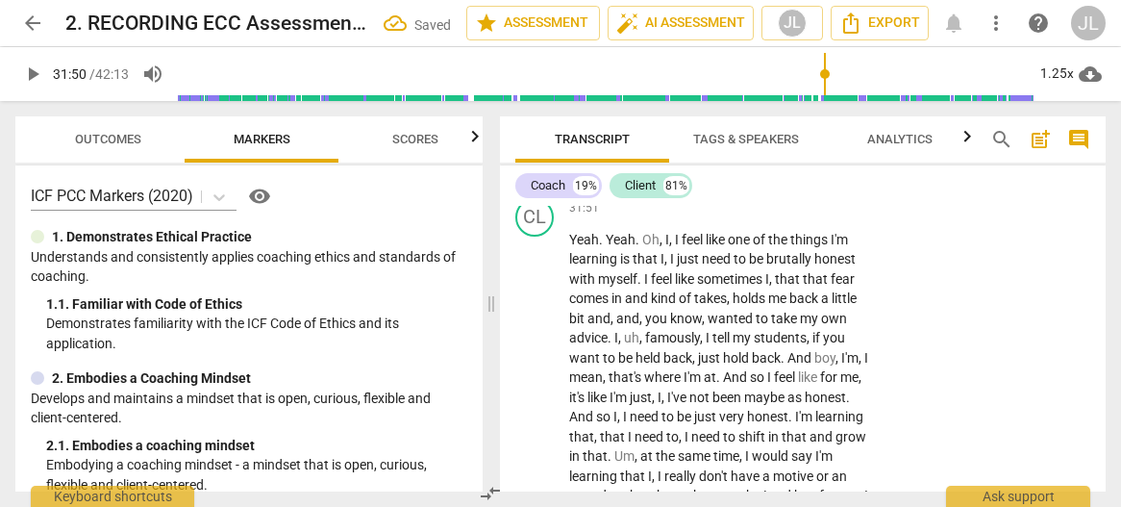
scroll to position [16447, 0]
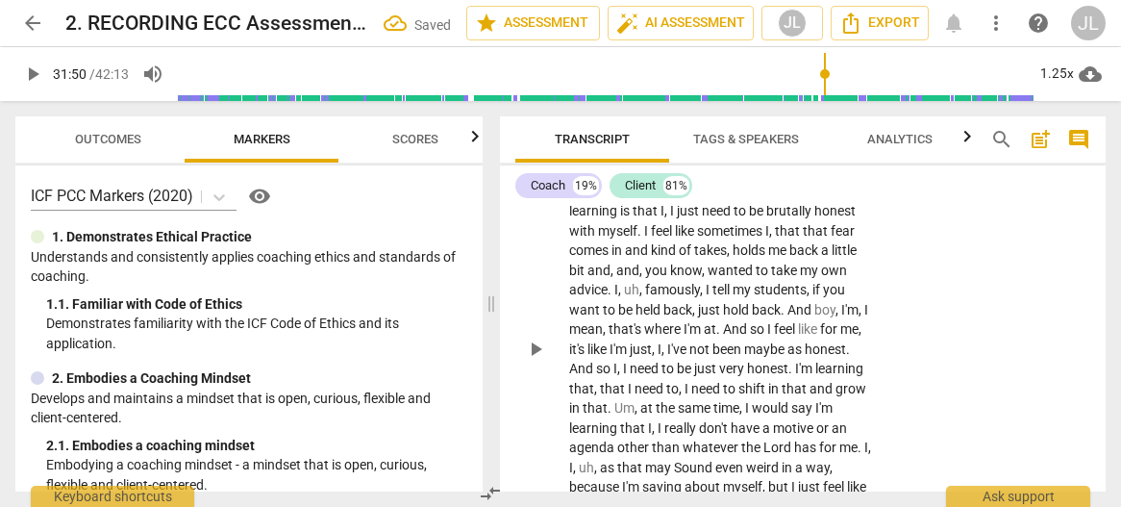
click at [534, 360] on span "play_arrow" at bounding box center [535, 348] width 23 height 23
click at [534, 360] on span "pause" at bounding box center [535, 348] width 23 height 23
click at [665, 199] on span "I" at bounding box center [667, 191] width 4 height 15
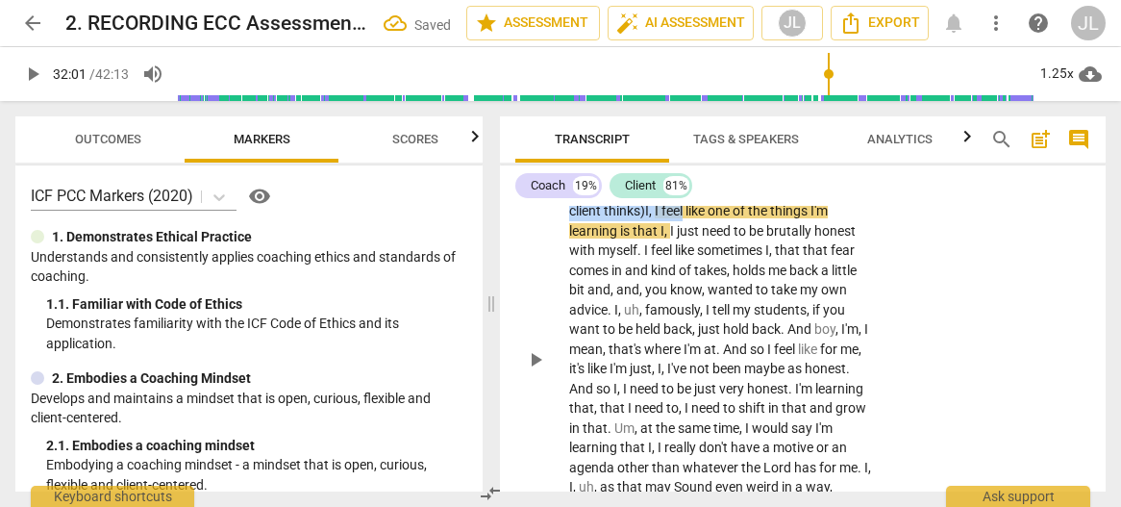
drag, startPoint x: 688, startPoint y: 266, endPoint x: 608, endPoint y: 247, distance: 83.0
click at [608, 247] on p "Yeah . Yeah . Oh , (Coach maintains silence while client thinks) I , I feel lik…" at bounding box center [721, 359] width 305 height 355
click at [713, 245] on div "+" at bounding box center [708, 242] width 19 height 19
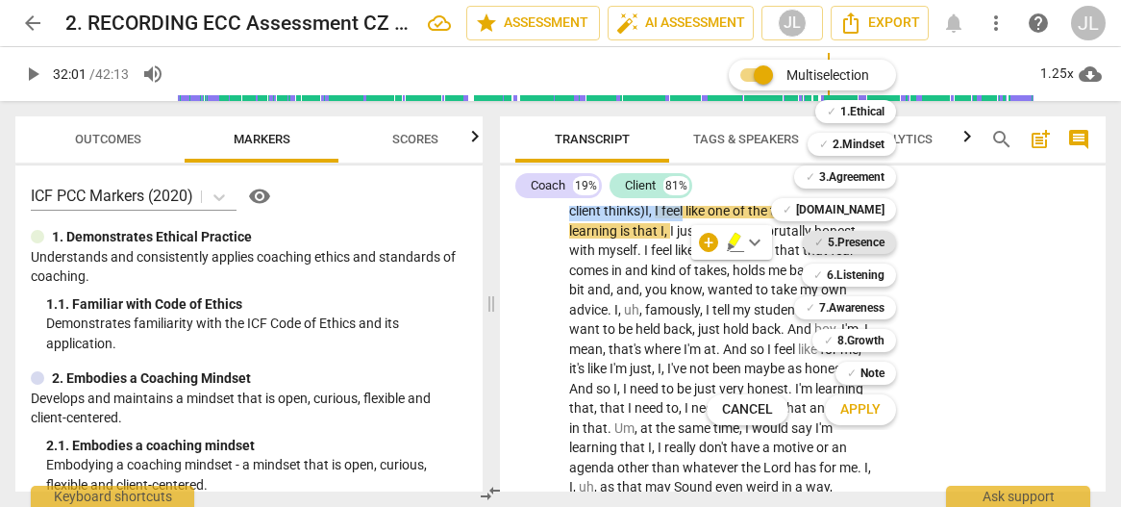
click at [867, 236] on b "5.Presence" at bounding box center [856, 242] width 57 height 23
click at [857, 410] on span "Apply" at bounding box center [860, 409] width 40 height 19
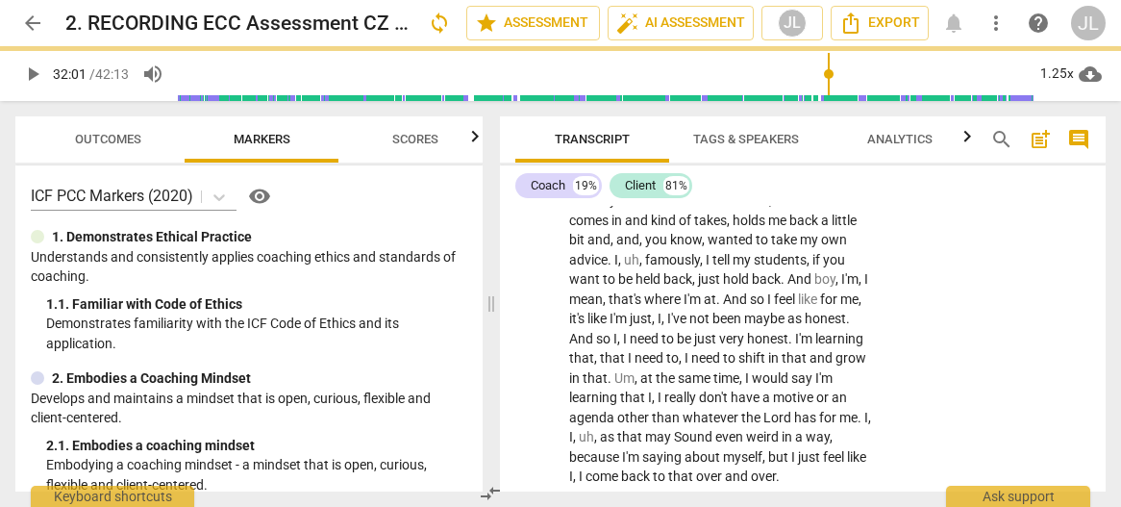
scroll to position [16499, 0]
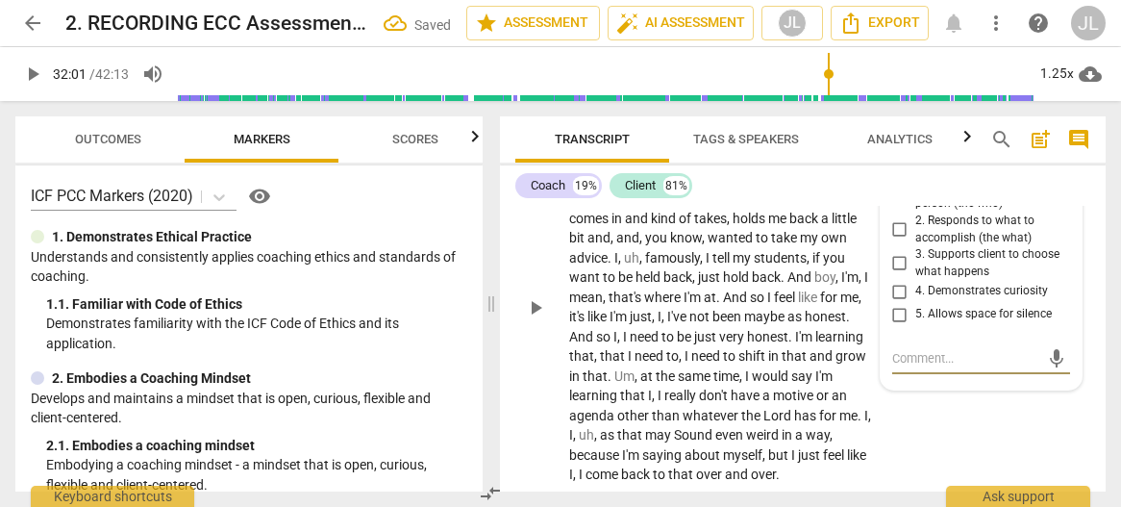
click at [896, 326] on input "5. Allows space for silence" at bounding box center [899, 314] width 31 height 23
click at [517, 437] on div "CL play_arrow pause" at bounding box center [542, 291] width 54 height 386
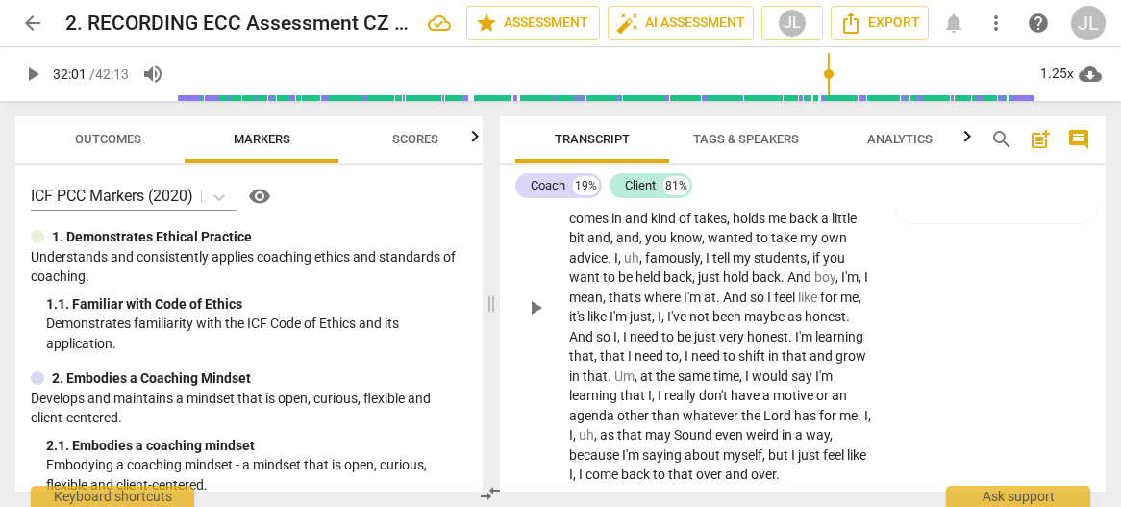
click at [531, 319] on span "play_arrow" at bounding box center [535, 307] width 23 height 23
click at [536, 319] on span "pause" at bounding box center [535, 307] width 23 height 23
click at [584, 245] on span "bit" at bounding box center [578, 237] width 18 height 15
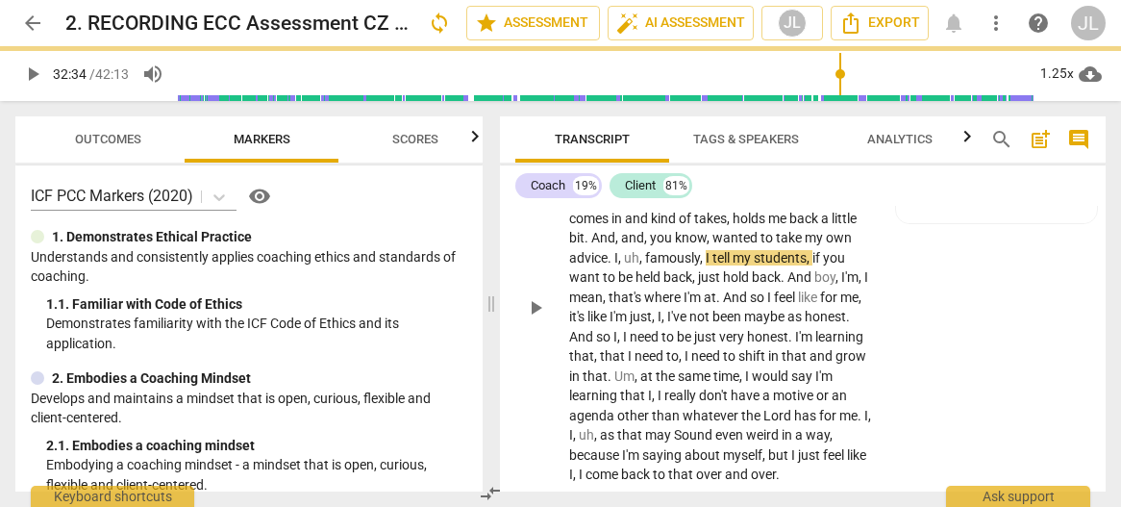
click at [534, 319] on span "play_arrow" at bounding box center [535, 307] width 23 height 23
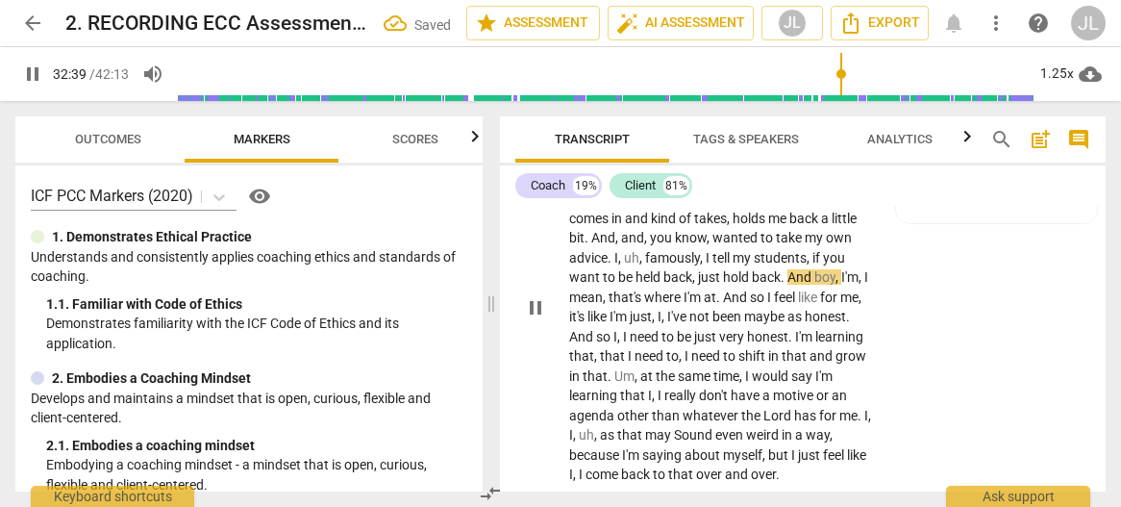
drag, startPoint x: 534, startPoint y: 366, endPoint x: 599, endPoint y: 351, distance: 66.2
click at [534, 319] on span "pause" at bounding box center [535, 307] width 23 height 23
click at [790, 285] on span "And" at bounding box center [800, 276] width 27 height 15
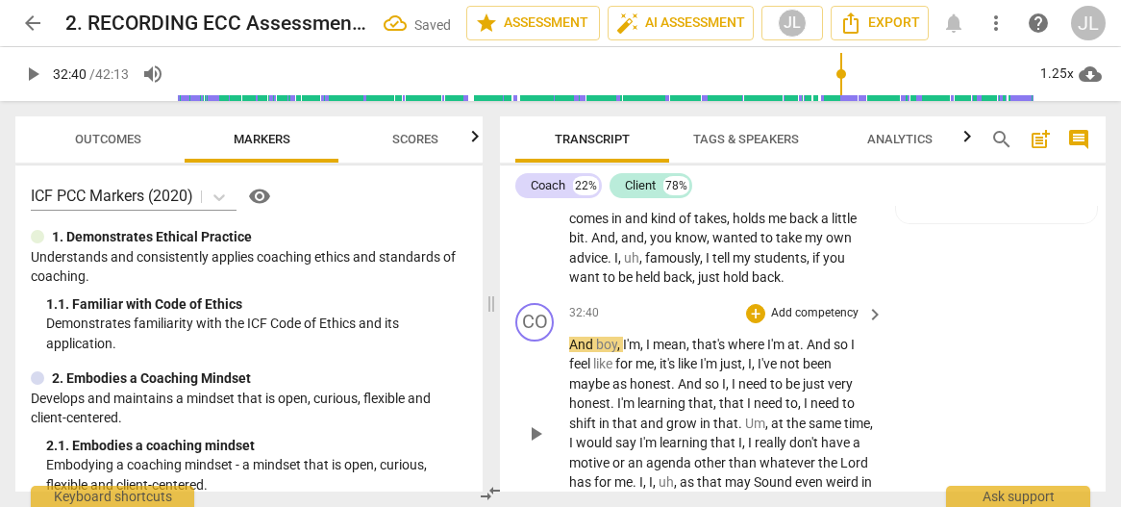
click at [569, 352] on span "And" at bounding box center [582, 343] width 27 height 15
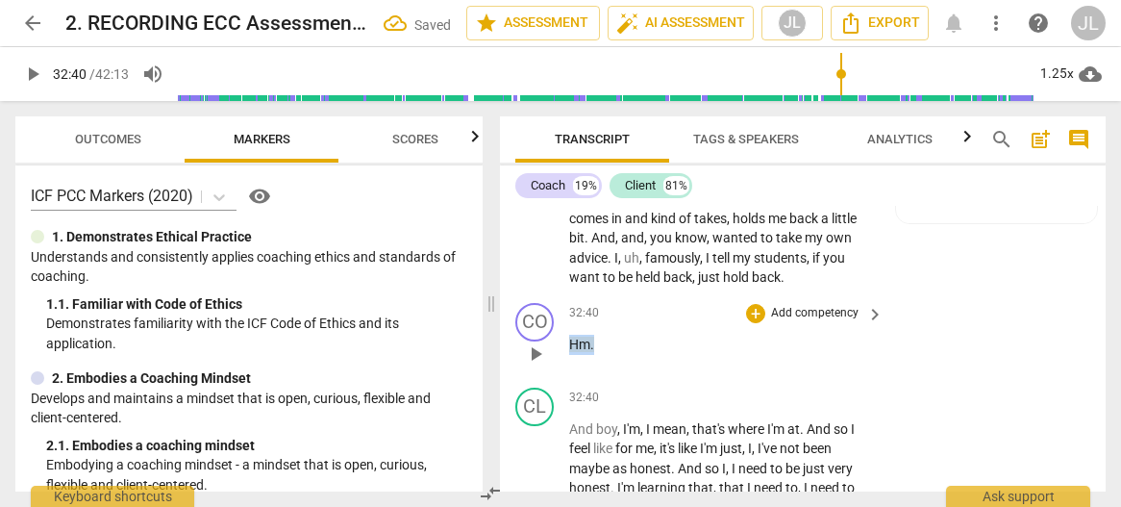
drag, startPoint x: 599, startPoint y: 401, endPoint x: 573, endPoint y: 401, distance: 26.0
click at [573, 355] on p "Hm ." at bounding box center [721, 345] width 305 height 20
click at [609, 377] on div "+" at bounding box center [611, 376] width 19 height 19
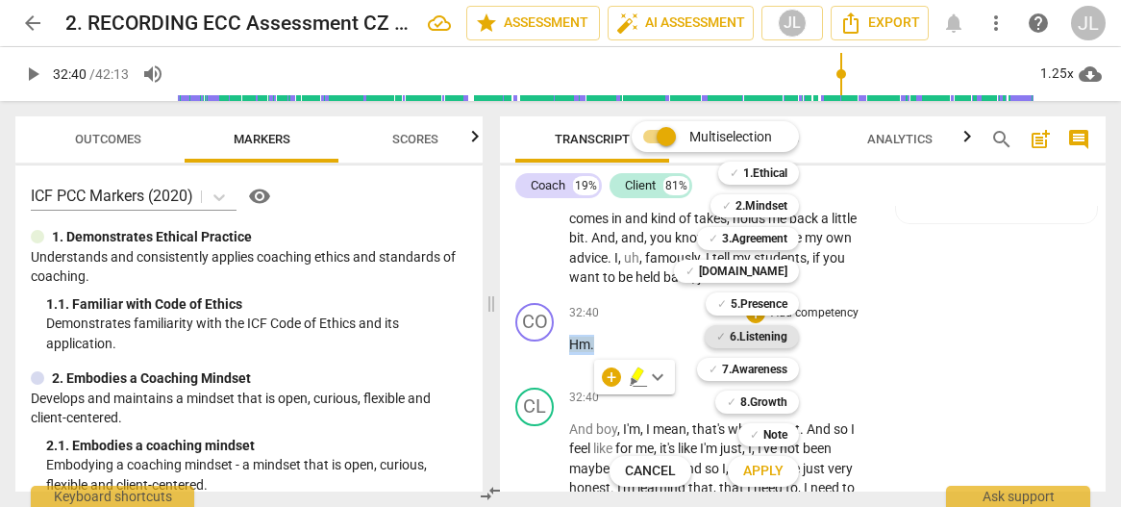
click at [767, 334] on b "6.Listening" at bounding box center [759, 336] width 58 height 23
click at [776, 462] on span "Apply" at bounding box center [763, 470] width 40 height 19
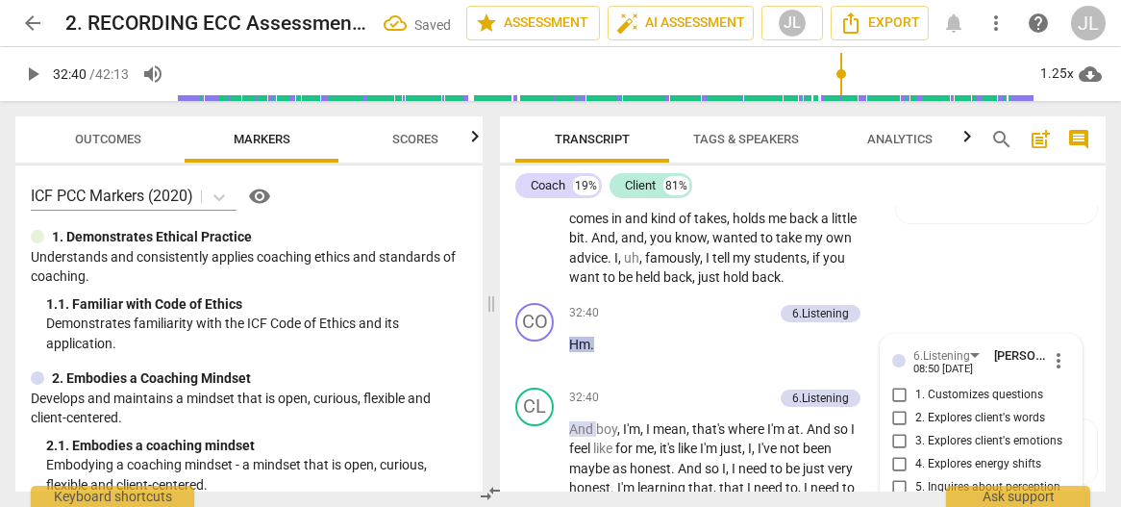
scroll to position [16806, 0]
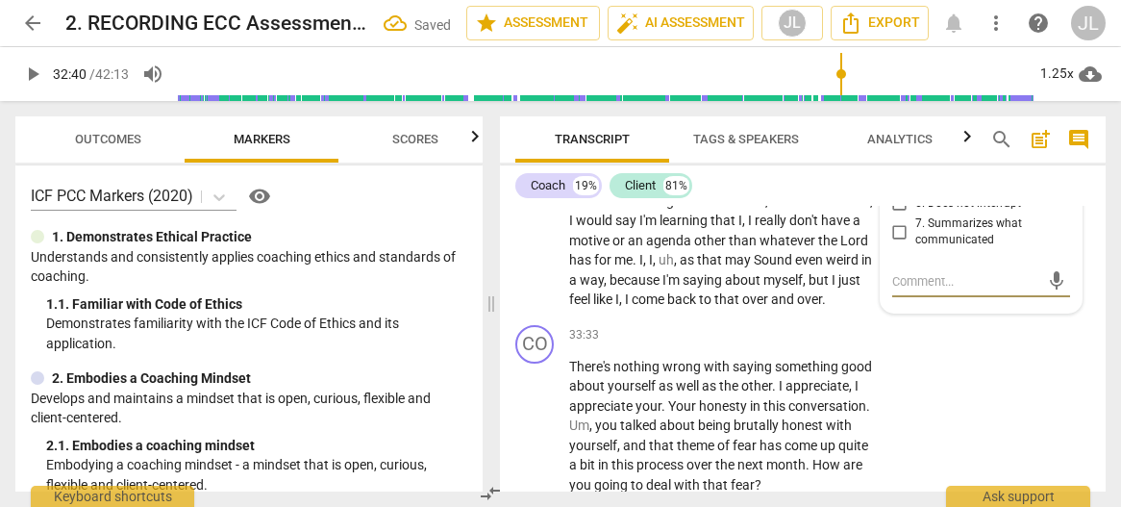
click at [898, 215] on input "6. Does not interrupt" at bounding box center [899, 203] width 31 height 23
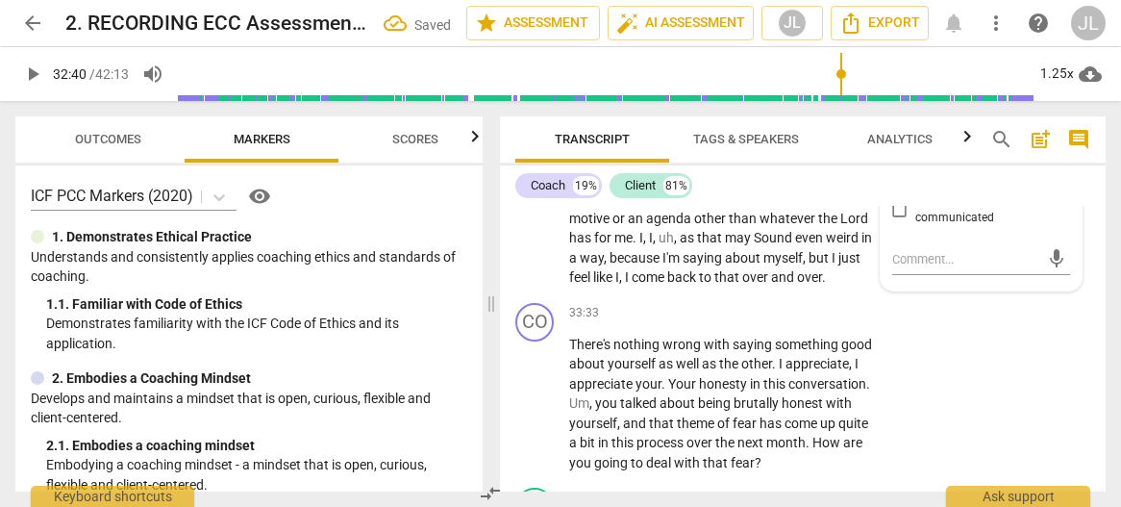
scroll to position [16732, 0]
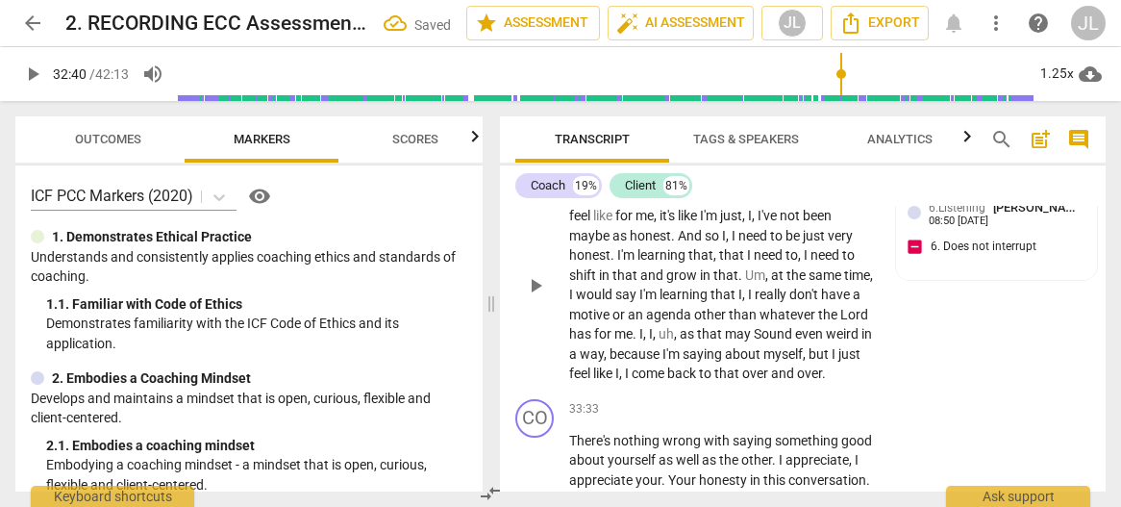
click at [533, 297] on span "play_arrow" at bounding box center [535, 285] width 23 height 23
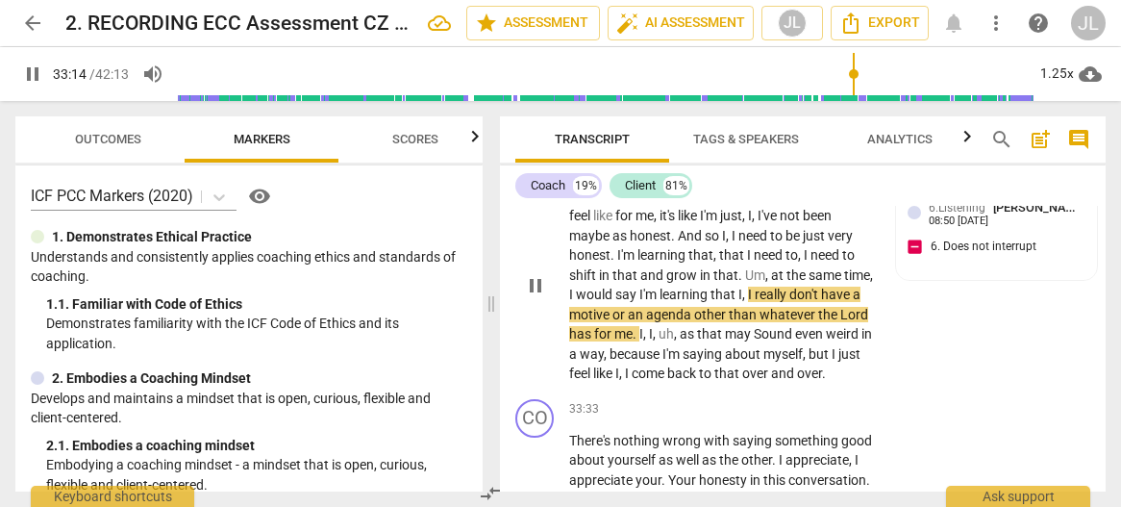
click at [534, 297] on span "pause" at bounding box center [535, 285] width 23 height 23
click at [738, 302] on span "that" at bounding box center [724, 293] width 28 height 15
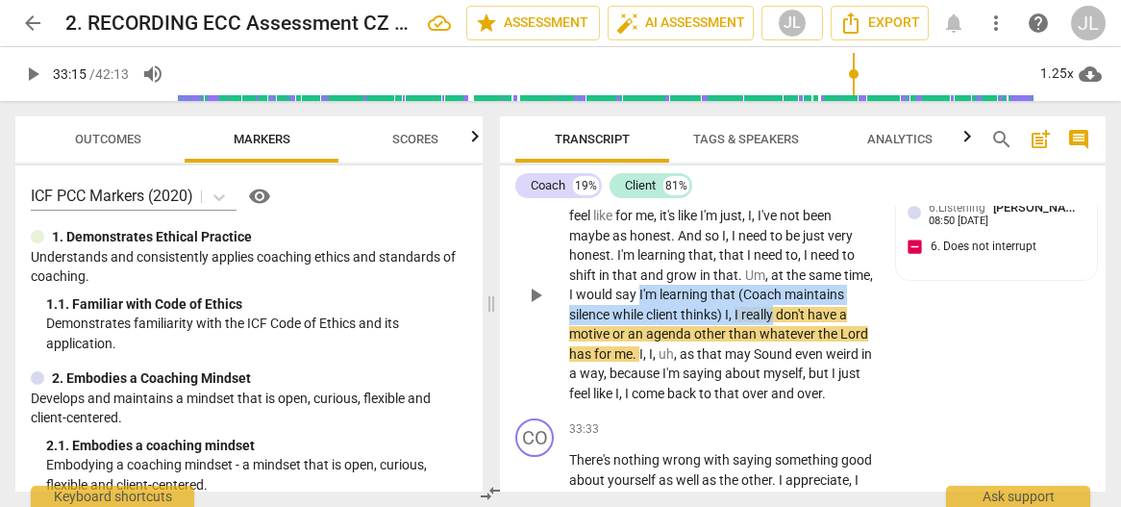
drag, startPoint x: 850, startPoint y: 374, endPoint x: 672, endPoint y: 353, distance: 179.1
click at [672, 353] on p "And boy , I'm , I mean , that's where I'm at . And so I feel like for me , it's…" at bounding box center [721, 294] width 305 height 217
click at [863, 348] on div "+" at bounding box center [861, 346] width 19 height 19
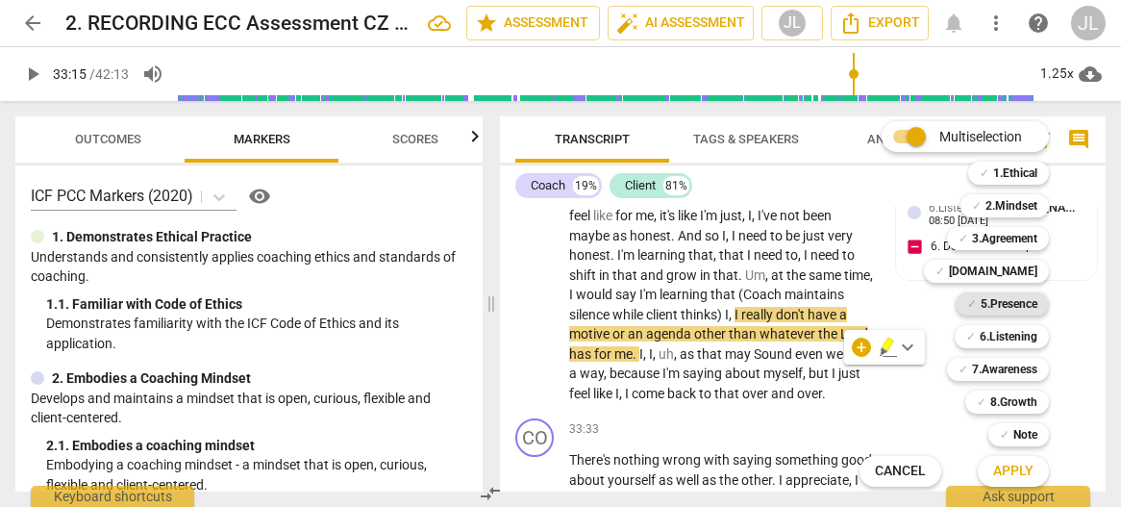
click at [1005, 301] on b "5.Presence" at bounding box center [1008, 303] width 57 height 23
click at [1021, 468] on span "Apply" at bounding box center [1013, 470] width 40 height 19
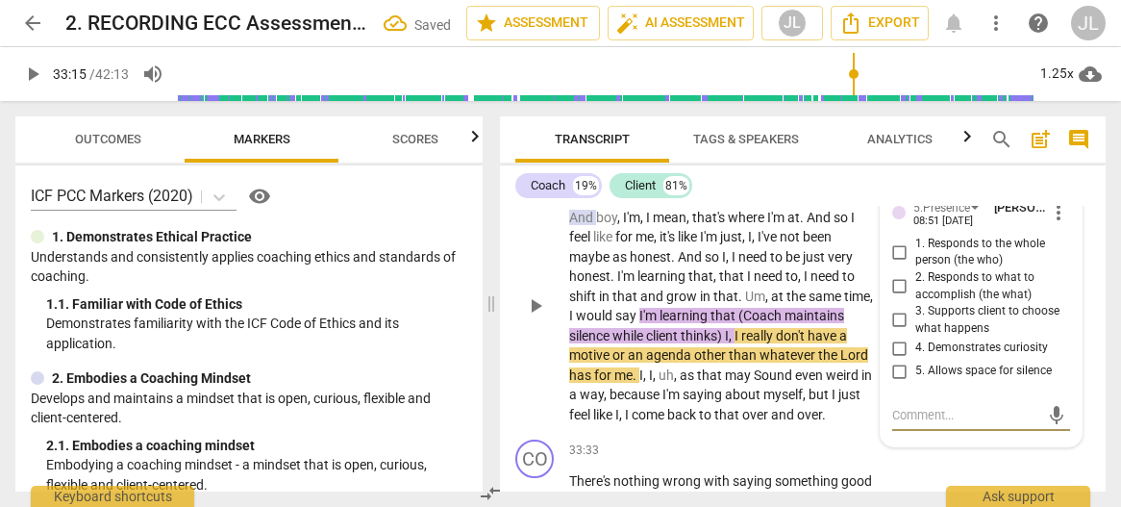
click at [894, 383] on input "5. Allows space for silence" at bounding box center [899, 371] width 31 height 23
click at [516, 130] on span "Transcript" at bounding box center [592, 140] width 154 height 26
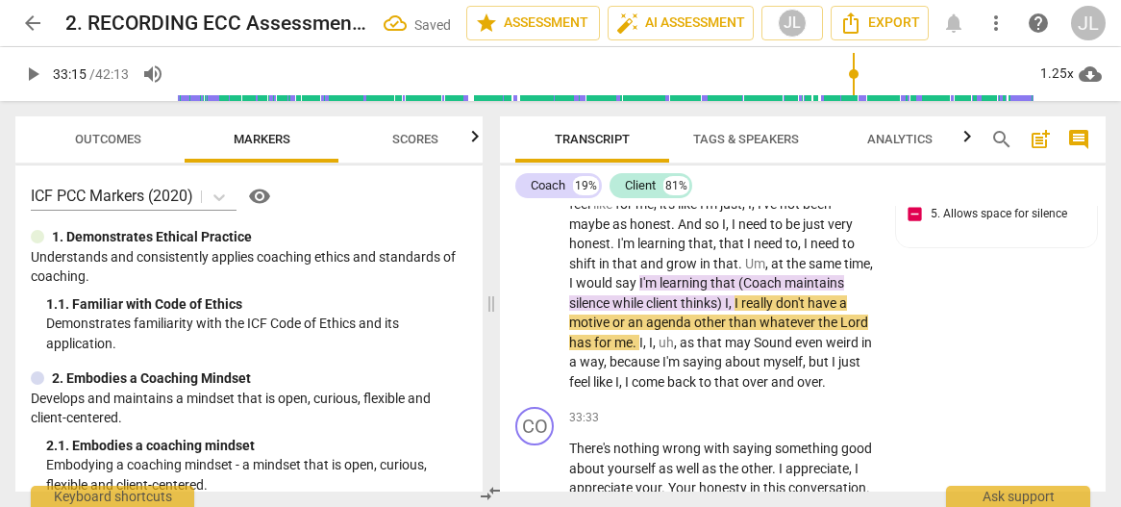
scroll to position [16813, 0]
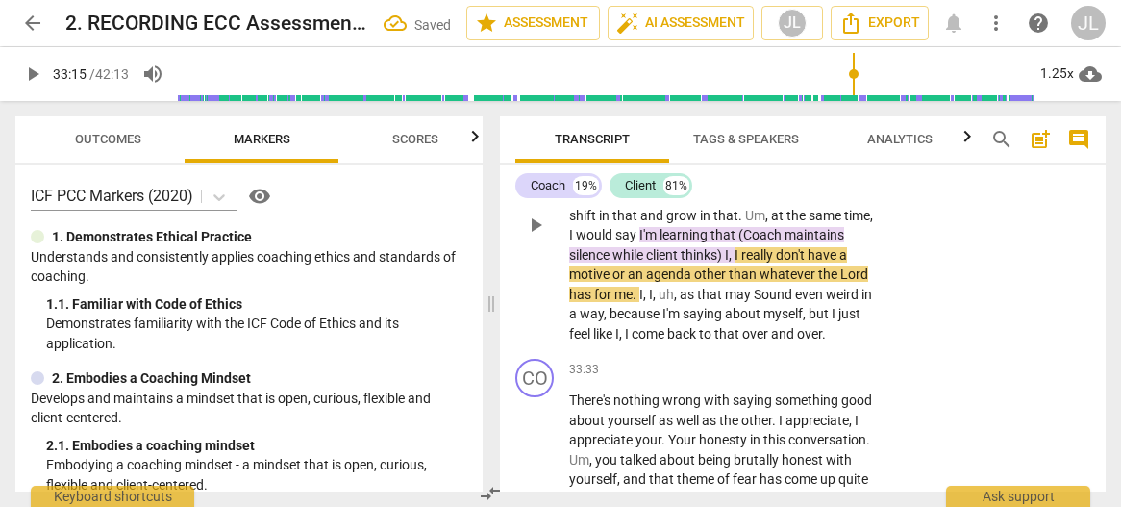
click at [534, 236] on span "play_arrow" at bounding box center [535, 224] width 23 height 23
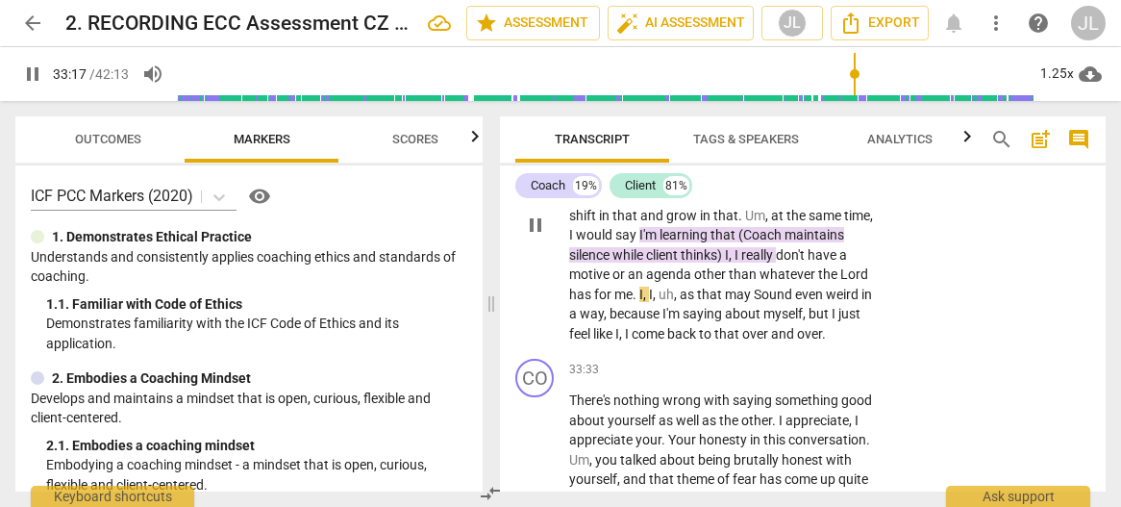
click at [754, 302] on span "Sound" at bounding box center [774, 293] width 41 height 15
click at [531, 236] on span "pause" at bounding box center [535, 224] width 23 height 23
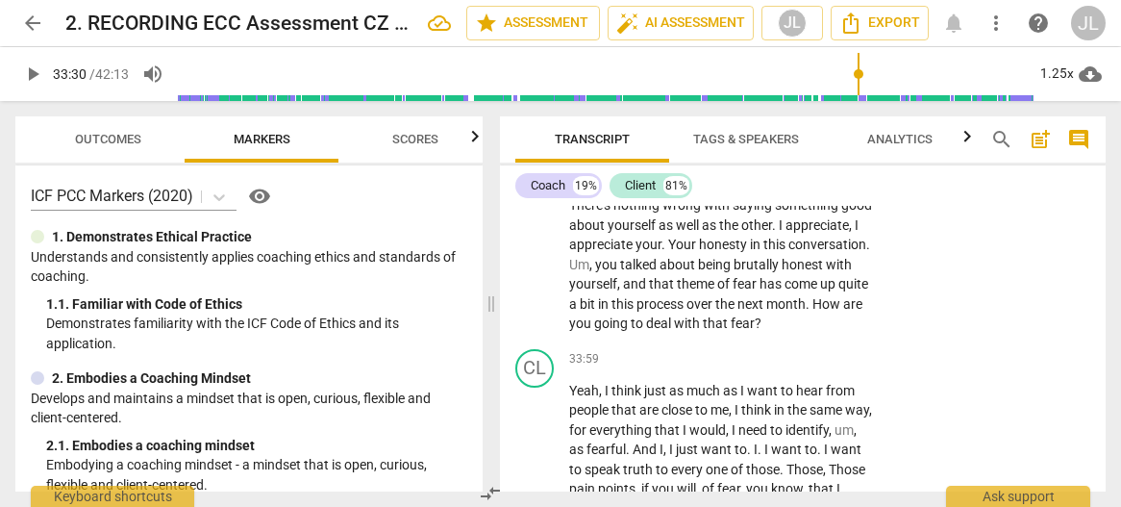
scroll to position [17056, 0]
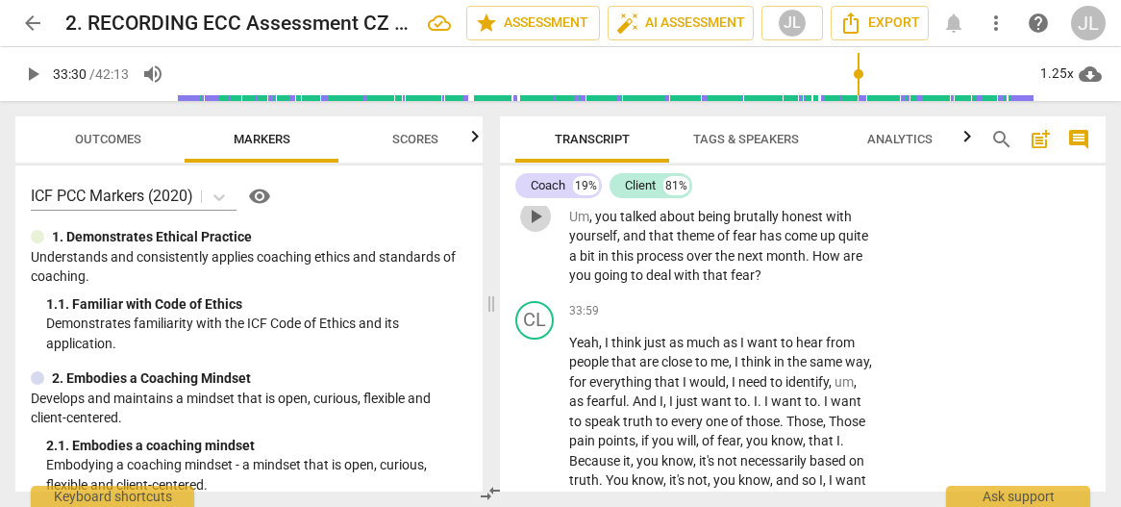
click at [541, 228] on span "play_arrow" at bounding box center [535, 216] width 23 height 23
drag, startPoint x: 541, startPoint y: 295, endPoint x: 634, endPoint y: 272, distance: 96.1
click at [541, 228] on span "pause" at bounding box center [535, 216] width 23 height 23
click at [668, 204] on span "." at bounding box center [664, 195] width 7 height 15
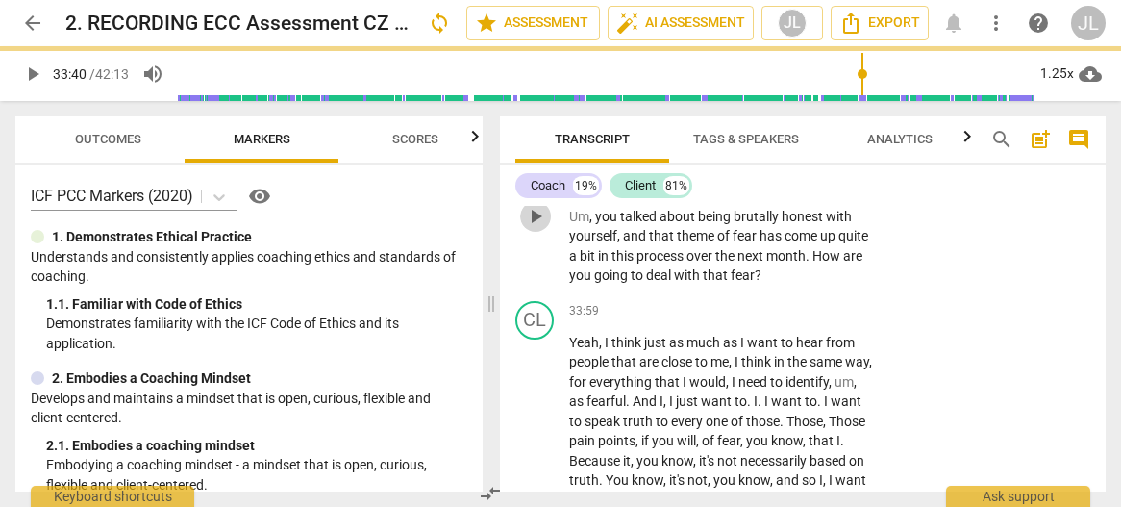
click at [536, 228] on span "play_arrow" at bounding box center [535, 216] width 23 height 23
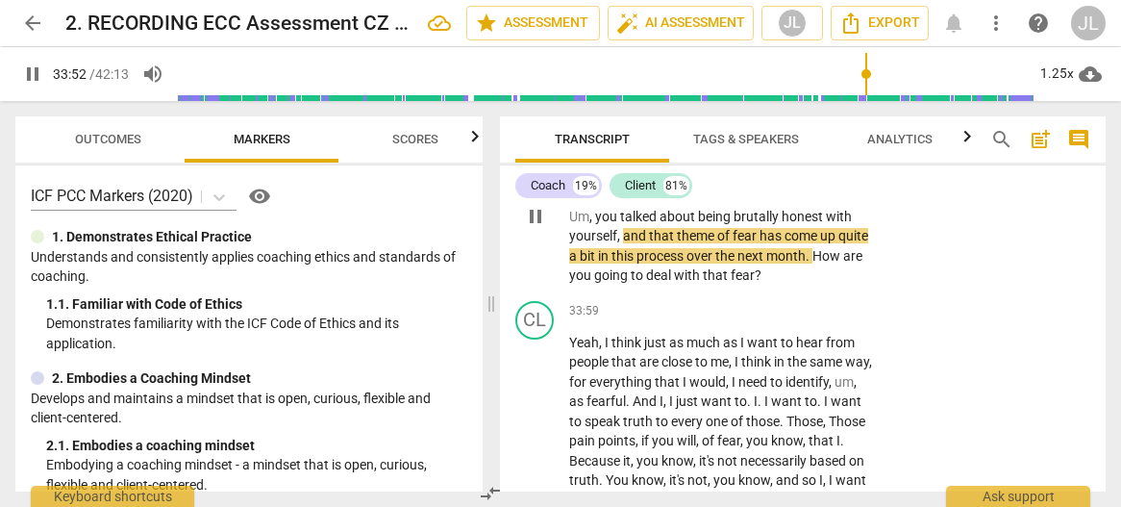
click at [536, 228] on span "pause" at bounding box center [535, 216] width 23 height 23
drag, startPoint x: 651, startPoint y: 291, endPoint x: 565, endPoint y: 237, distance: 101.1
click at [565, 237] on div "CO play_arrow pause 33:33 + Add competency keyboard_arrow_right There's nothing…" at bounding box center [803, 201] width 606 height 186
click at [667, 268] on div "+" at bounding box center [670, 268] width 19 height 19
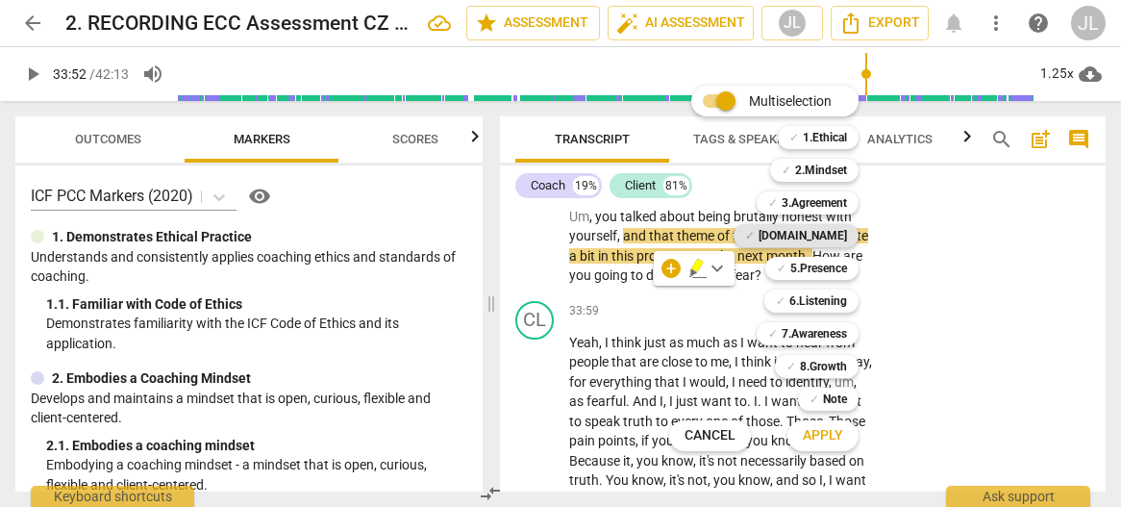
click at [825, 234] on b "[DOMAIN_NAME]" at bounding box center [802, 235] width 88 height 23
click at [836, 437] on span "Apply" at bounding box center [823, 435] width 40 height 19
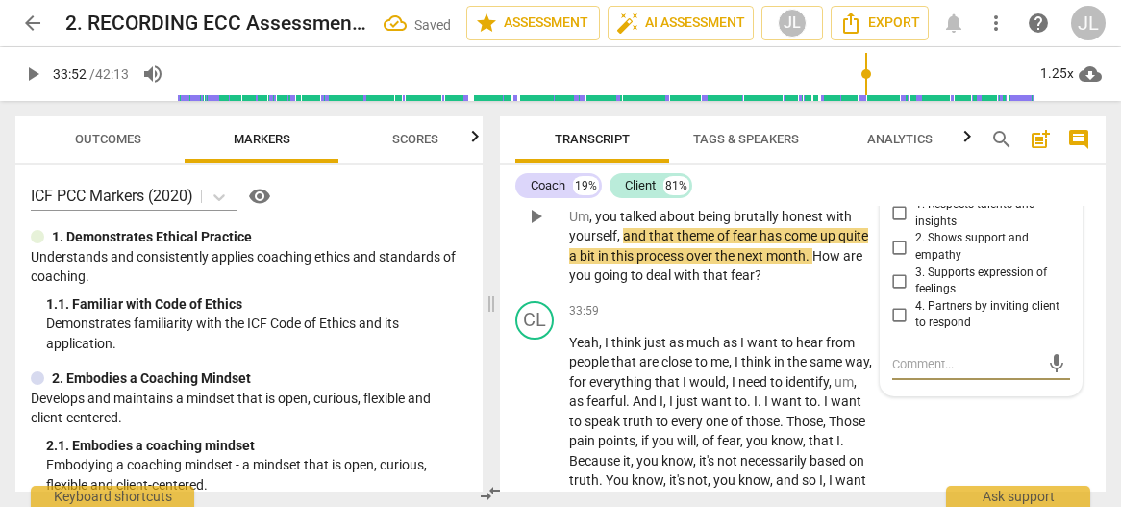
click at [899, 225] on input "1. Respects talents and insights" at bounding box center [899, 213] width 31 height 23
click at [896, 259] on input "2. Shows support and empathy" at bounding box center [899, 247] width 31 height 23
click at [1065, 395] on div "[DOMAIN_NAME] [PERSON_NAME] 08:52 [DATE] more_vert 1. Respects talents and insi…" at bounding box center [982, 271] width 202 height 248
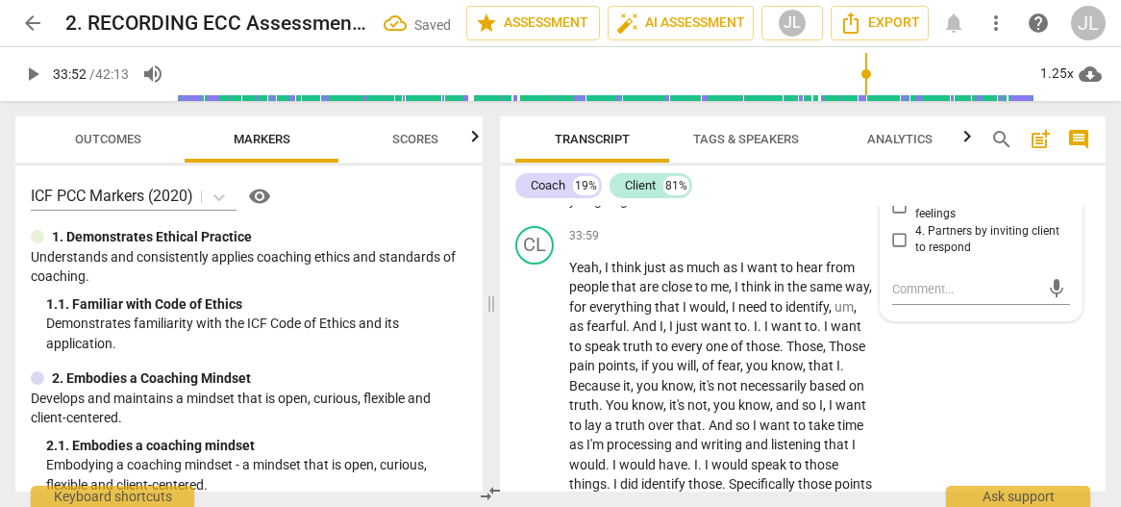
scroll to position [17133, 0]
click at [521, 136] on span "Transcript" at bounding box center [592, 140] width 154 height 26
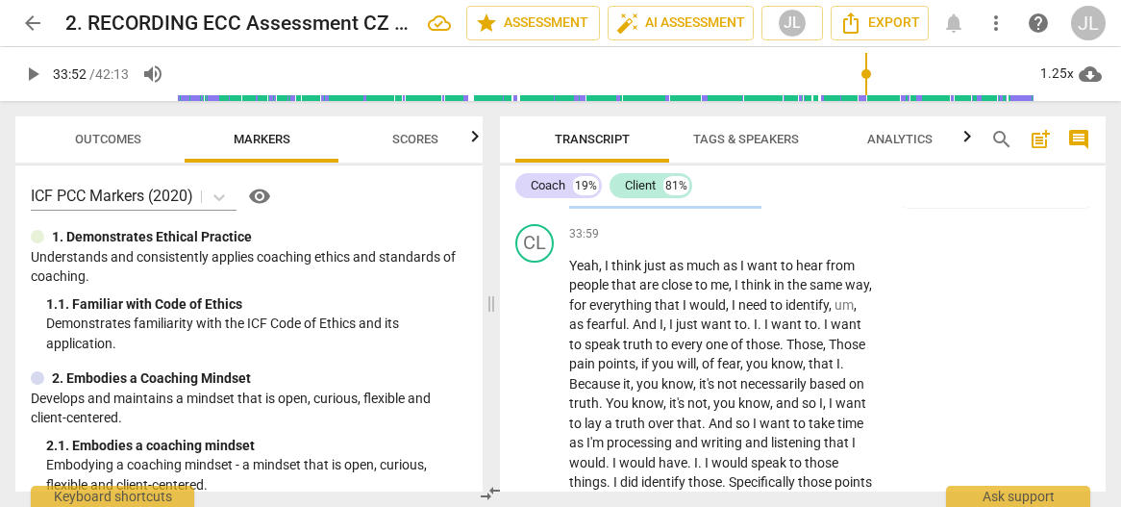
drag, startPoint x: 868, startPoint y: 272, endPoint x: 656, endPoint y: 220, distance: 218.7
click at [656, 209] on p "There's nothing wrong with saying something good about yourself as well as the …" at bounding box center [721, 139] width 305 height 138
click at [874, 247] on div "+" at bounding box center [875, 249] width 19 height 19
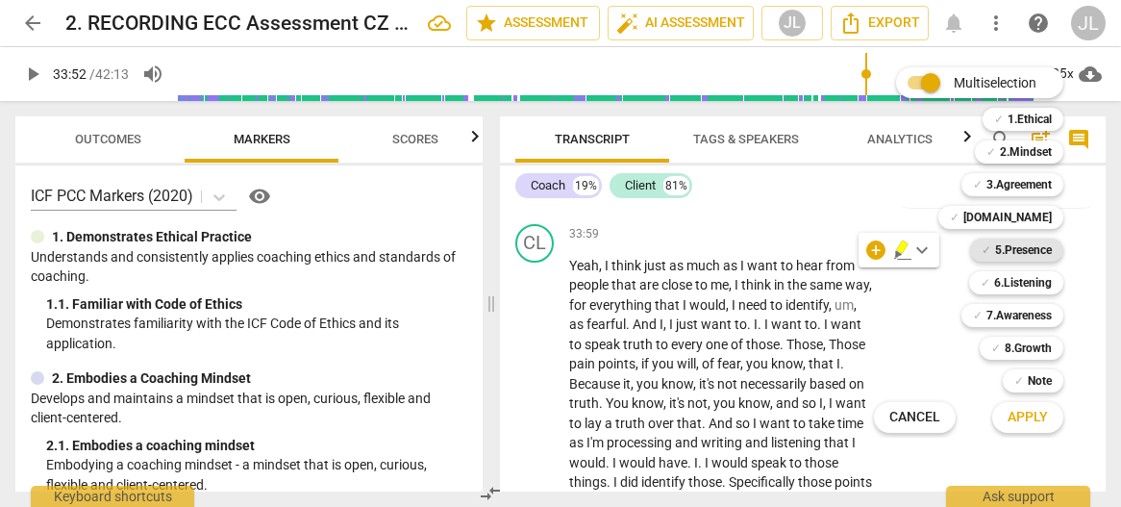
click at [1041, 247] on b "5.Presence" at bounding box center [1023, 249] width 57 height 23
click at [1039, 283] on b "6.Listening" at bounding box center [1023, 282] width 58 height 23
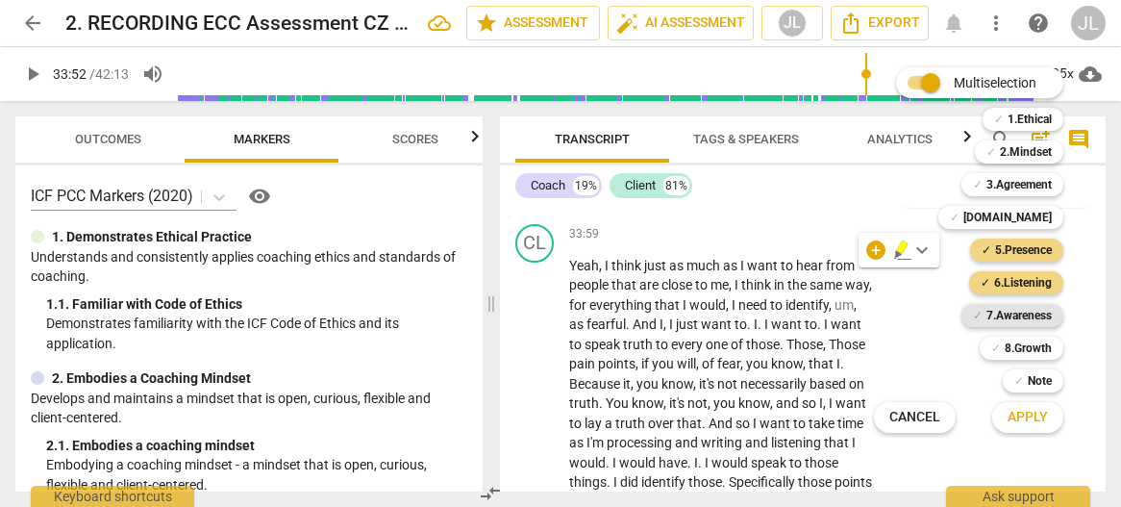
click at [1034, 314] on b "7.Awareness" at bounding box center [1018, 315] width 65 height 23
click at [1034, 337] on b "8.Growth" at bounding box center [1028, 347] width 47 height 23
click at [1040, 412] on span "Apply" at bounding box center [1027, 417] width 40 height 19
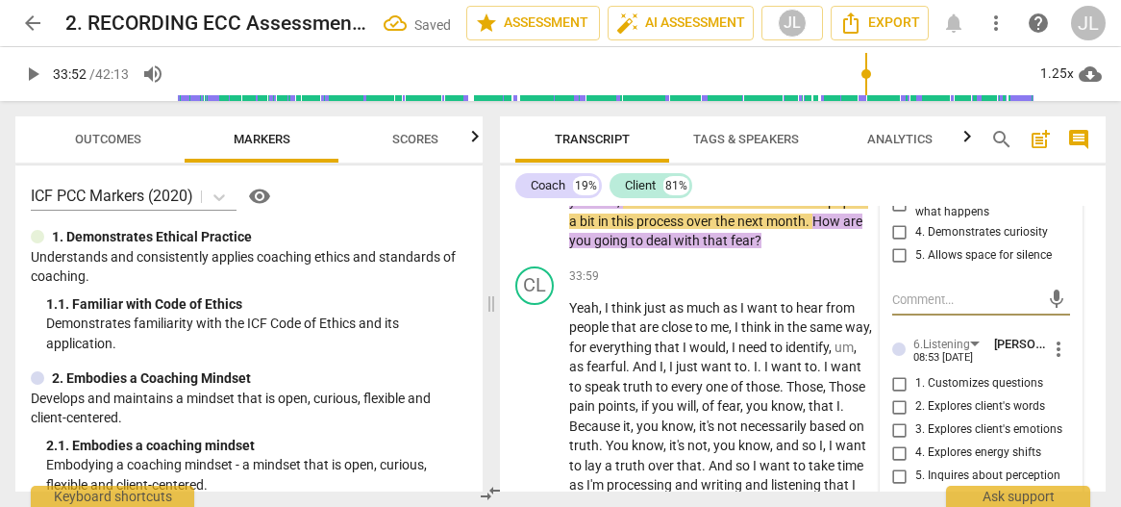
scroll to position [17154, 0]
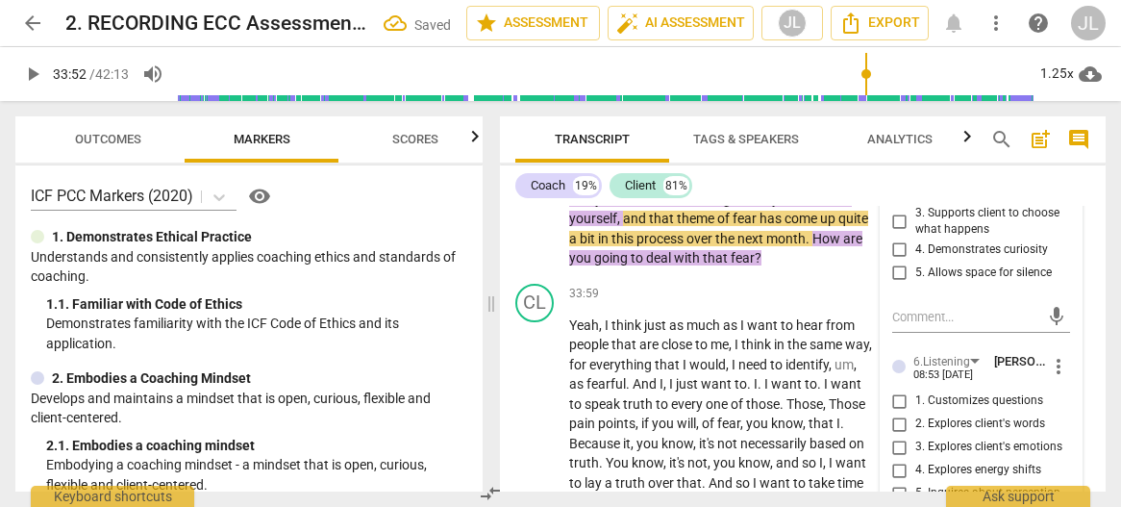
click at [896, 165] on input "1. Responds to the whole person (the who)" at bounding box center [899, 153] width 31 height 23
click at [893, 261] on input "4. Demonstrates curiosity" at bounding box center [899, 249] width 31 height 23
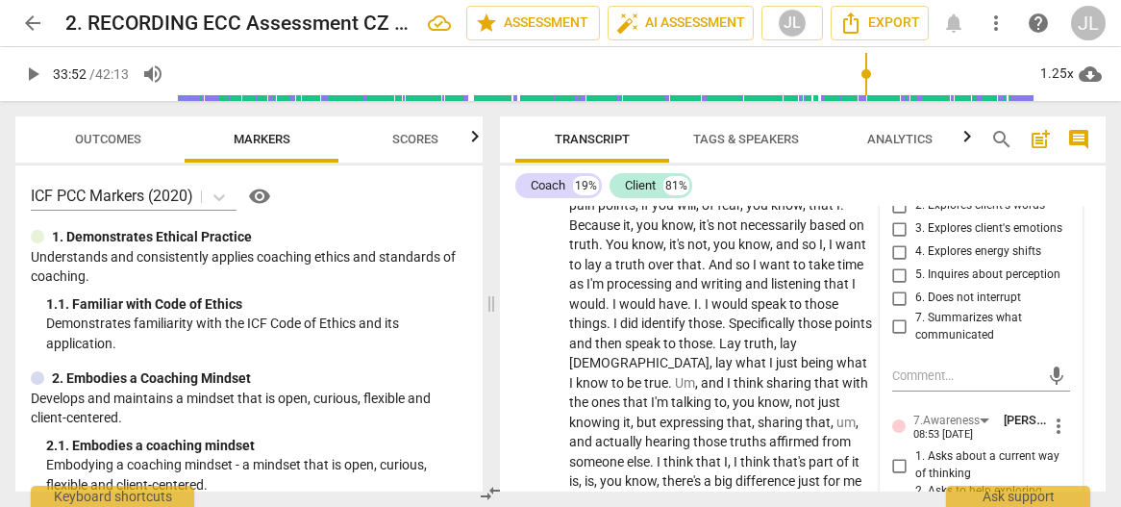
scroll to position [17346, 0]
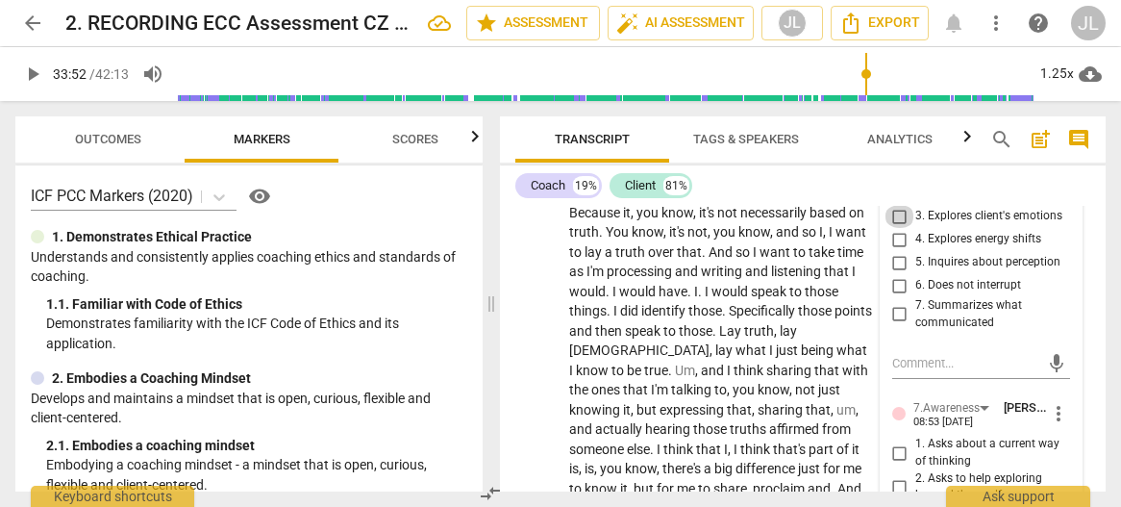
click at [898, 228] on input "3. Explores client's emotions" at bounding box center [899, 216] width 31 height 23
click at [1063, 331] on div "7. Summarizes what communicated" at bounding box center [981, 314] width 179 height 34
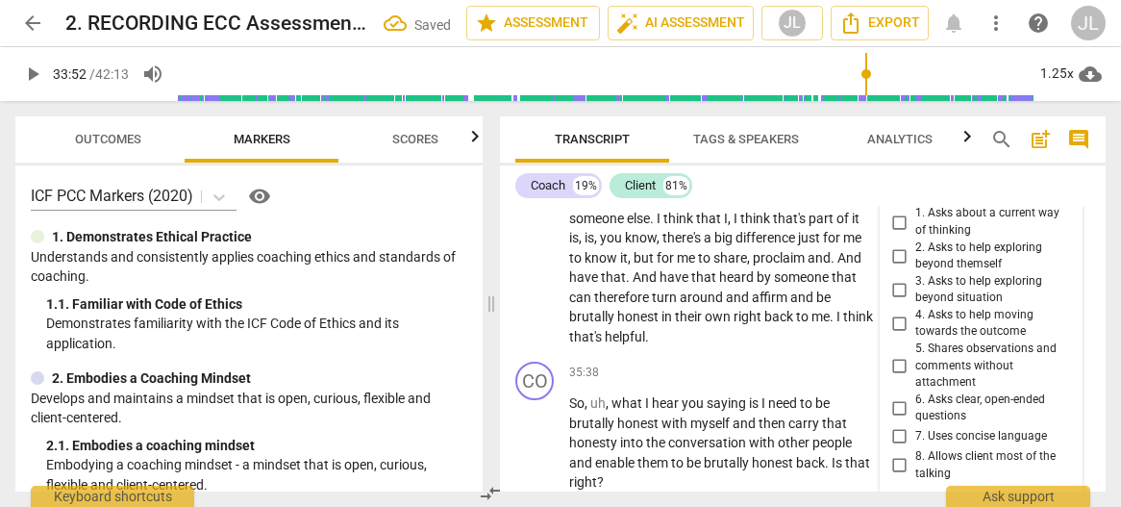
scroll to position [17615, 0]
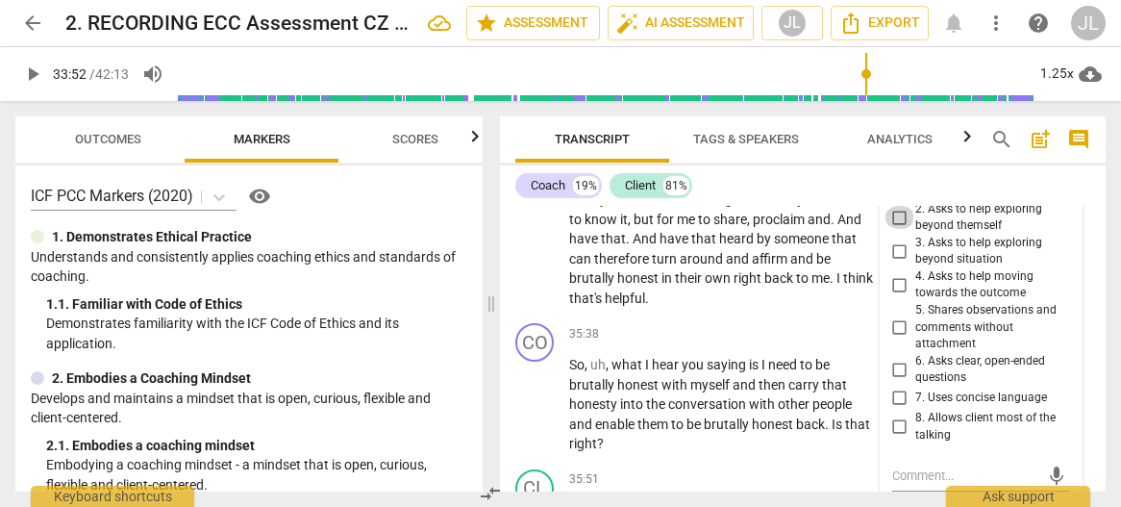
click at [896, 229] on input "2. Asks to help exploring beyond themself" at bounding box center [899, 217] width 31 height 23
click at [900, 381] on input "6. Asks clear, open-ended questions" at bounding box center [899, 369] width 31 height 23
click at [896, 409] on input "7. Uses concise language" at bounding box center [899, 397] width 31 height 23
click at [1065, 435] on div "5.Presence [PERSON_NAME] 08:53 [DATE] more_vert 1. Responds to the whole person…" at bounding box center [982, 241] width 202 height 1306
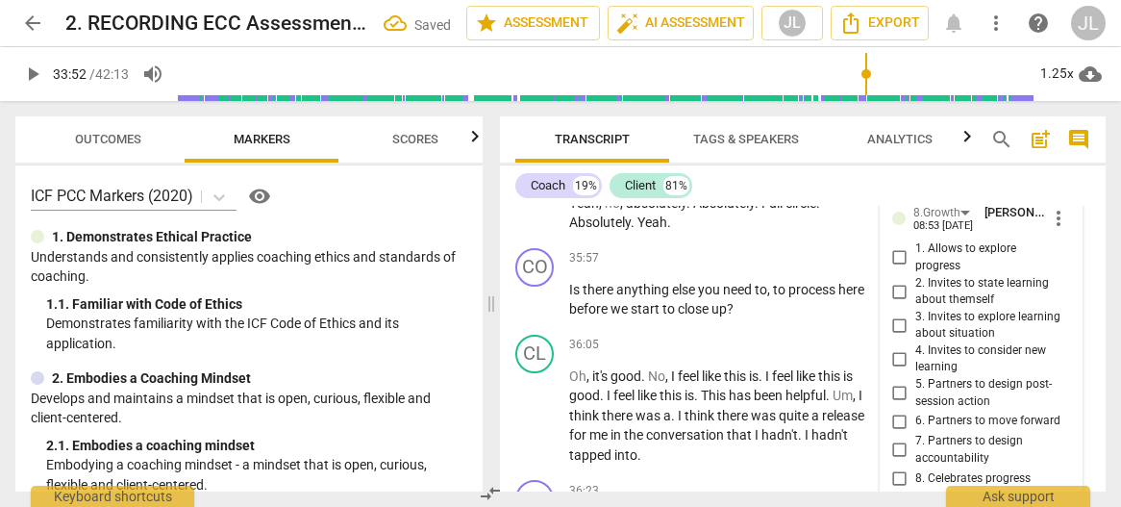
scroll to position [17961, 0]
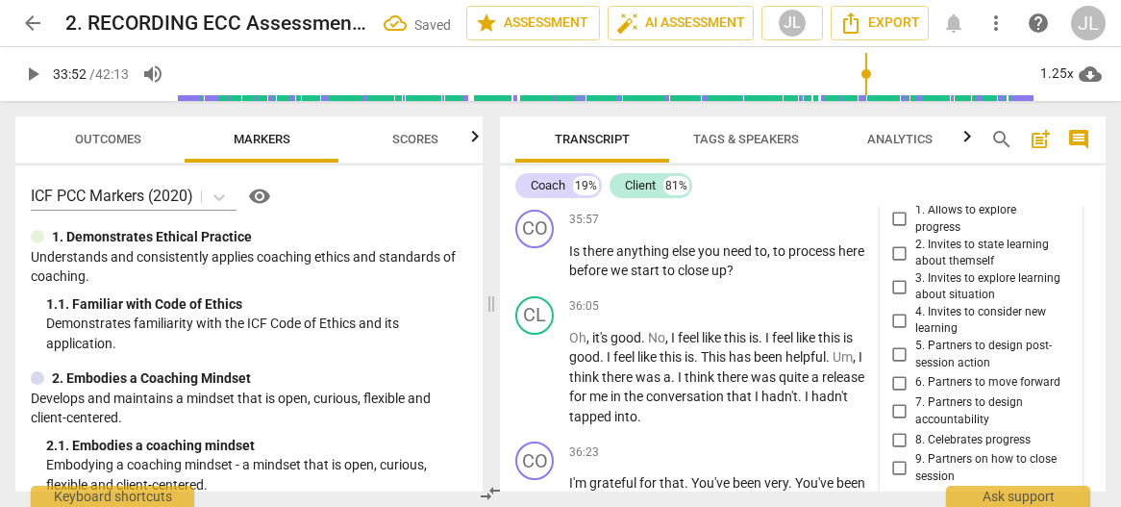
click at [896, 366] on input "5. Partners to design post-session action" at bounding box center [899, 354] width 31 height 23
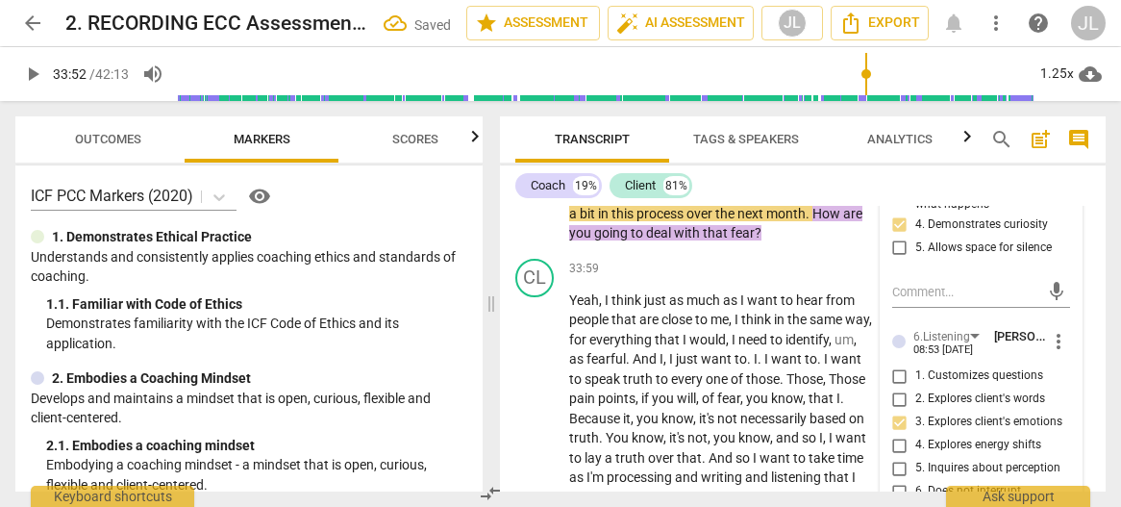
scroll to position [17091, 0]
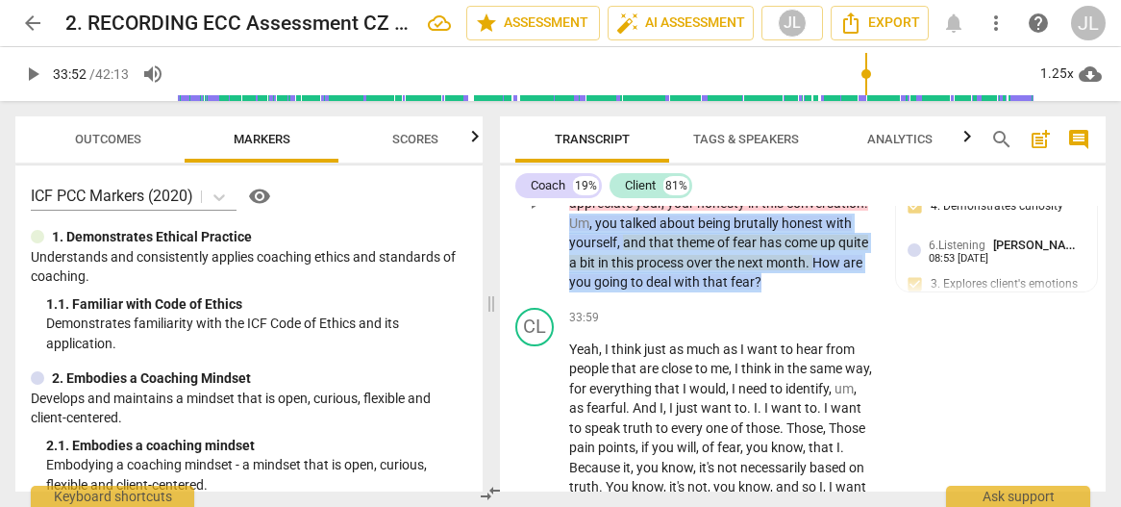
drag, startPoint x: 861, startPoint y: 352, endPoint x: 656, endPoint y: 298, distance: 212.6
click at [656, 292] on p "There's nothing wrong with saying something good about yourself as well as the …" at bounding box center [721, 223] width 305 height 138
click at [879, 330] on div "+" at bounding box center [875, 334] width 19 height 19
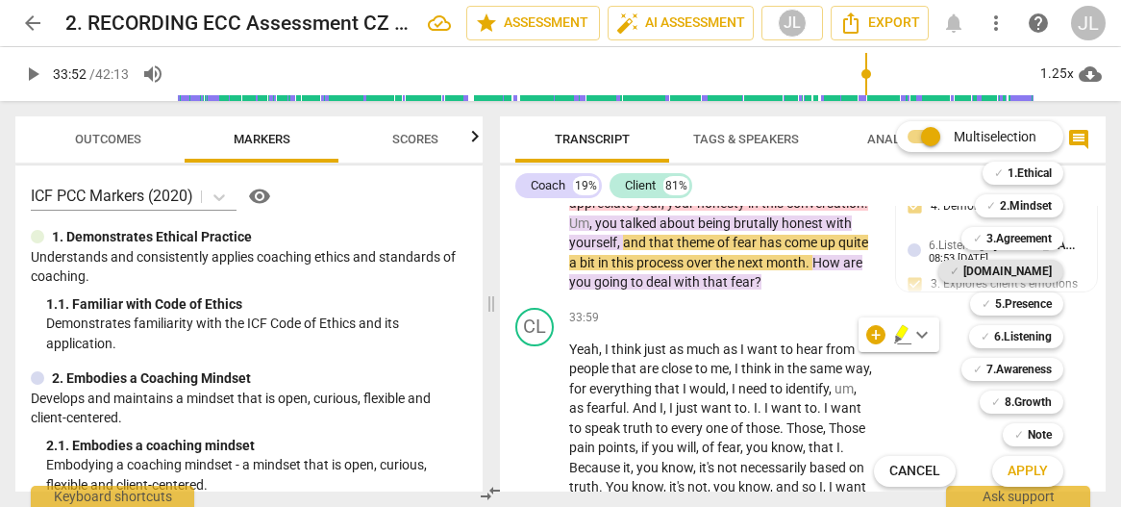
click at [1025, 273] on b "[DOMAIN_NAME]" at bounding box center [1007, 271] width 88 height 23
click at [1029, 470] on span "Apply" at bounding box center [1027, 470] width 40 height 19
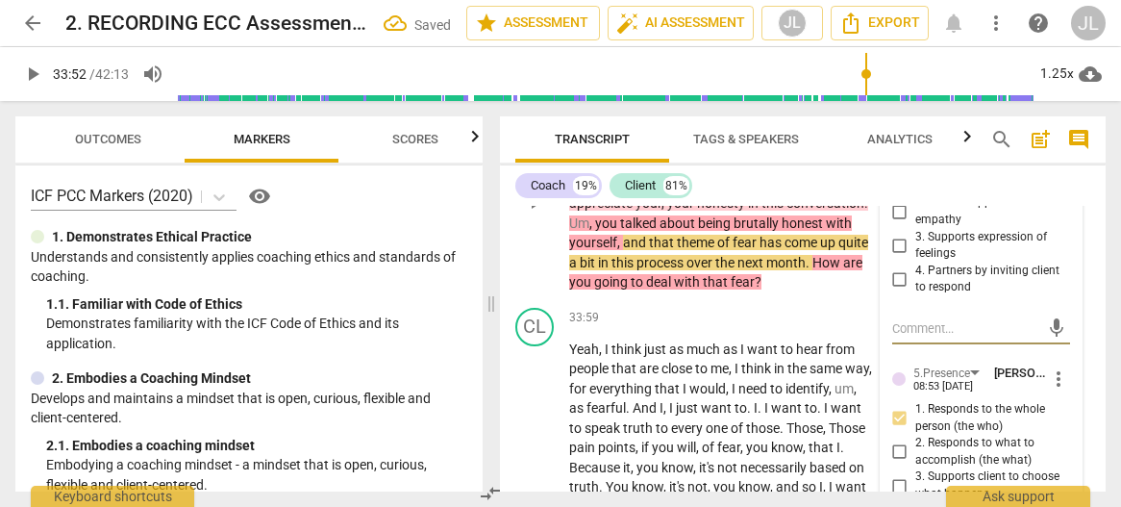
click at [897, 257] on input "3. Supports expression of feelings" at bounding box center [899, 245] width 31 height 23
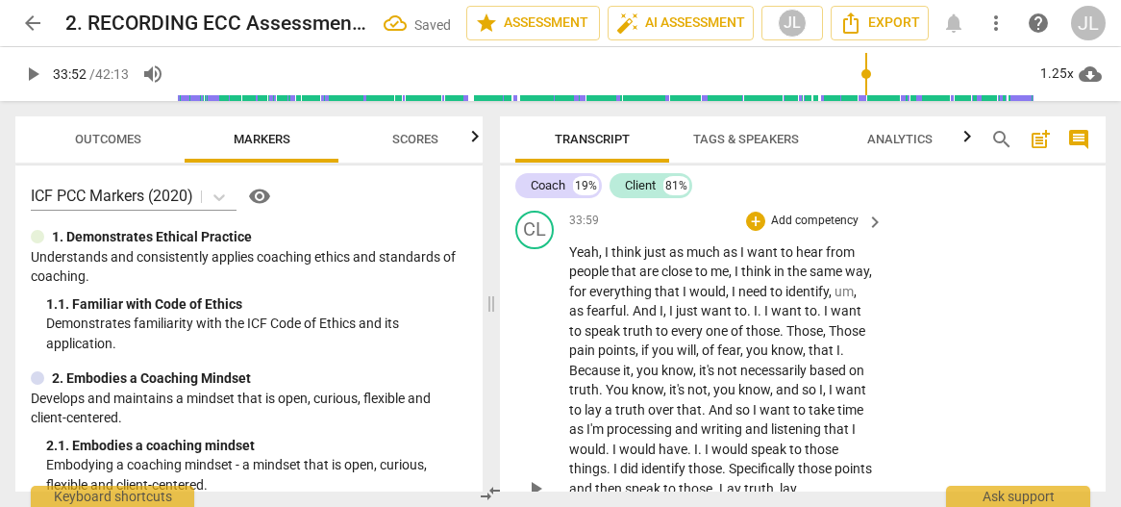
click at [576, 260] on span "Yeah" at bounding box center [584, 251] width 30 height 15
click at [754, 318] on span "." at bounding box center [750, 310] width 7 height 15
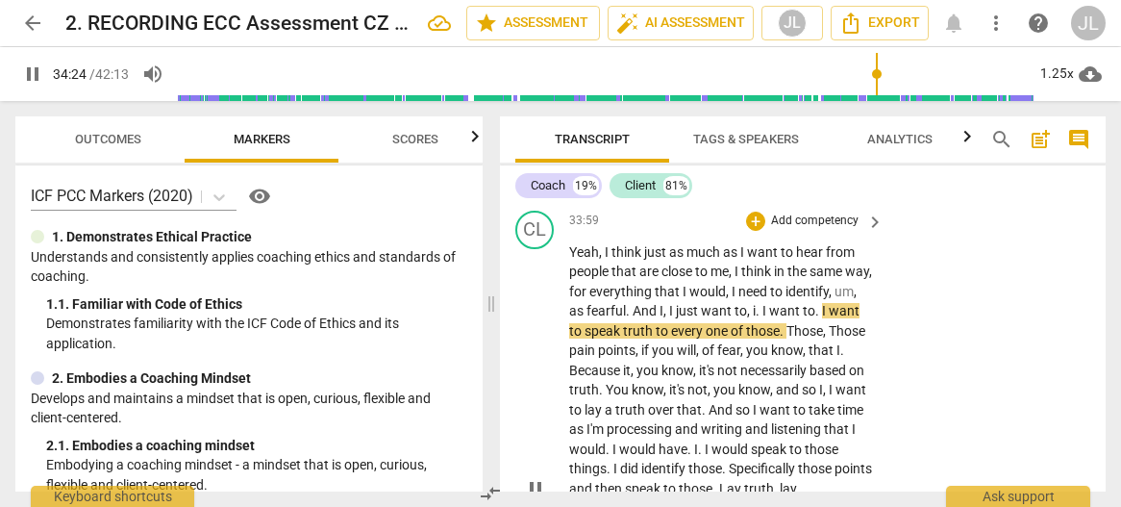
click at [762, 318] on span "." at bounding box center [759, 310] width 7 height 15
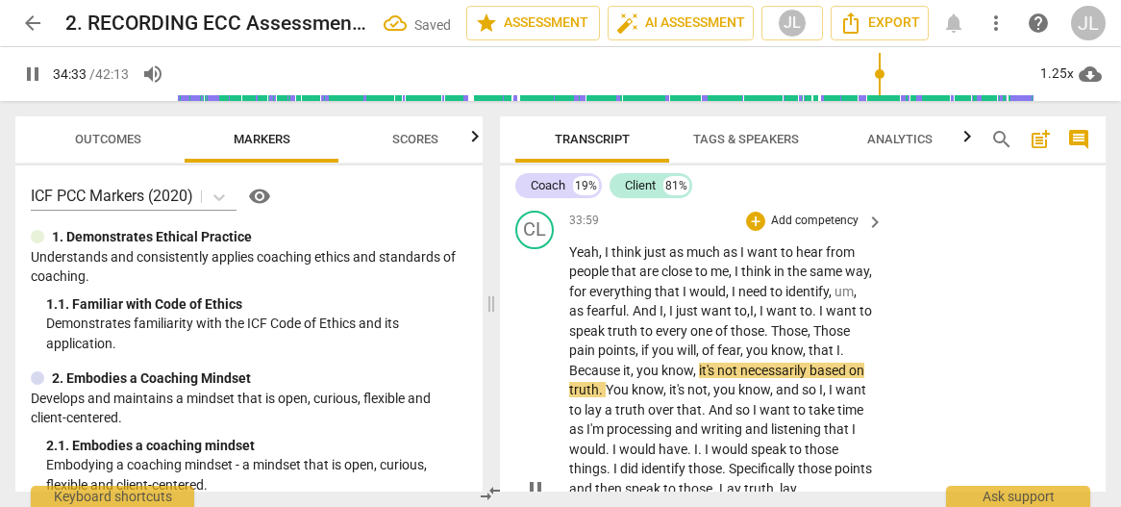
click at [771, 338] on span "." at bounding box center [767, 330] width 7 height 15
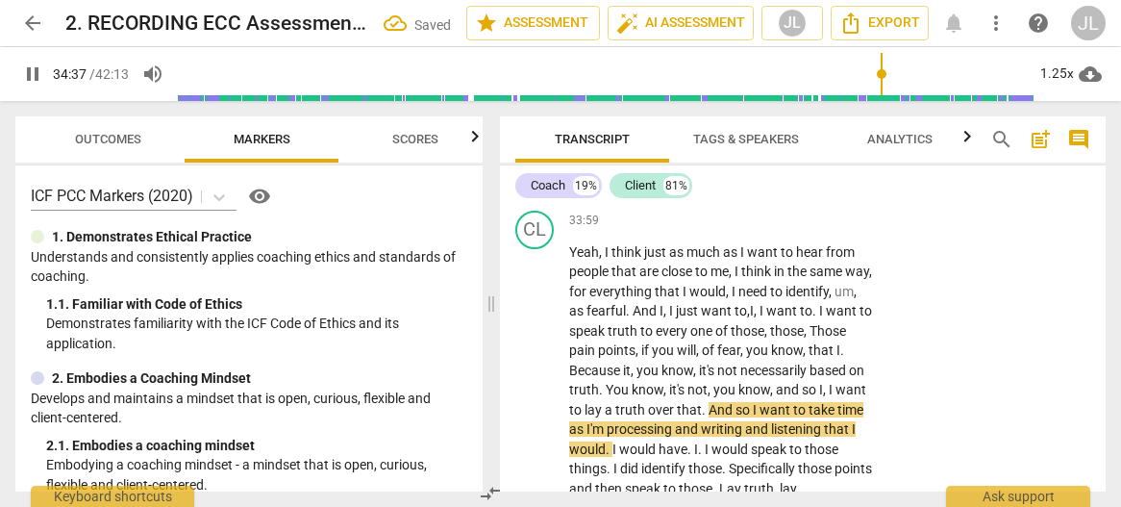
click at [26, 76] on span "pause" at bounding box center [32, 73] width 23 height 23
click at [822, 318] on span "." at bounding box center [818, 310] width 7 height 15
click at [840, 358] on span "." at bounding box center [842, 349] width 4 height 15
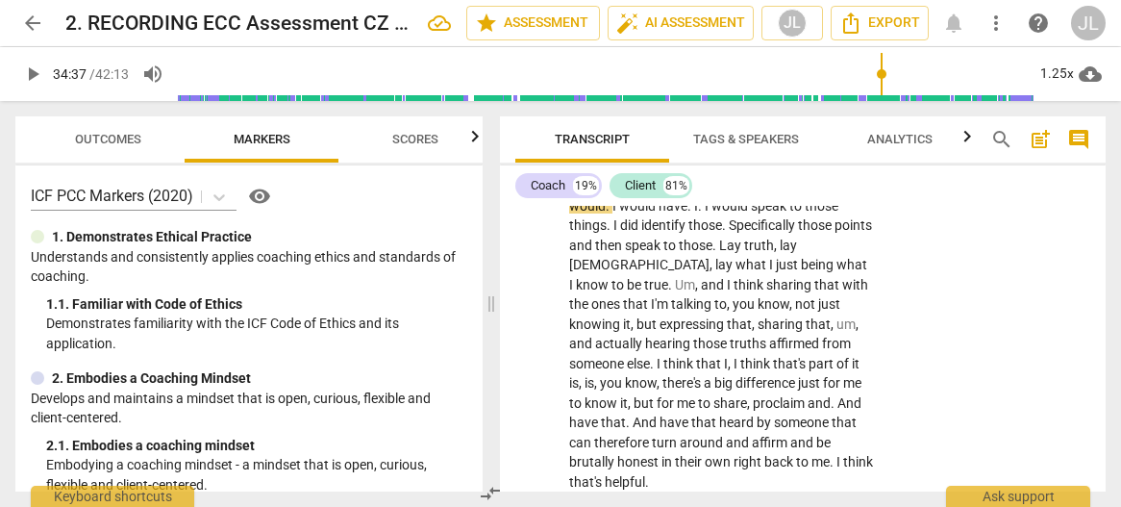
scroll to position [17481, 0]
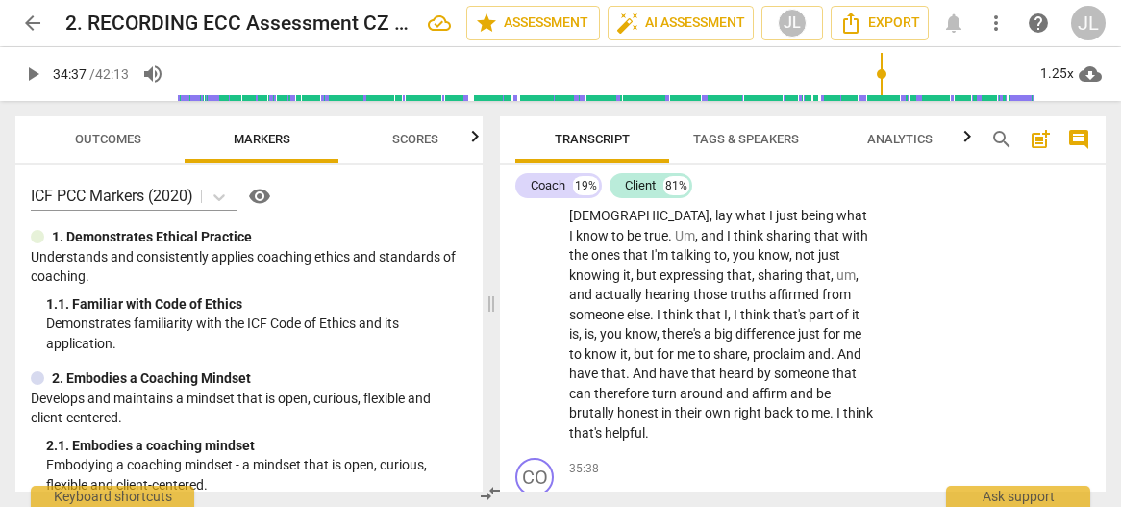
click at [528, 208] on span "play_arrow" at bounding box center [535, 196] width 23 height 23
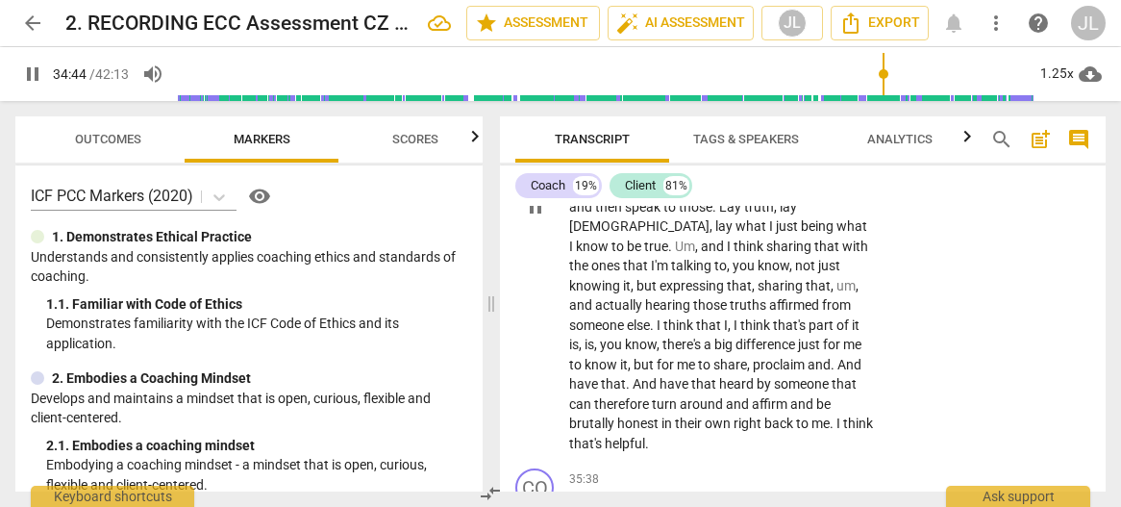
click at [612, 175] on span "." at bounding box center [609, 167] width 7 height 15
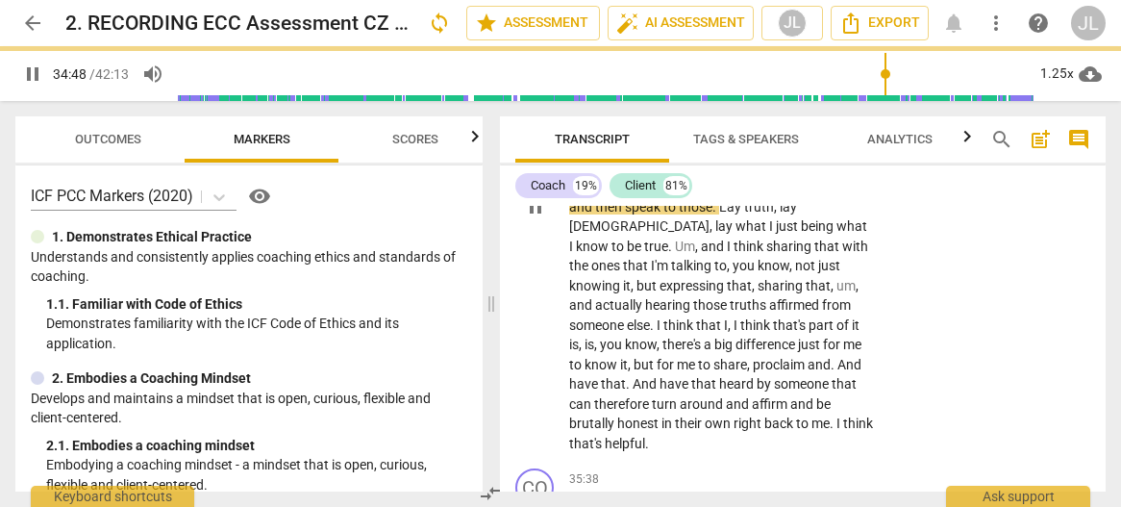
click at [534, 218] on span "pause" at bounding box center [535, 206] width 23 height 23
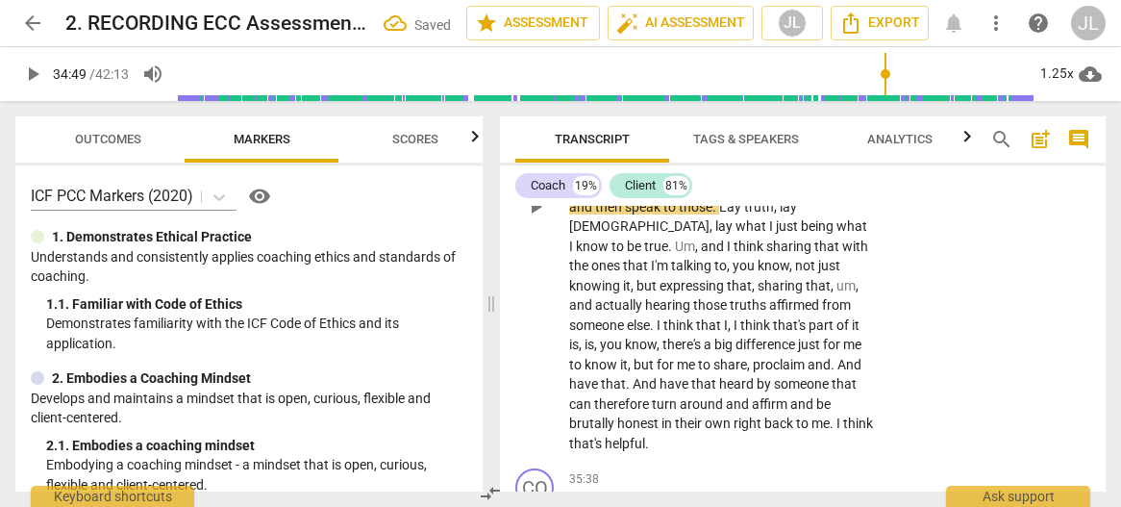
click at [693, 175] on span "." at bounding box center [689, 167] width 7 height 15
click at [703, 175] on span "." at bounding box center [699, 167] width 7 height 15
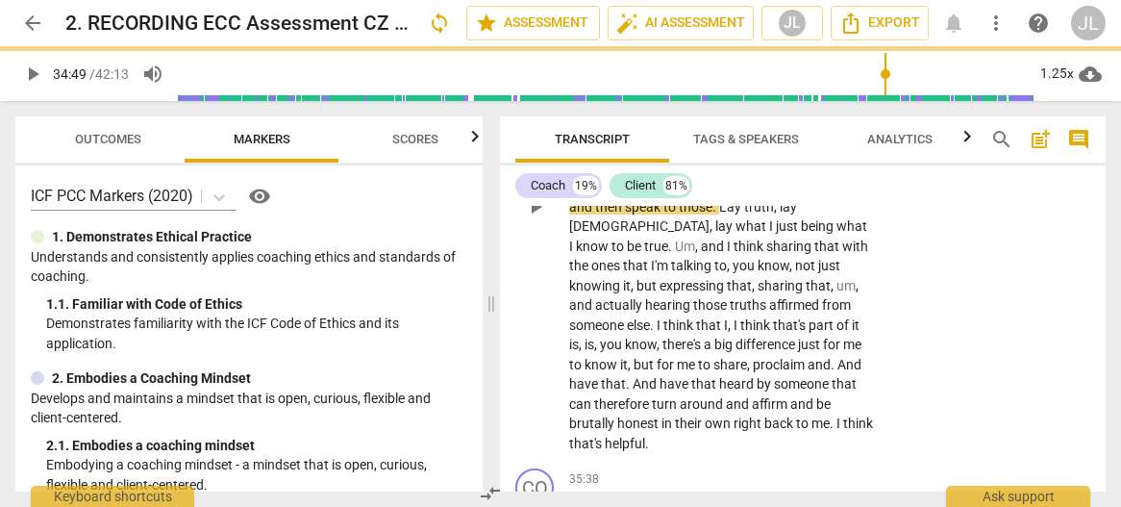
click at [535, 218] on span "play_arrow" at bounding box center [535, 206] width 23 height 23
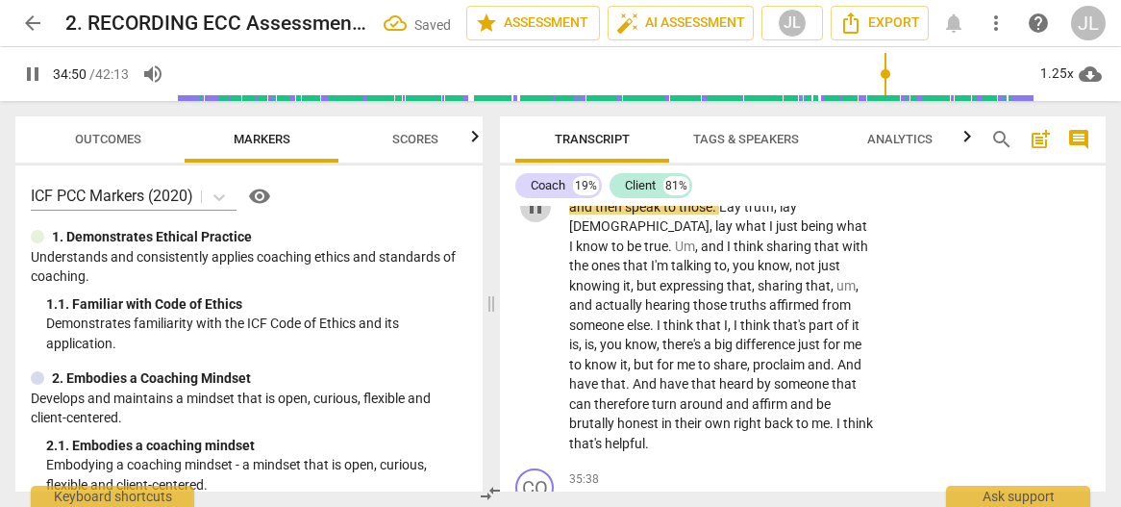
click at [538, 218] on span "pause" at bounding box center [535, 206] width 23 height 23
click at [725, 194] on span "." at bounding box center [725, 186] width 7 height 15
click at [790, 194] on span "specifically" at bounding box center [757, 186] width 65 height 15
click at [544, 218] on span "play_arrow" at bounding box center [535, 206] width 23 height 23
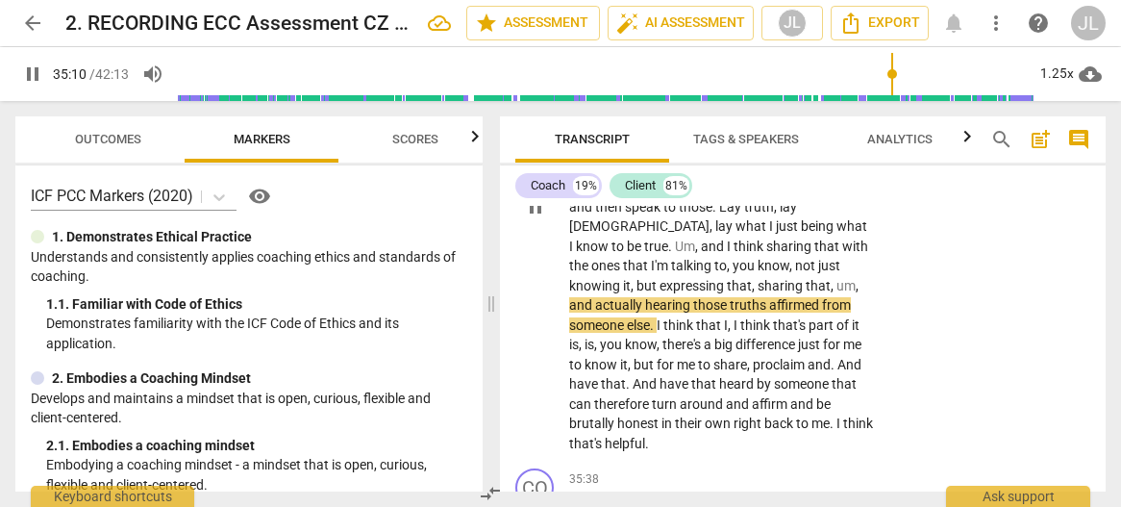
click at [551, 270] on div "play_arrow pause" at bounding box center [544, 207] width 49 height 481
click at [536, 218] on span "pause" at bounding box center [535, 206] width 23 height 23
click at [836, 293] on span "um" at bounding box center [845, 285] width 19 height 15
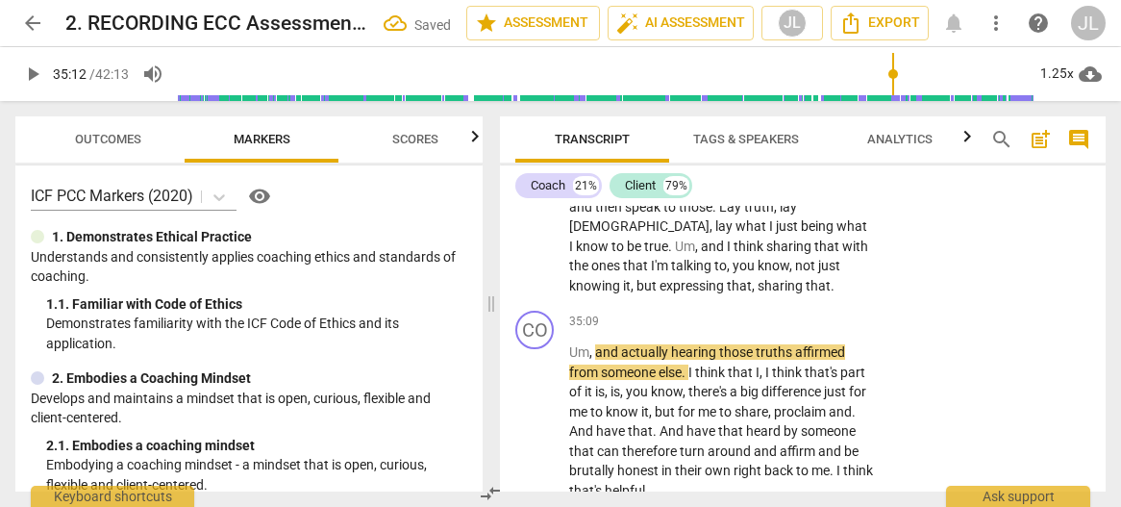
click at [765, 296] on p "Yeah , I think just as much as I want to hear from people that are close to me …" at bounding box center [721, 128] width 305 height 335
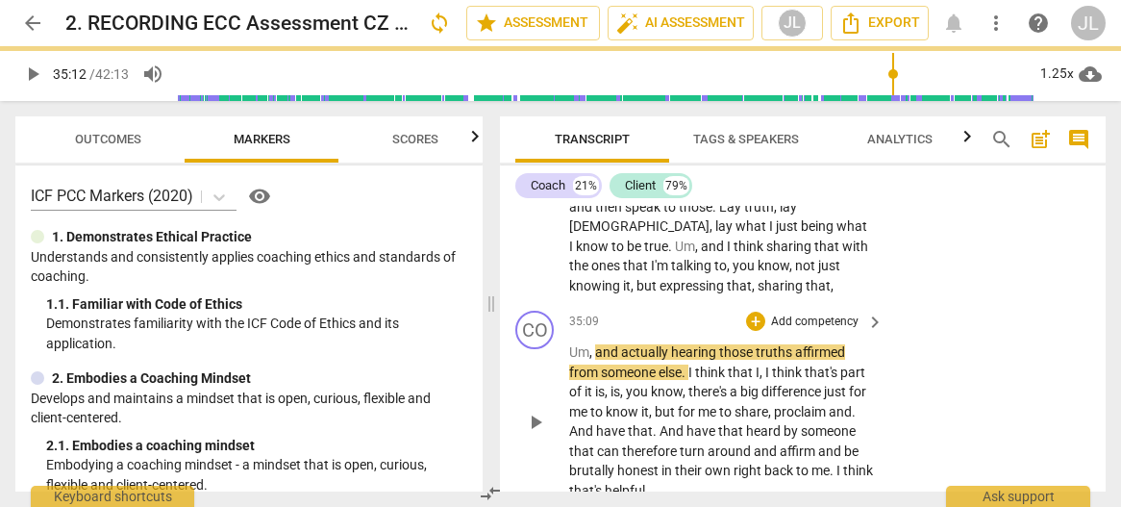
click at [570, 360] on span "Um" at bounding box center [579, 351] width 20 height 15
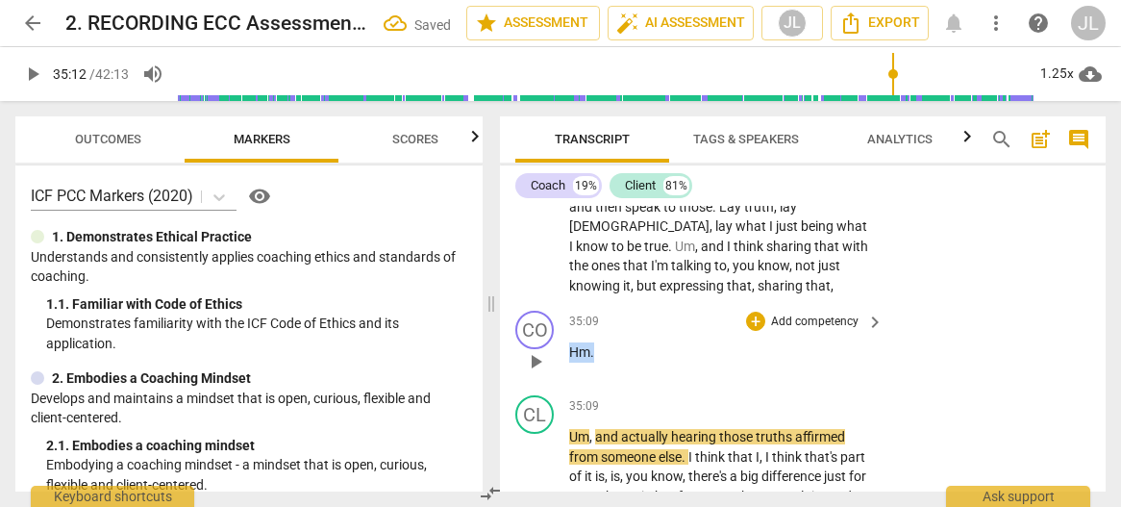
drag, startPoint x: 593, startPoint y: 426, endPoint x: 571, endPoint y: 428, distance: 22.2
click at [571, 362] on p "Hm ." at bounding box center [721, 352] width 305 height 20
click at [608, 404] on div "+" at bounding box center [611, 403] width 19 height 19
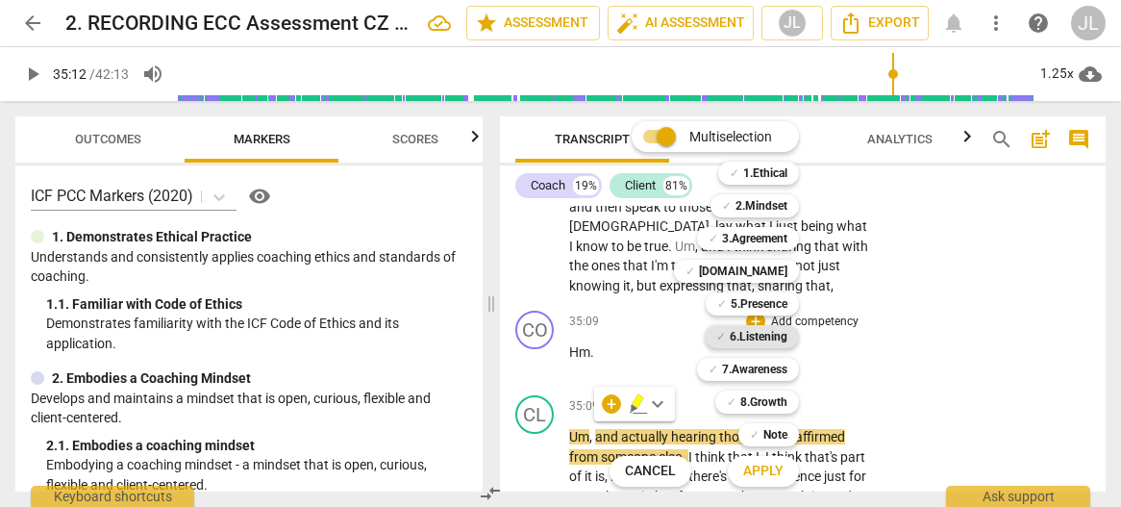
click at [775, 336] on b "6.Listening" at bounding box center [759, 336] width 58 height 23
click at [771, 475] on span "Apply" at bounding box center [763, 470] width 40 height 19
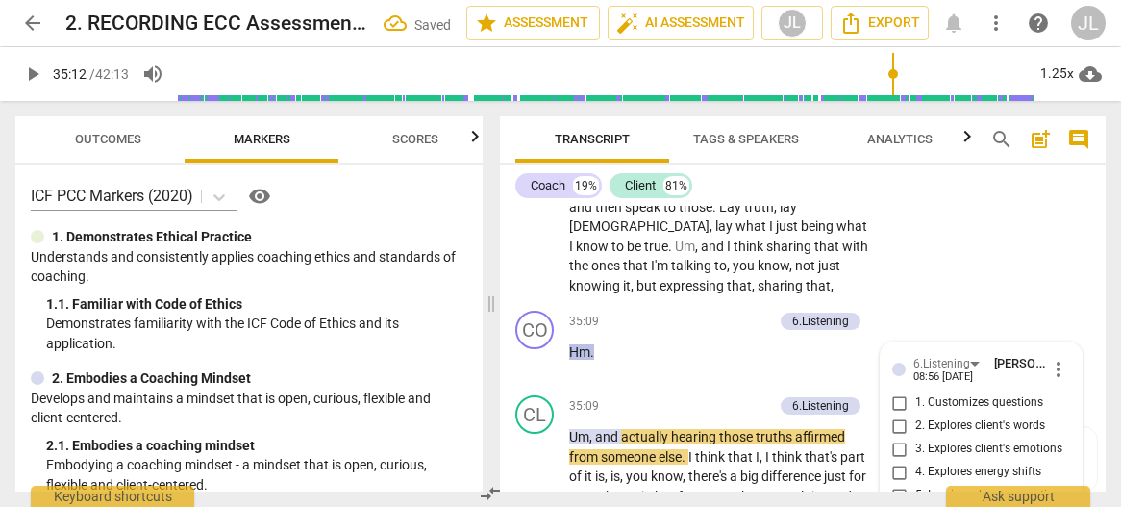
scroll to position [17805, 0]
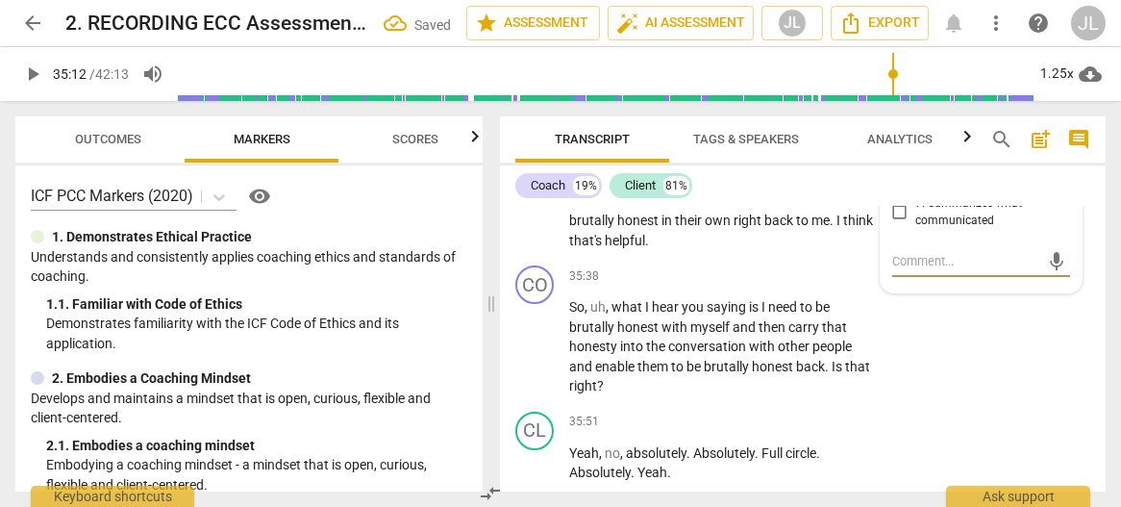
click at [896, 195] on input "6. Does not interrupt" at bounding box center [899, 183] width 31 height 23
click at [529, 132] on span "Transcript" at bounding box center [592, 140] width 154 height 26
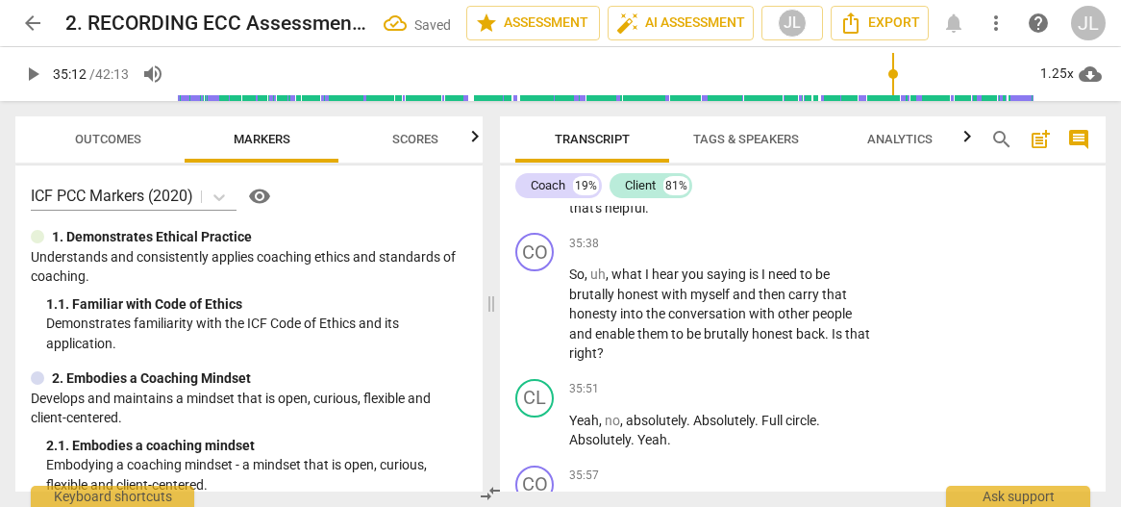
scroll to position [17739, 0]
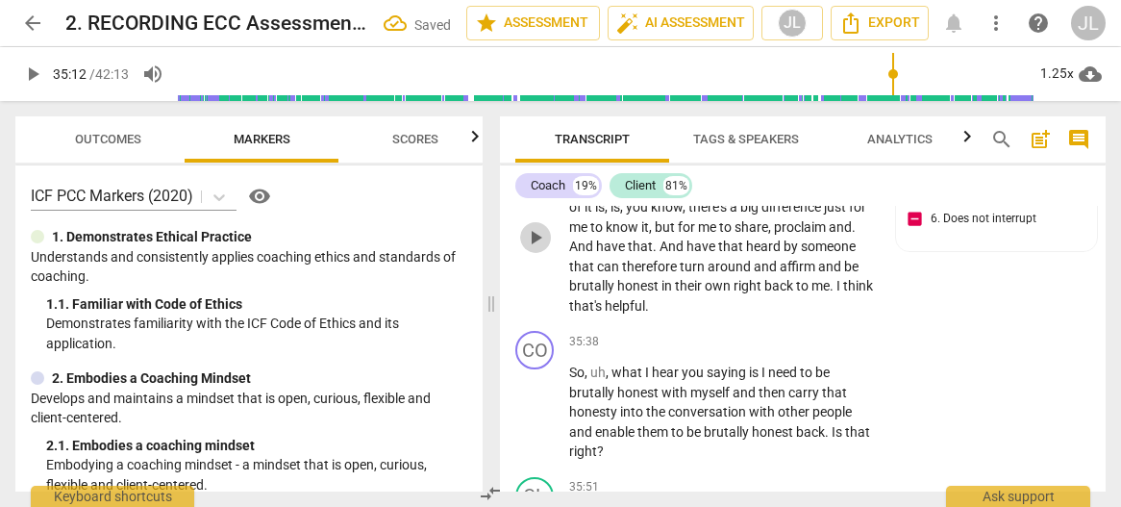
click at [533, 249] on span "play_arrow" at bounding box center [535, 237] width 23 height 23
click at [852, 235] on span "." at bounding box center [854, 226] width 4 height 15
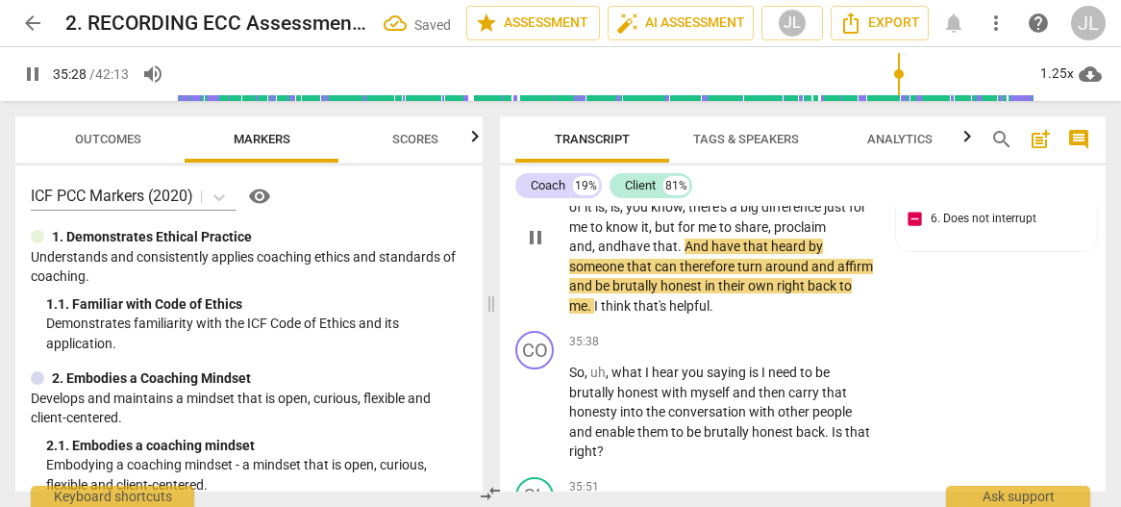
click at [681, 254] on span "." at bounding box center [681, 245] width 7 height 15
click at [534, 249] on span "pause" at bounding box center [535, 237] width 23 height 23
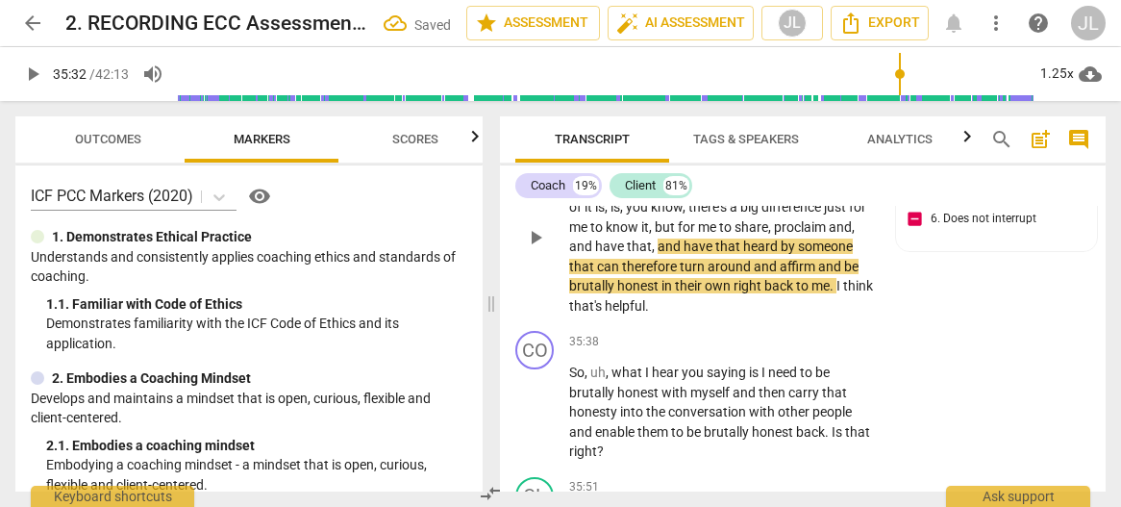
click at [597, 274] on span "that" at bounding box center [583, 266] width 28 height 15
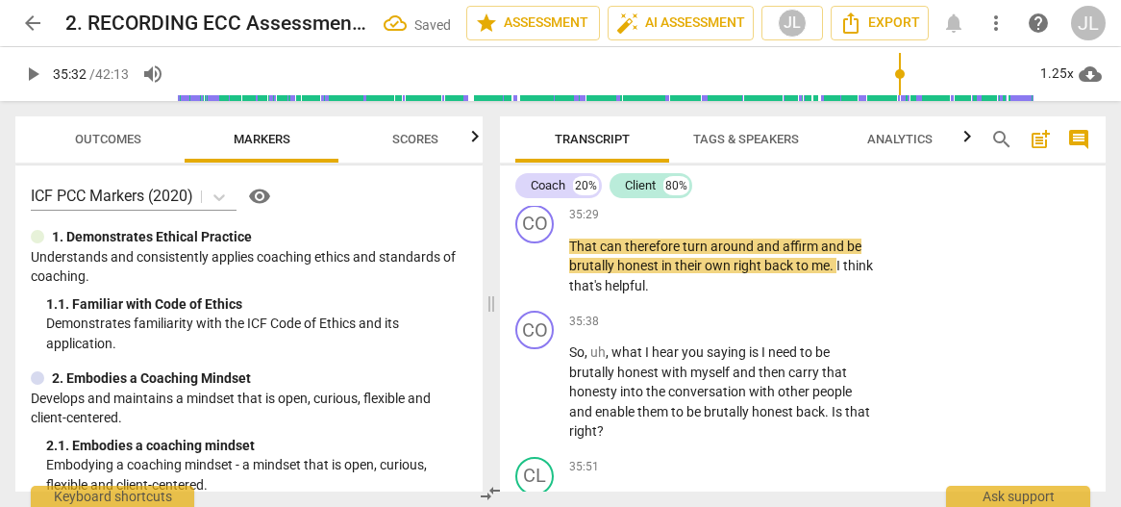
click at [631, 189] on p "Um , and actually hearing those truths affirmed from someone else . I think tha…" at bounding box center [721, 139] width 305 height 99
click at [571, 254] on span "That" at bounding box center [584, 245] width 31 height 15
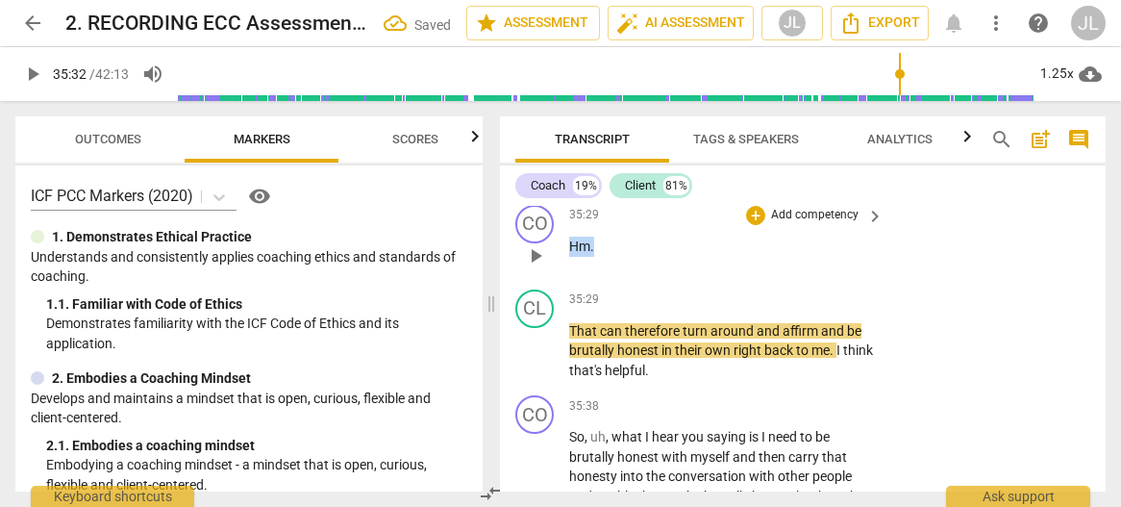
drag, startPoint x: 598, startPoint y: 342, endPoint x: 569, endPoint y: 345, distance: 29.0
click at [569, 257] on p "Hm ." at bounding box center [721, 246] width 305 height 20
click at [608, 320] on div "+" at bounding box center [611, 318] width 19 height 19
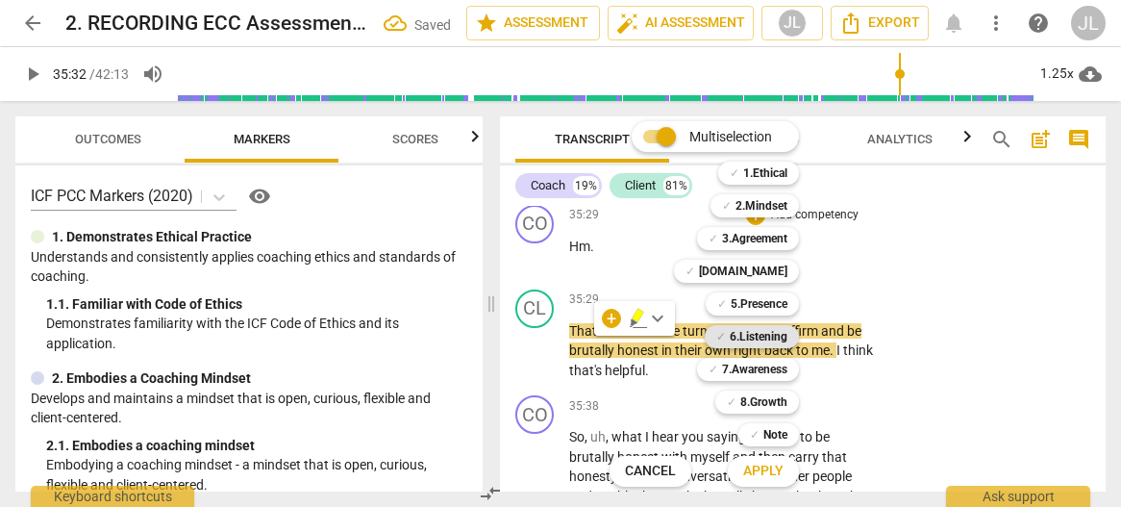
click at [756, 336] on b "6.Listening" at bounding box center [759, 336] width 58 height 23
click at [777, 466] on span "Apply" at bounding box center [763, 470] width 40 height 19
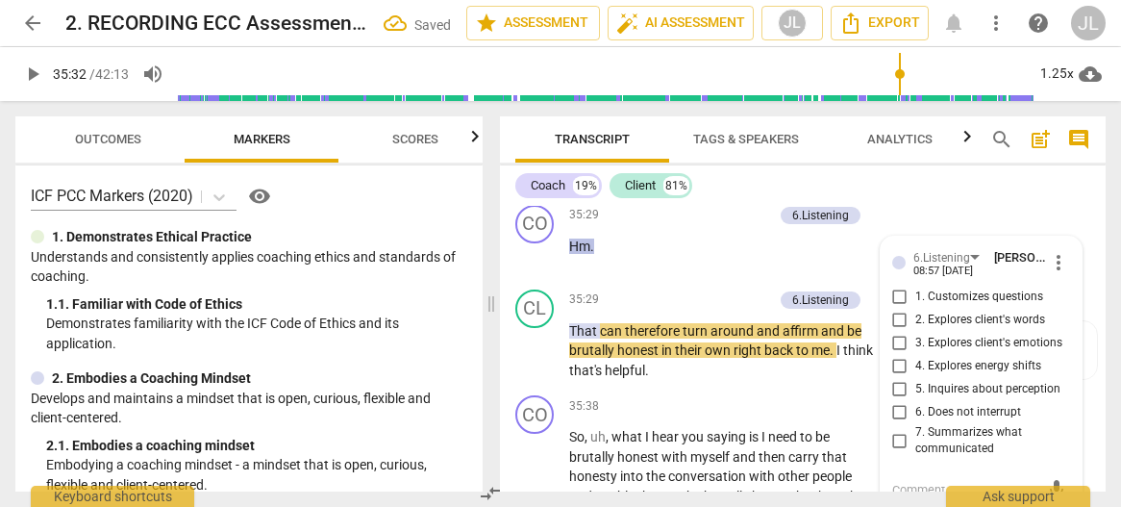
scroll to position [18055, 0]
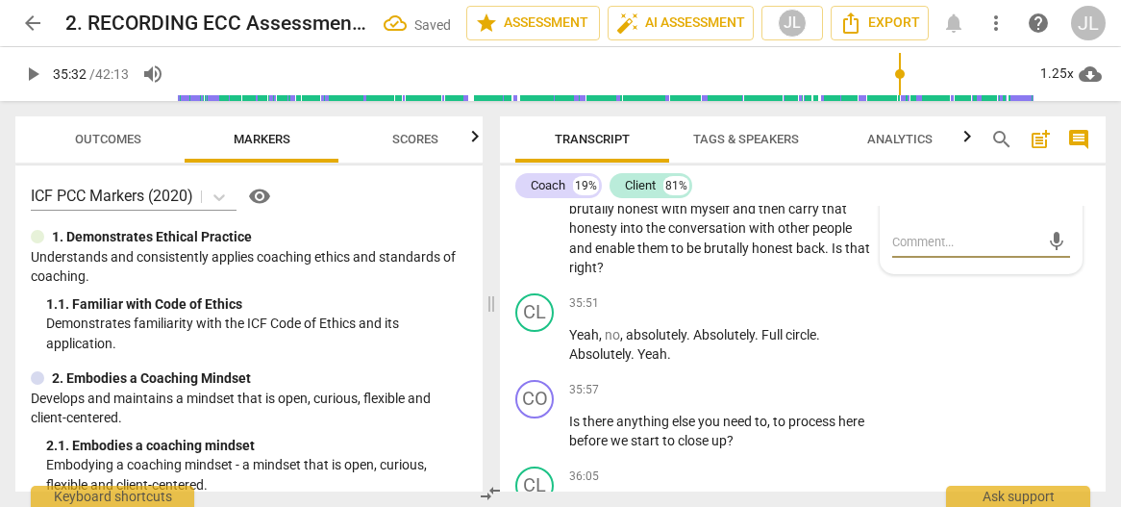
click at [900, 176] on input "6. Does not interrupt" at bounding box center [899, 164] width 31 height 23
click at [525, 139] on span "Transcript" at bounding box center [592, 140] width 154 height 26
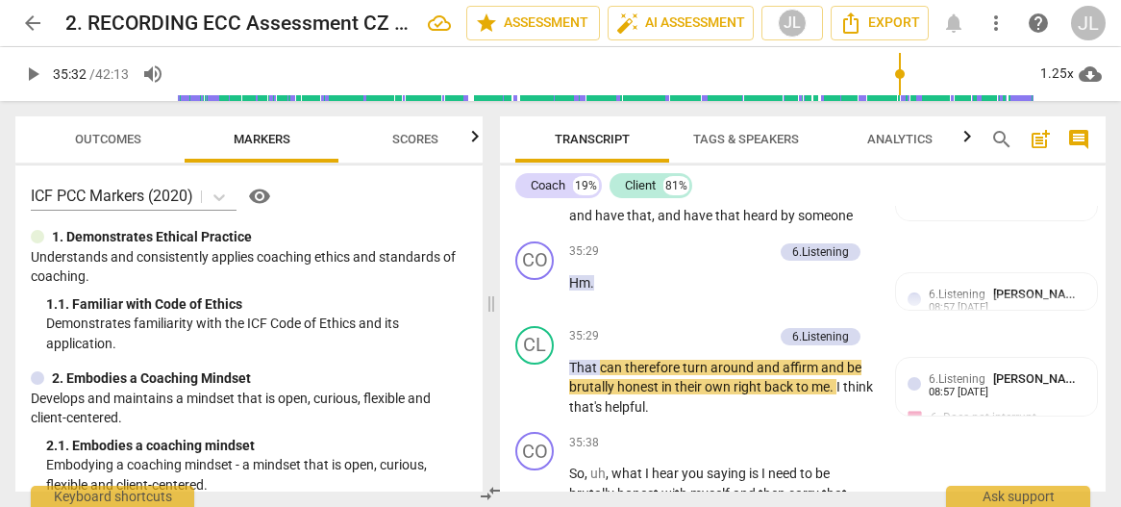
scroll to position [17820, 0]
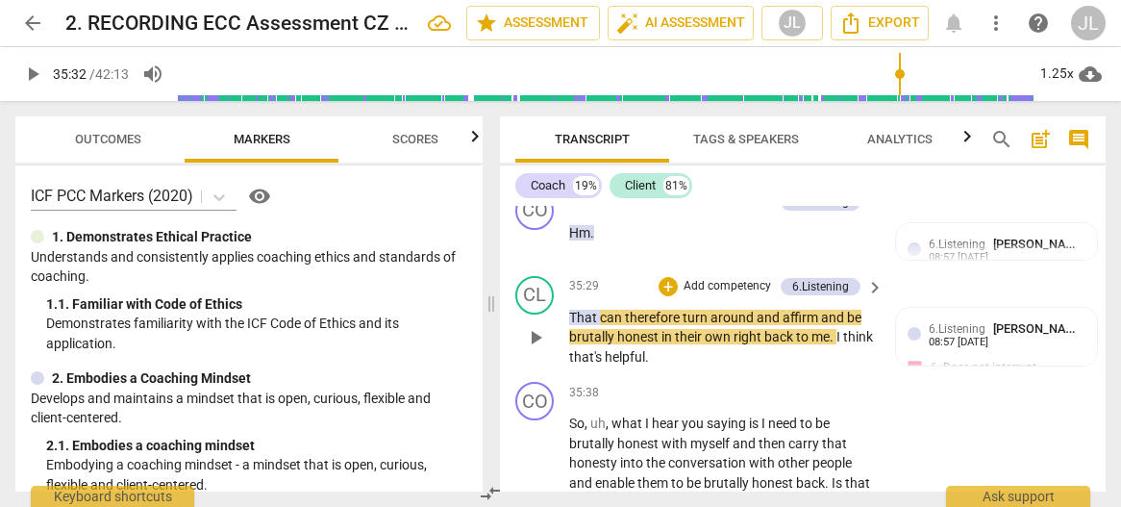
click at [621, 325] on span "can" at bounding box center [612, 317] width 25 height 15
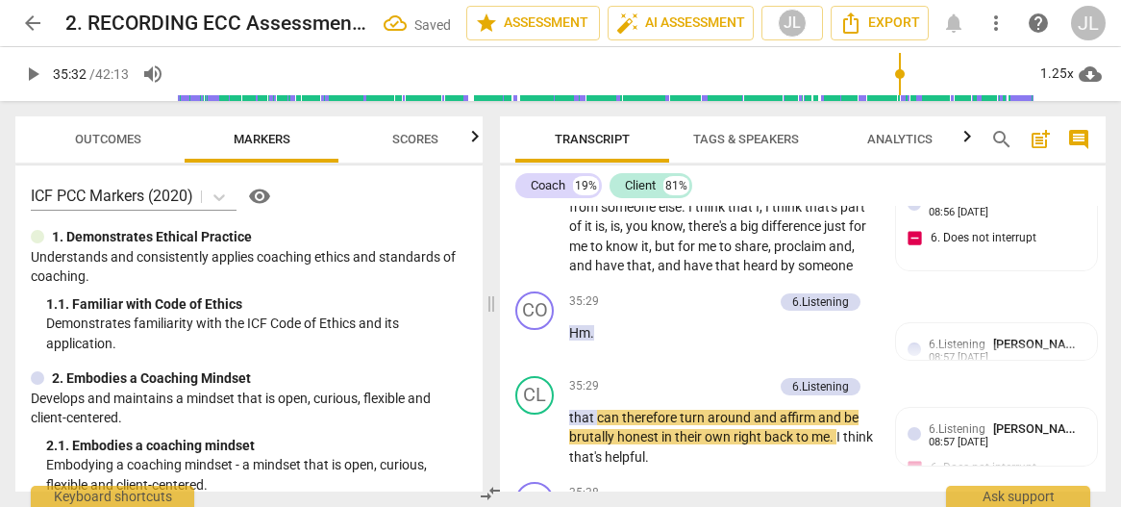
scroll to position [17622, 0]
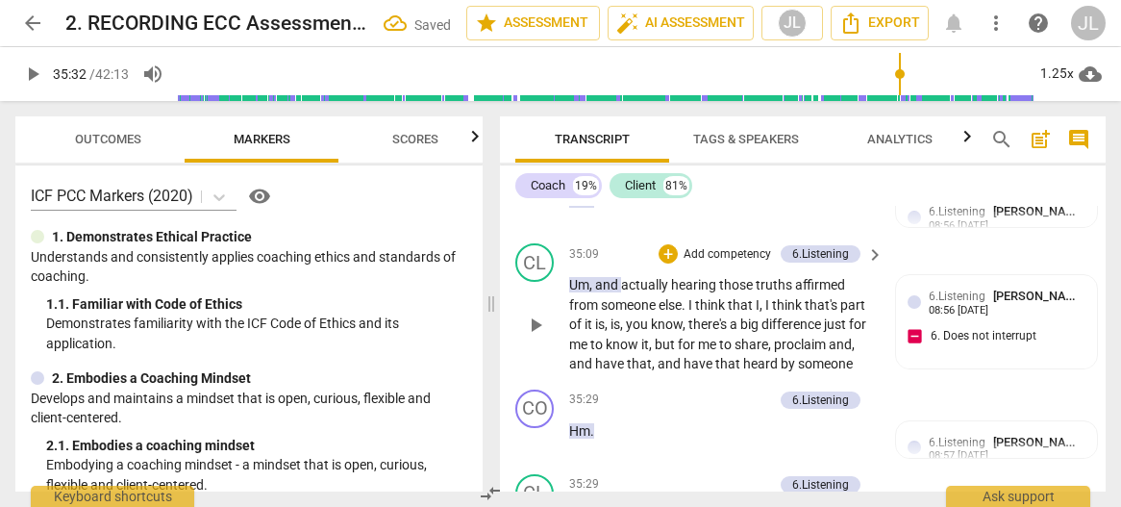
click at [633, 292] on span "actually" at bounding box center [646, 284] width 50 height 15
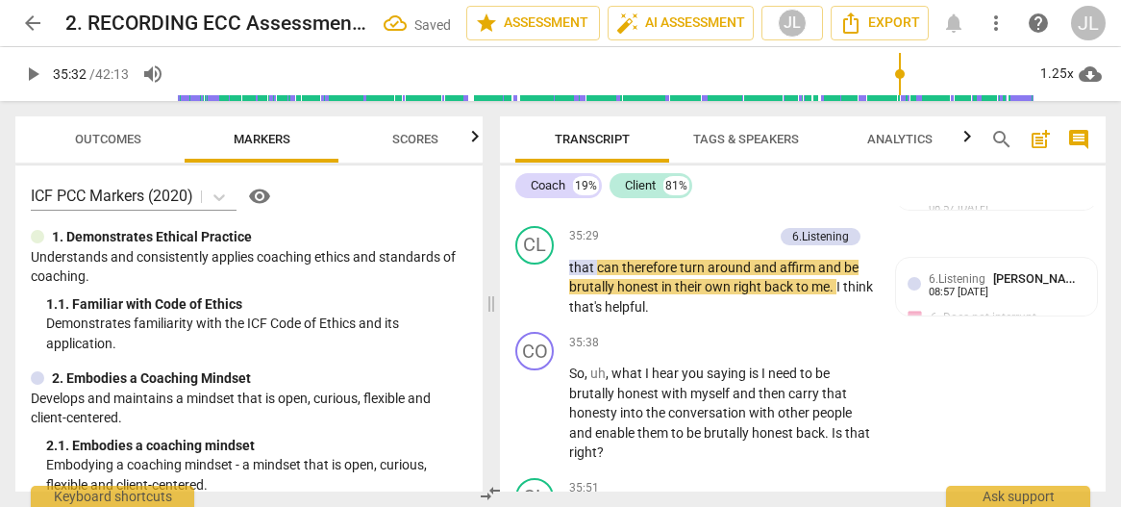
scroll to position [17918, 0]
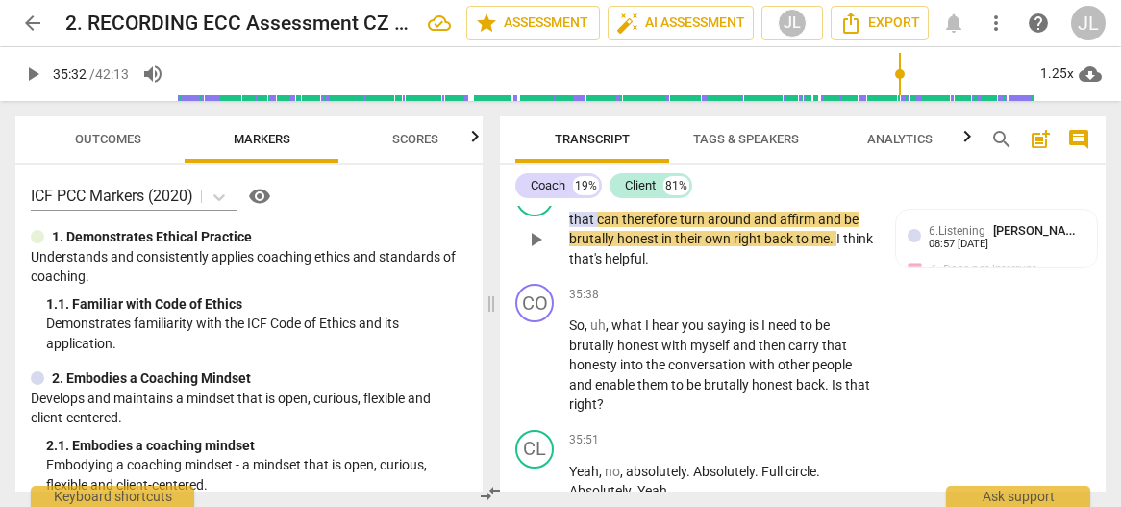
click at [833, 246] on span "." at bounding box center [833, 238] width 7 height 15
click at [532, 251] on span "play_arrow" at bounding box center [535, 239] width 23 height 23
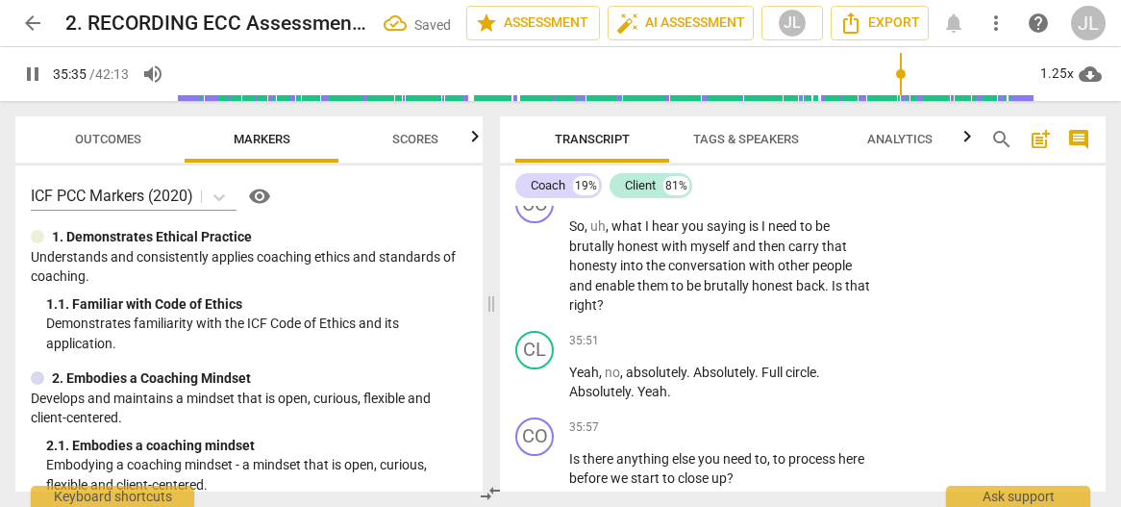
scroll to position [18018, 0]
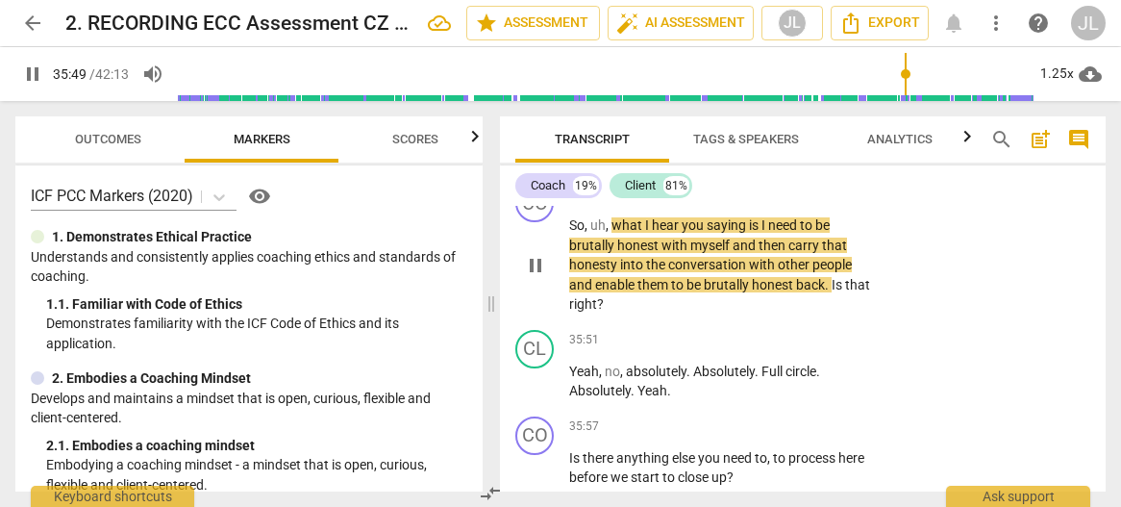
click at [532, 277] on span "pause" at bounding box center [535, 265] width 23 height 23
click at [571, 292] on span "and" at bounding box center [582, 284] width 26 height 15
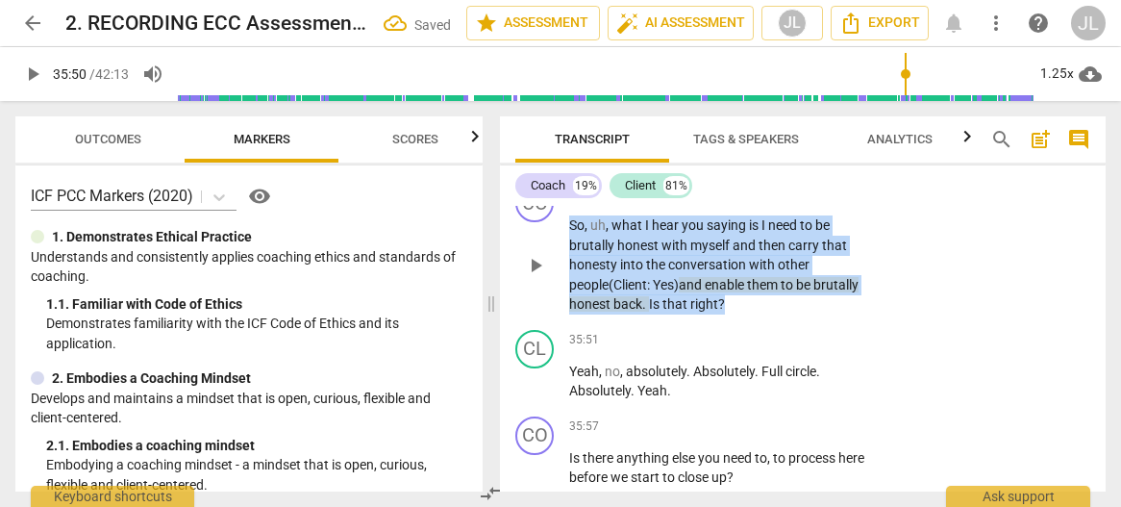
drag, startPoint x: 734, startPoint y: 405, endPoint x: 565, endPoint y: 325, distance: 187.1
click at [565, 322] on div "CO play_arrow pause 35:38 + Add competency keyboard_arrow_right So , uh , what …" at bounding box center [803, 249] width 606 height 146
click at [739, 371] on div "+" at bounding box center [741, 375] width 19 height 19
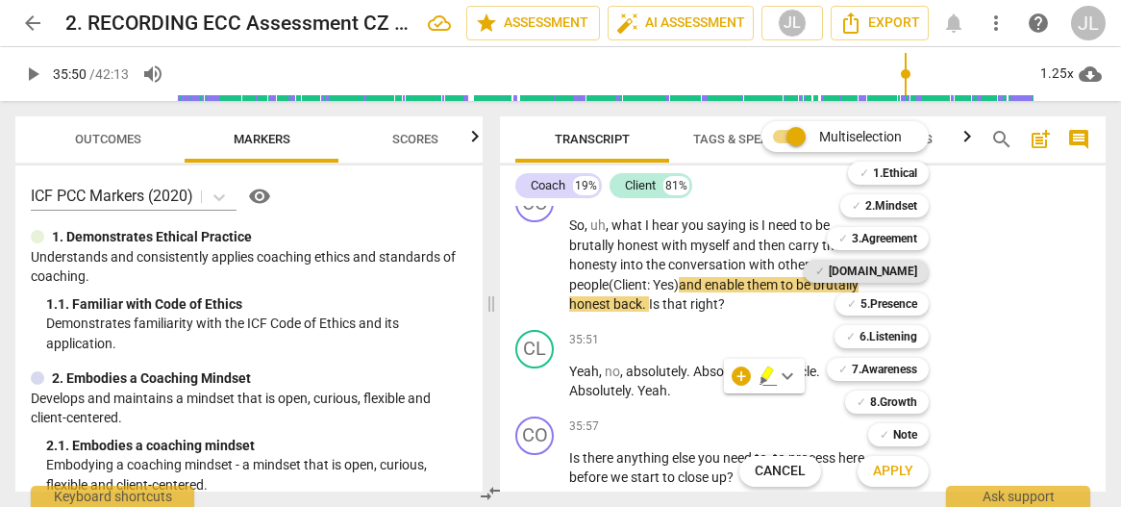
click at [900, 269] on b "[DOMAIN_NAME]" at bounding box center [873, 271] width 88 height 23
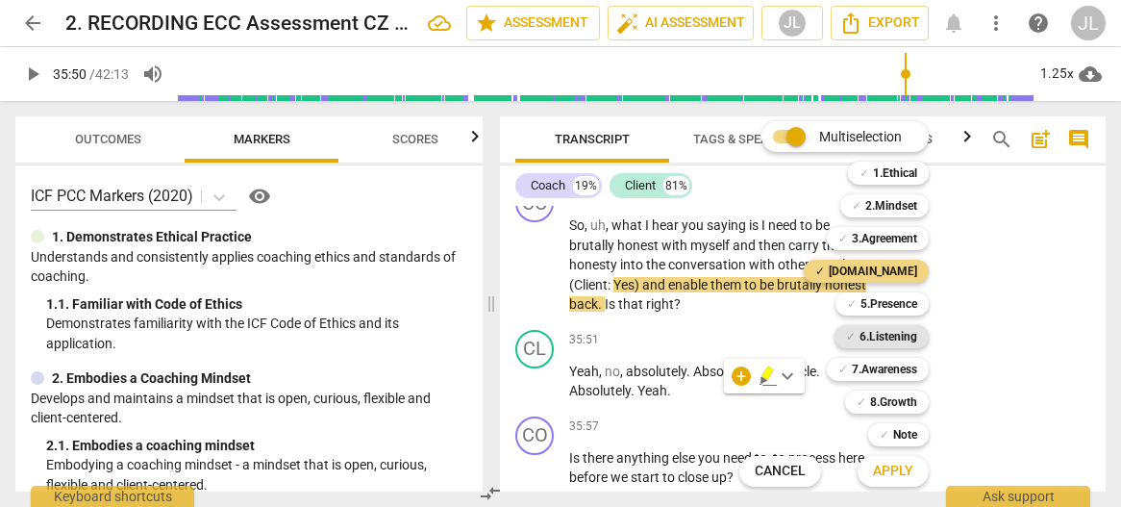
click at [899, 334] on b "6.Listening" at bounding box center [888, 336] width 58 height 23
click at [899, 366] on b "7.Awareness" at bounding box center [884, 369] width 65 height 23
click at [902, 469] on span "Apply" at bounding box center [893, 470] width 40 height 19
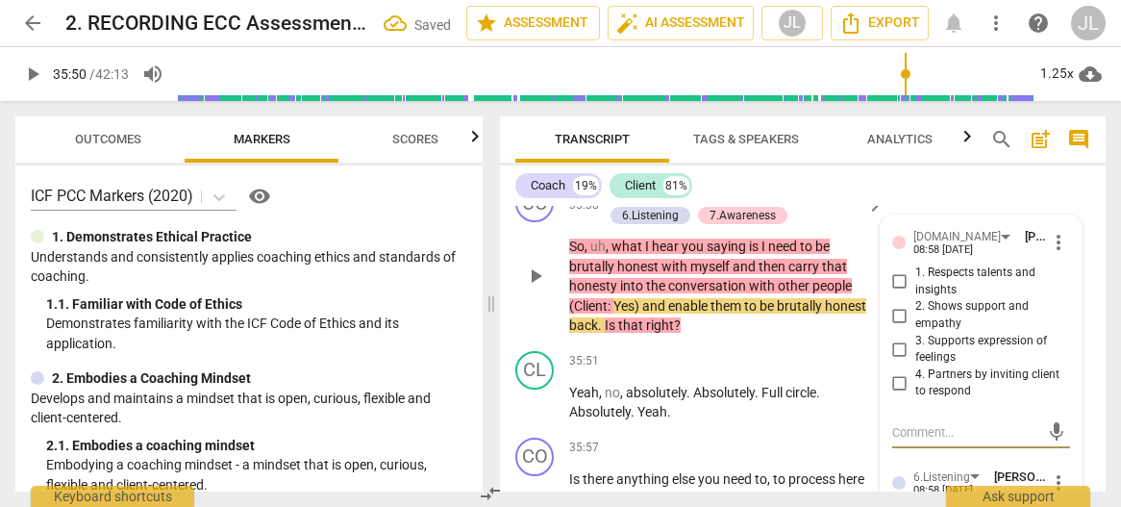
scroll to position [18198, 0]
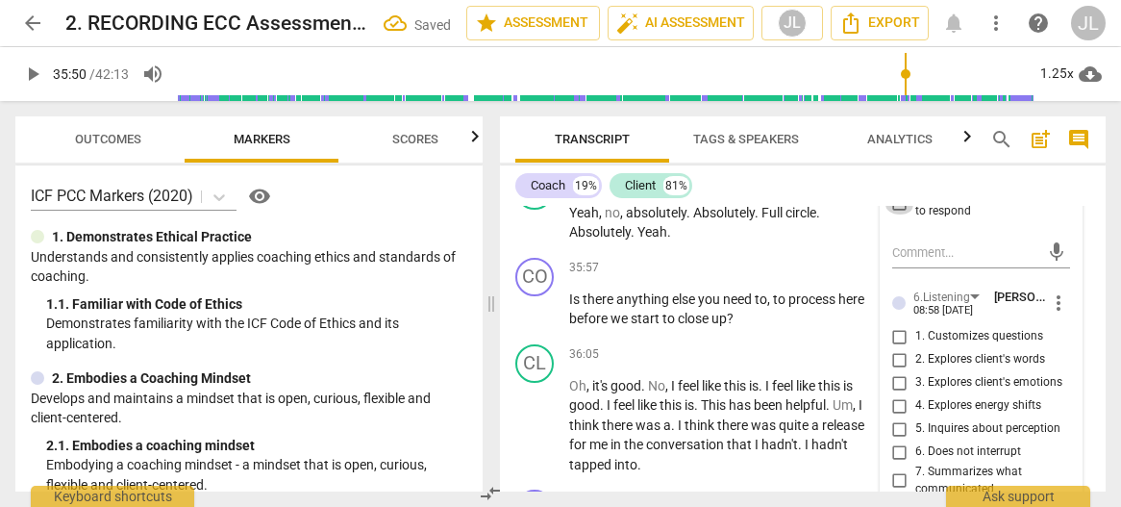
click at [894, 214] on input "4. Partners by inviting client to respond" at bounding box center [899, 202] width 31 height 23
click at [1065, 457] on div "[DOMAIN_NAME] [PERSON_NAME] 08:58 [DATE] more_vert 1. Respects talents and insi…" at bounding box center [982, 489] width 202 height 906
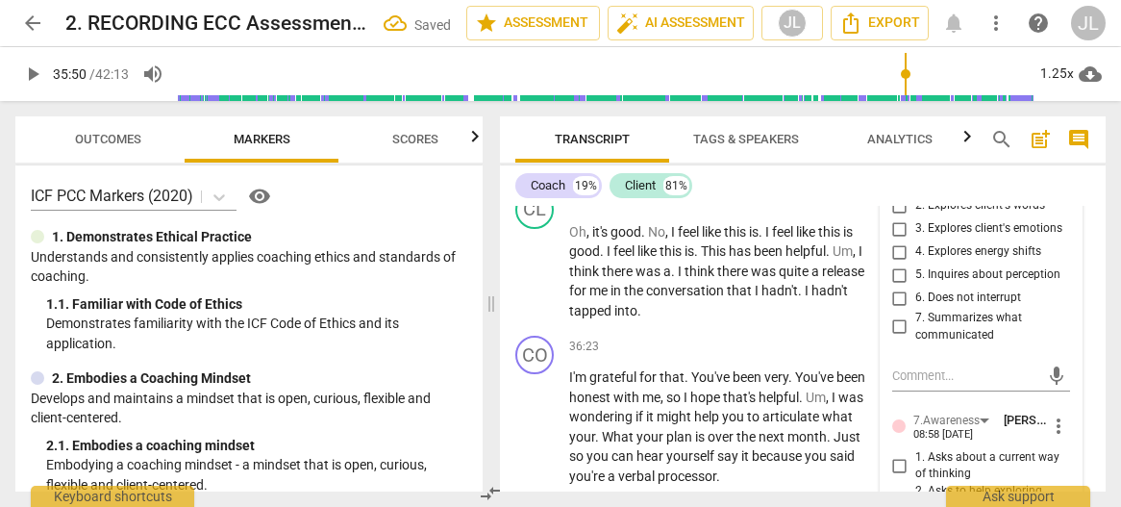
scroll to position [18390, 0]
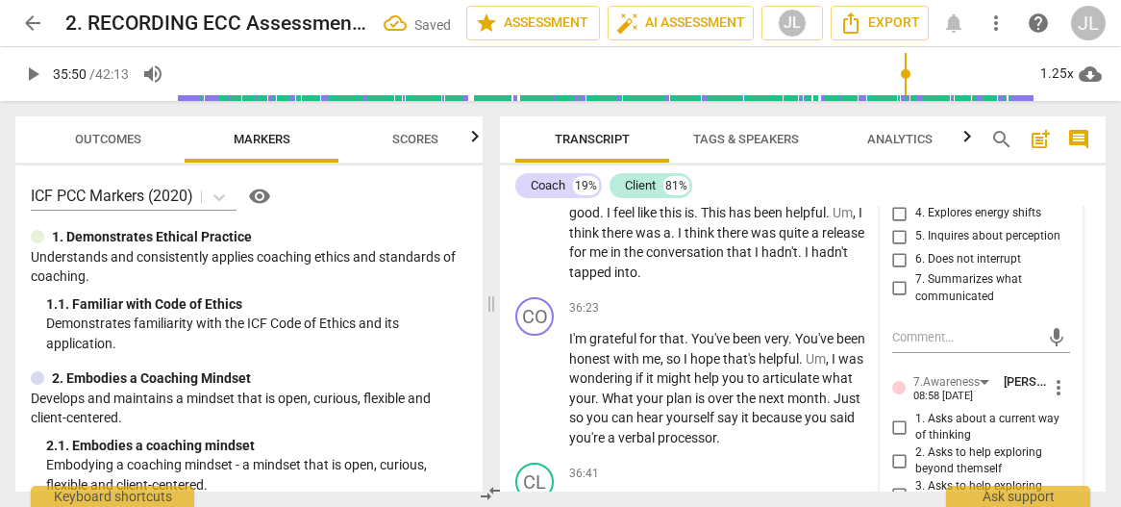
click at [892, 300] on input "7. Summarizes what communicated" at bounding box center [899, 288] width 31 height 23
click at [1063, 416] on div "[DOMAIN_NAME] [PERSON_NAME] 08:58 [DATE] more_vert 1. Respects talents and insi…" at bounding box center [982, 296] width 202 height 906
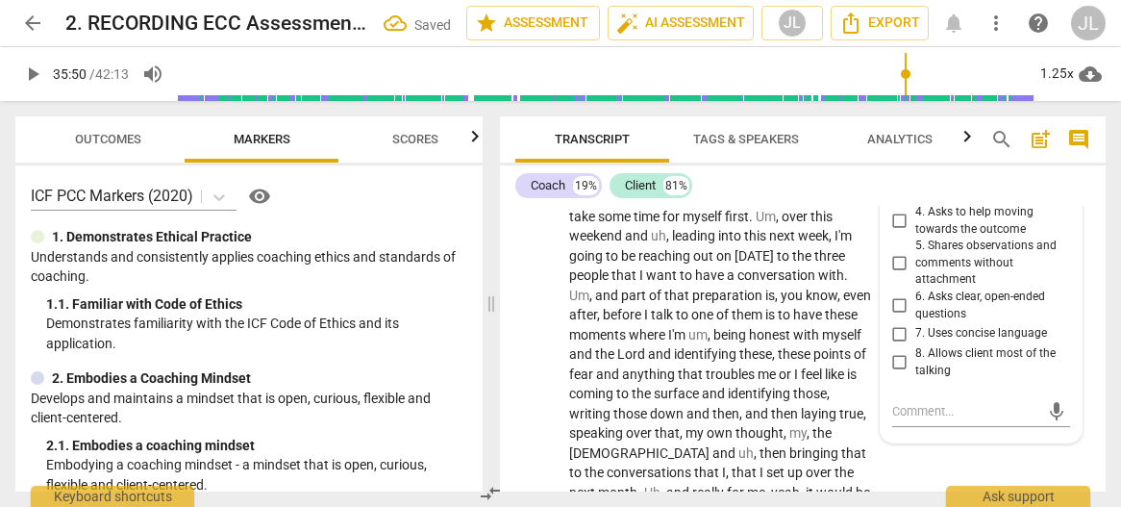
scroll to position [18736, 0]
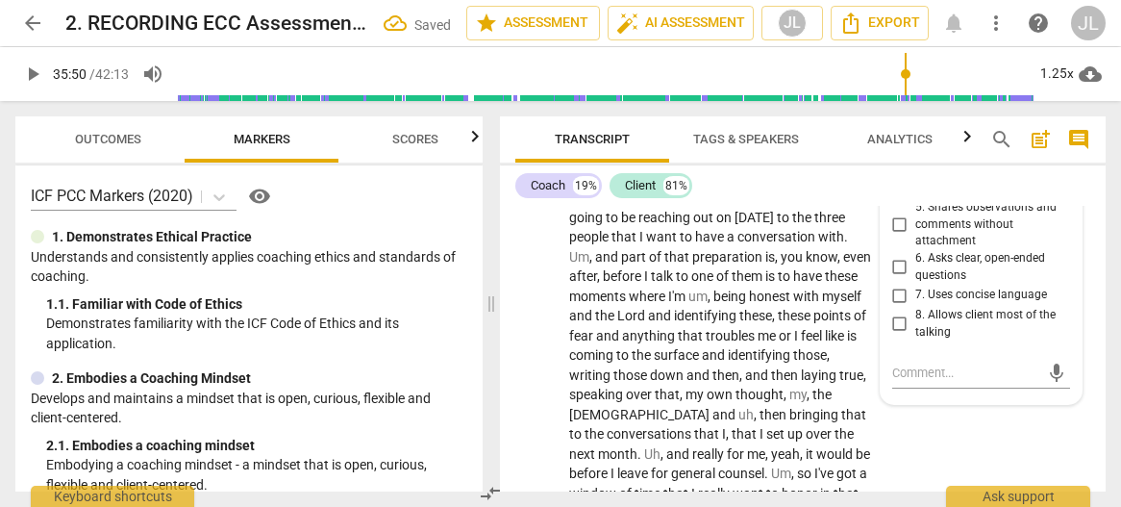
click at [892, 307] on input "7. Uses concise language" at bounding box center [899, 295] width 31 height 23
click at [519, 129] on span "Transcript" at bounding box center [592, 140] width 154 height 26
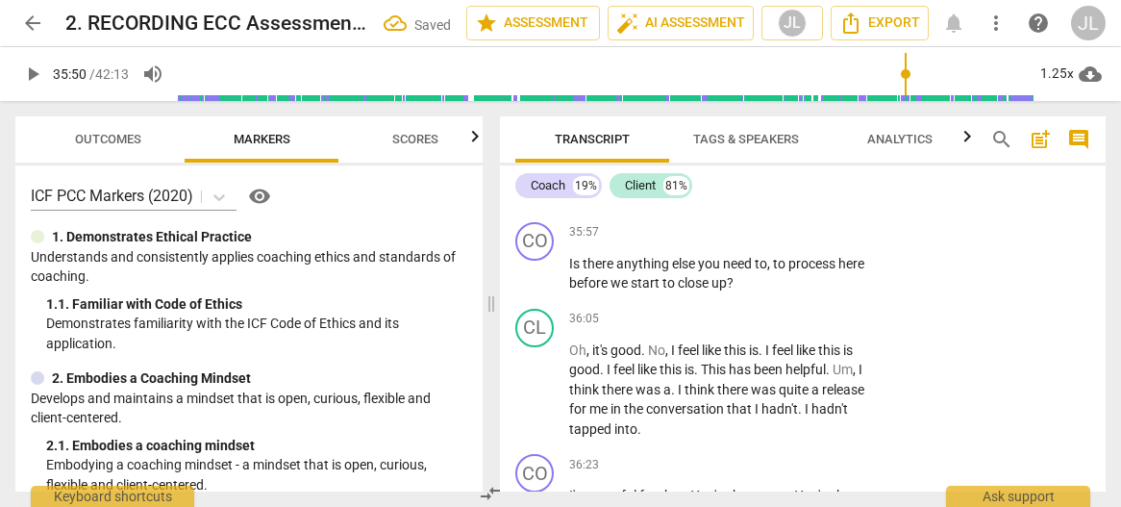
scroll to position [18134, 0]
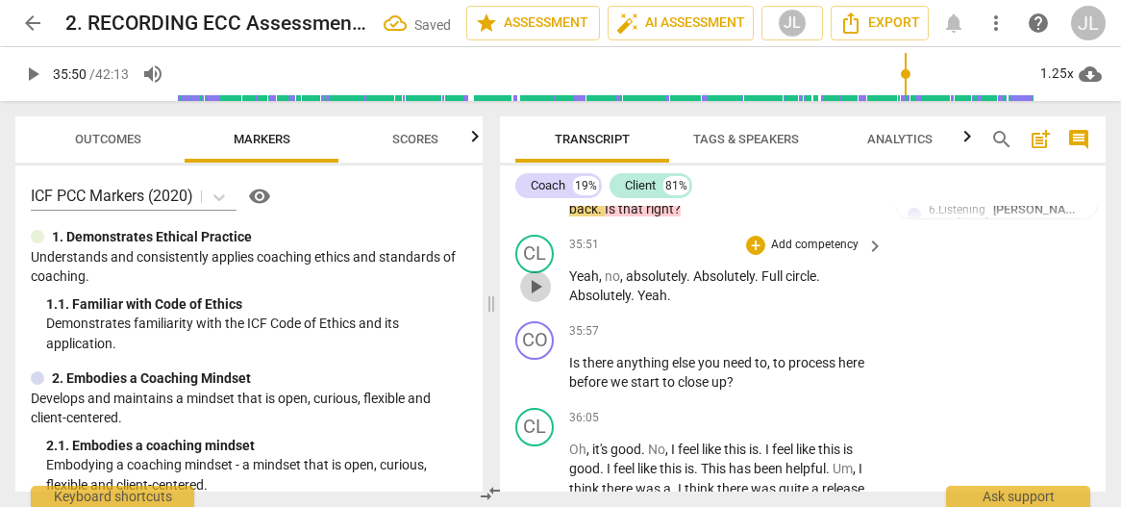
click at [538, 298] on span "play_arrow" at bounding box center [535, 286] width 23 height 23
click at [692, 284] on span "." at bounding box center [689, 275] width 7 height 15
click at [536, 298] on span "pause" at bounding box center [535, 286] width 23 height 23
click at [688, 284] on span "." at bounding box center [689, 275] width 7 height 15
click at [757, 284] on span "." at bounding box center [756, 275] width 7 height 15
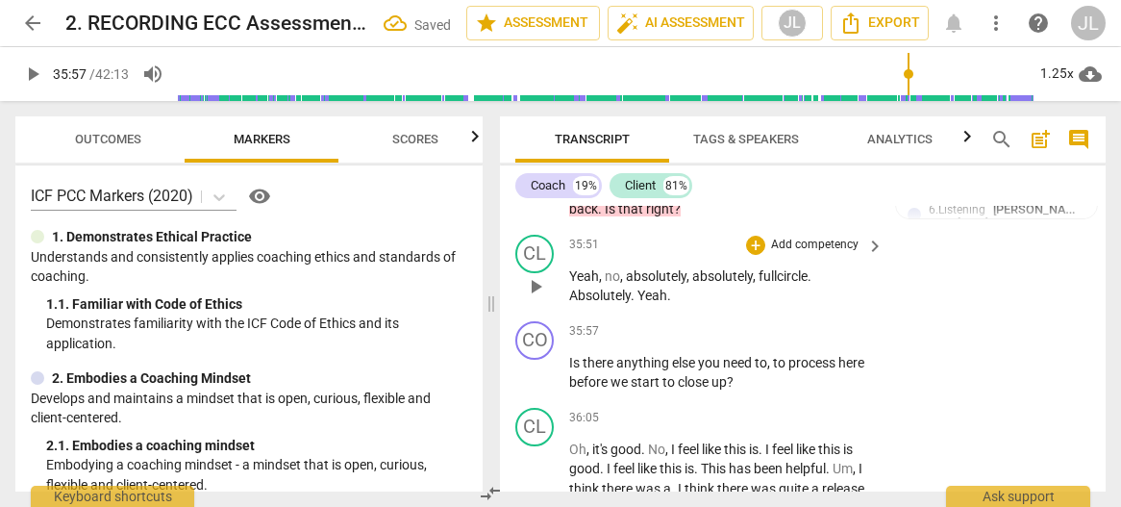
click at [606, 284] on span "no" at bounding box center [612, 275] width 15 height 15
click at [533, 298] on span "pause" at bounding box center [535, 286] width 23 height 23
click at [571, 303] on span "Absolutely" at bounding box center [600, 294] width 62 height 15
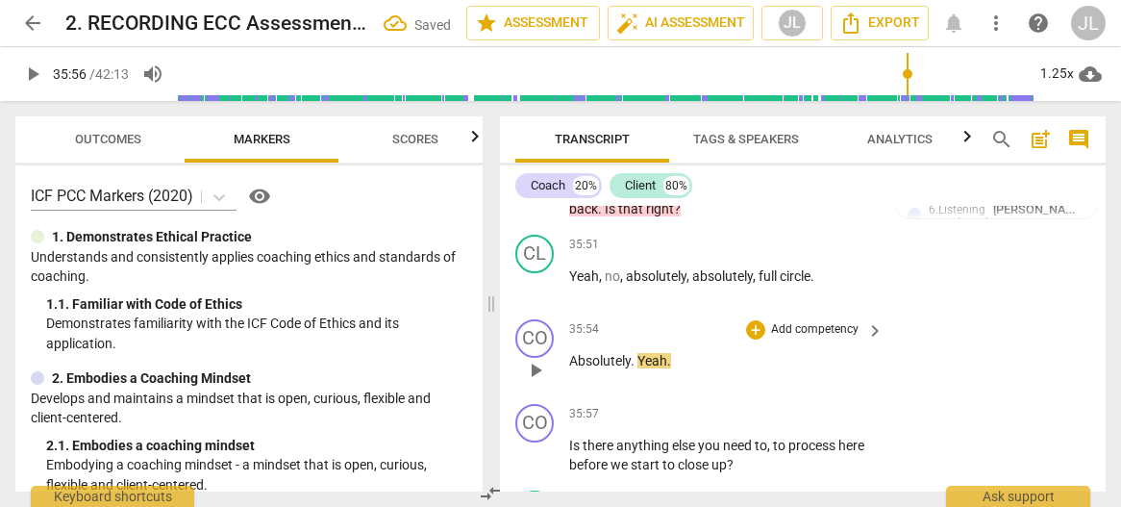
click at [571, 368] on span "Absolutely" at bounding box center [600, 360] width 62 height 15
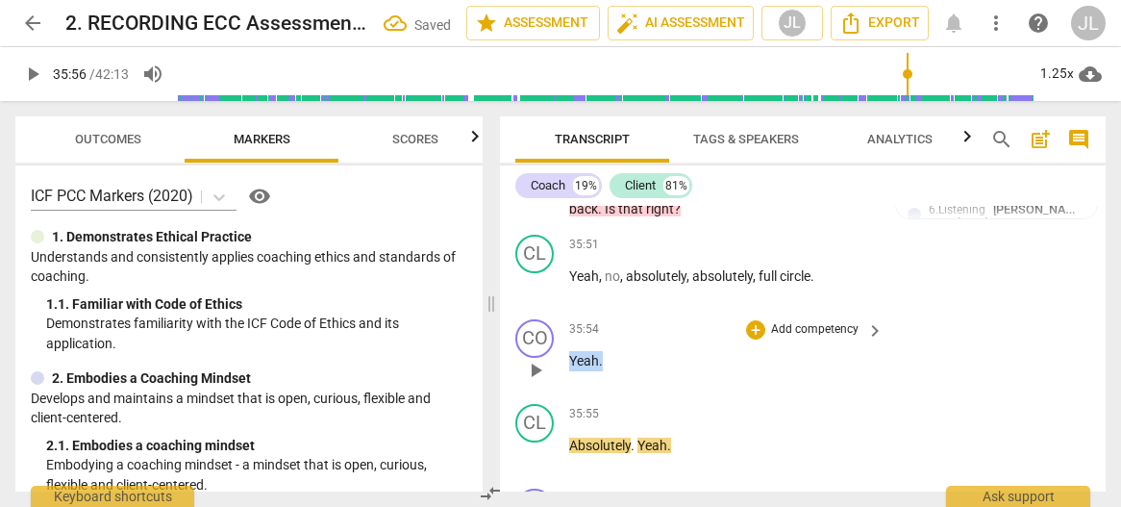
drag, startPoint x: 604, startPoint y: 454, endPoint x: 569, endPoint y: 455, distance: 34.6
click at [569, 371] on p "Yeah ." at bounding box center [721, 361] width 305 height 20
click at [615, 428] on div "+" at bounding box center [618, 431] width 19 height 19
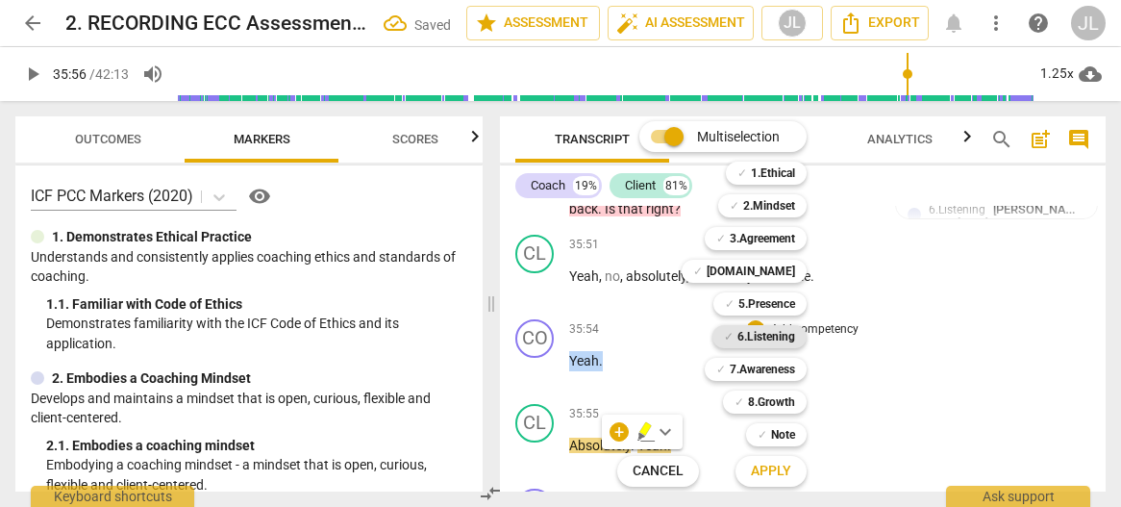
click at [770, 337] on b "6.Listening" at bounding box center [766, 336] width 58 height 23
click at [782, 464] on span "Apply" at bounding box center [771, 470] width 40 height 19
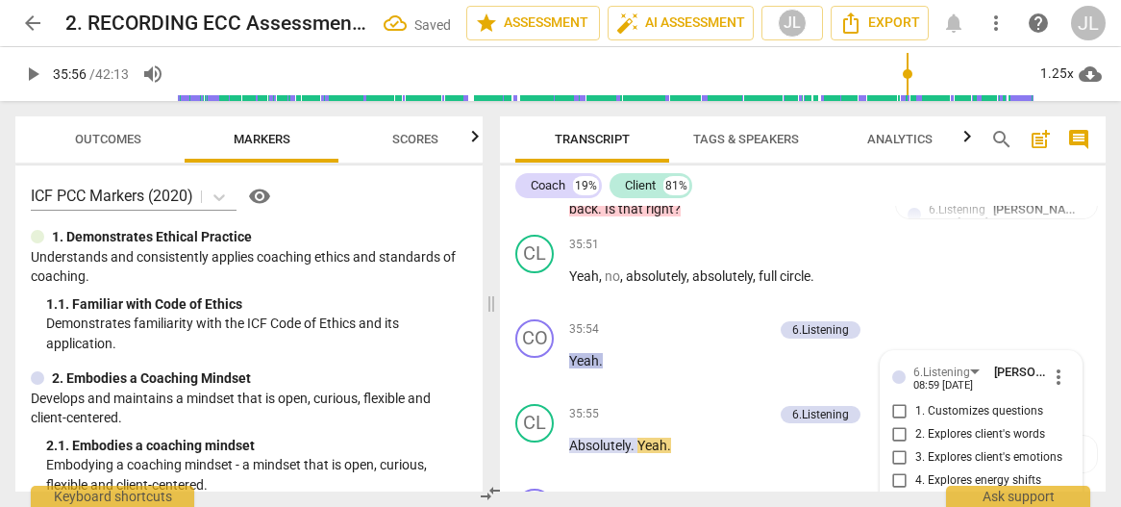
scroll to position [18497, 0]
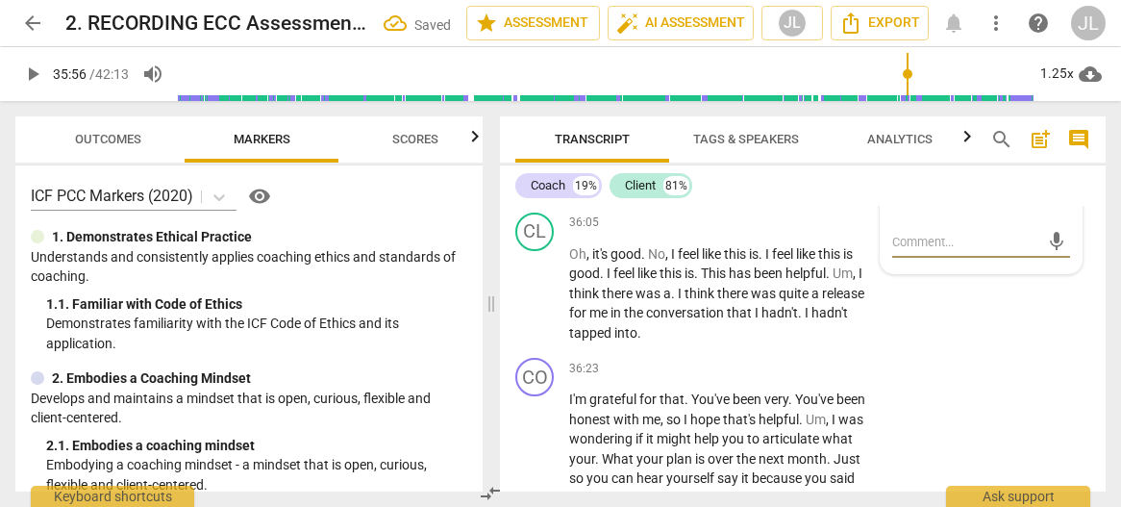
click at [894, 176] on input "6. Does not interrupt" at bounding box center [899, 164] width 31 height 23
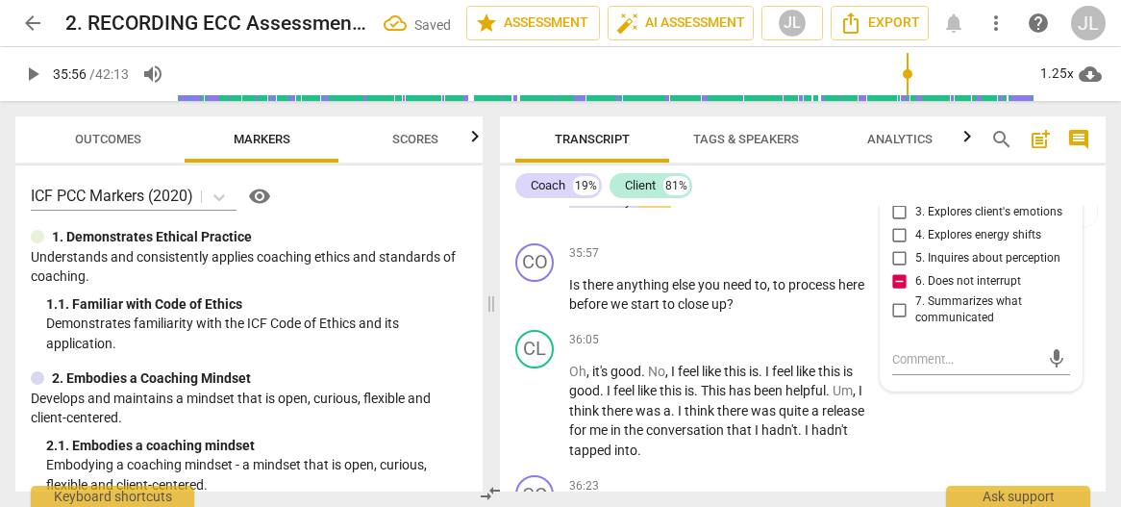
scroll to position [18479, 0]
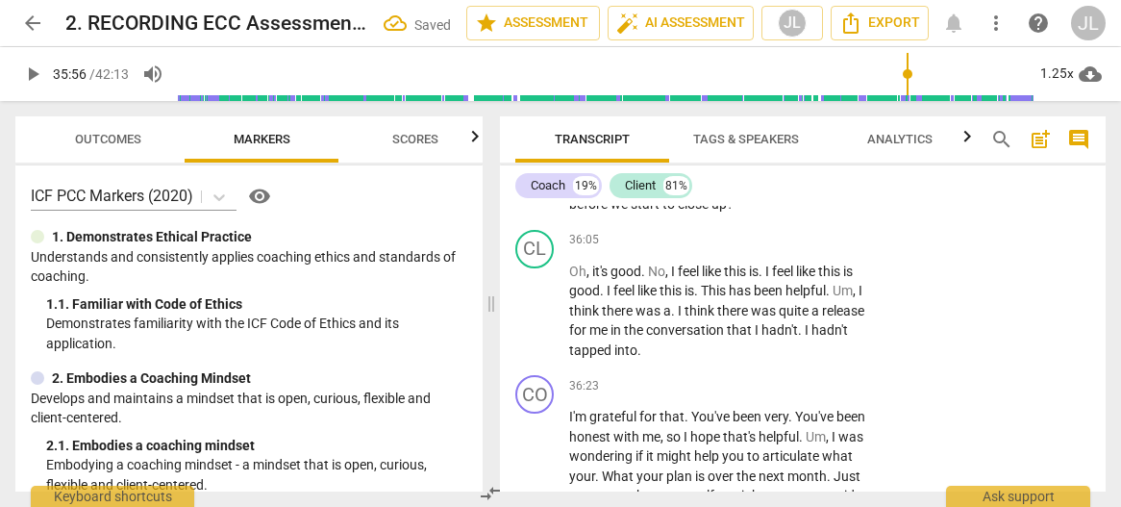
click at [541, 207] on span "play_arrow" at bounding box center [535, 195] width 23 height 23
click at [541, 207] on span "pause" at bounding box center [535, 195] width 23 height 23
drag, startPoint x: 736, startPoint y: 303, endPoint x: 565, endPoint y: 283, distance: 172.3
click at [565, 222] on div "CO play_arrow pause 35:57 + Add competency keyboard_arrow_right Is there anythi…" at bounding box center [803, 179] width 606 height 87
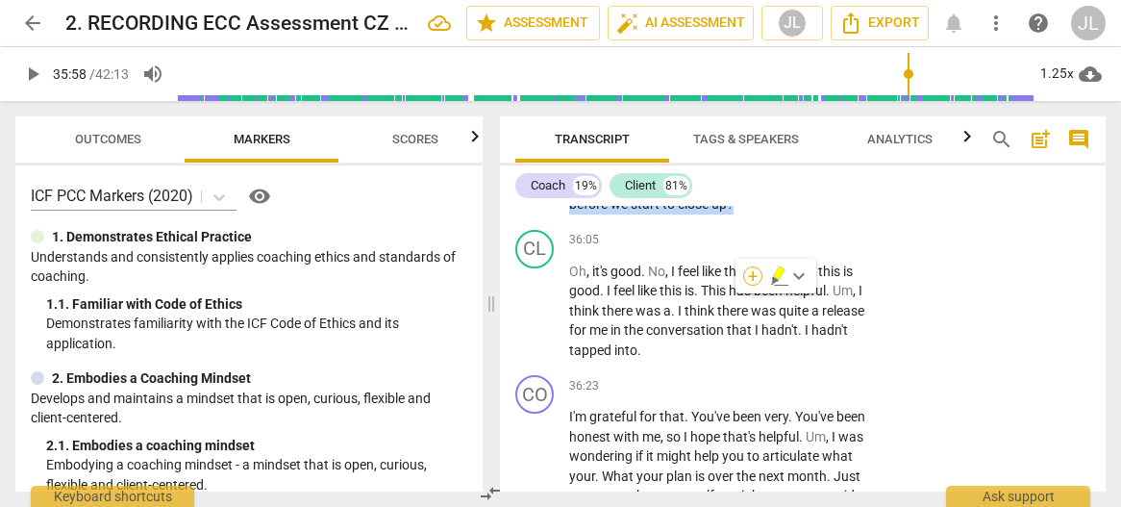
click at [747, 274] on div "+" at bounding box center [752, 275] width 19 height 19
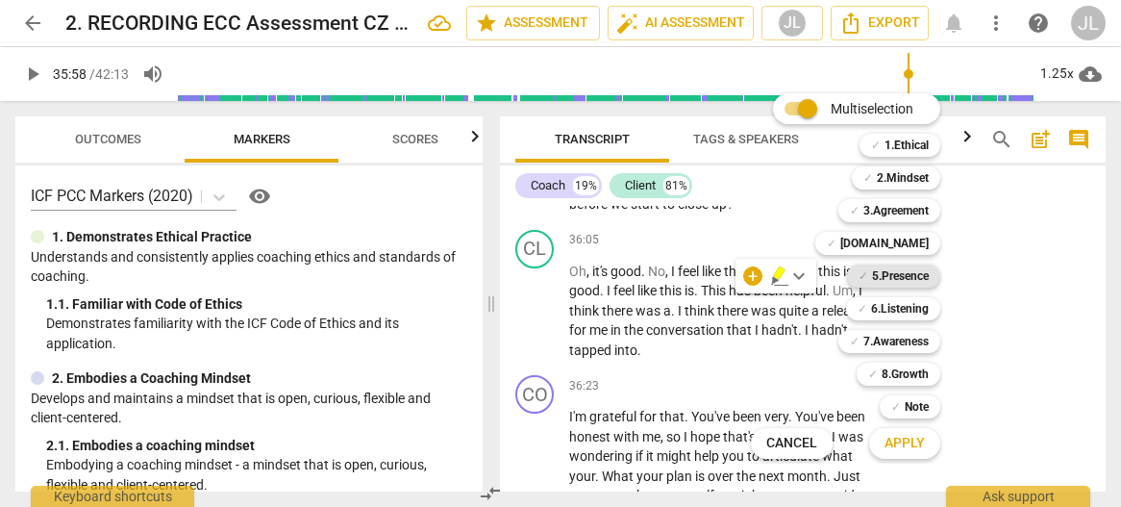
click at [898, 274] on b "5.Presence" at bounding box center [900, 275] width 57 height 23
click at [908, 343] on b "7.Awareness" at bounding box center [895, 341] width 65 height 23
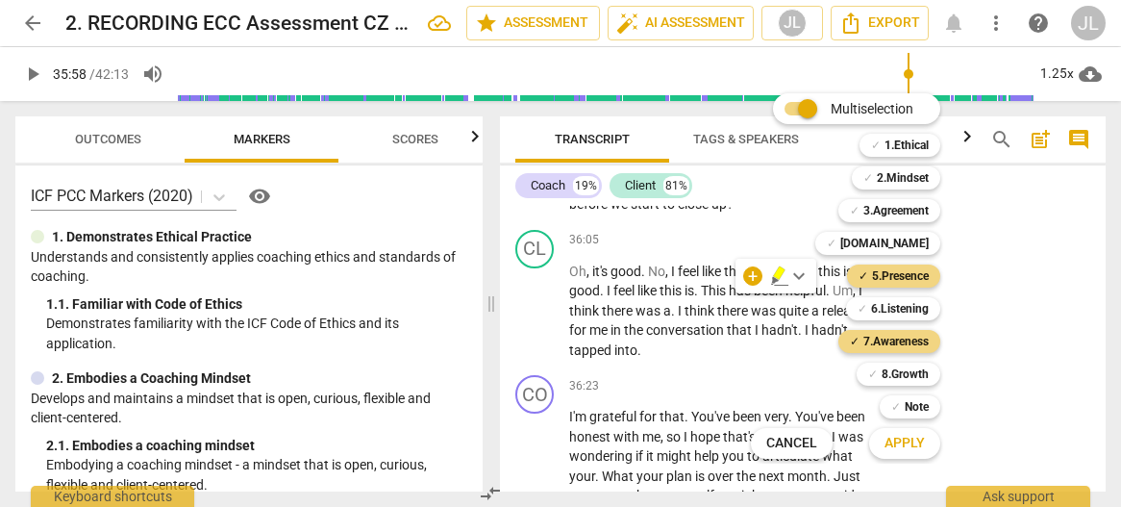
click at [925, 440] on button "Apply" at bounding box center [904, 443] width 71 height 35
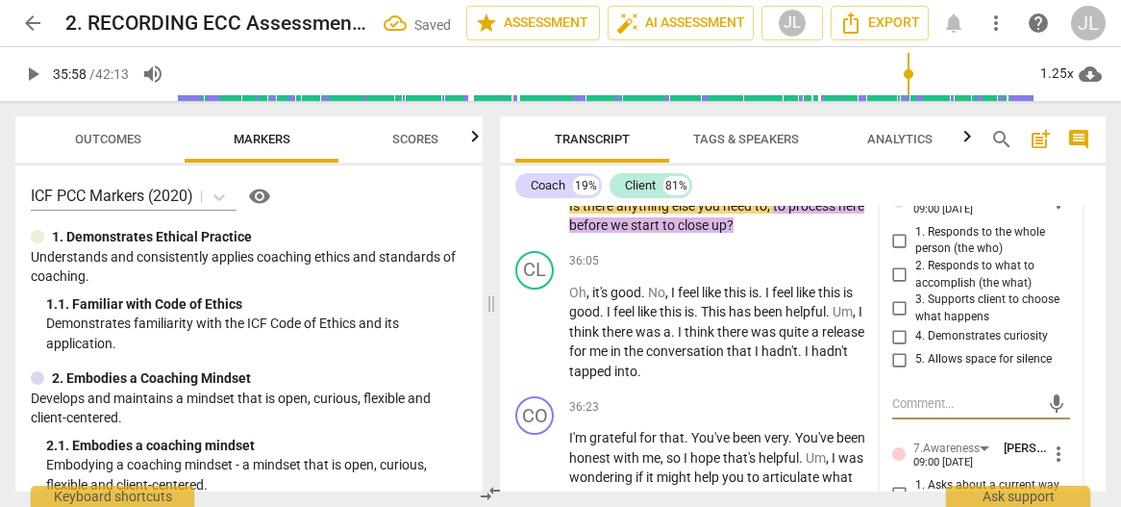
scroll to position [18631, 0]
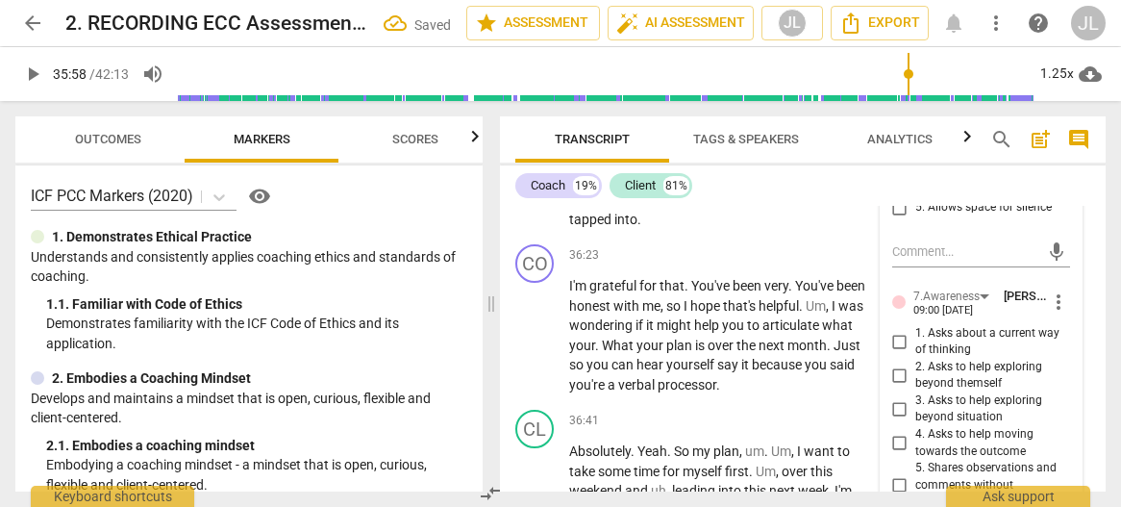
click at [894, 196] on input "4. Demonstrates curiosity" at bounding box center [899, 184] width 31 height 23
click at [894, 168] on input "3. Supports client to choose what happens" at bounding box center [899, 156] width 31 height 23
click at [894, 353] on input "1. Asks about a current way of thinking" at bounding box center [899, 341] width 31 height 23
click at [1065, 465] on div "5.Presence [PERSON_NAME] 09:00 [DATE] more_vert 1. Responds to the whole person…" at bounding box center [982, 344] width 202 height 642
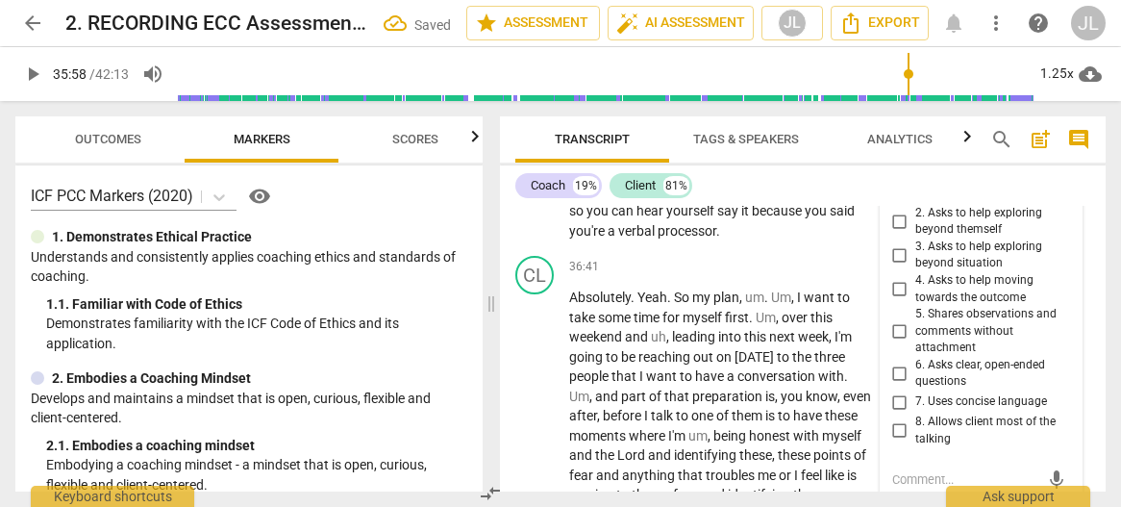
scroll to position [18824, 0]
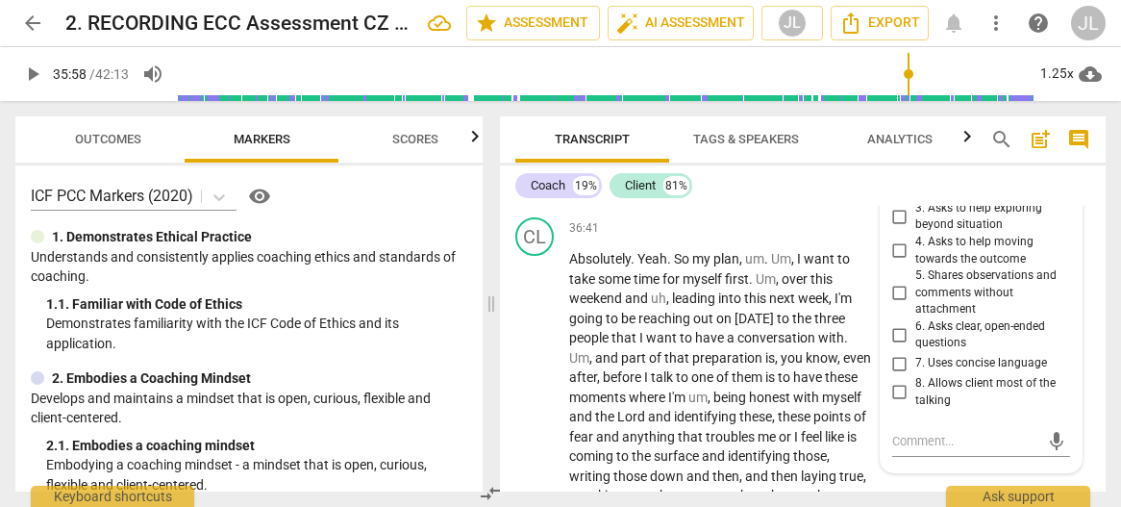
click at [898, 346] on input "6. Asks clear, open-ended questions" at bounding box center [899, 334] width 31 height 23
click at [898, 375] on input "7. Uses concise language" at bounding box center [899, 363] width 31 height 23
click at [1062, 375] on div "7. Uses concise language" at bounding box center [981, 363] width 179 height 23
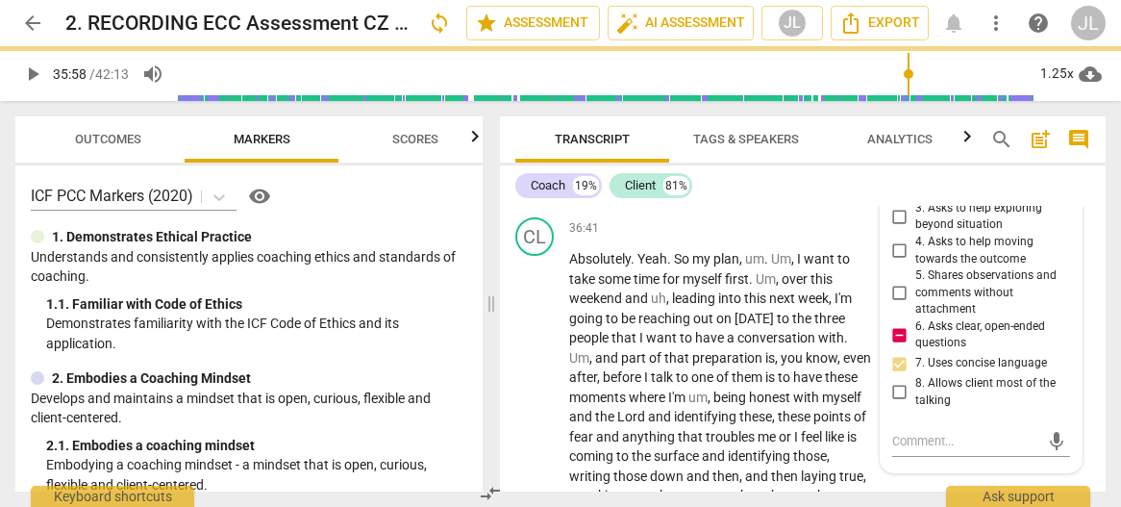
scroll to position [18939, 0]
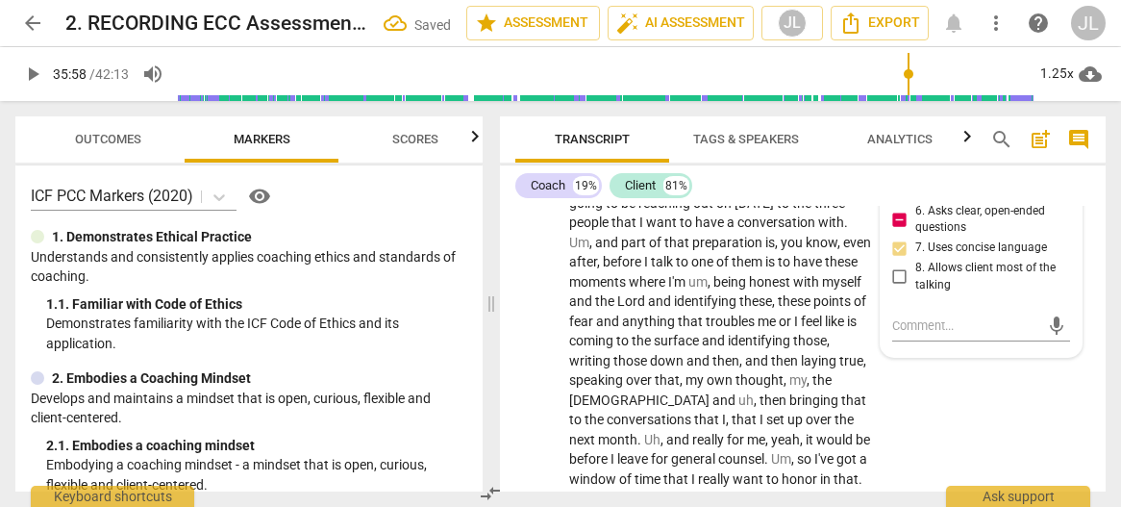
click at [901, 231] on input "6. Asks clear, open-ended questions" at bounding box center [899, 219] width 31 height 23
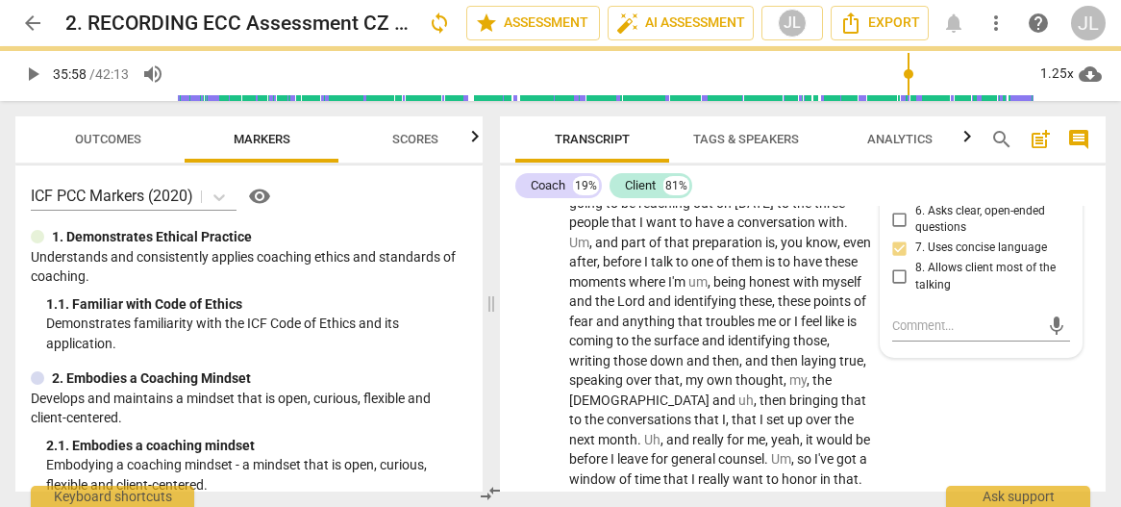
click at [525, 130] on span "Transcript" at bounding box center [592, 140] width 154 height 26
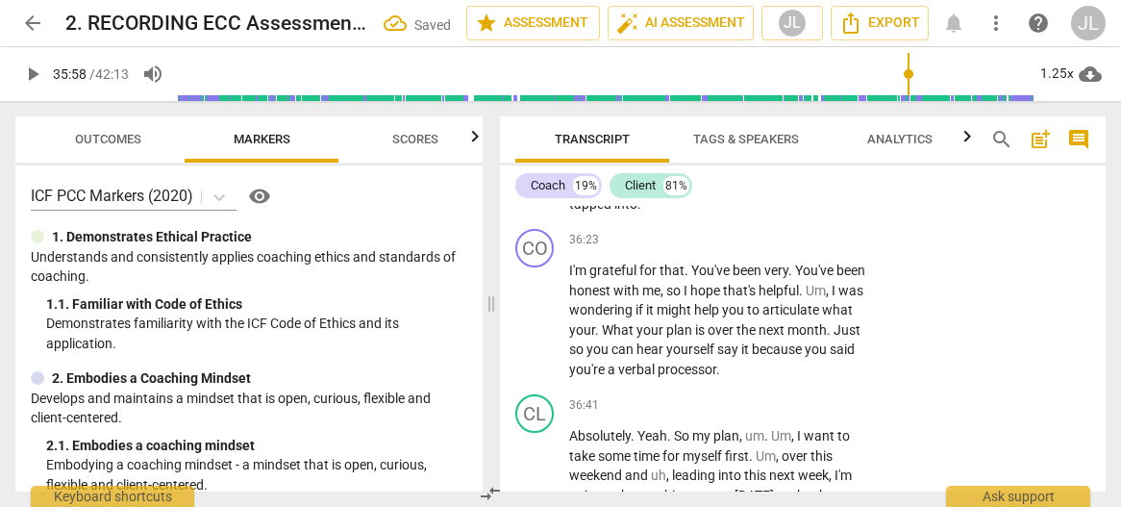
scroll to position [18497, 0]
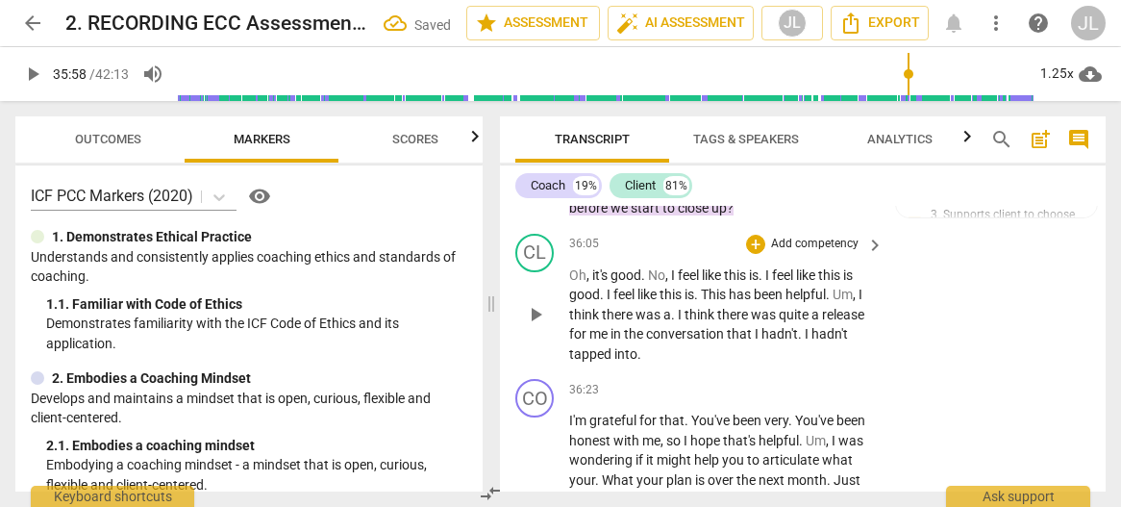
click at [542, 326] on span "play_arrow" at bounding box center [535, 314] width 23 height 23
click at [765, 283] on span "." at bounding box center [761, 274] width 7 height 15
click at [701, 302] on span "." at bounding box center [697, 293] width 7 height 15
click at [802, 341] on span "." at bounding box center [801, 333] width 7 height 15
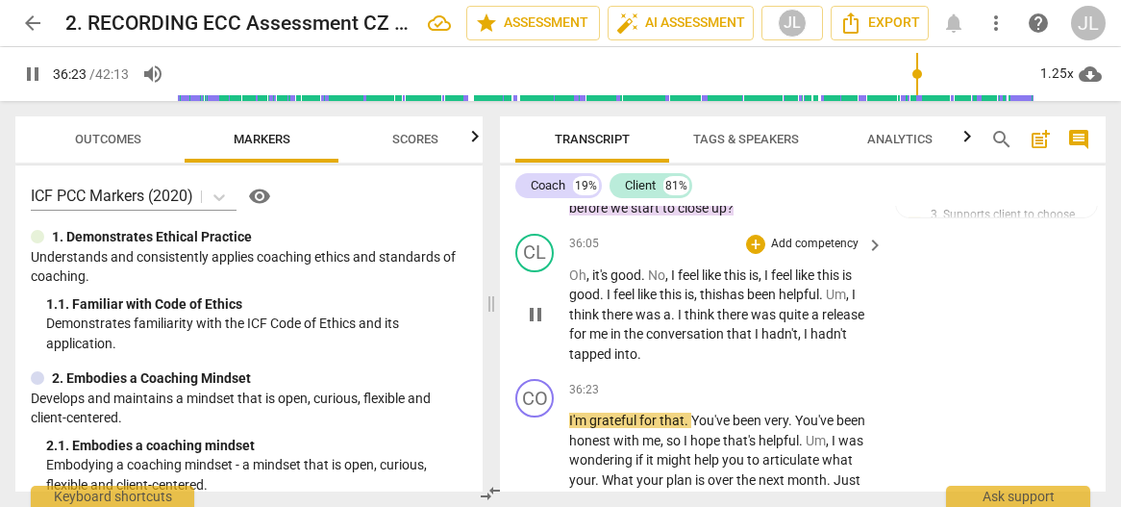
scroll to position [18799, 0]
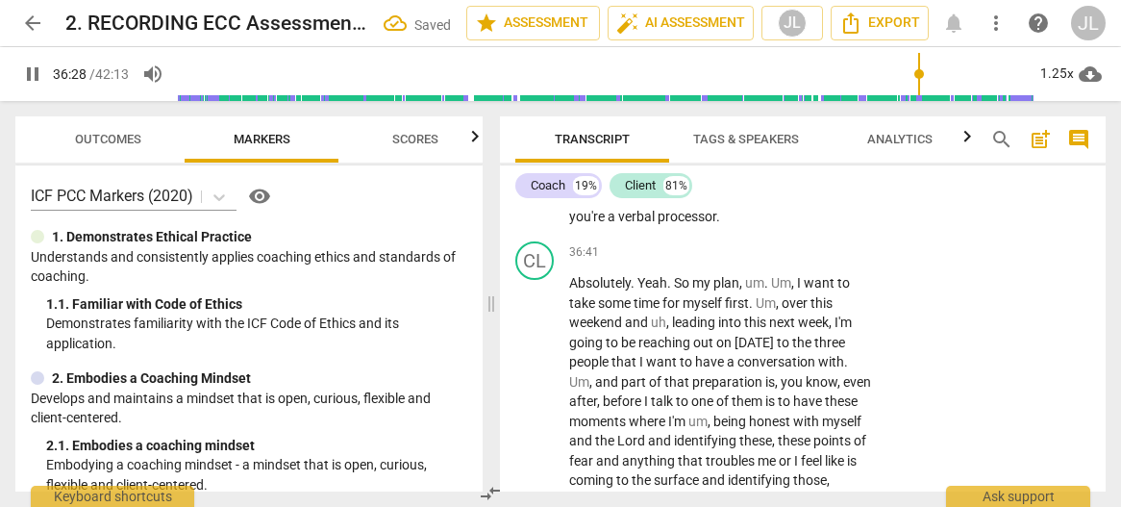
drag, startPoint x: 531, startPoint y: 267, endPoint x: 575, endPoint y: 249, distance: 47.8
click at [531, 179] on span "pause" at bounding box center [535, 167] width 23 height 23
click at [792, 125] on span "." at bounding box center [791, 117] width 7 height 15
click at [534, 179] on span "play_arrow" at bounding box center [535, 167] width 23 height 23
click at [534, 179] on span "pause" at bounding box center [535, 167] width 23 height 23
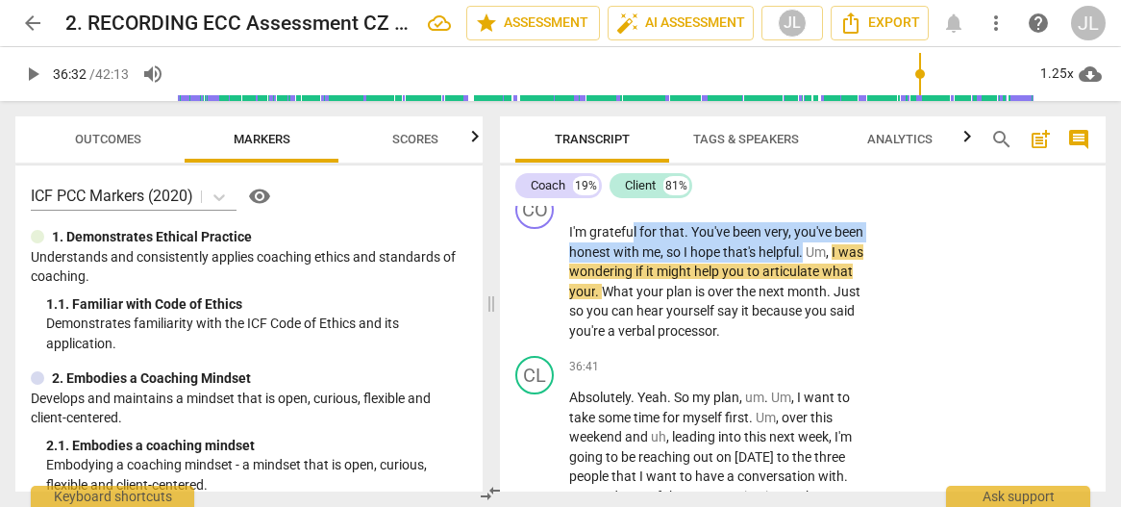
scroll to position [18672, 0]
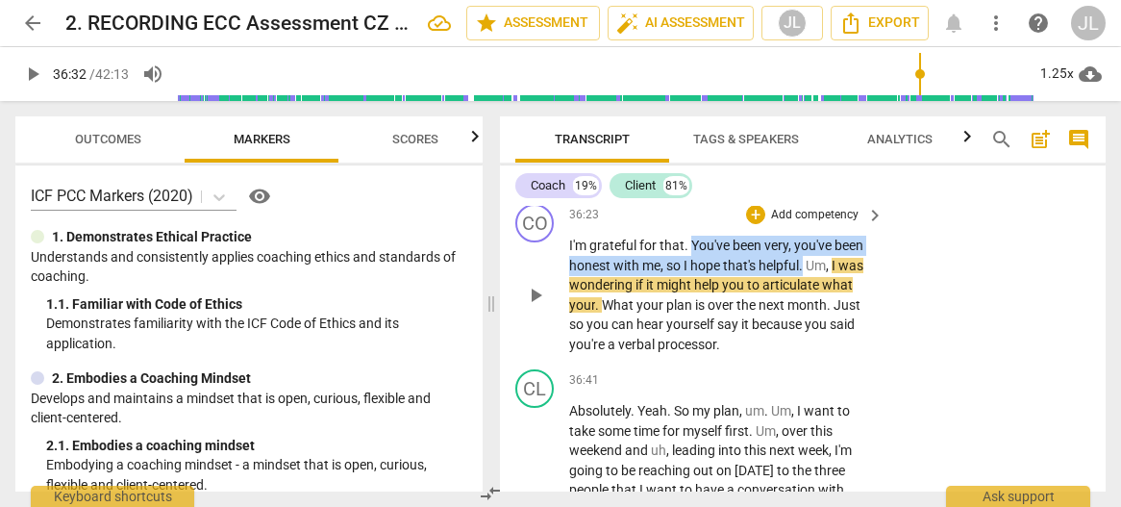
drag, startPoint x: 806, startPoint y: 229, endPoint x: 688, endPoint y: 345, distance: 165.2
click at [688, 345] on p "I'm grateful for that . You've been very , you've been honest with me , so I ho…" at bounding box center [721, 295] width 305 height 118
click at [827, 338] on div "+" at bounding box center [825, 337] width 19 height 19
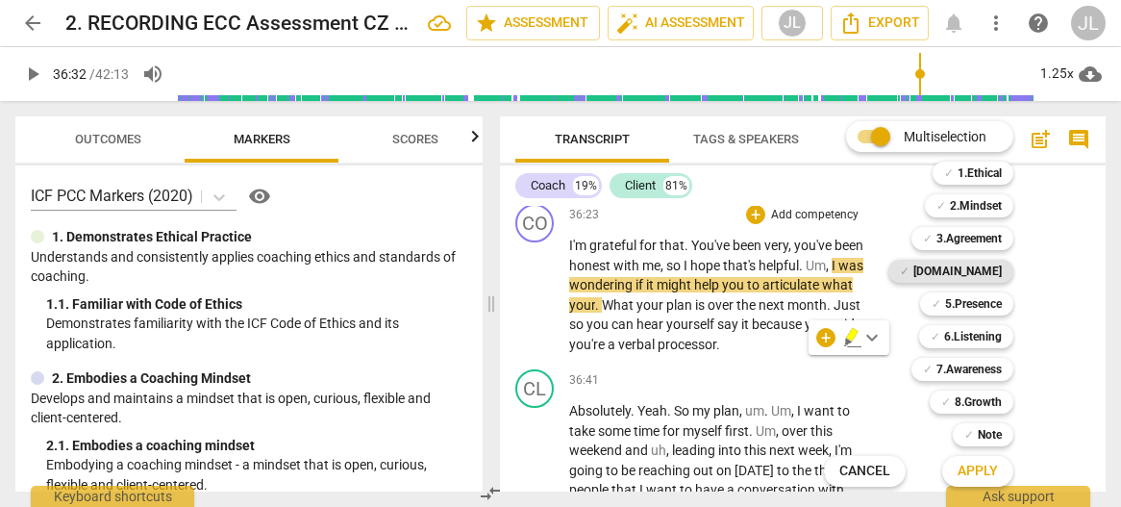
click at [996, 272] on b "[DOMAIN_NAME]" at bounding box center [957, 271] width 88 height 23
click at [992, 472] on span "Apply" at bounding box center [977, 470] width 40 height 19
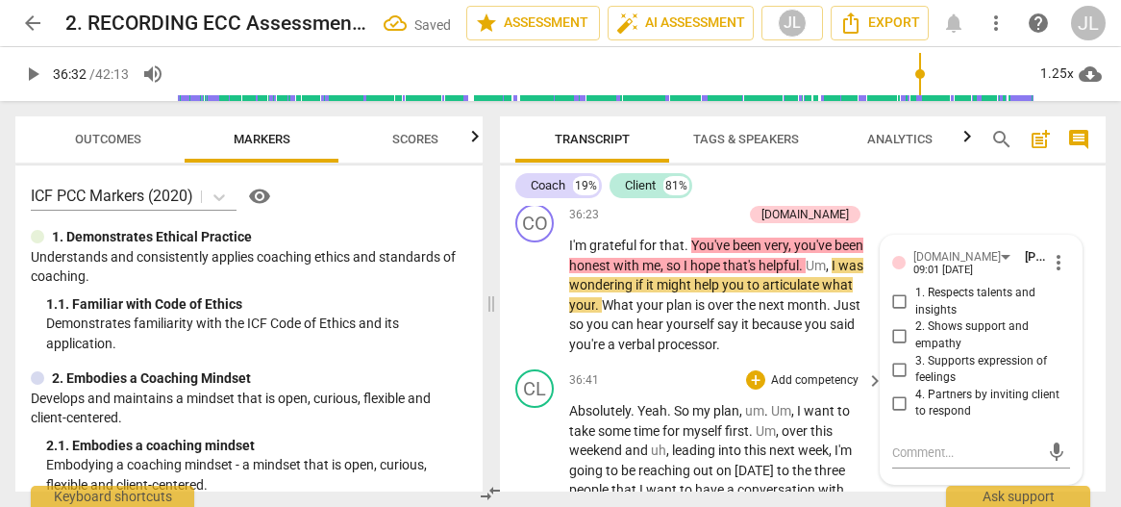
scroll to position [18872, 0]
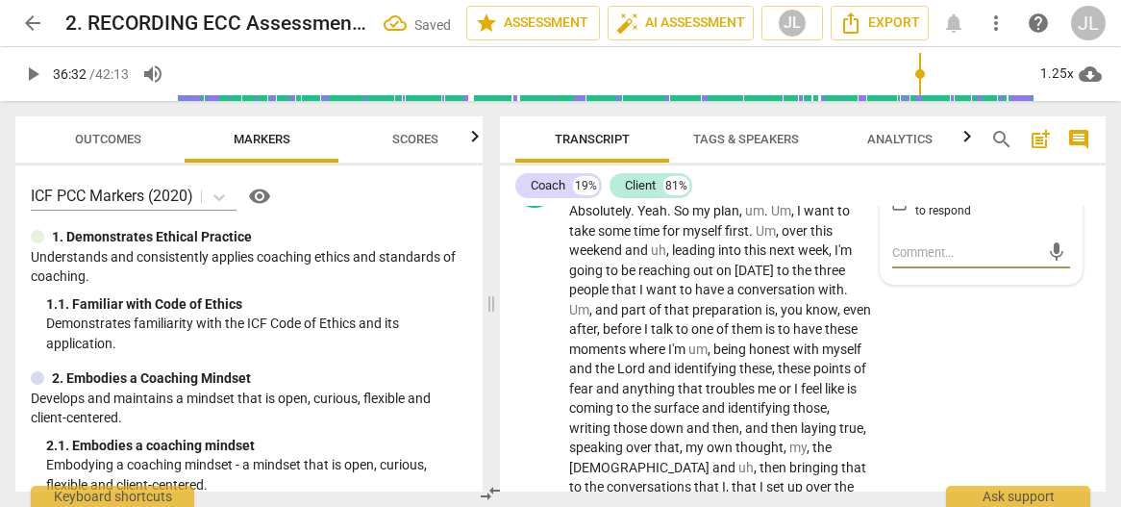
click at [1065, 277] on div "[DOMAIN_NAME] [PERSON_NAME] 09:01 [DATE] more_vert 1. Respects talents and insi…" at bounding box center [982, 160] width 202 height 248
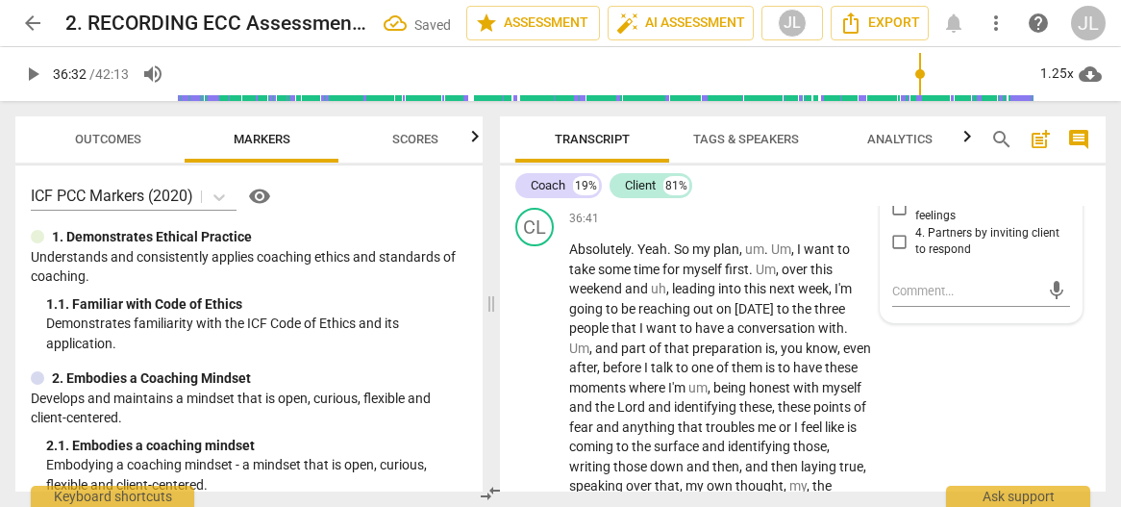
scroll to position [18795, 0]
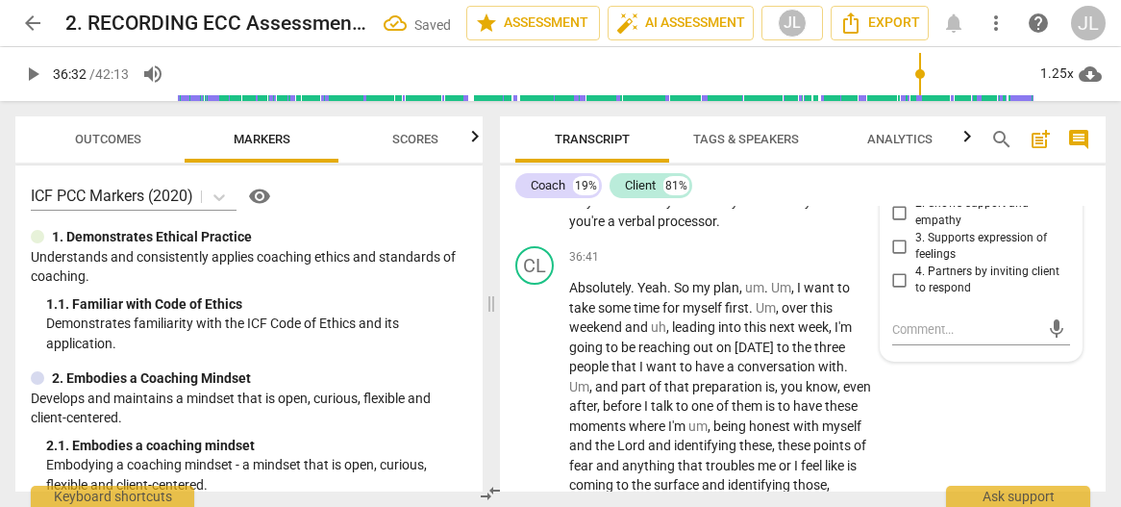
click at [897, 190] on input "1. Respects talents and insights" at bounding box center [899, 178] width 31 height 23
click at [534, 184] on span "play_arrow" at bounding box center [535, 172] width 23 height 23
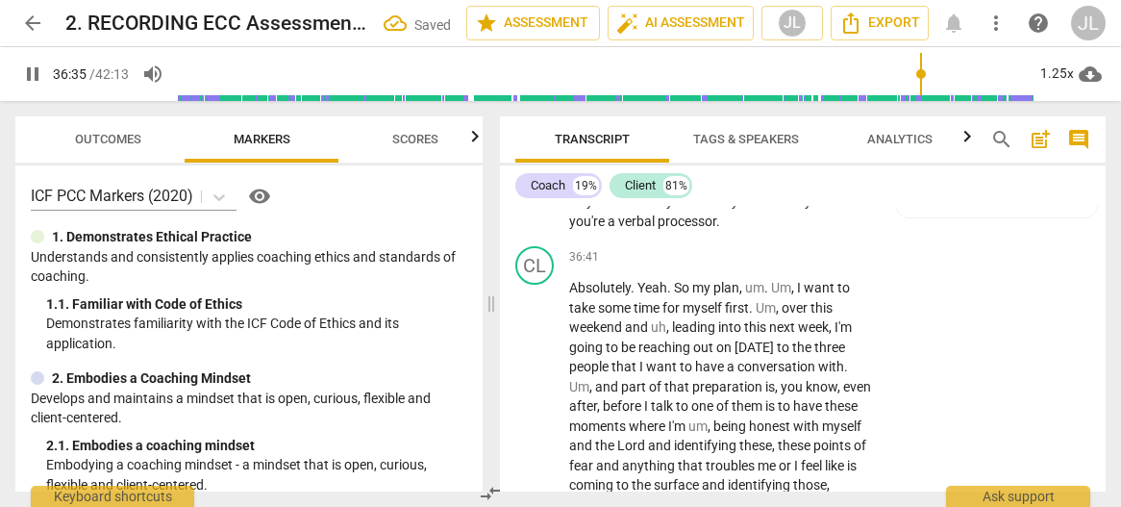
drag, startPoint x: 534, startPoint y: 264, endPoint x: 549, endPoint y: 264, distance: 15.4
click at [534, 184] on span "pause" at bounding box center [535, 172] width 23 height 23
click at [598, 189] on span "." at bounding box center [598, 181] width 7 height 15
click at [538, 184] on span "play_arrow" at bounding box center [535, 172] width 23 height 23
click at [829, 189] on span "." at bounding box center [828, 181] width 7 height 15
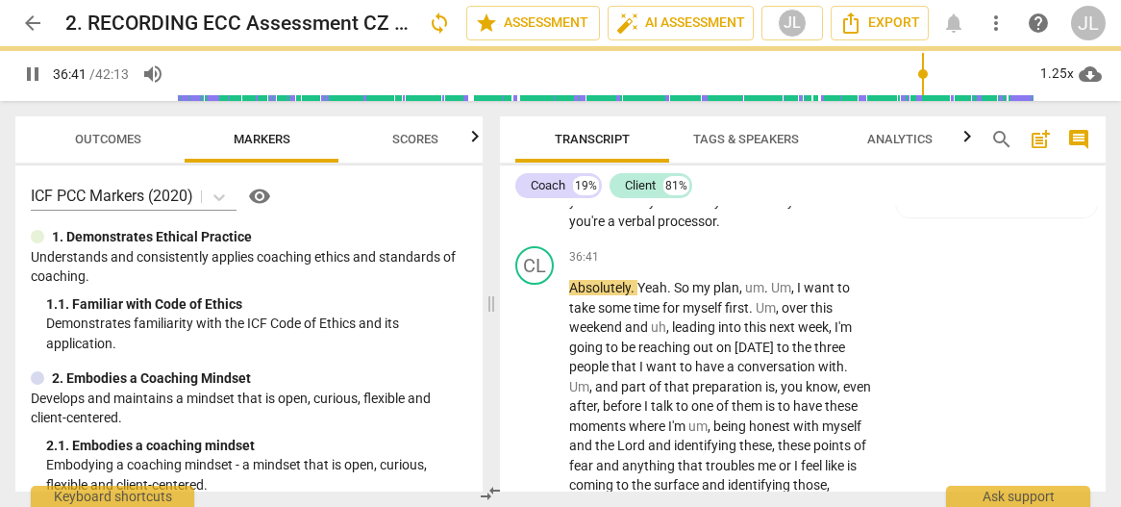
click at [535, 184] on span "pause" at bounding box center [535, 172] width 23 height 23
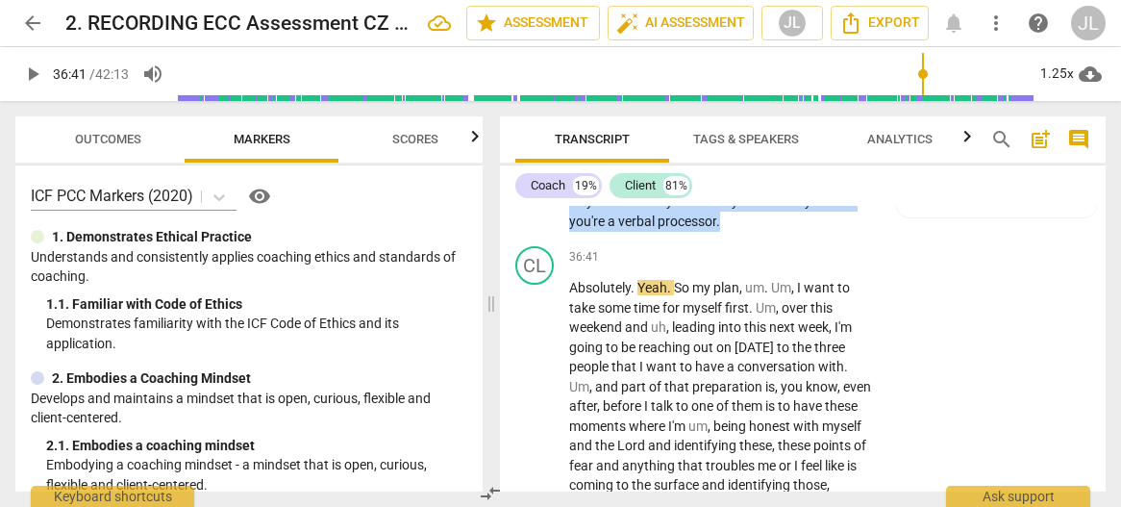
drag, startPoint x: 732, startPoint y: 318, endPoint x: 809, endPoint y: 241, distance: 108.8
click at [809, 231] on p "I'm grateful for that . You've been very , you've been honest with me , so I ho…" at bounding box center [721, 171] width 305 height 118
click at [740, 293] on div "+" at bounding box center [738, 292] width 19 height 19
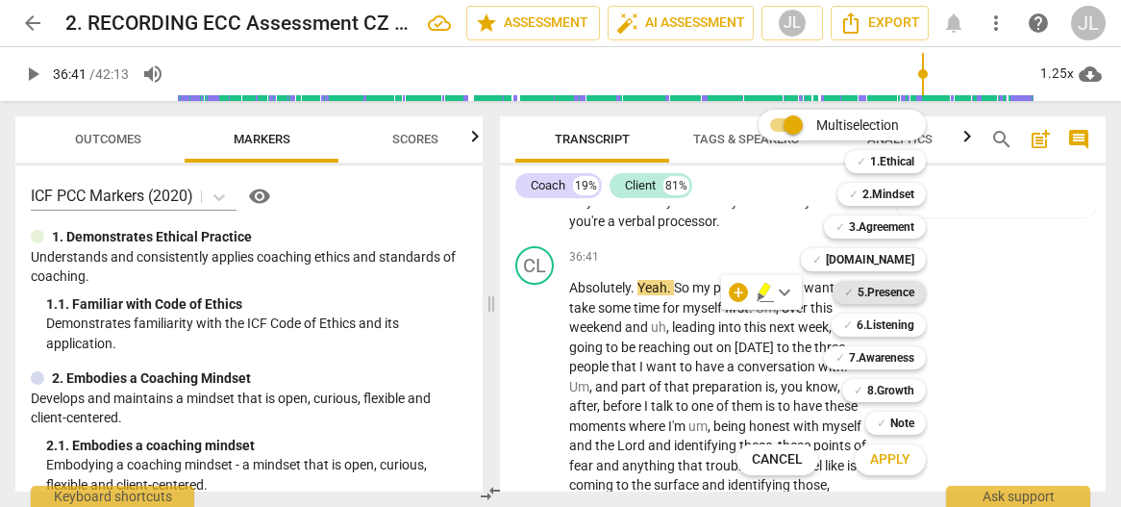
click at [896, 293] on b "5.Presence" at bounding box center [885, 292] width 57 height 23
click at [898, 352] on b "7.Awareness" at bounding box center [881, 357] width 65 height 23
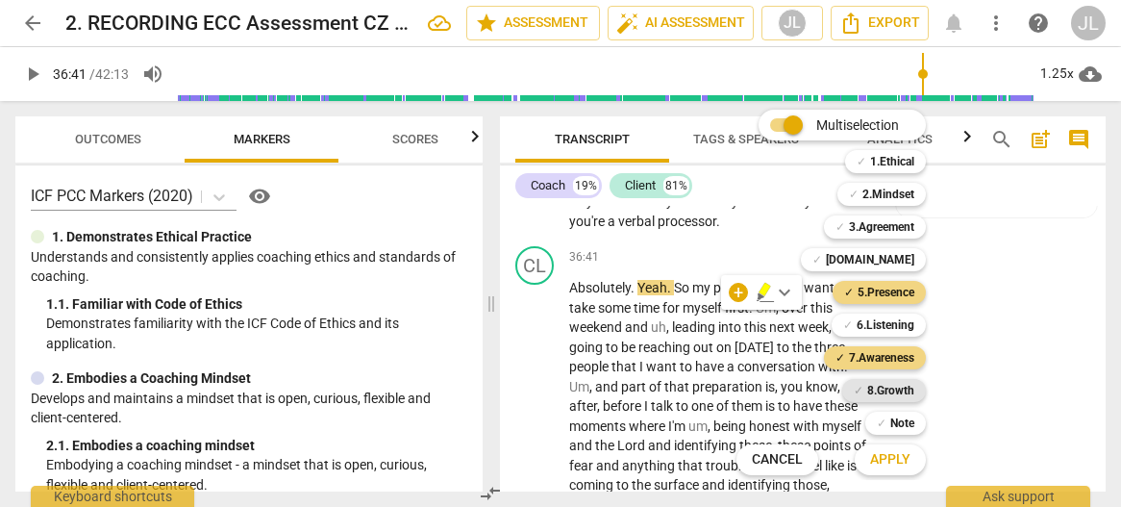
click at [902, 394] on b "8.Growth" at bounding box center [890, 390] width 47 height 23
click at [900, 463] on span "Apply" at bounding box center [890, 459] width 40 height 19
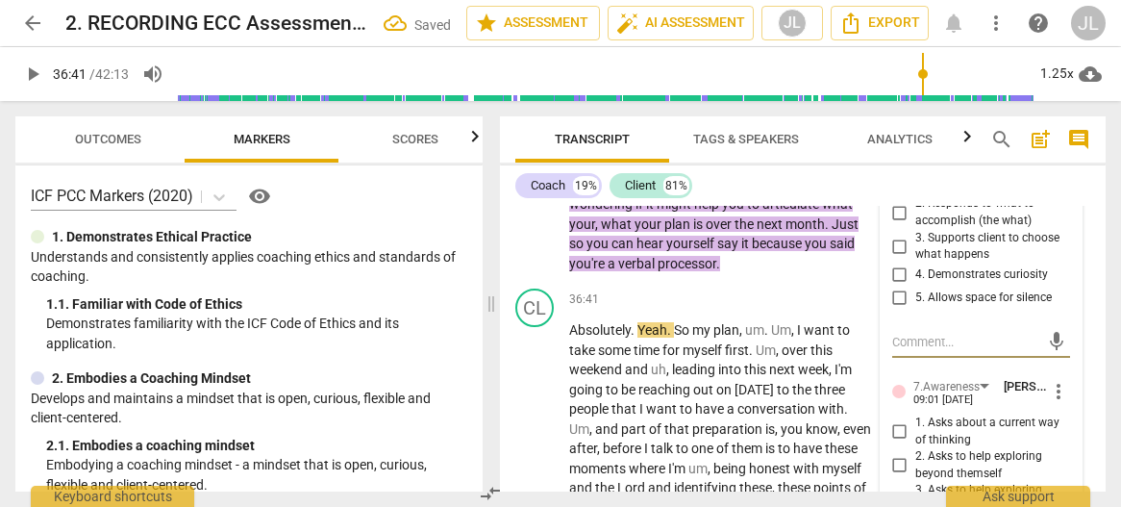
click at [899, 190] on input "1. Responds to the whole person (the who)" at bounding box center [899, 178] width 31 height 23
click at [898, 224] on input "2. Responds to what to accomplish (the what)" at bounding box center [899, 212] width 31 height 23
click at [900, 286] on input "4. Demonstrates curiosity" at bounding box center [899, 274] width 31 height 23
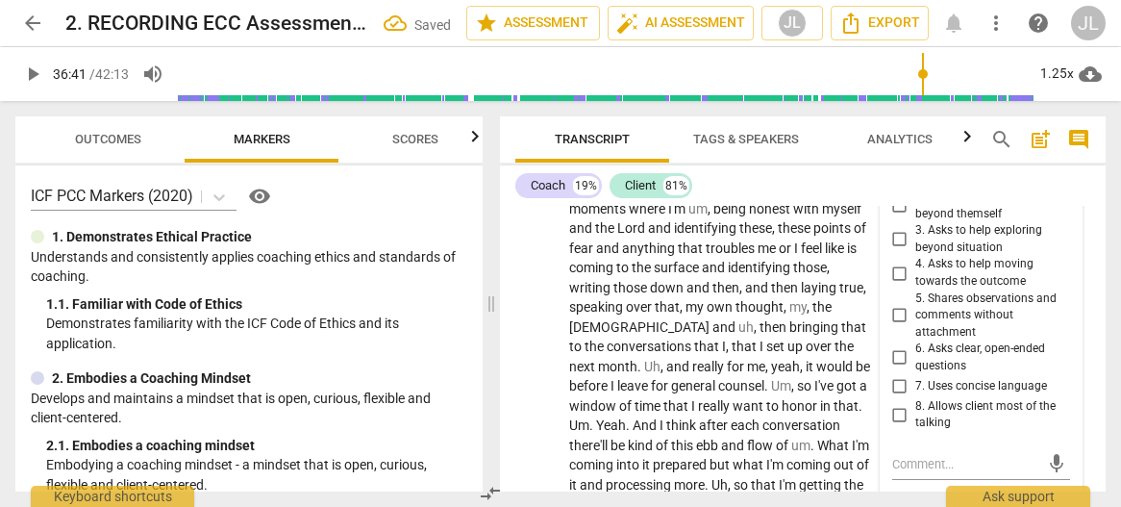
scroll to position [19064, 0]
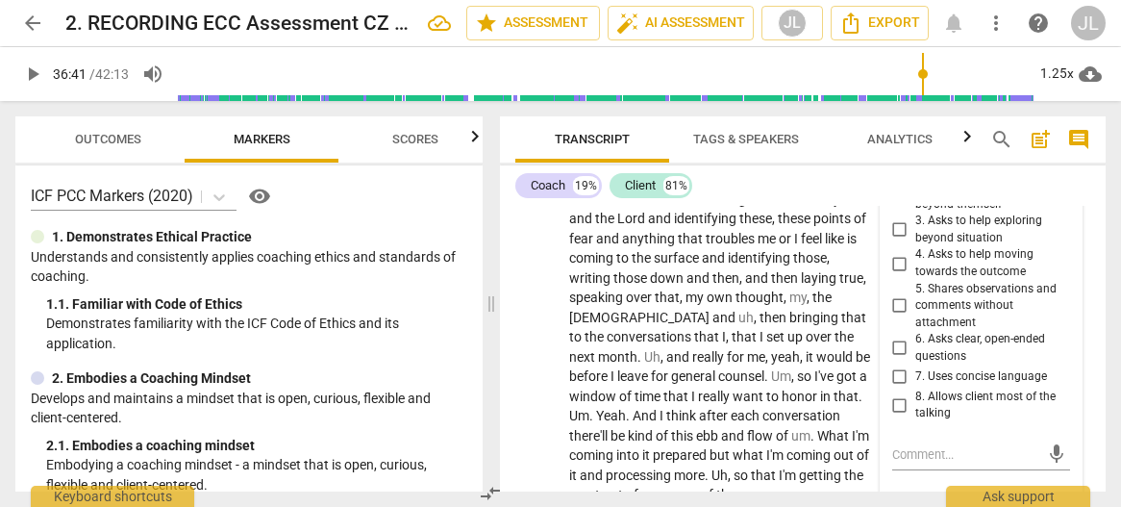
click at [896, 174] on input "1. Asks about a current way of thinking" at bounding box center [899, 162] width 31 height 23
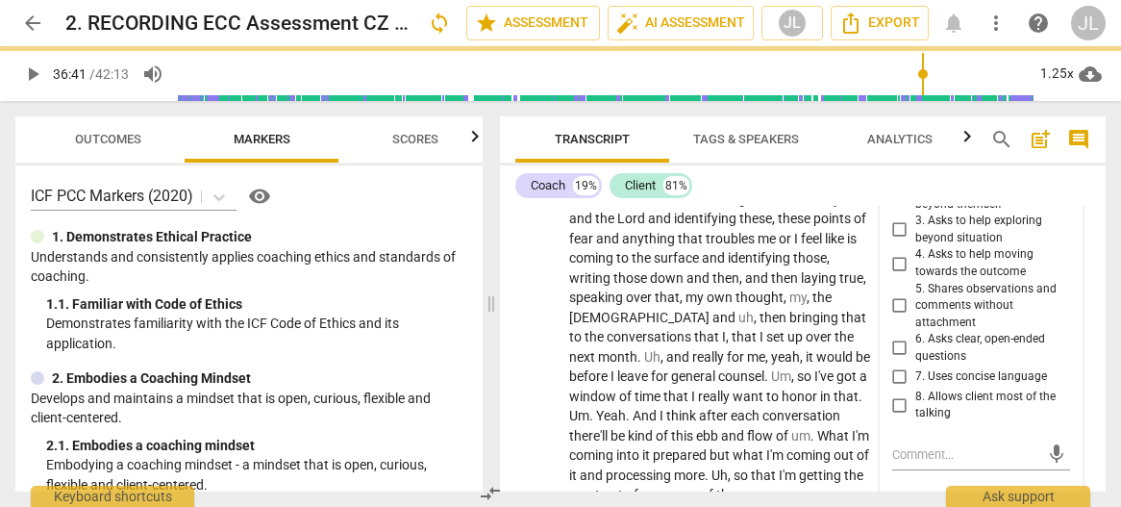
click at [893, 360] on input "6. Asks clear, open-ended questions" at bounding box center [899, 347] width 31 height 23
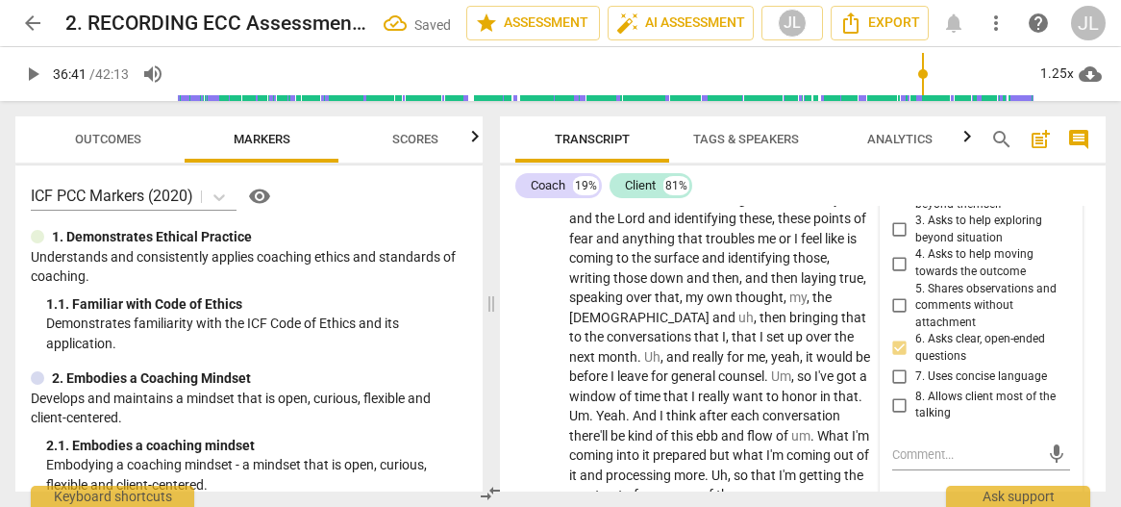
click at [894, 388] on input "7. Uses concise language" at bounding box center [899, 376] width 31 height 23
click at [901, 388] on input "7. Uses concise language" at bounding box center [899, 376] width 31 height 23
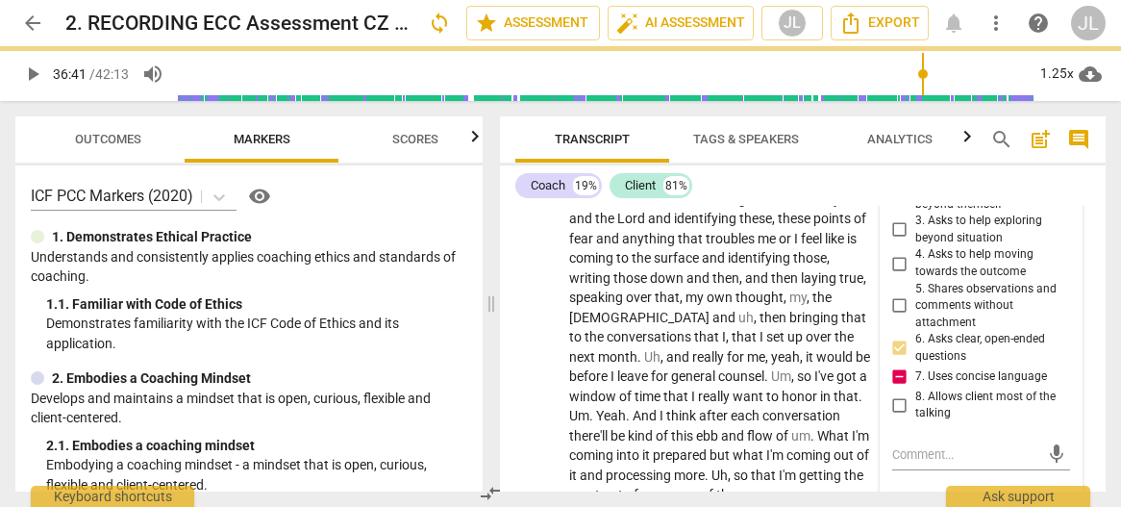
click at [901, 388] on input "7. Uses concise language" at bounding box center [899, 376] width 31 height 23
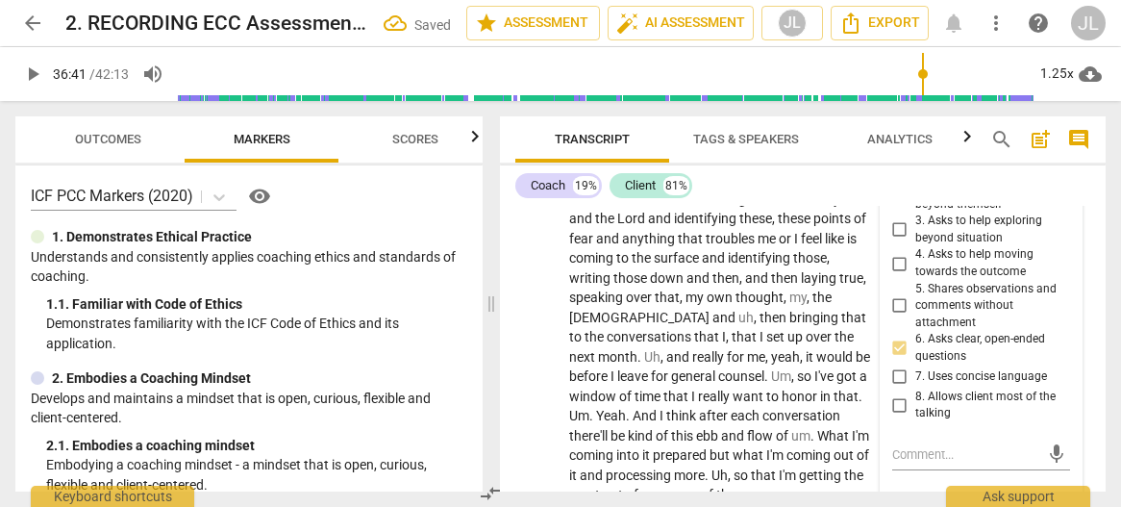
click at [1065, 459] on div "5.Presence [PERSON_NAME] 09:01 [DATE] more_vert 1. Responds to the whole person…" at bounding box center [982, 358] width 202 height 1030
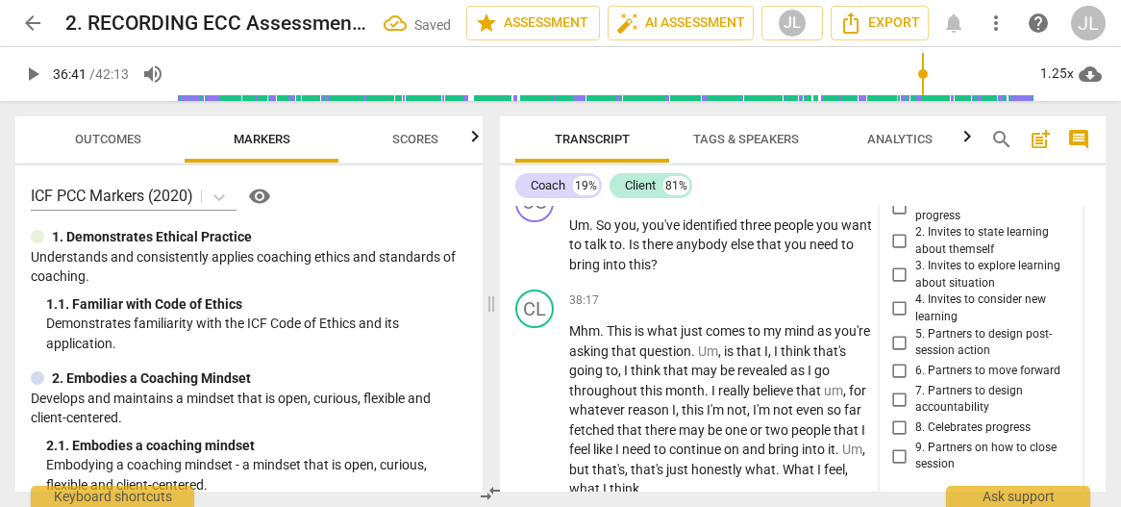
scroll to position [19448, 0]
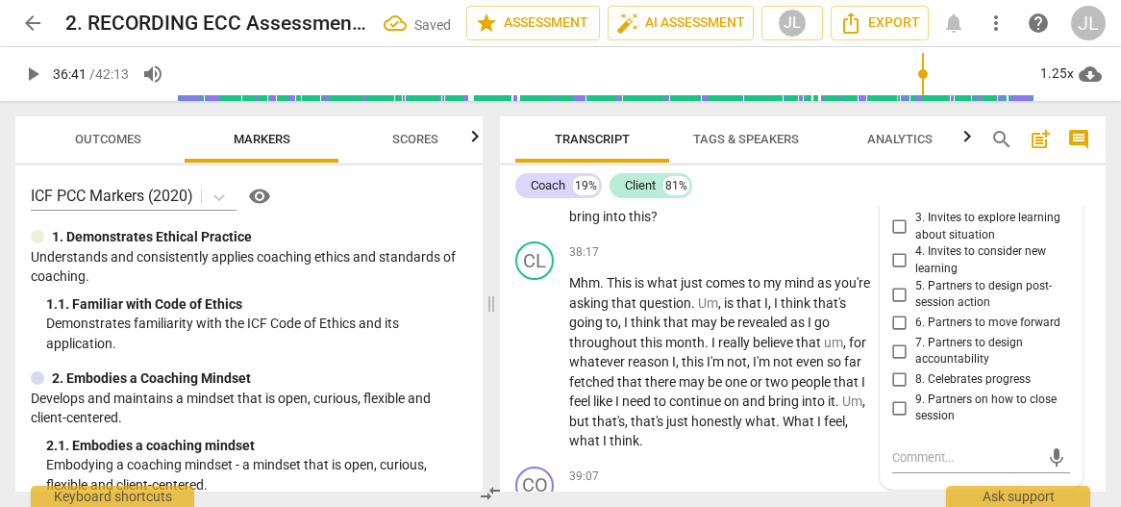
click at [896, 306] on input "5. Partners to design post-session action" at bounding box center [899, 294] width 31 height 23
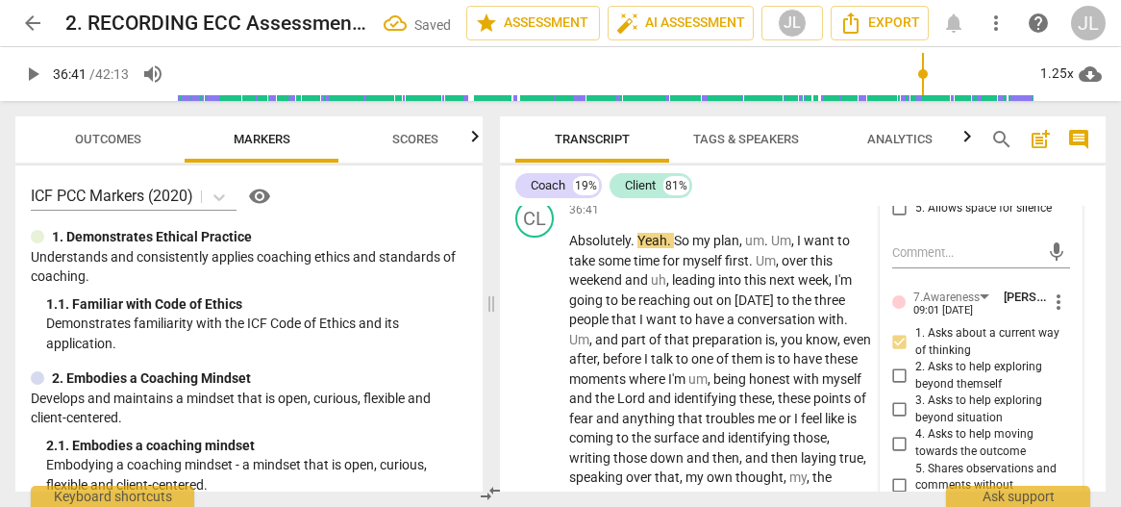
scroll to position [18984, 0]
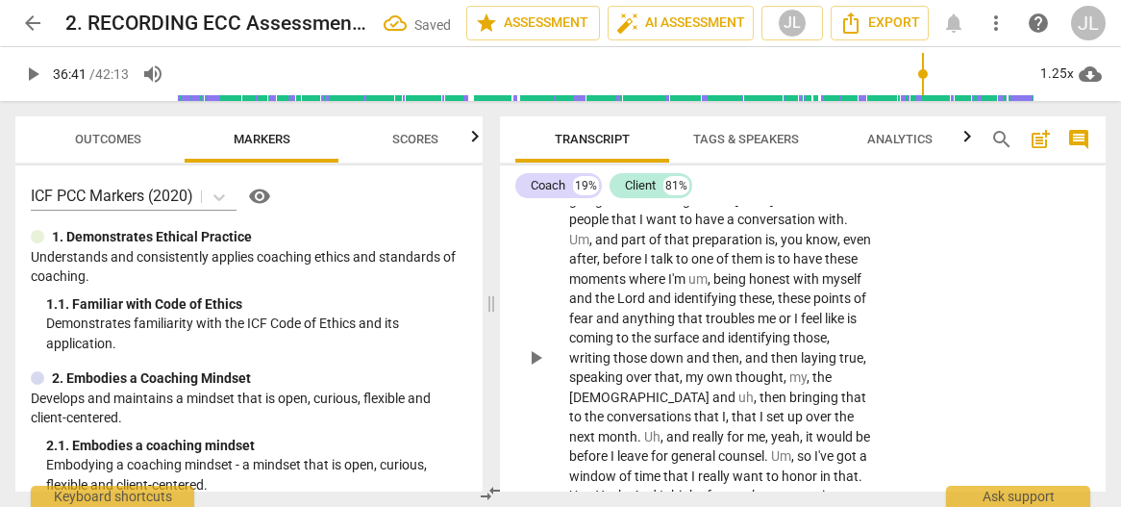
click at [529, 369] on span "play_arrow" at bounding box center [535, 357] width 23 height 23
click at [769, 148] on span "." at bounding box center [767, 140] width 7 height 15
click at [756, 168] on span "." at bounding box center [752, 160] width 7 height 15
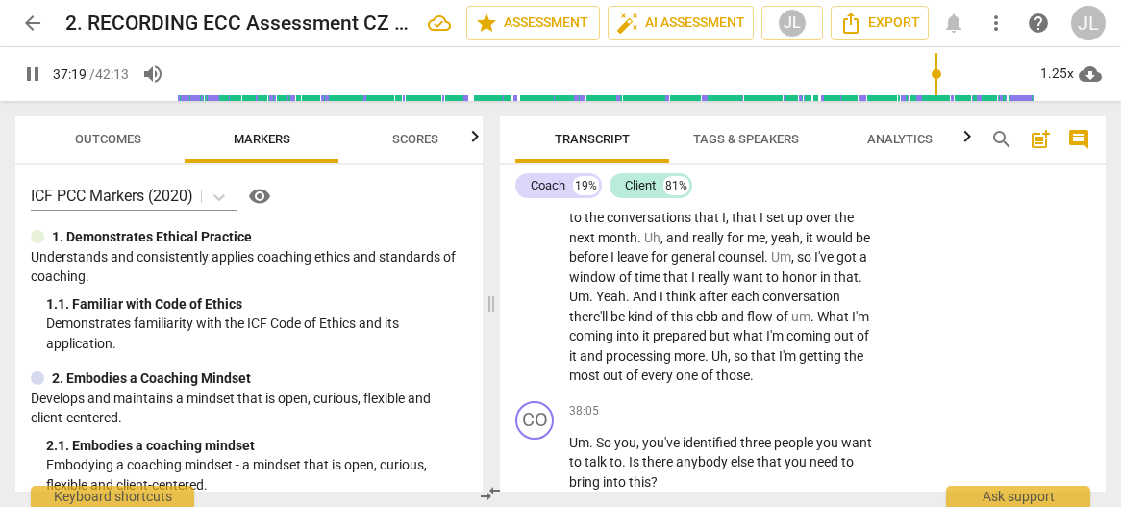
scroll to position [19184, 0]
click at [596, 303] on span "." at bounding box center [592, 294] width 7 height 15
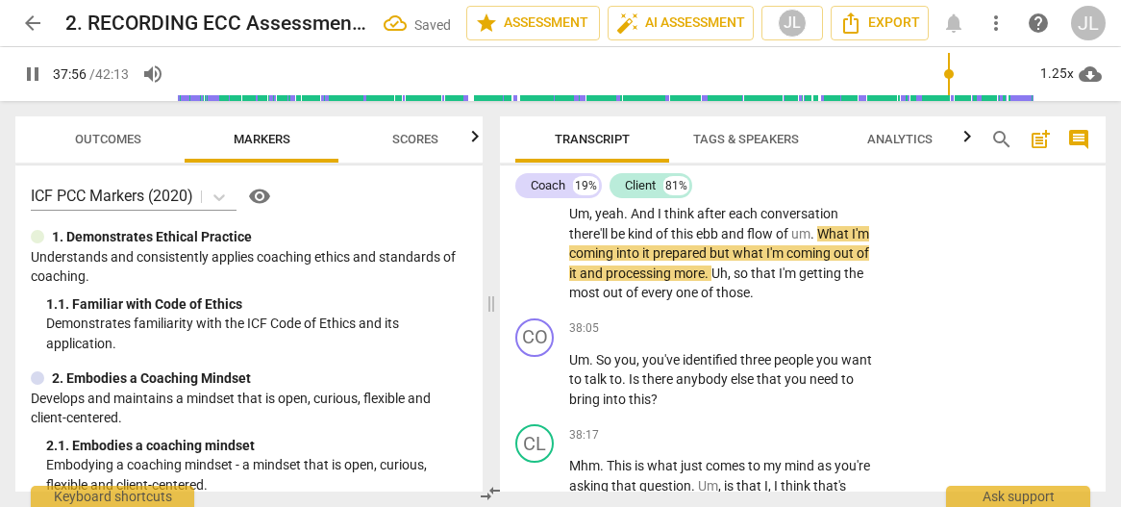
scroll to position [19266, 0]
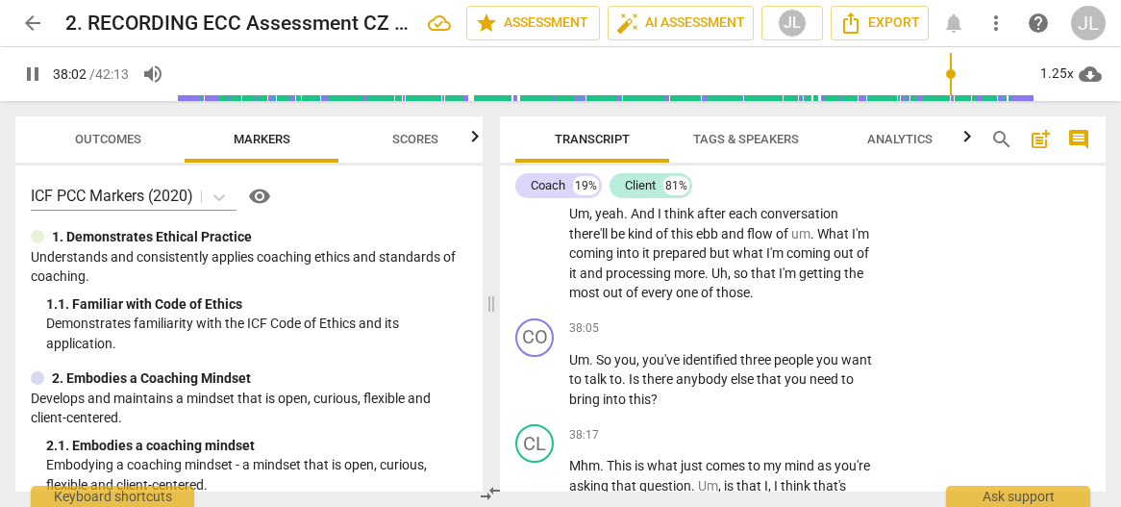
click at [711, 281] on span "." at bounding box center [708, 272] width 7 height 15
click at [30, 74] on span "pause" at bounding box center [32, 73] width 23 height 23
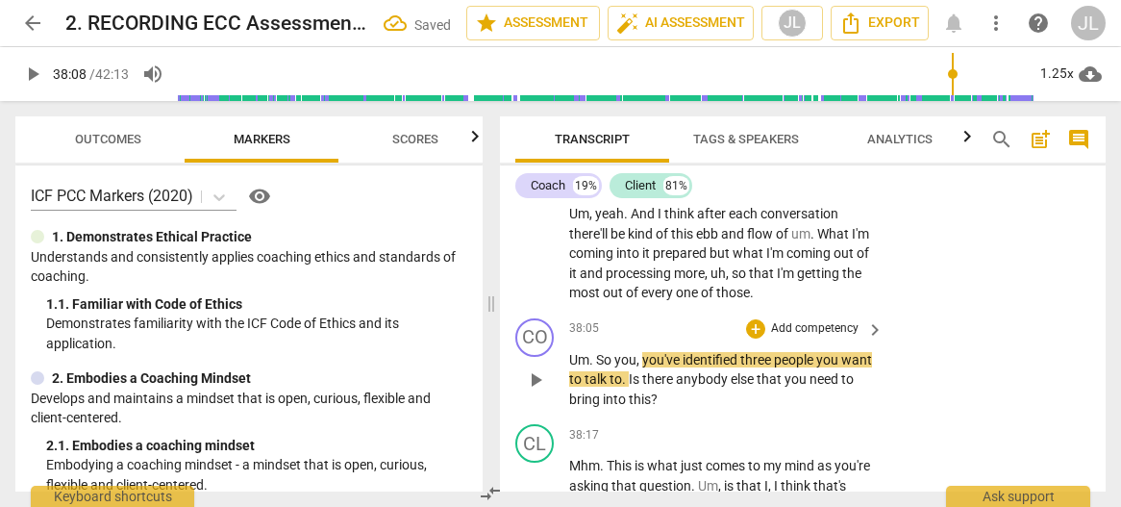
click at [569, 367] on span "Um" at bounding box center [579, 359] width 20 height 15
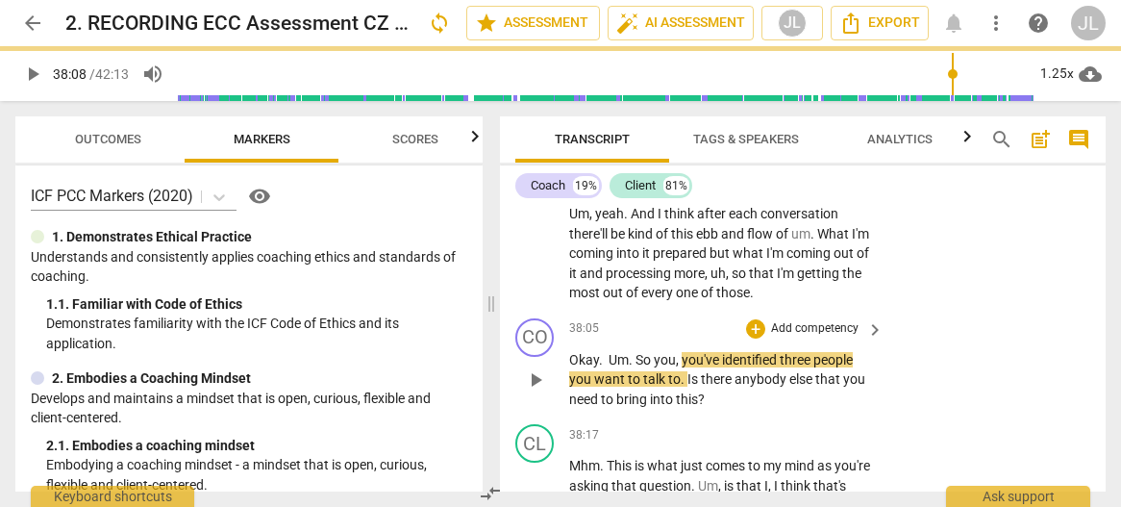
click at [631, 367] on span "." at bounding box center [632, 359] width 7 height 15
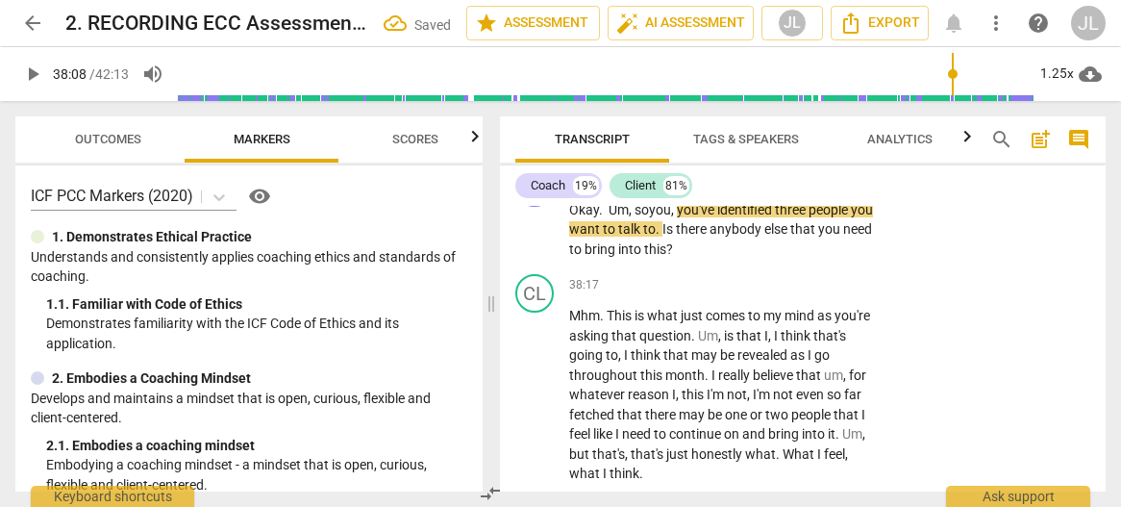
scroll to position [19466, 0]
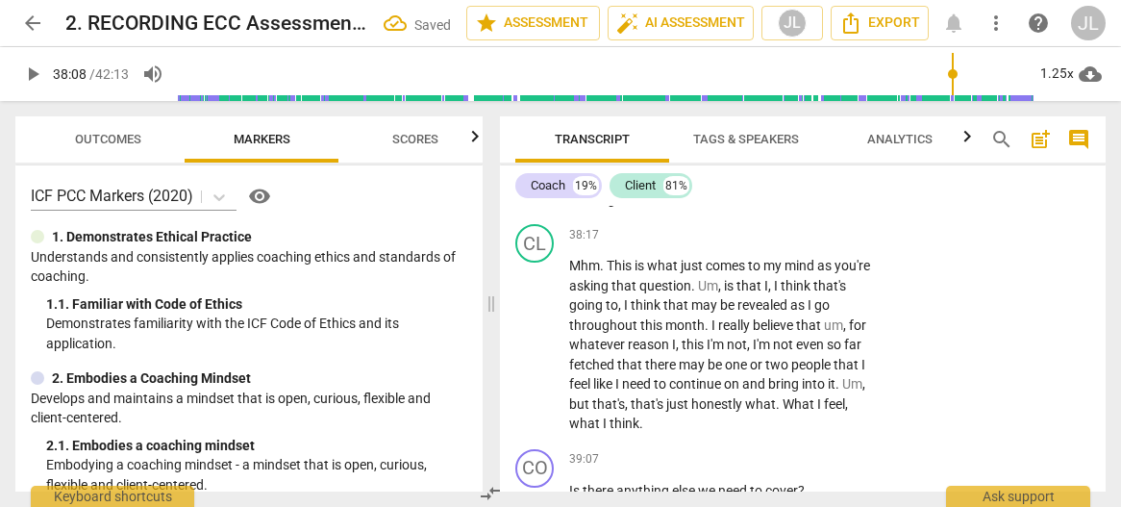
click at [537, 191] on span "play_arrow" at bounding box center [535, 179] width 23 height 23
click at [536, 191] on span "pause" at bounding box center [535, 179] width 23 height 23
click at [538, 191] on span "play_arrow" at bounding box center [535, 179] width 23 height 23
click at [534, 191] on span "pause" at bounding box center [535, 179] width 23 height 23
click at [666, 207] on span "this" at bounding box center [655, 198] width 22 height 15
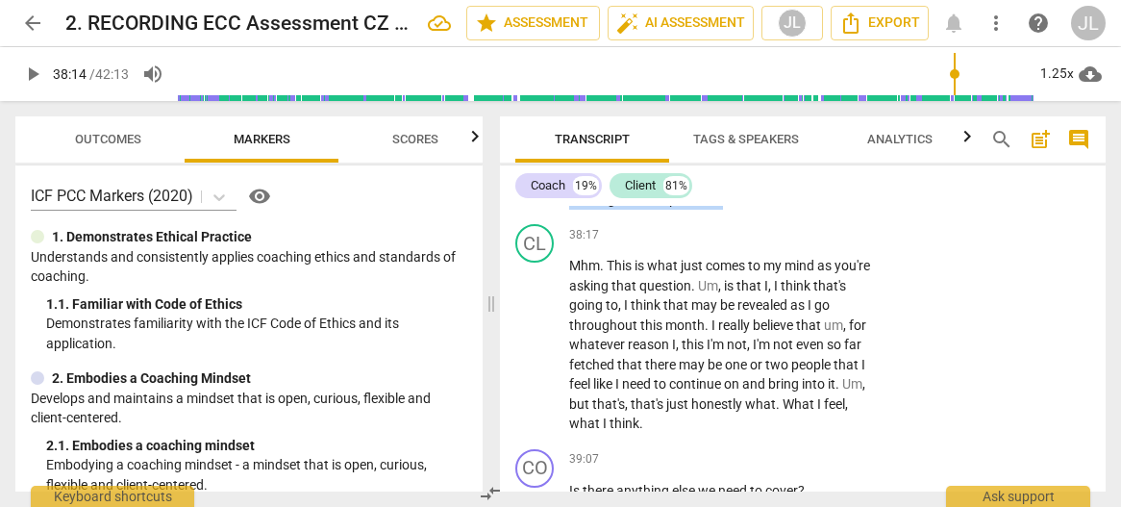
drag, startPoint x: 761, startPoint y: 291, endPoint x: 608, endPoint y: 259, distance: 157.2
click at [608, 210] on p "Okay . Um , so you , you've identified three people you want to talk to . Is th…" at bounding box center [721, 180] width 305 height 60
click at [779, 272] on div "+" at bounding box center [773, 270] width 19 height 19
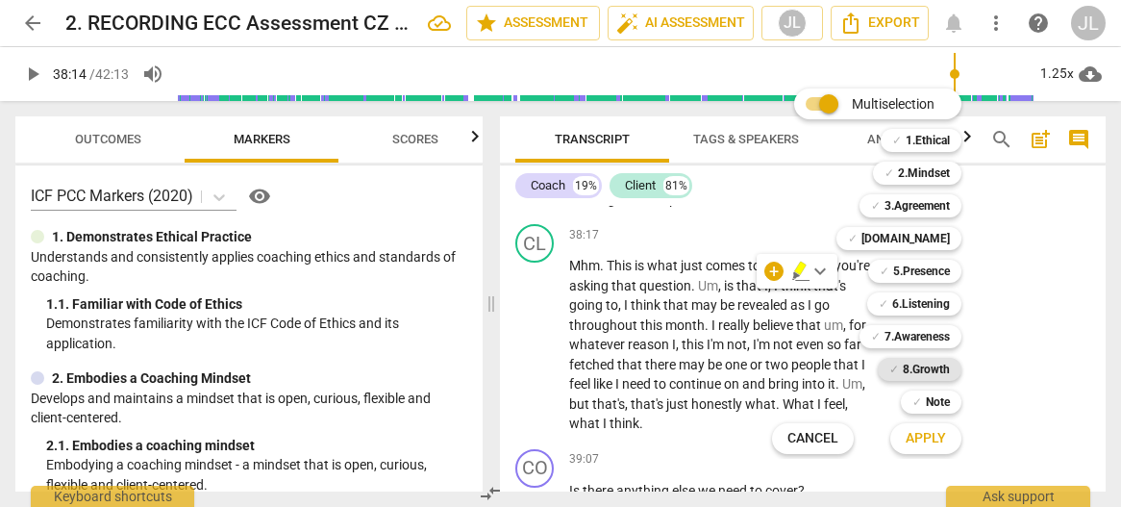
click at [932, 370] on b "8.Growth" at bounding box center [926, 369] width 47 height 23
click at [925, 343] on b "7.Awareness" at bounding box center [916, 336] width 65 height 23
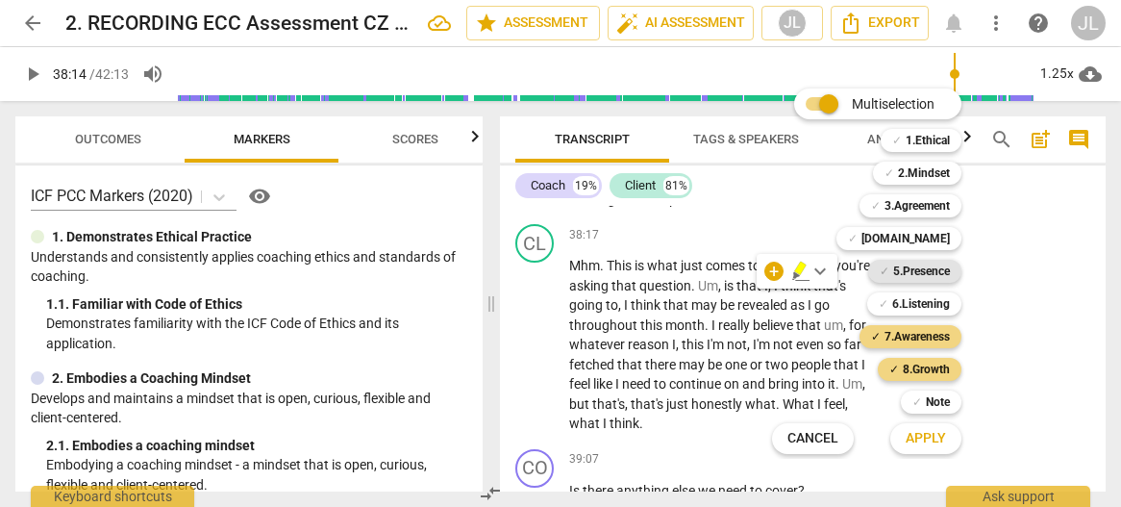
click at [925, 274] on b "5.Presence" at bounding box center [921, 271] width 57 height 23
click at [921, 443] on span "Apply" at bounding box center [926, 438] width 40 height 19
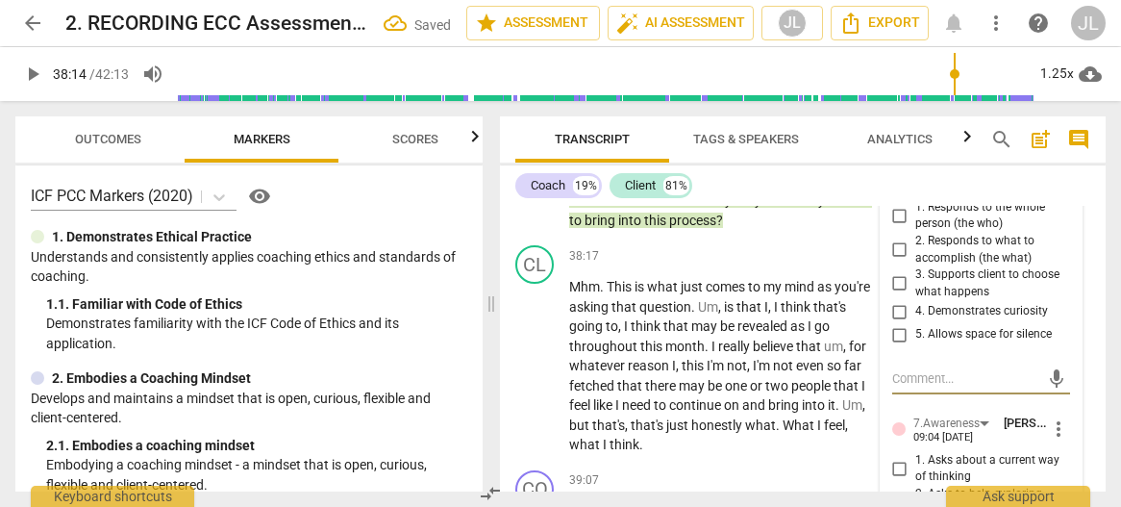
click at [893, 261] on input "2. Responds to what to accomplish (the what)" at bounding box center [899, 249] width 31 height 23
click at [895, 323] on input "4. Demonstrates curiosity" at bounding box center [899, 311] width 31 height 23
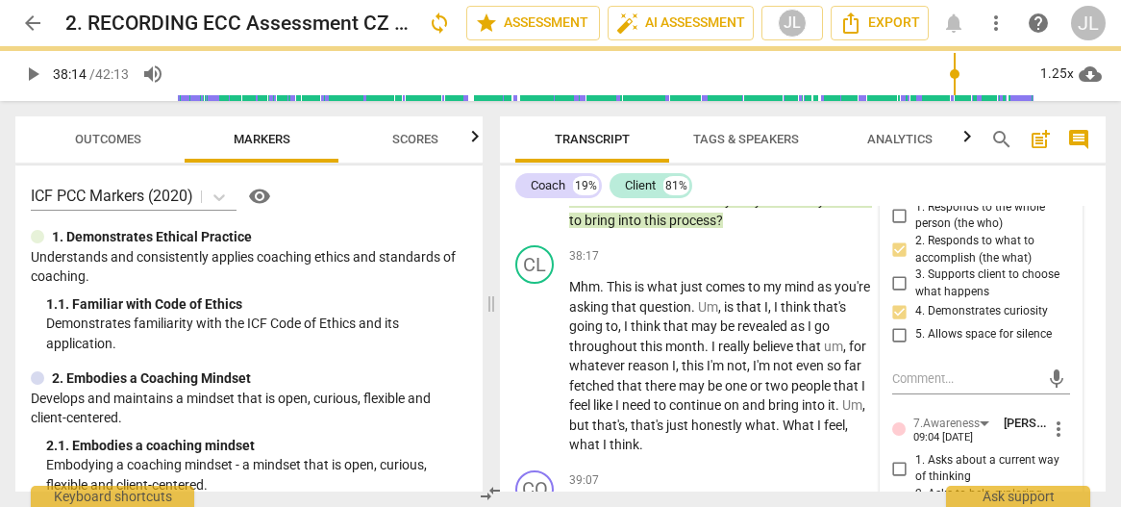
click at [1063, 323] on div "4. Demonstrates curiosity" at bounding box center [981, 311] width 179 height 23
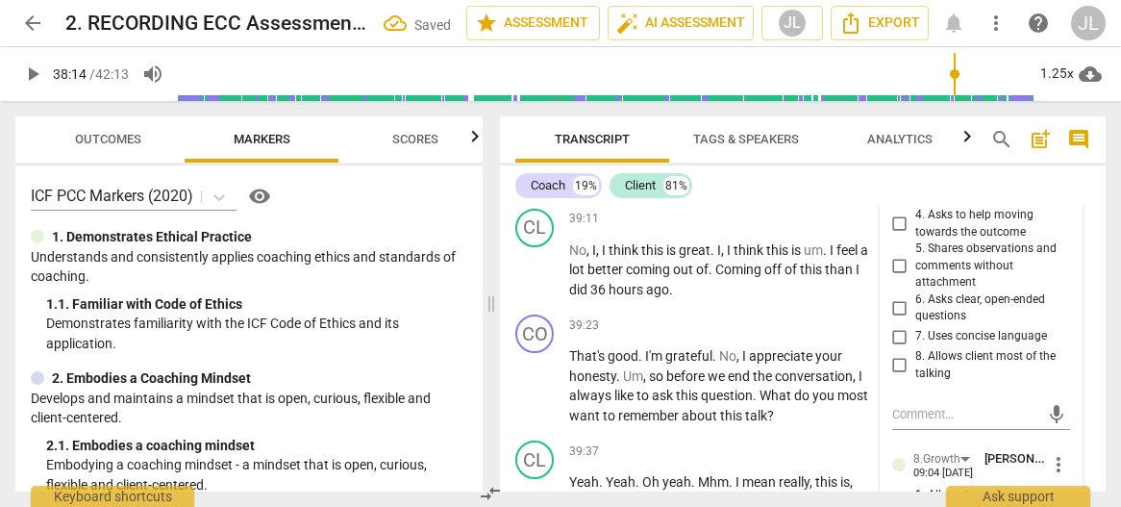
scroll to position [19850, 0]
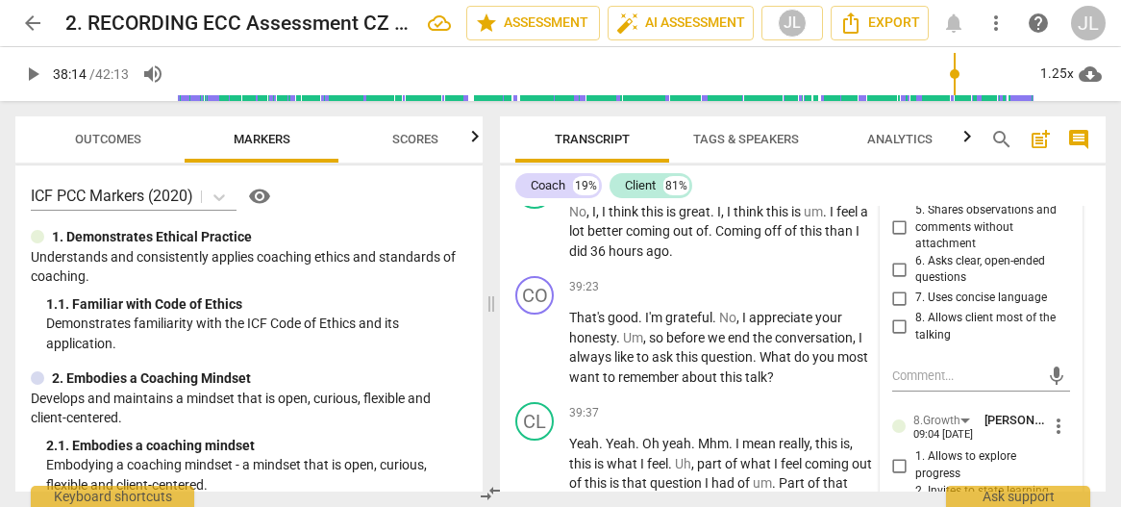
click at [896, 281] on input "6. Asks clear, open-ended questions" at bounding box center [899, 269] width 31 height 23
click at [893, 281] on input "6. Asks clear, open-ended questions" at bounding box center [899, 269] width 31 height 23
click at [1065, 398] on div "5.Presence [PERSON_NAME] 09:04 [DATE] more_vert 1. Responds to the whole person…" at bounding box center [982, 280] width 202 height 1030
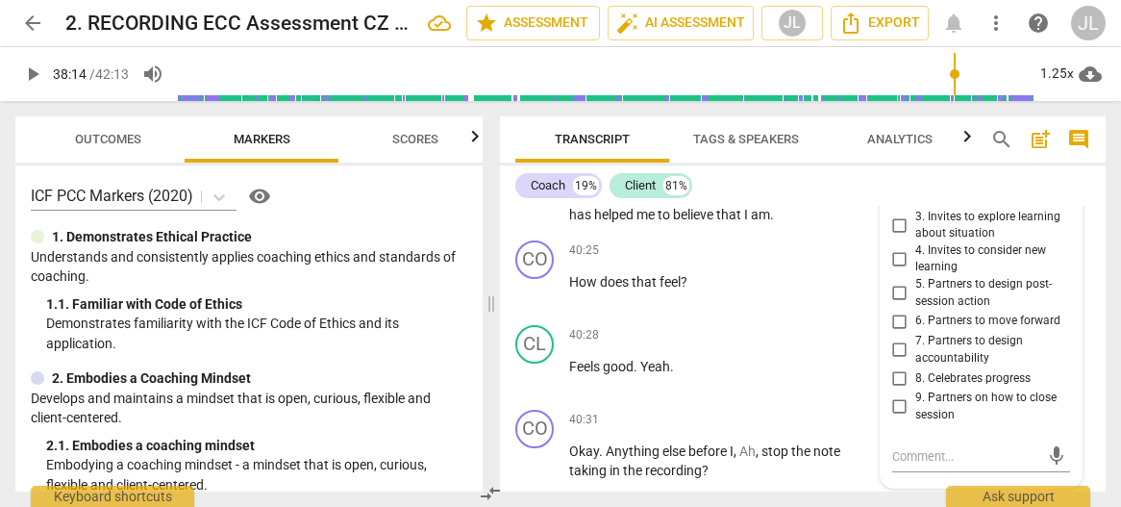
scroll to position [20196, 0]
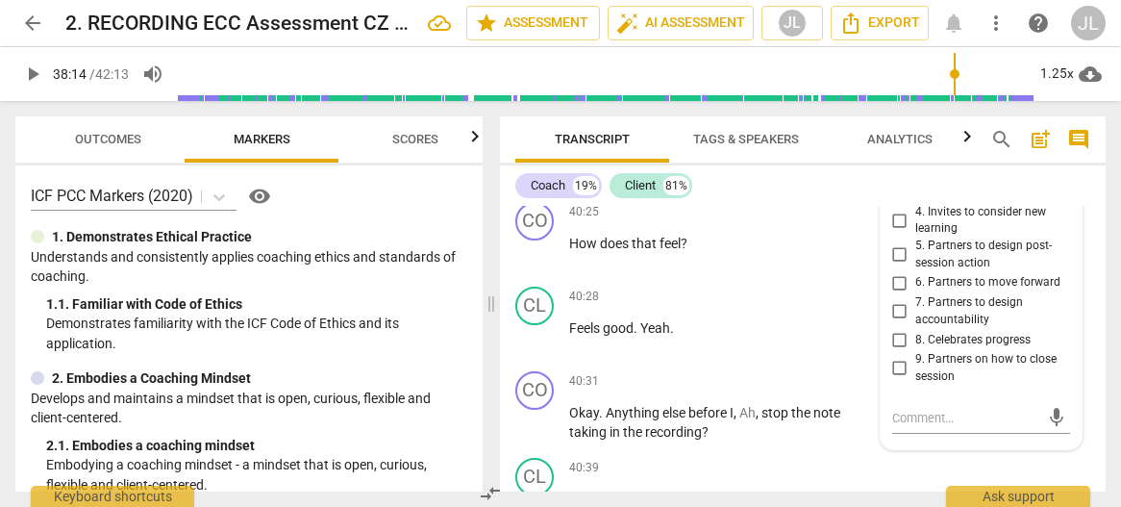
click at [898, 266] on input "5. Partners to design post-session action" at bounding box center [899, 254] width 31 height 23
click at [901, 266] on input "5. Partners to design post-session action" at bounding box center [899, 254] width 31 height 23
click at [898, 294] on input "6. Partners to move forward" at bounding box center [899, 282] width 31 height 23
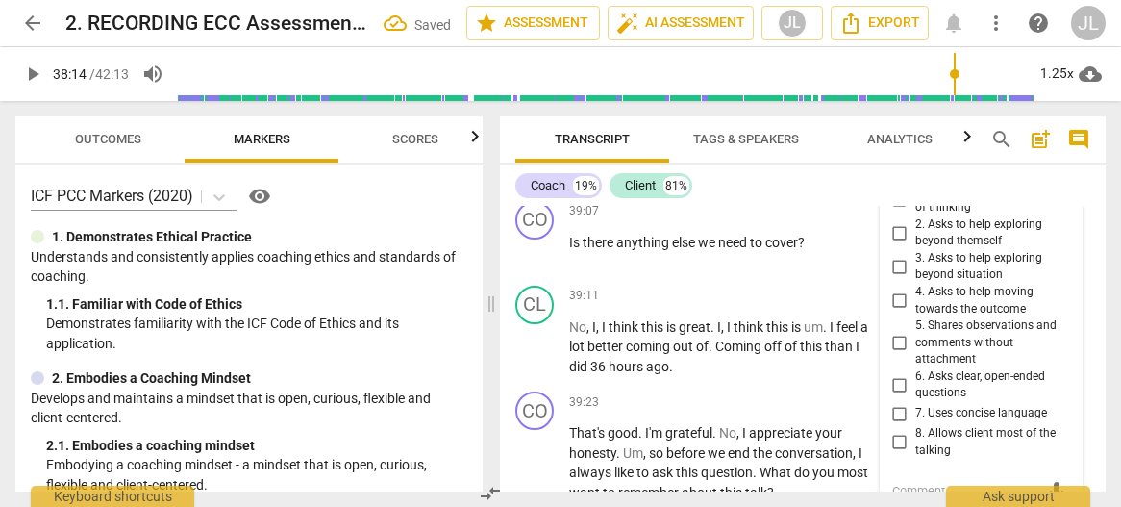
scroll to position [19696, 0]
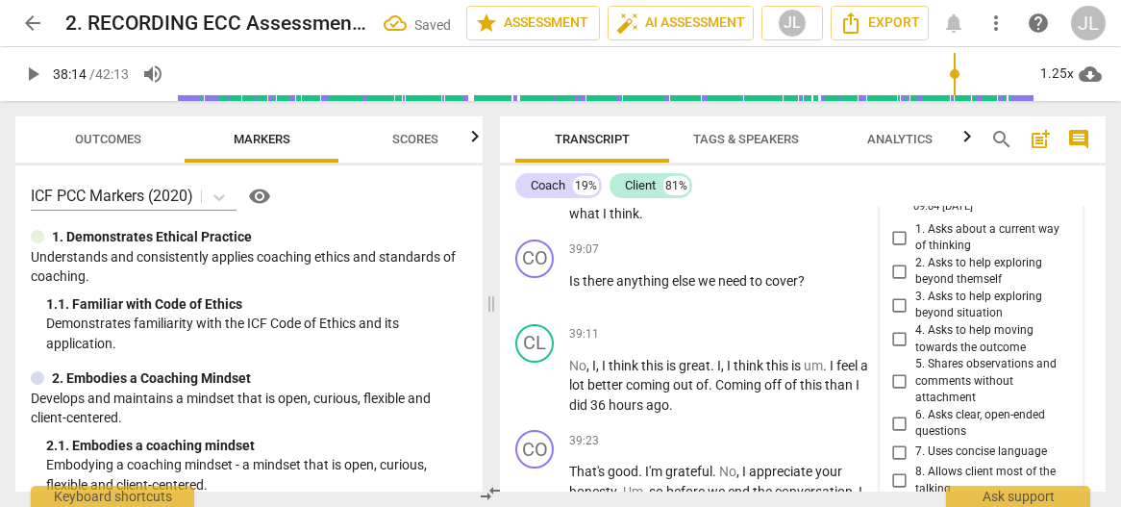
click at [1054, 210] on span "more_vert" at bounding box center [1058, 197] width 23 height 23
click at [1056, 325] on li "Delete" at bounding box center [1071, 330] width 66 height 37
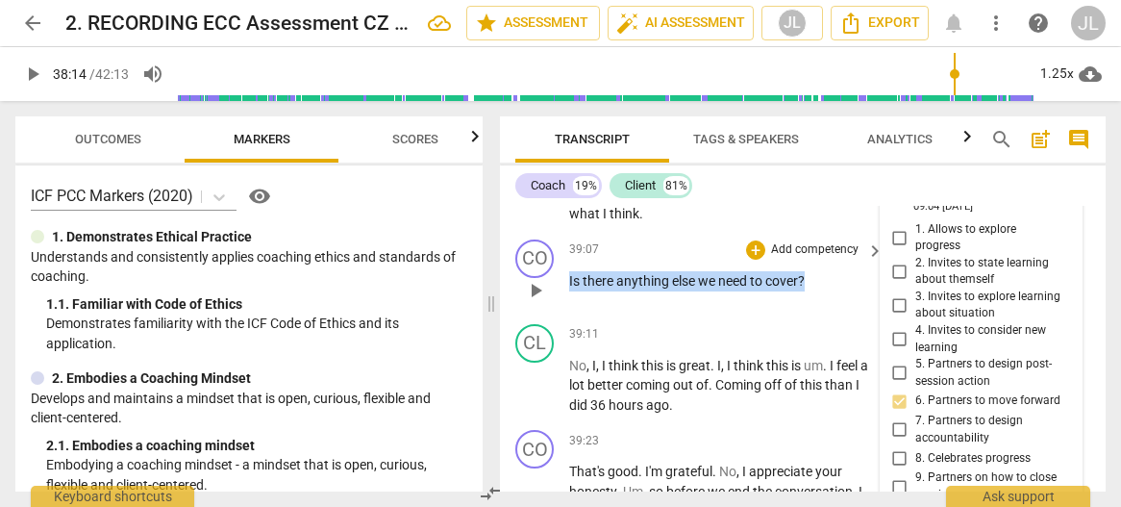
drag, startPoint x: 810, startPoint y: 376, endPoint x: 565, endPoint y: 368, distance: 245.2
click at [565, 316] on div "CO play_arrow pause 39:07 + Add competency keyboard_arrow_right Is there anythi…" at bounding box center [803, 274] width 606 height 85
click at [823, 356] on div "+" at bounding box center [823, 352] width 19 height 19
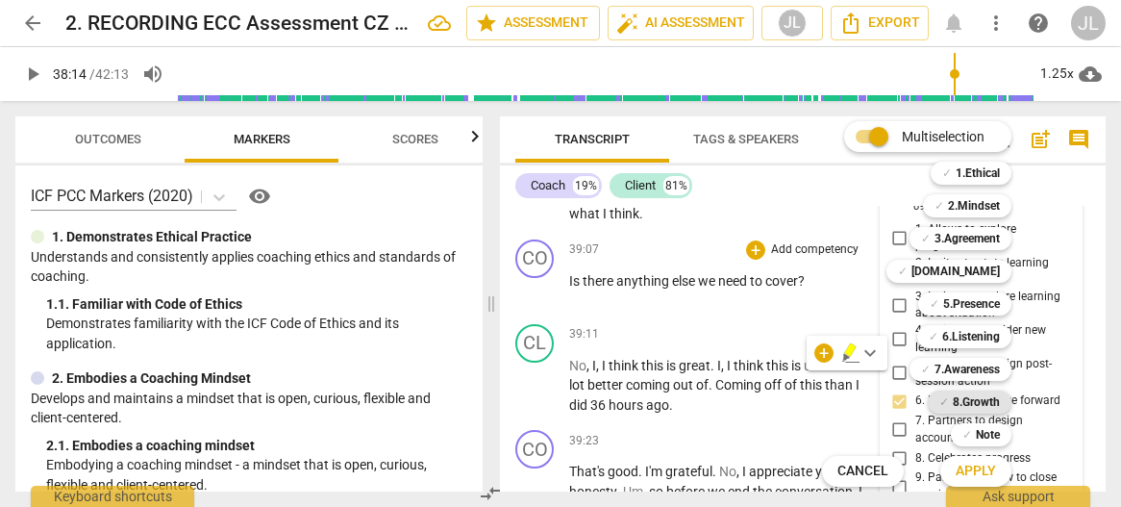
click at [989, 402] on b "8.Growth" at bounding box center [976, 401] width 47 height 23
click at [969, 308] on b "5.Presence" at bounding box center [971, 303] width 57 height 23
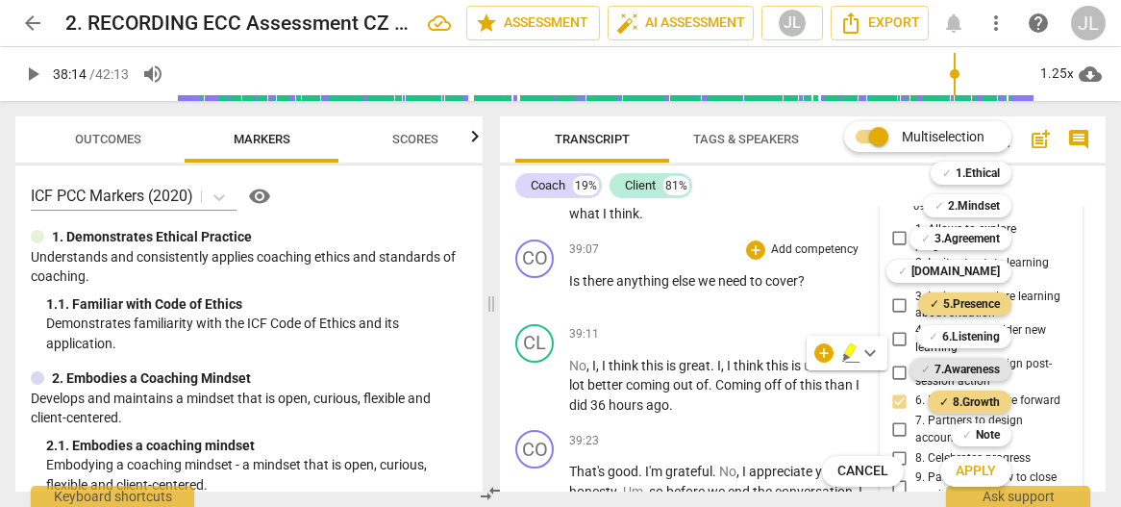
click at [973, 358] on b "7.Awareness" at bounding box center [966, 369] width 65 height 23
click at [978, 473] on span "Apply" at bounding box center [975, 470] width 40 height 19
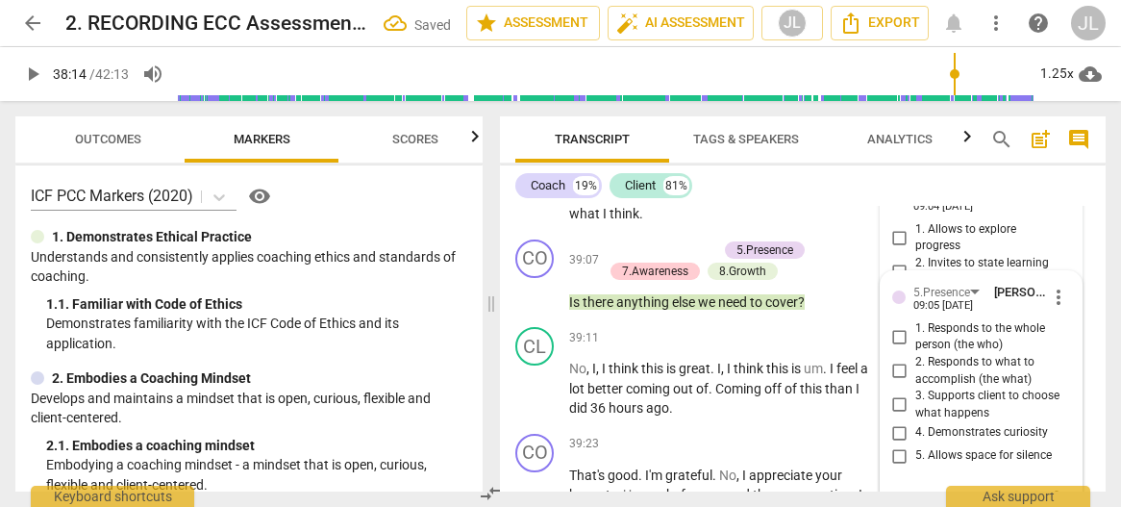
scroll to position [19944, 0]
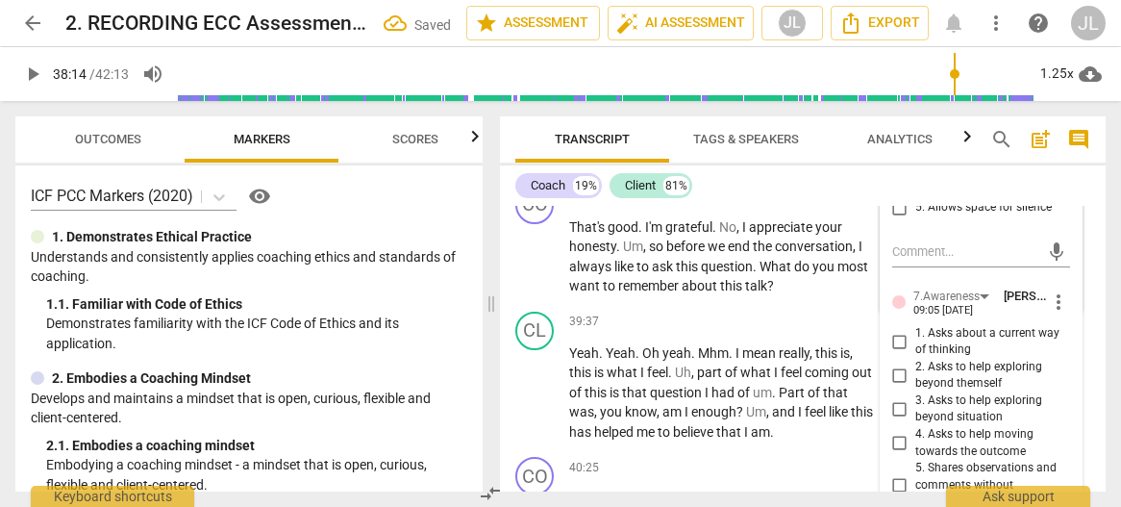
click at [898, 135] on input "2. Responds to what to accomplish (the what)" at bounding box center [899, 123] width 31 height 23
click at [897, 353] on input "1. Asks about a current way of thinking" at bounding box center [899, 341] width 31 height 23
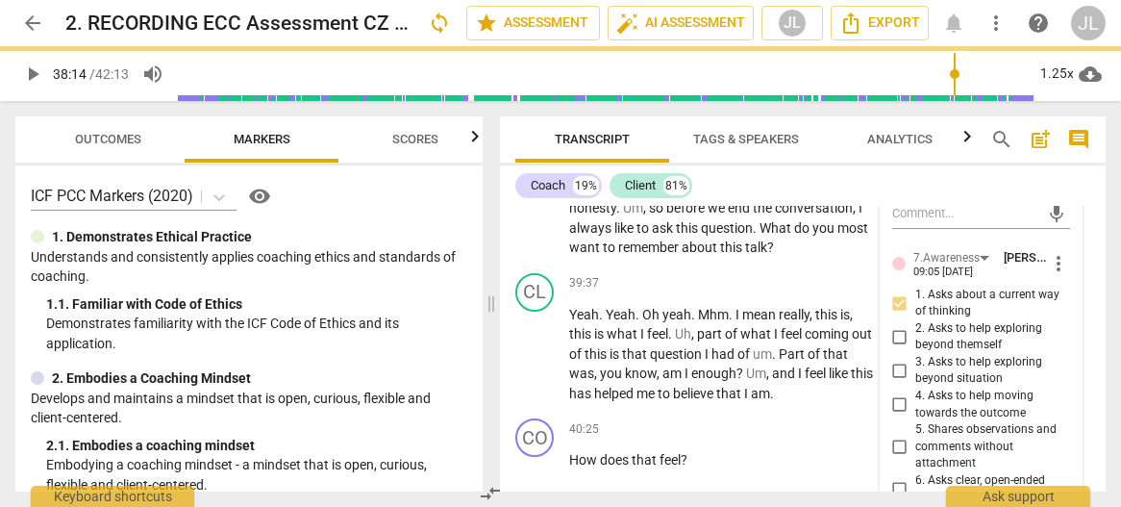
click at [895, 130] on input "3. Supports client to choose what happens" at bounding box center [899, 118] width 31 height 23
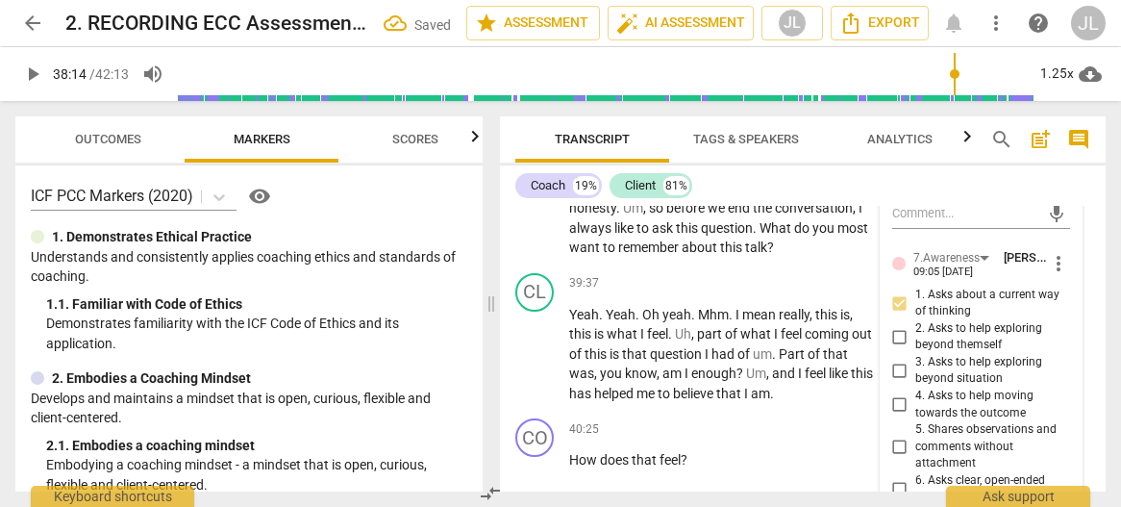
click at [896, 158] on input "4. Demonstrates curiosity" at bounding box center [899, 146] width 31 height 23
click at [1055, 354] on div "2. Asks to help exploring beyond themself" at bounding box center [981, 337] width 179 height 34
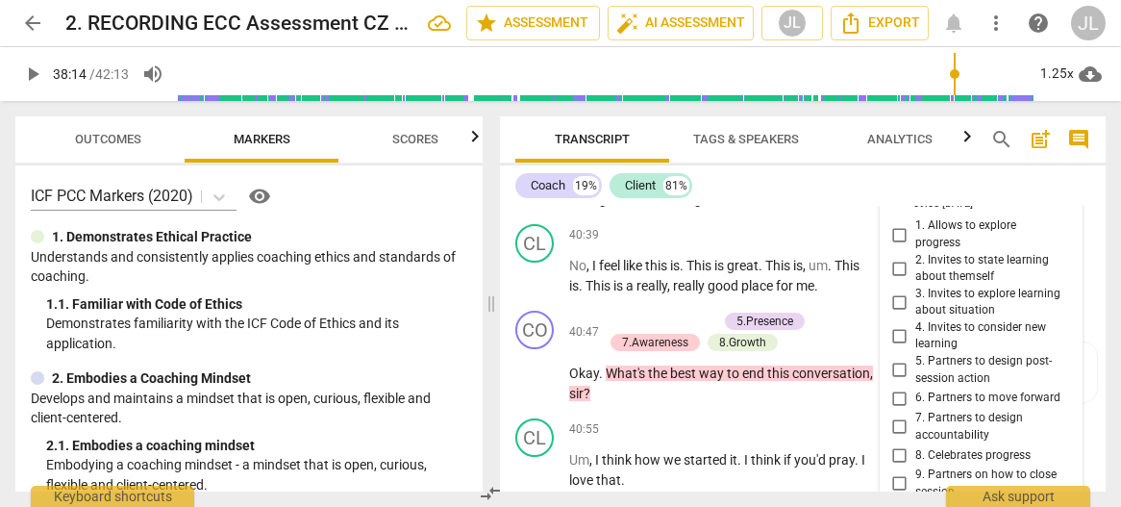
scroll to position [20444, 0]
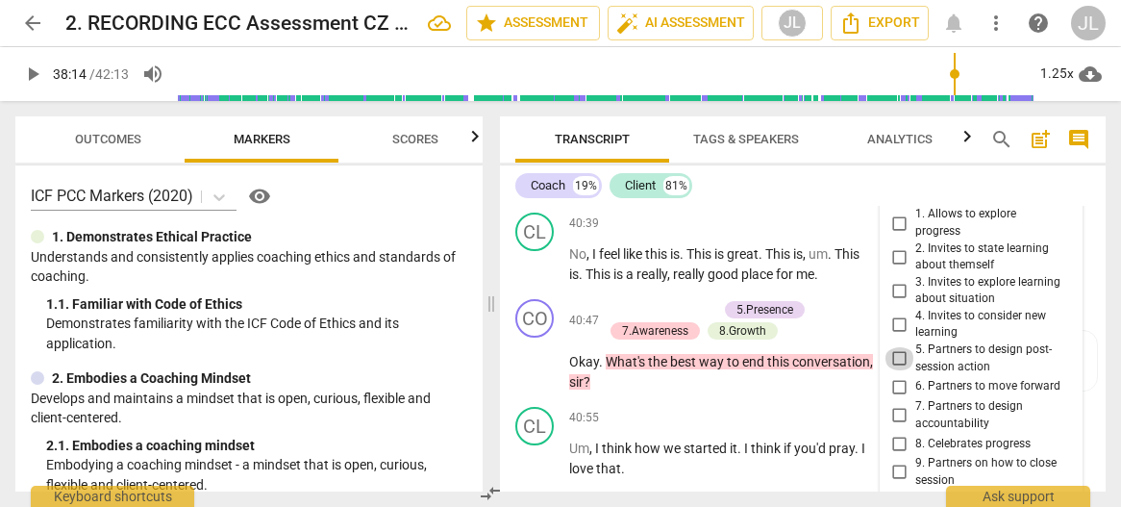
click at [899, 370] on input "5. Partners to design post-session action" at bounding box center [899, 358] width 31 height 23
click at [895, 370] on input "5. Partners to design post-session action" at bounding box center [899, 358] width 31 height 23
click at [1062, 375] on div "5. Partners to design post-session action" at bounding box center [981, 358] width 179 height 34
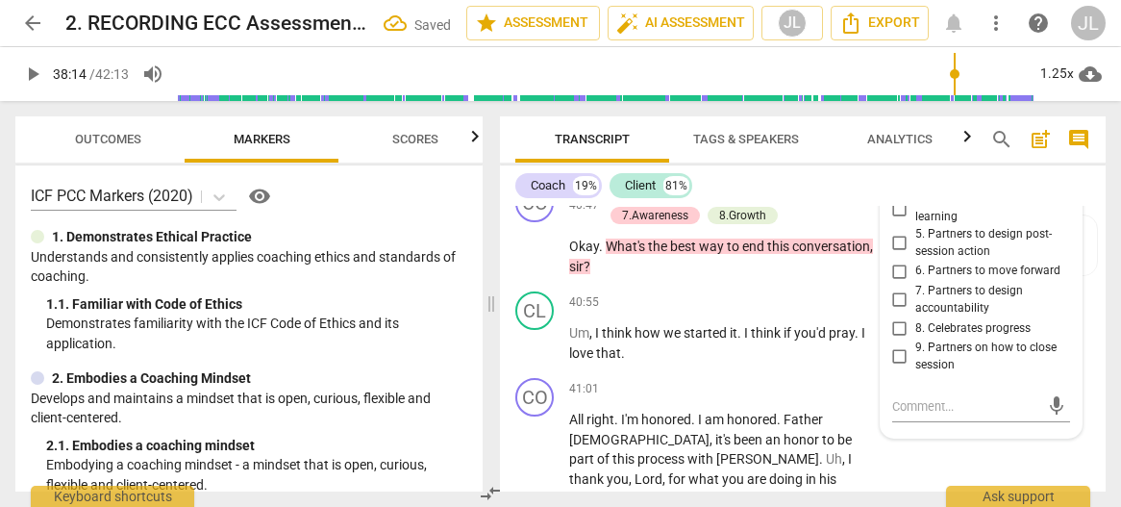
scroll to position [20598, 0]
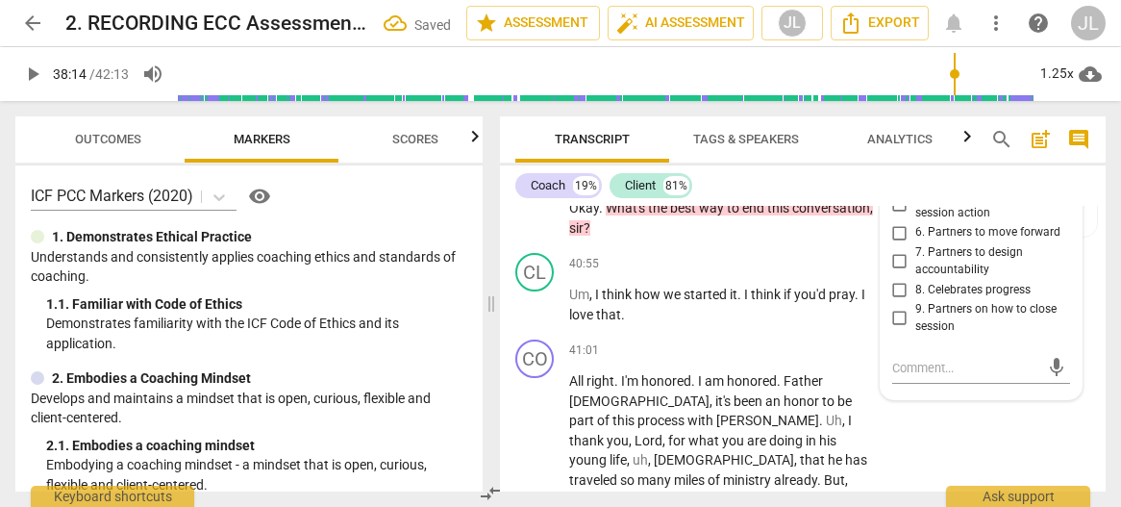
click at [900, 330] on input "9. Partners on how to close session" at bounding box center [899, 318] width 31 height 23
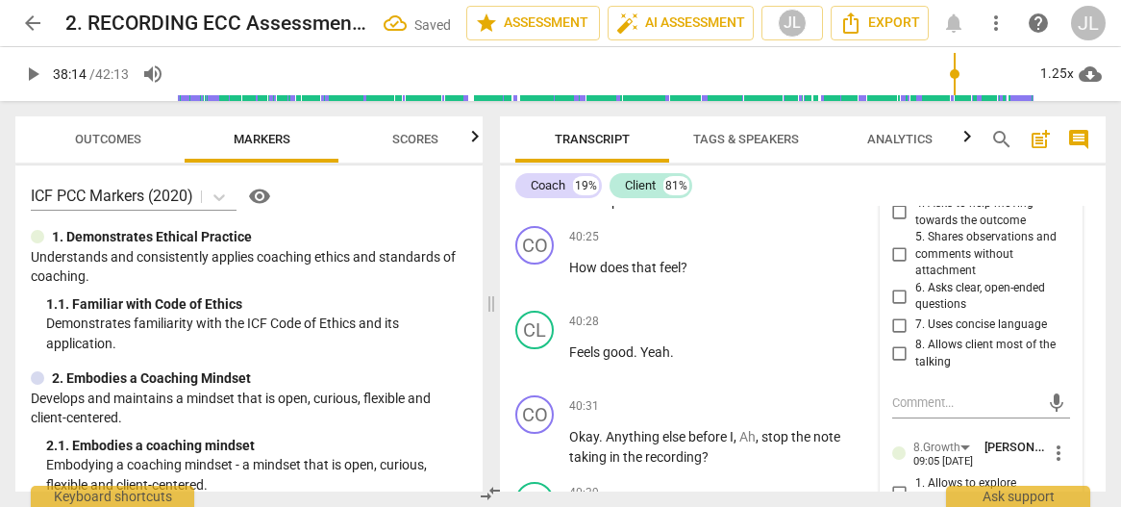
scroll to position [20137, 0]
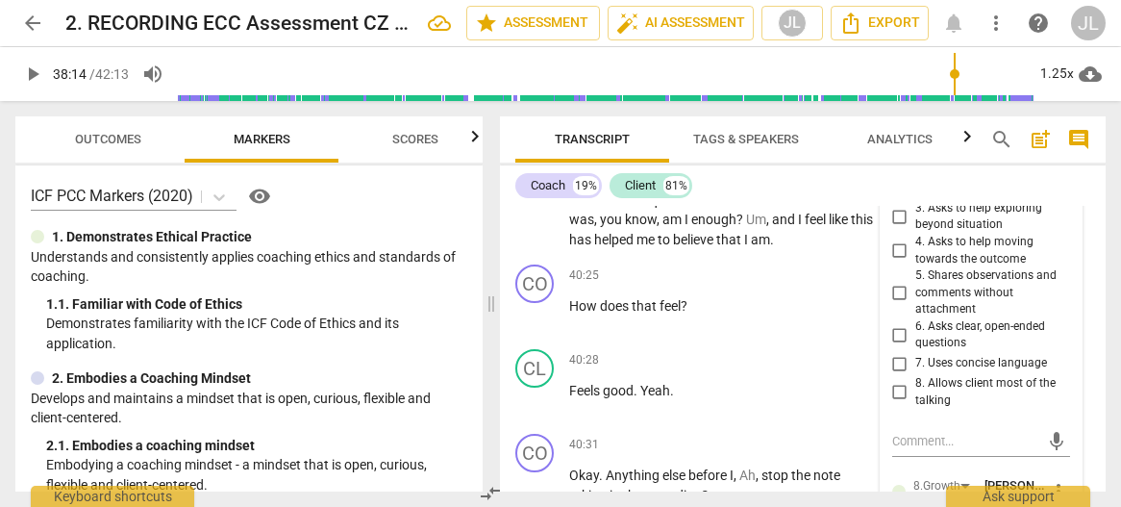
click at [511, 138] on div at bounding box center [507, 135] width 15 height 39
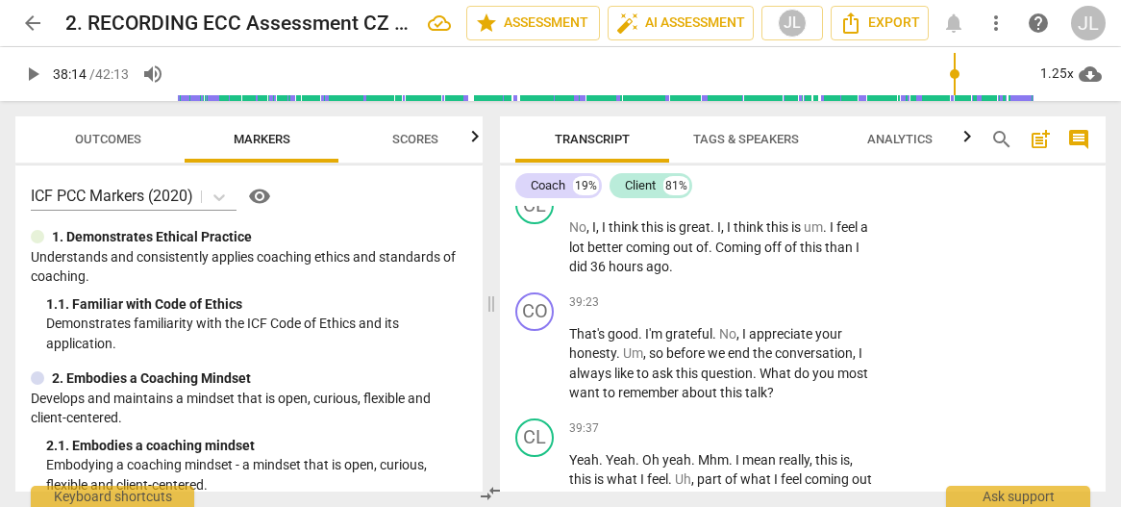
scroll to position [19889, 0]
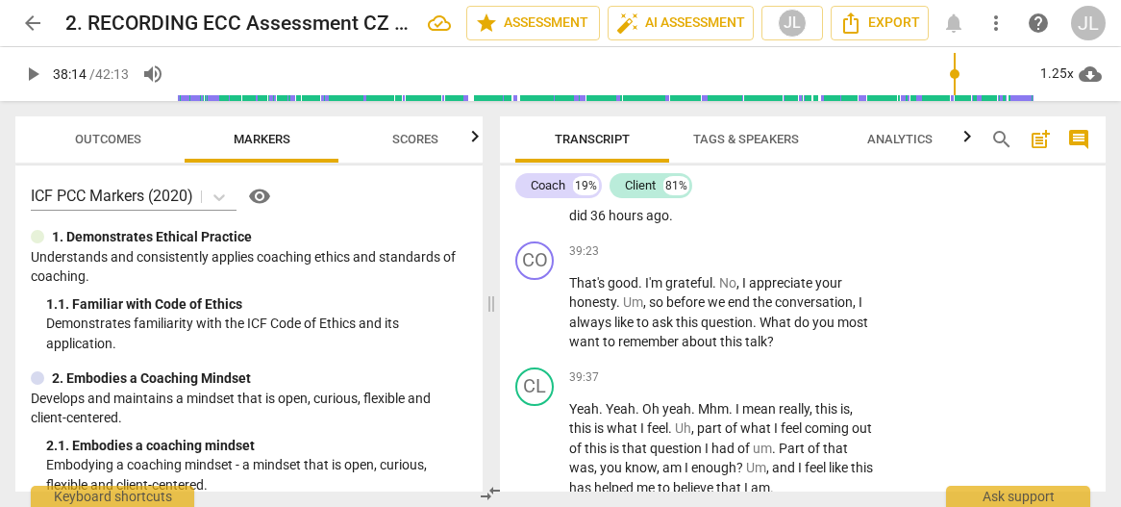
click at [525, 208] on span "play_arrow" at bounding box center [535, 196] width 23 height 23
drag, startPoint x: 525, startPoint y: 295, endPoint x: 830, endPoint y: 275, distance: 305.4
click at [830, 234] on div "CL play_arrow pause 39:11 + Add competency keyboard_arrow_right No , I , I thin…" at bounding box center [803, 180] width 606 height 107
click at [830, 184] on span "." at bounding box center [826, 175] width 7 height 15
click at [715, 204] on span "." at bounding box center [711, 195] width 7 height 15
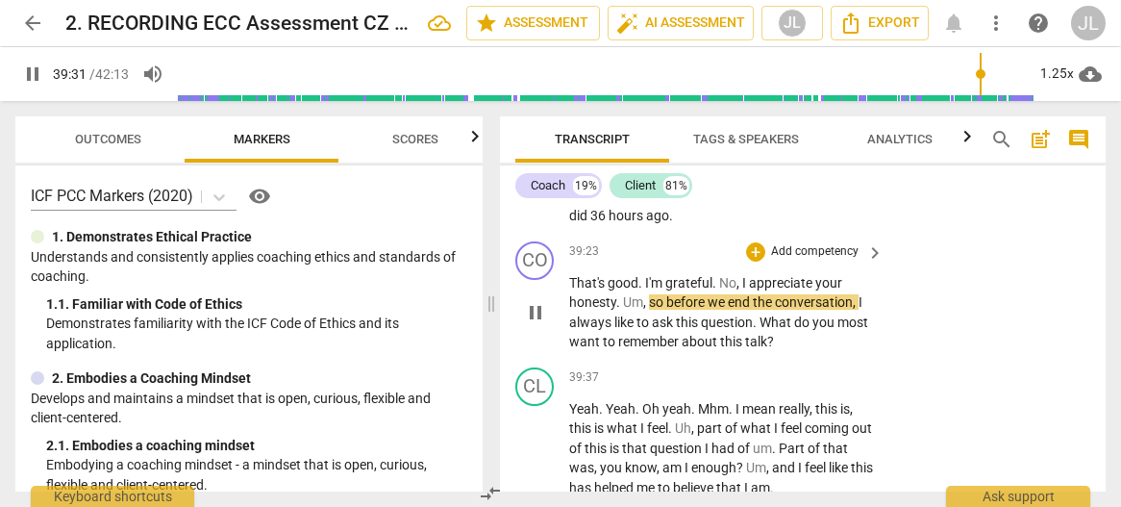
click at [540, 324] on span "pause" at bounding box center [535, 312] width 23 height 23
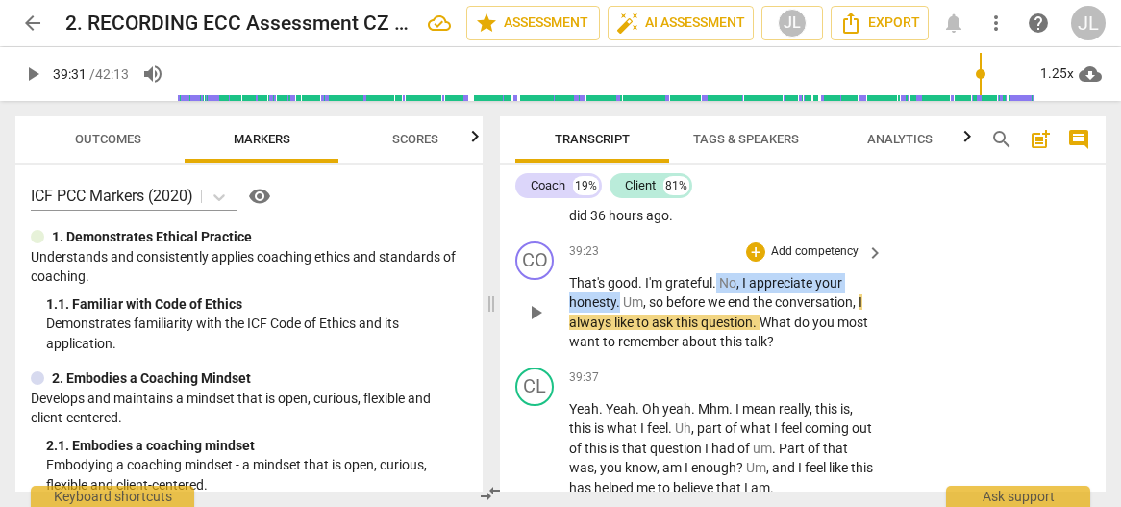
drag, startPoint x: 617, startPoint y: 394, endPoint x: 717, endPoint y: 362, distance: 104.9
click at [717, 352] on div "39:23 + Add competency keyboard_arrow_right That's good . I'm grateful . No , I…" at bounding box center [727, 296] width 316 height 111
click at [756, 261] on div "+" at bounding box center [755, 251] width 19 height 19
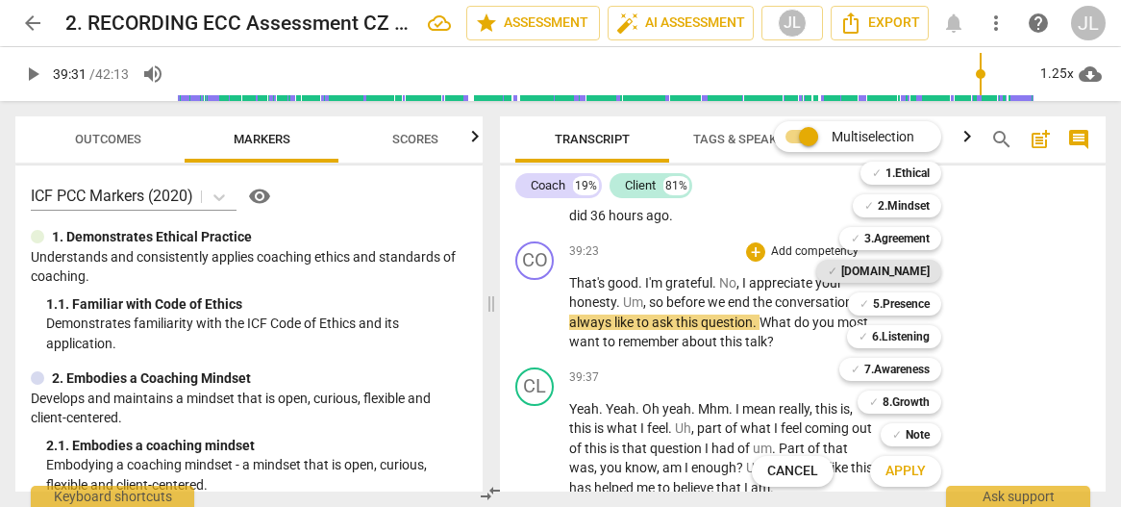
click at [922, 272] on b "[DOMAIN_NAME]" at bounding box center [885, 271] width 88 height 23
click at [913, 472] on span "Apply" at bounding box center [905, 470] width 40 height 19
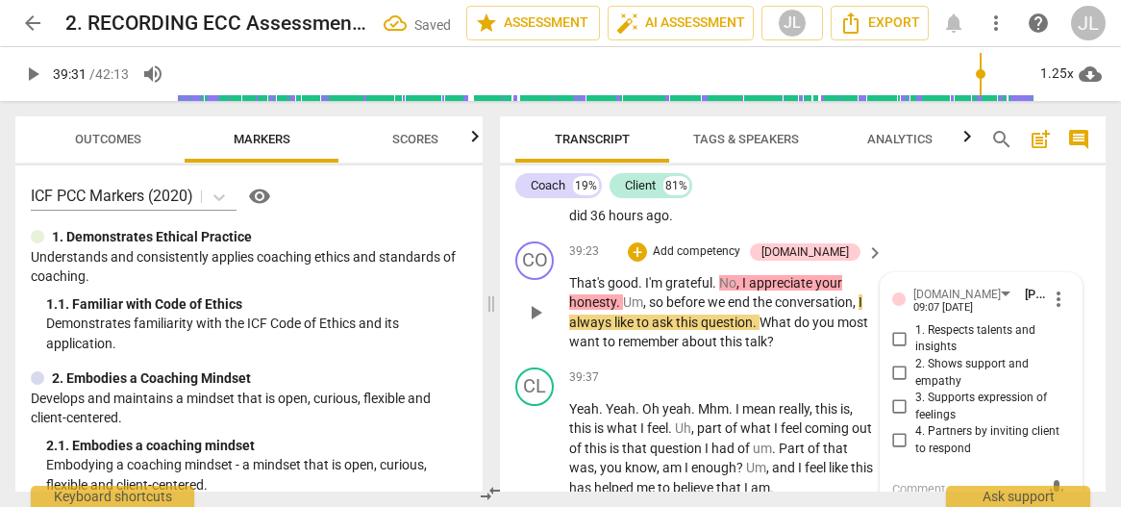
scroll to position [20125, 0]
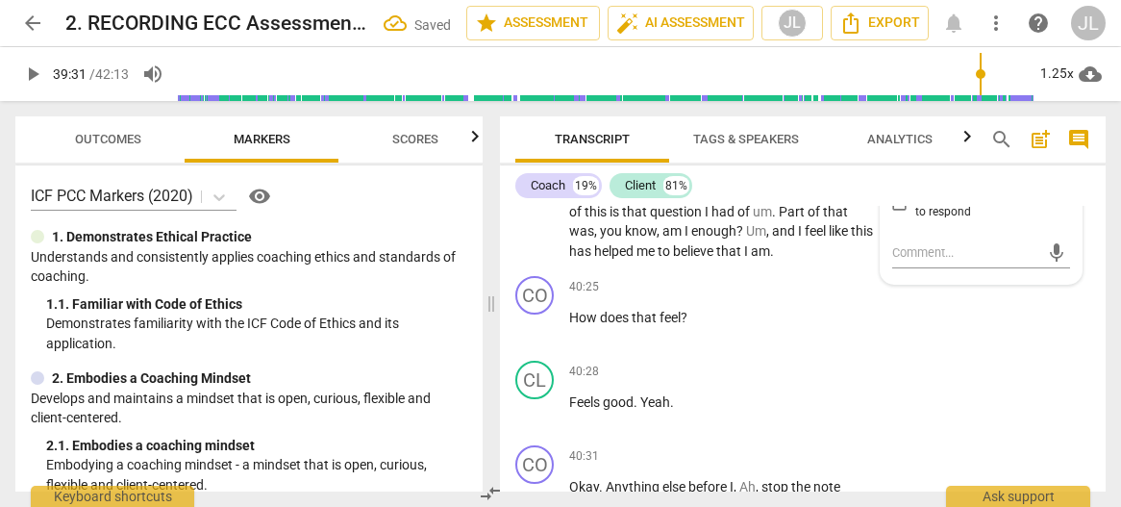
click at [1060, 186] on div "3. Supports expression of feelings" at bounding box center [981, 170] width 179 height 34
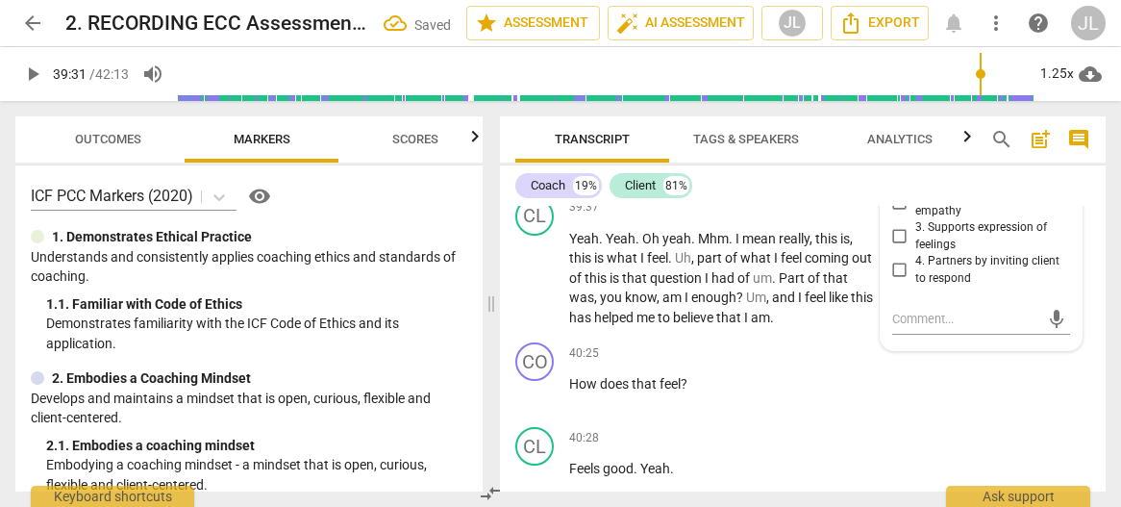
scroll to position [20048, 0]
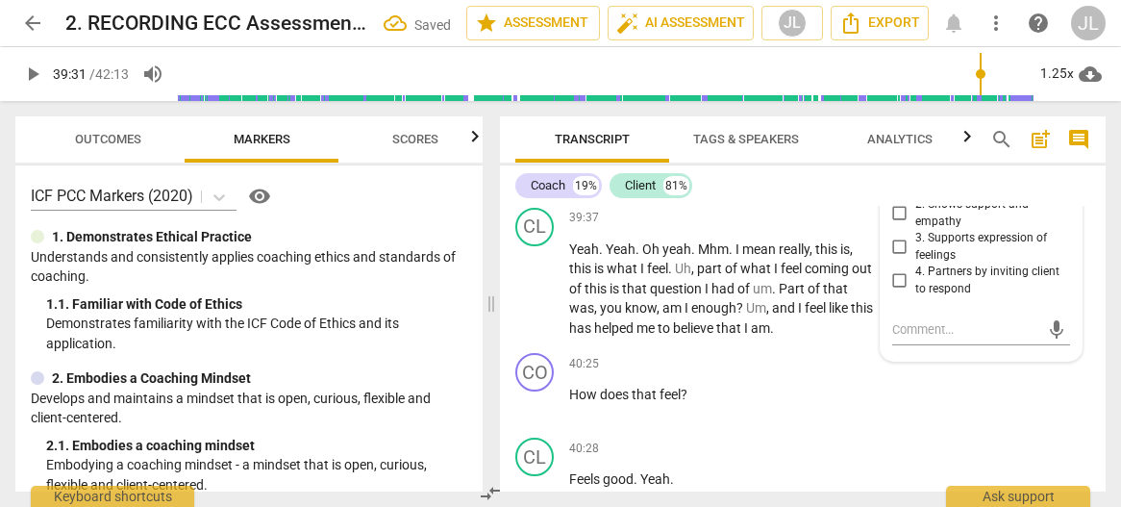
click at [896, 190] on input "1. Respects talents and insights" at bounding box center [899, 178] width 31 height 23
click at [525, 164] on span "play_arrow" at bounding box center [535, 152] width 23 height 23
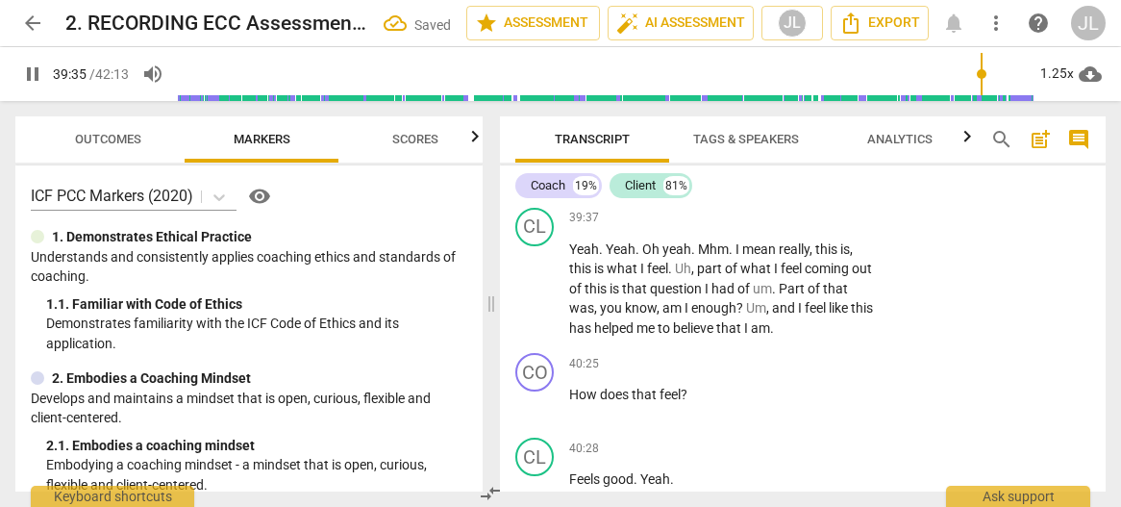
click at [525, 164] on span "pause" at bounding box center [535, 152] width 23 height 23
drag, startPoint x: 783, startPoint y: 282, endPoint x: 623, endPoint y: 239, distance: 166.0
click at [623, 192] on p "That's good . I'm grateful . No , I appreciate your honesty . Um , so before we…" at bounding box center [721, 152] width 305 height 79
click at [788, 258] on div "+" at bounding box center [790, 252] width 19 height 19
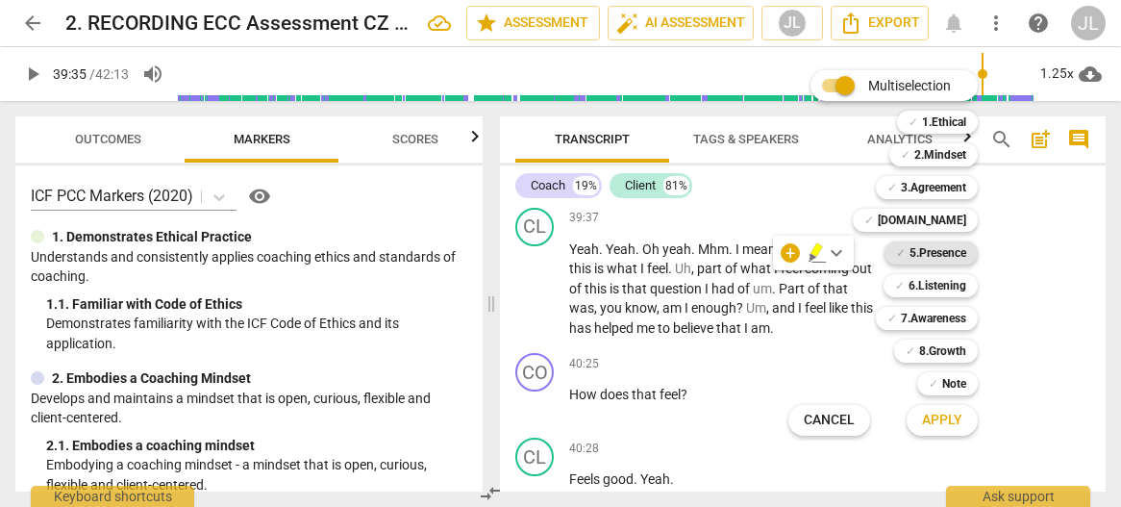
click at [944, 254] on b "5.Presence" at bounding box center [937, 252] width 57 height 23
click at [949, 322] on b "7.Awareness" at bounding box center [933, 318] width 65 height 23
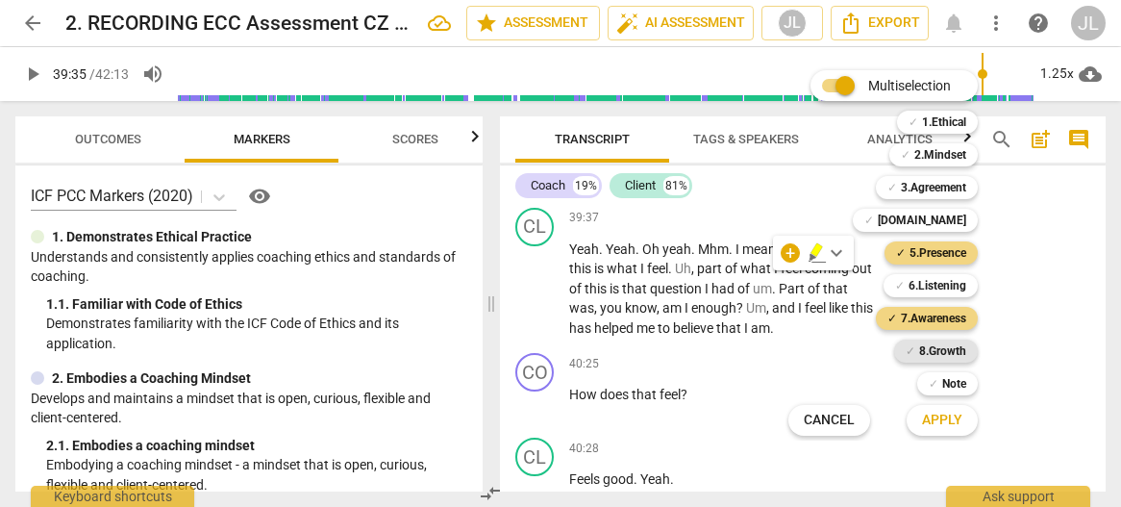
click at [951, 347] on b "8.Growth" at bounding box center [942, 350] width 47 height 23
click at [959, 424] on span "Apply" at bounding box center [942, 419] width 40 height 19
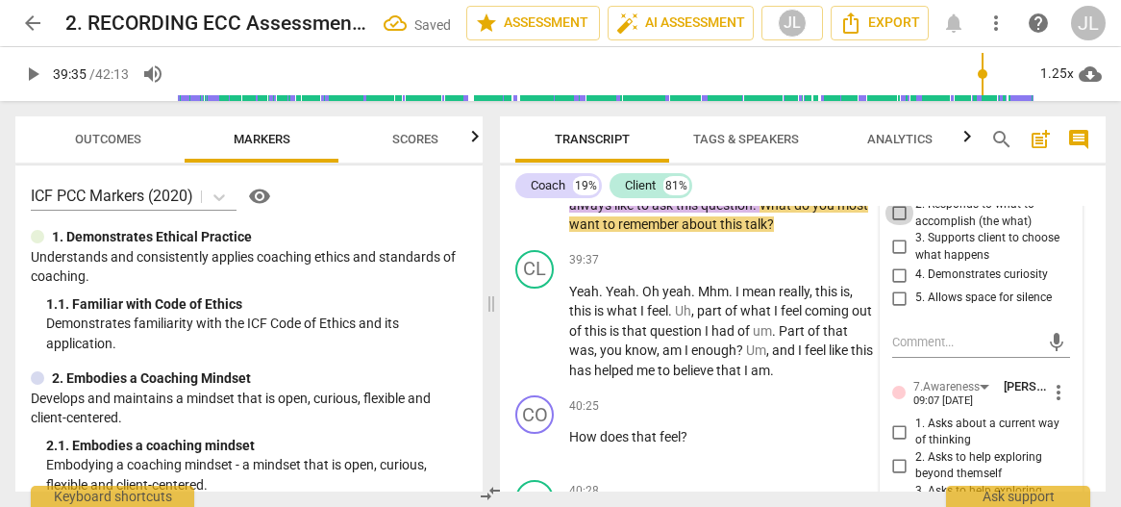
click at [901, 225] on input "2. Responds to what to accomplish (the what)" at bounding box center [899, 213] width 31 height 23
click at [896, 286] on input "4. Demonstrates curiosity" at bounding box center [899, 274] width 31 height 23
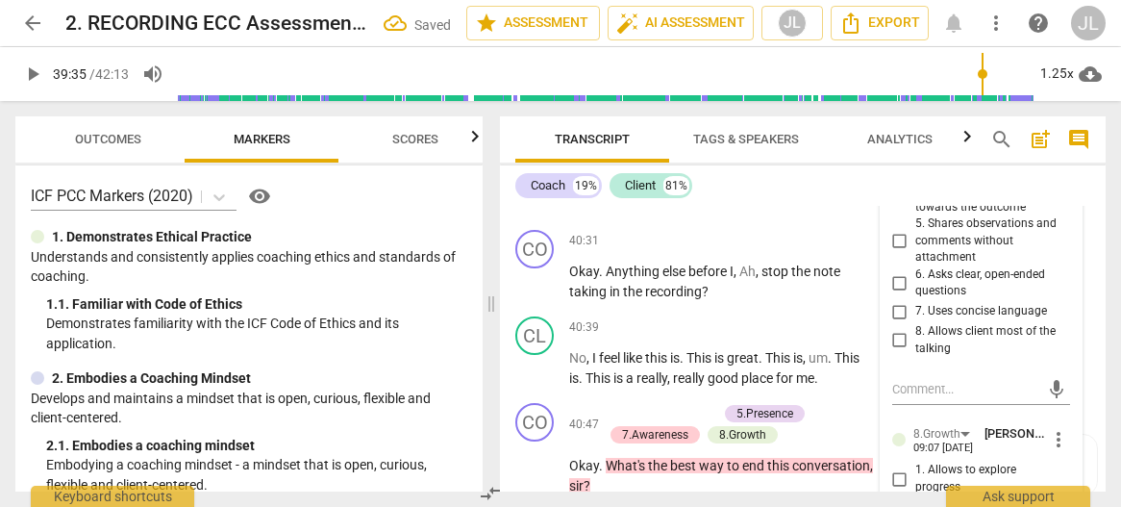
scroll to position [20394, 0]
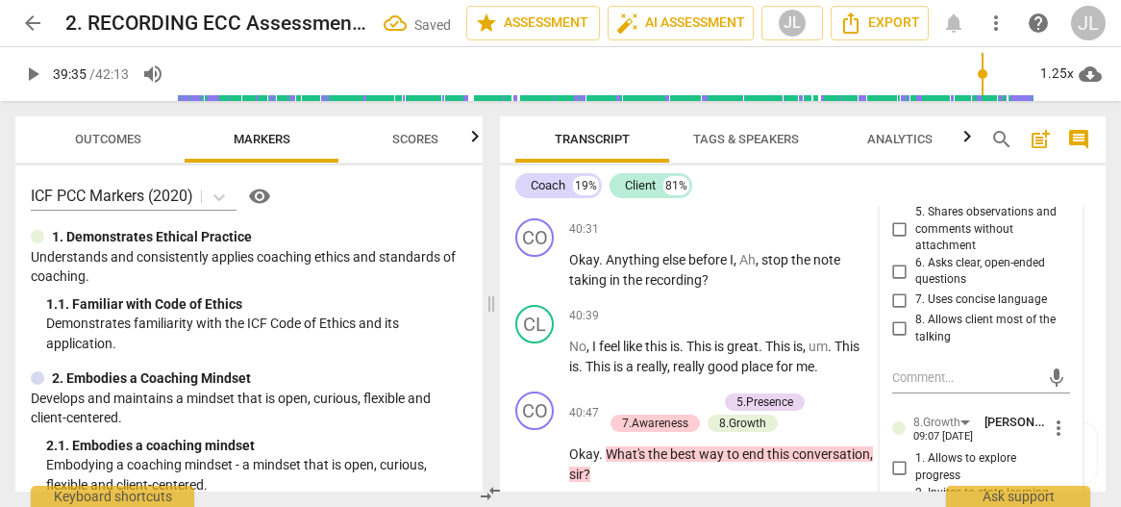
click at [897, 283] on input "6. Asks clear, open-ended questions" at bounding box center [899, 271] width 31 height 23
click at [897, 311] on input "7. Uses concise language" at bounding box center [899, 299] width 31 height 23
click at [1060, 345] on div "8. Allows client most of the talking" at bounding box center [981, 328] width 179 height 34
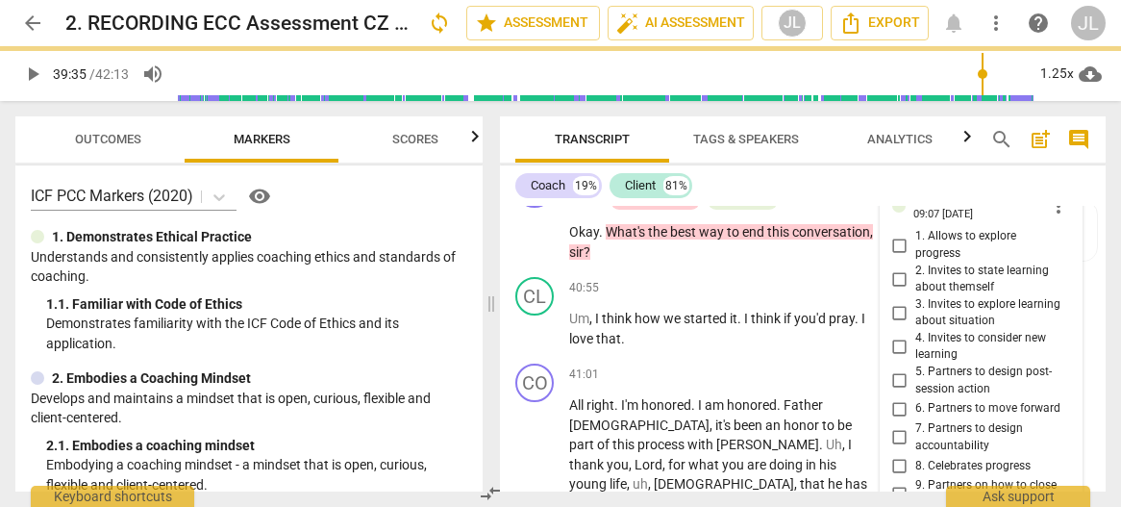
scroll to position [20625, 0]
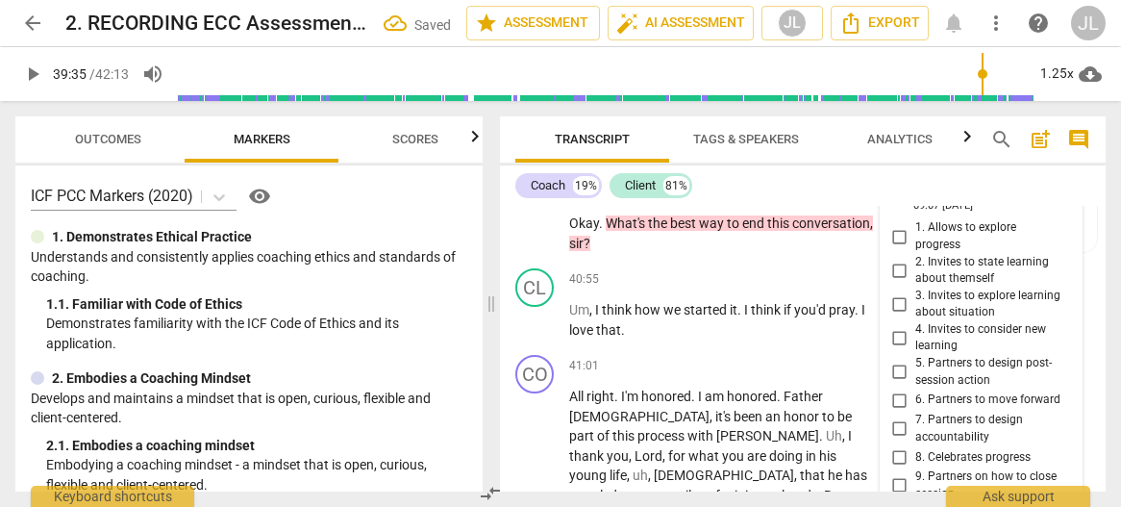
click at [894, 315] on input "3. Invites to explore learning about situation" at bounding box center [899, 303] width 31 height 23
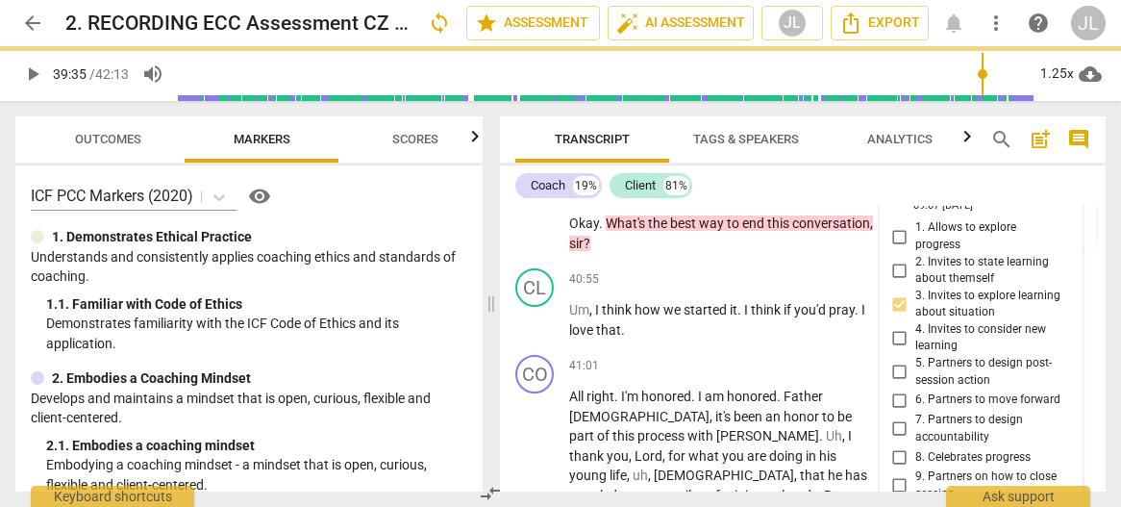
click at [531, 136] on span "Transcript" at bounding box center [592, 140] width 154 height 26
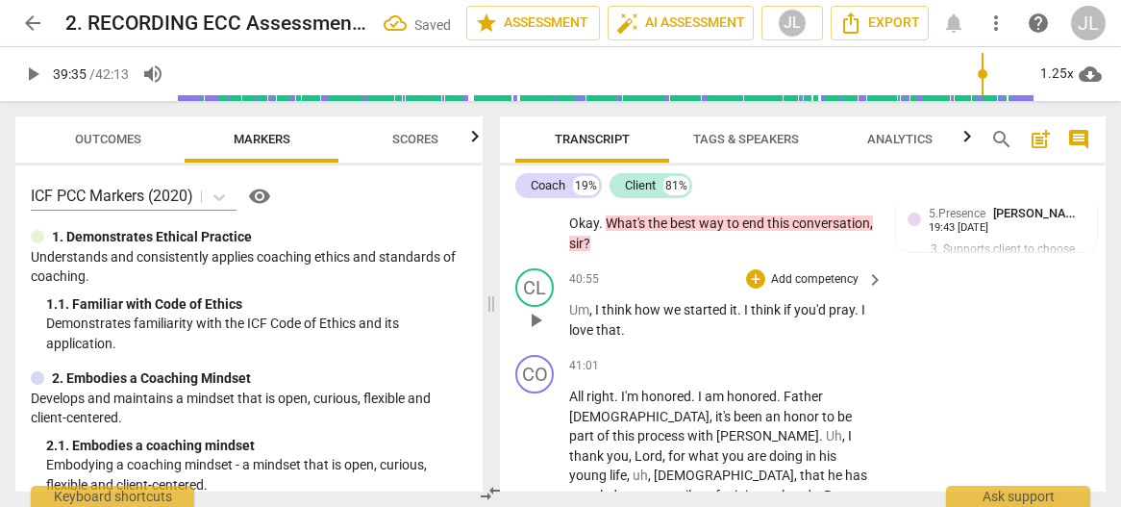
click at [527, 332] on span "play_arrow" at bounding box center [535, 320] width 23 height 23
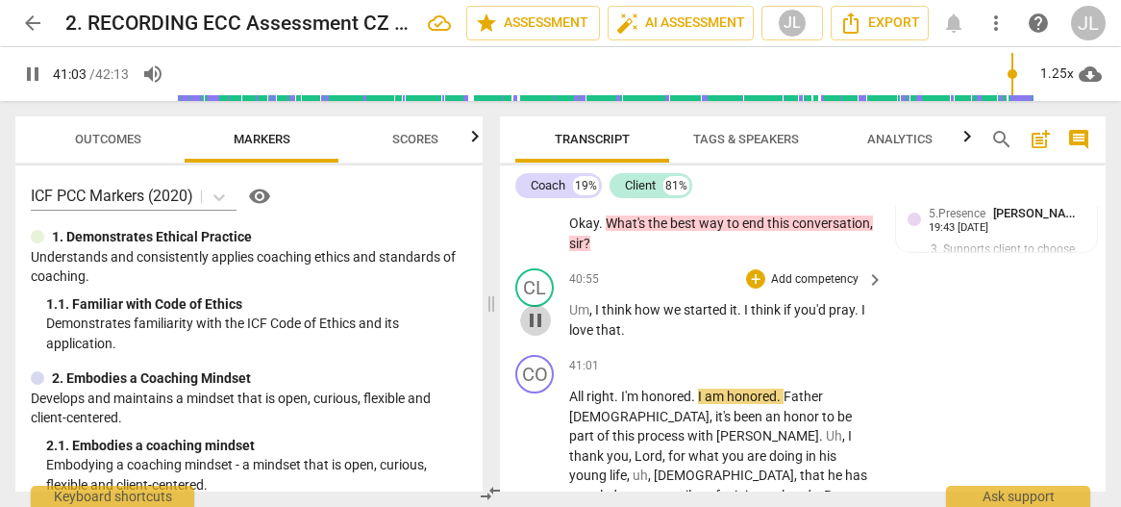
click at [531, 332] on span "pause" at bounding box center [535, 320] width 23 height 23
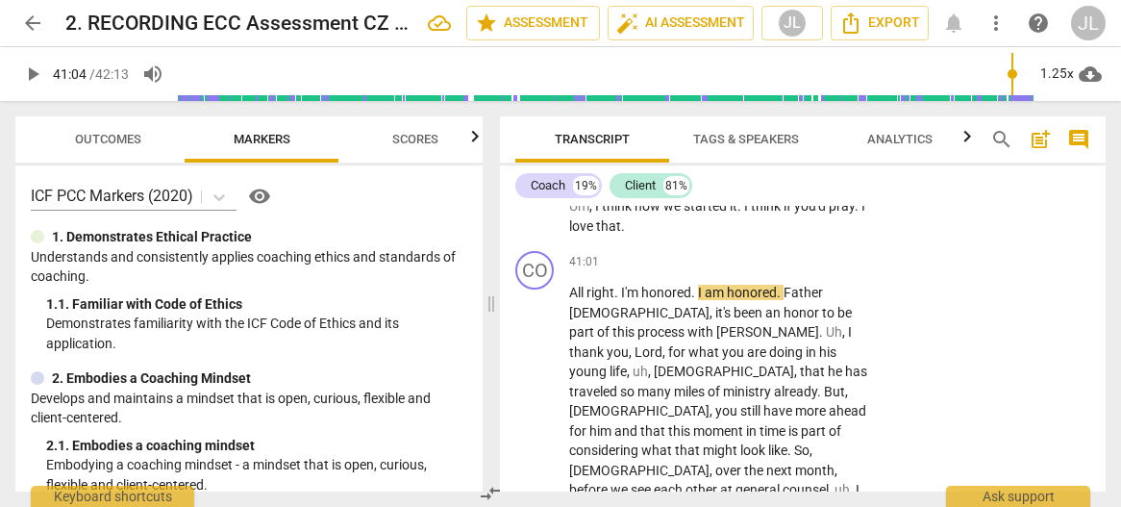
scroll to position [20779, 0]
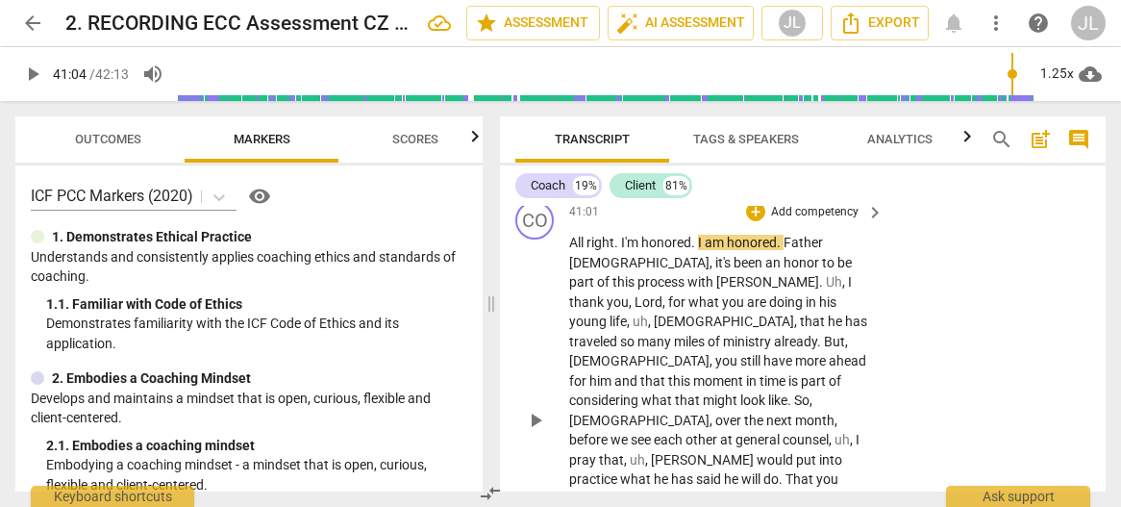
click at [569, 250] on span "All" at bounding box center [577, 242] width 17 height 15
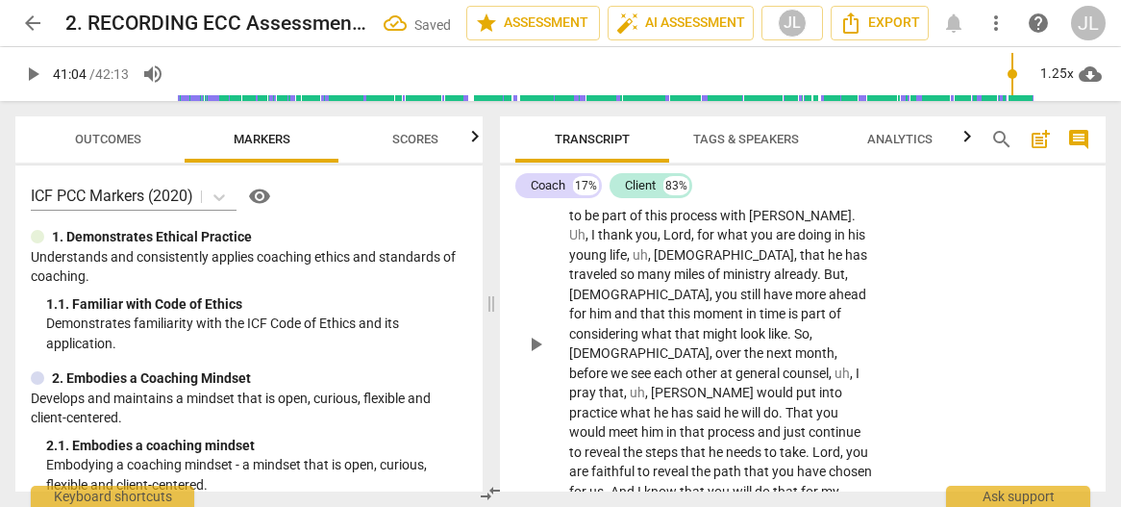
click at [571, 203] on span "Father" at bounding box center [590, 194] width 42 height 15
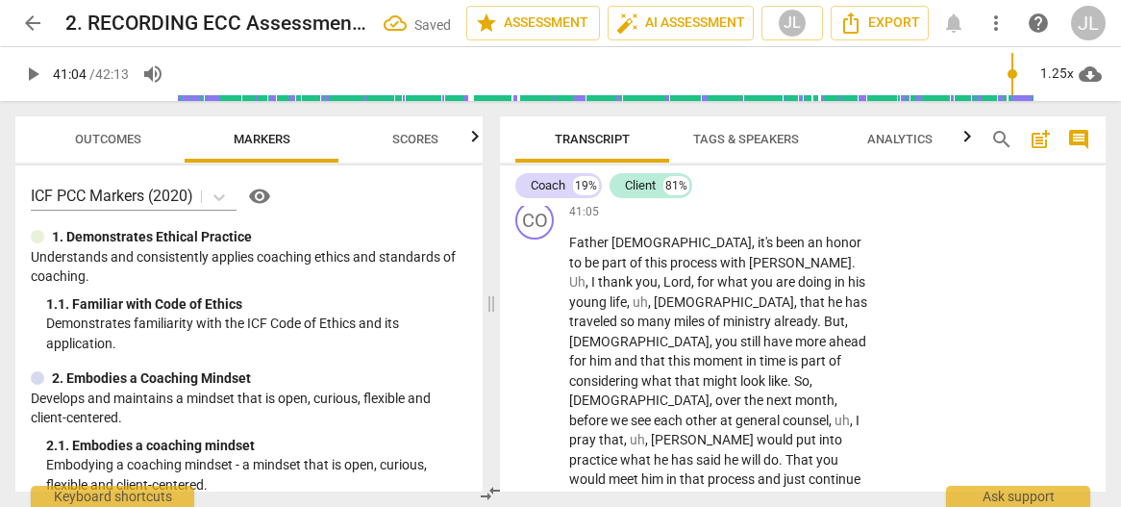
click at [628, 184] on span "All" at bounding box center [636, 175] width 17 height 15
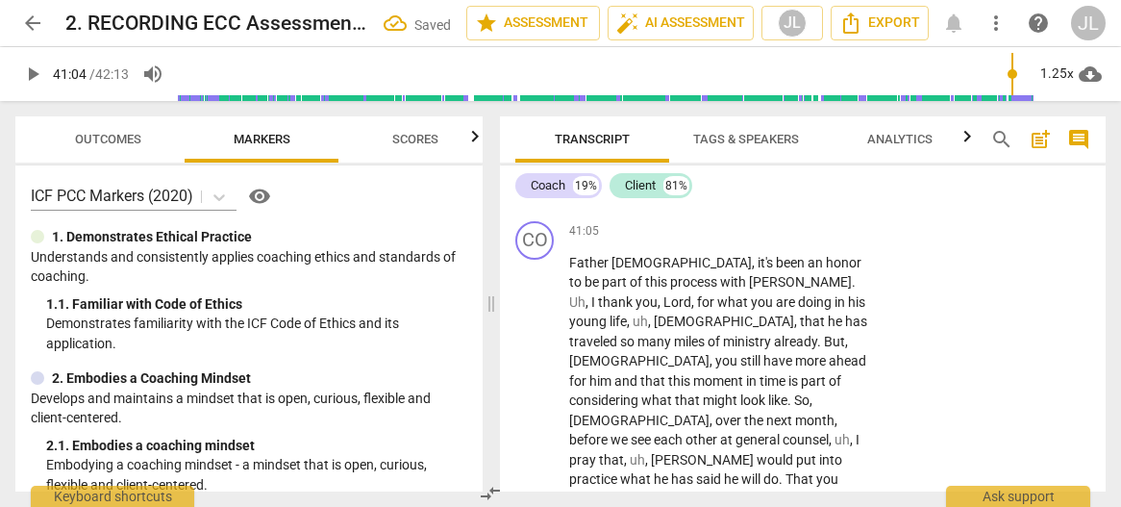
drag, startPoint x: 631, startPoint y: 293, endPoint x: 566, endPoint y: 259, distance: 73.1
click at [566, 213] on div "CL play_arrow pause 40:55 + Add competency keyboard_arrow_right Um , I think ho…" at bounding box center [803, 160] width 606 height 107
click at [635, 268] on div "+" at bounding box center [639, 266] width 19 height 19
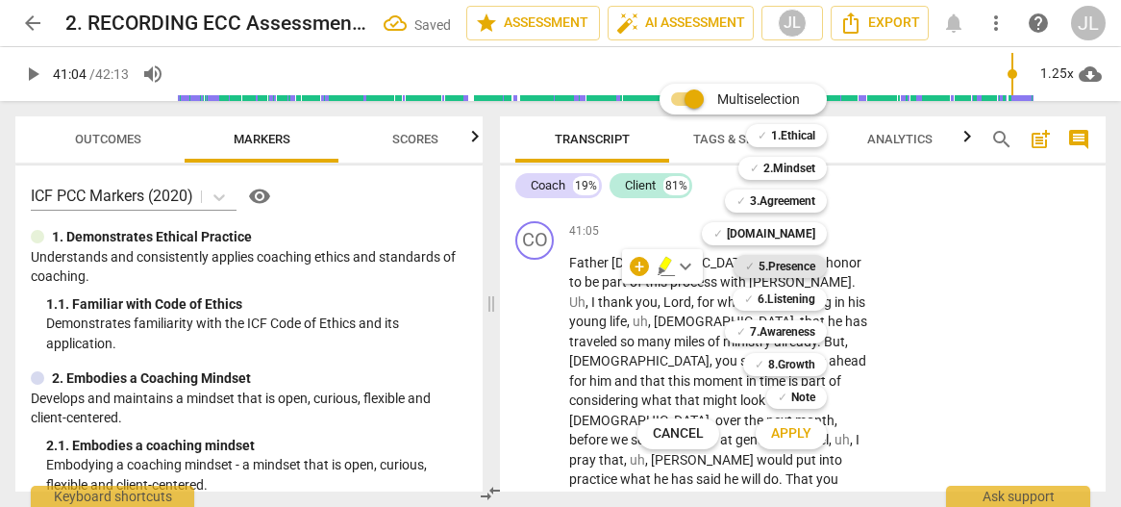
click at [778, 266] on b "5.Presence" at bounding box center [786, 266] width 57 height 23
click at [794, 441] on span "Apply" at bounding box center [791, 433] width 40 height 19
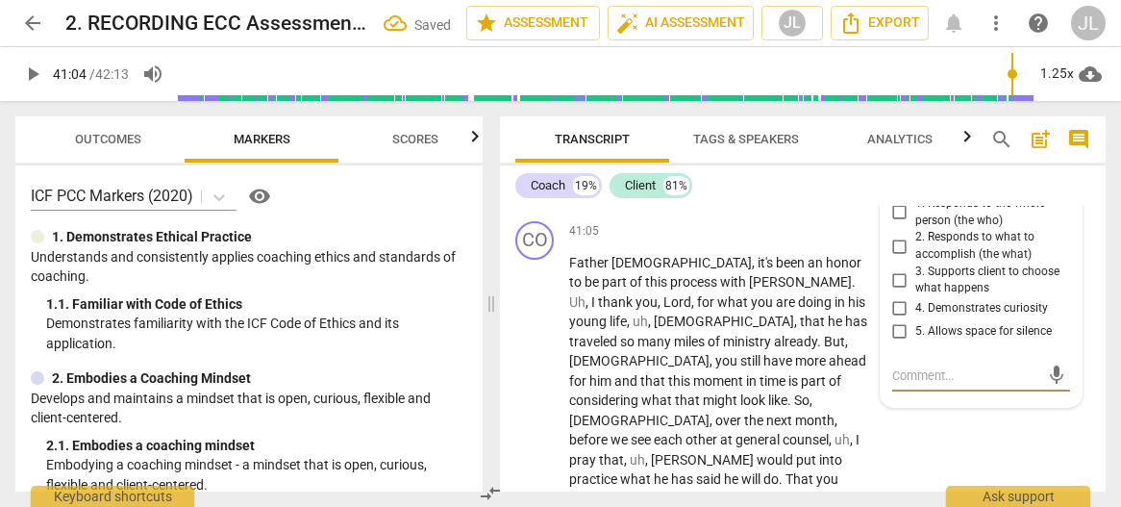
click at [898, 291] on input "3. Supports client to choose what happens" at bounding box center [899, 279] width 31 height 23
click at [1065, 407] on div "5.Presence [PERSON_NAME] 09:08 [DATE] more_vert 1. Responds to the whole person…" at bounding box center [982, 276] width 202 height 261
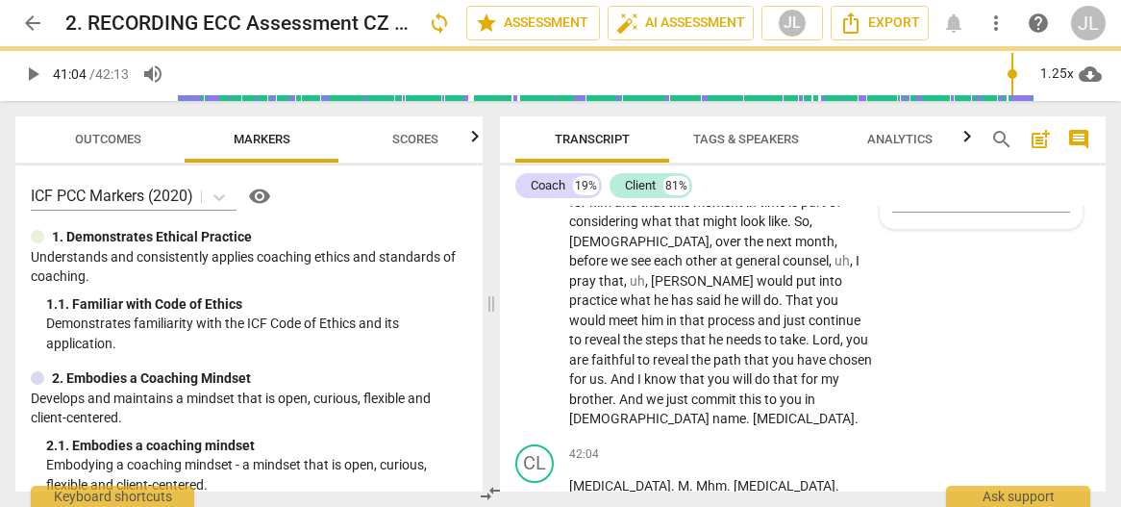
scroll to position [20971, 0]
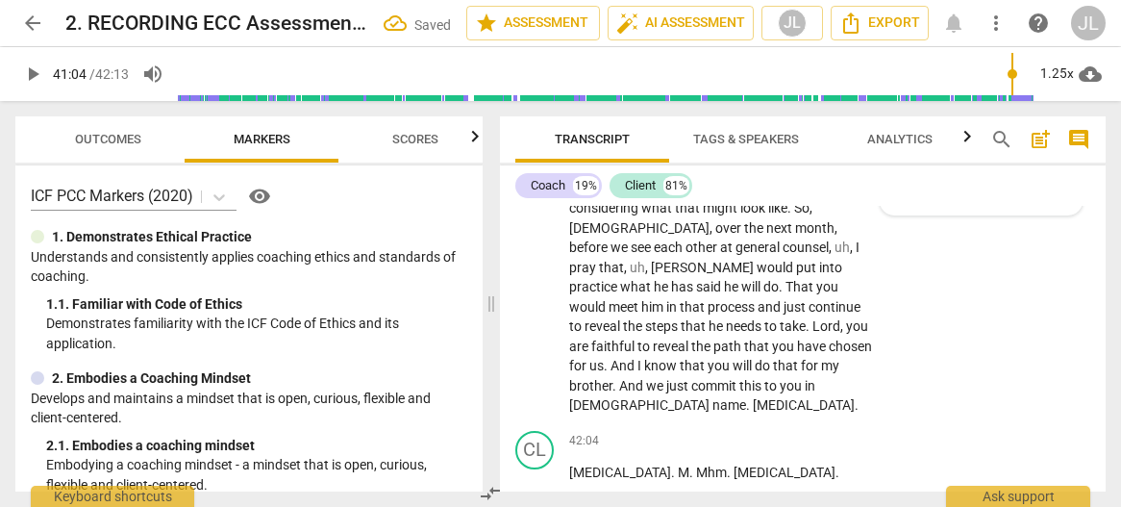
click at [1065, 214] on div "5.Presence [PERSON_NAME] 09:08 [DATE] more_vert 1. Responds to the whole person…" at bounding box center [982, 84] width 202 height 261
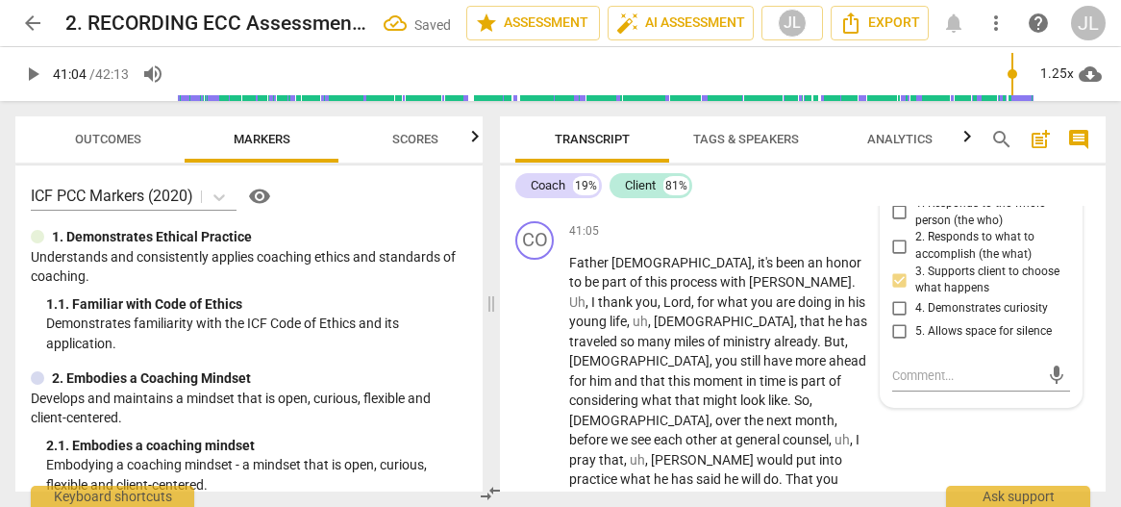
scroll to position [20740, 0]
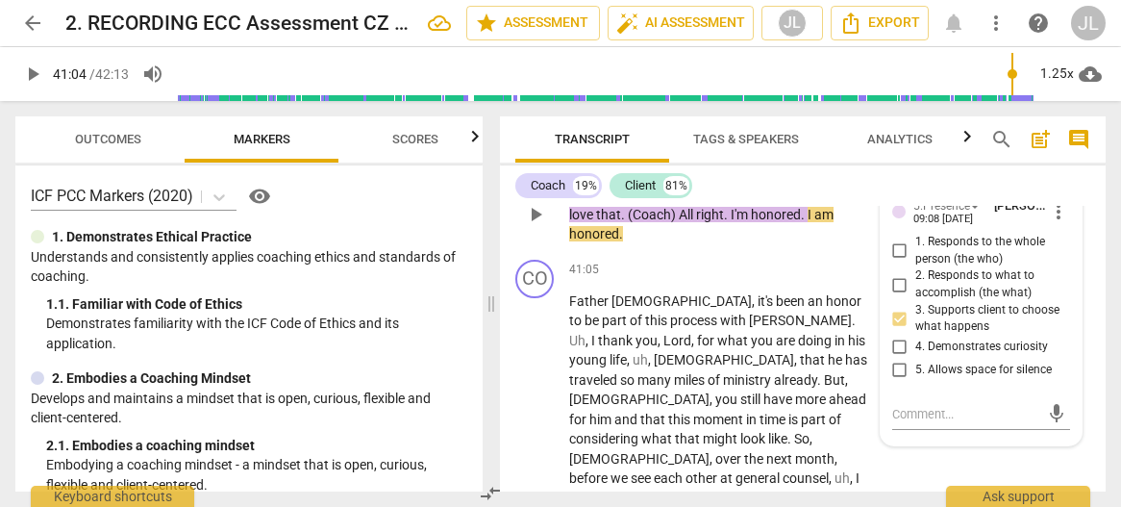
click at [644, 244] on p "Um , I think how we started it . I think if you'd pray . I love that . (Coach) …" at bounding box center [721, 215] width 305 height 60
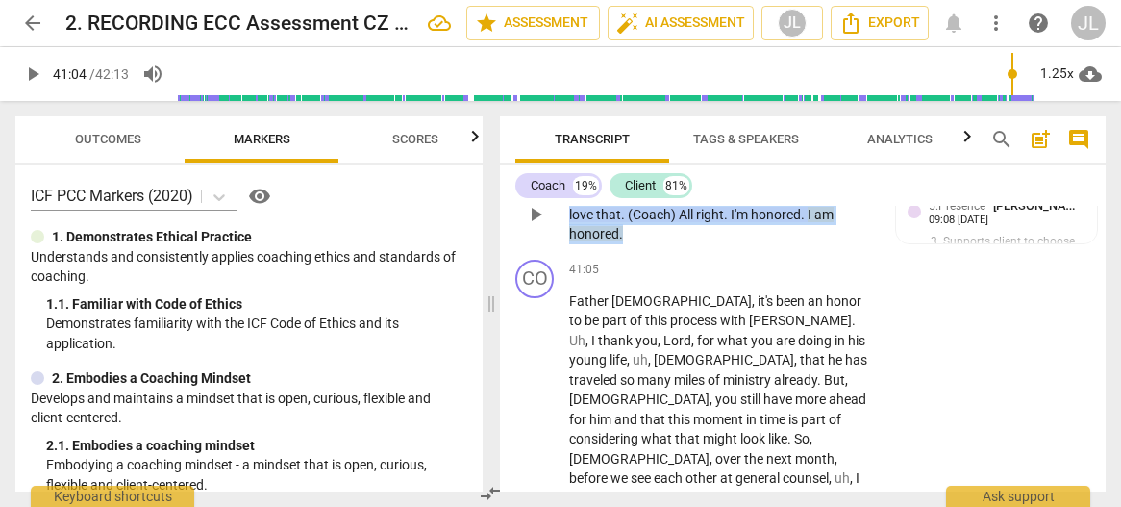
drag, startPoint x: 633, startPoint y: 330, endPoint x: 567, endPoint y: 293, distance: 75.7
click at [567, 252] on div "CL play_arrow pause 40:55 + Add competency 5.Presence keyboard_arrow_right Um ,…" at bounding box center [803, 198] width 606 height 107
click at [642, 303] on div "+" at bounding box center [639, 304] width 19 height 19
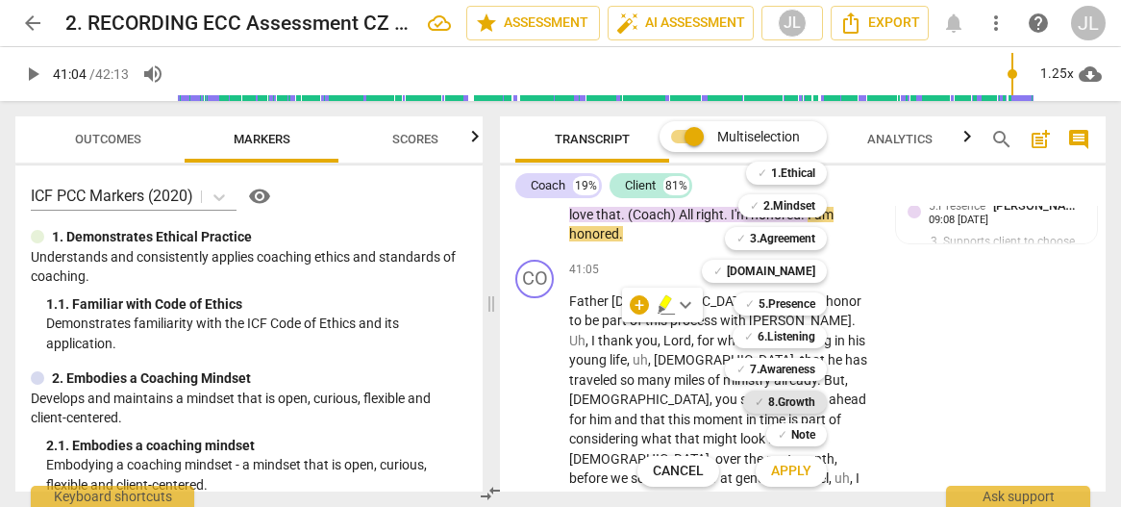
click at [794, 404] on b "8.Growth" at bounding box center [791, 401] width 47 height 23
click at [802, 480] on span "Apply" at bounding box center [791, 470] width 40 height 19
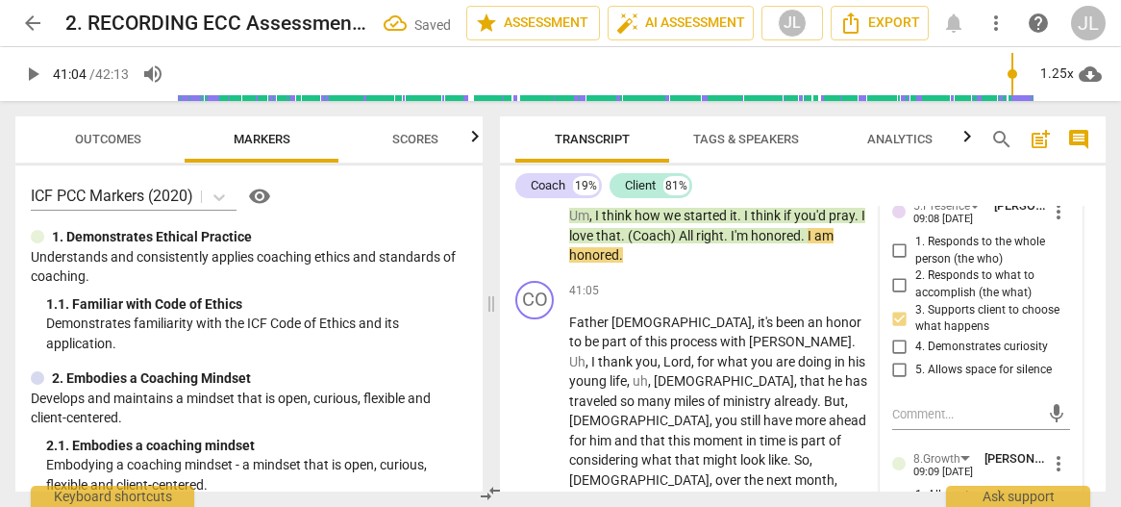
scroll to position [20902, 0]
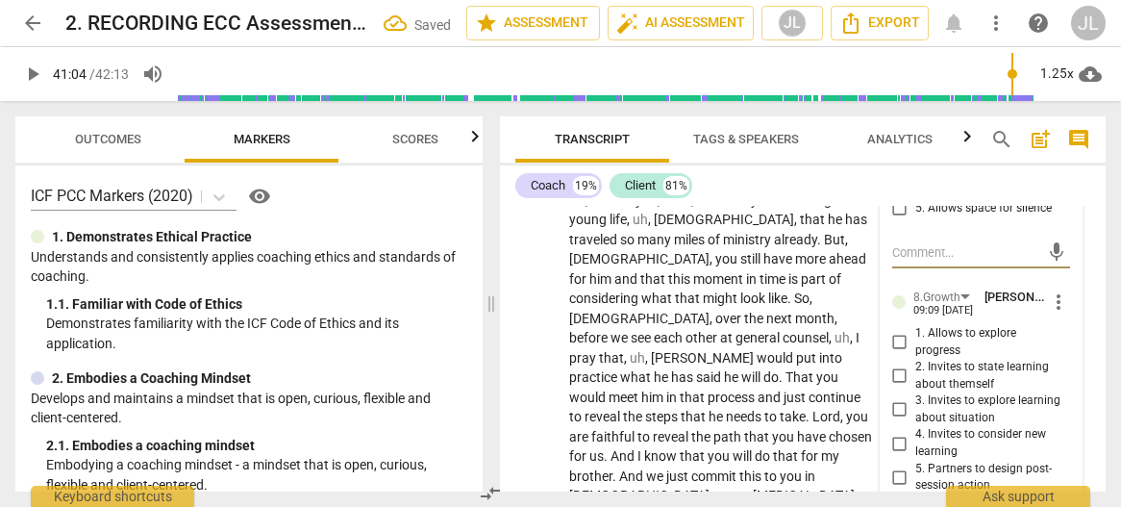
click at [1065, 452] on div "5.Presence [PERSON_NAME] 09:08 [DATE] more_vert 1. Responds to the whole person…" at bounding box center [982, 347] width 202 height 648
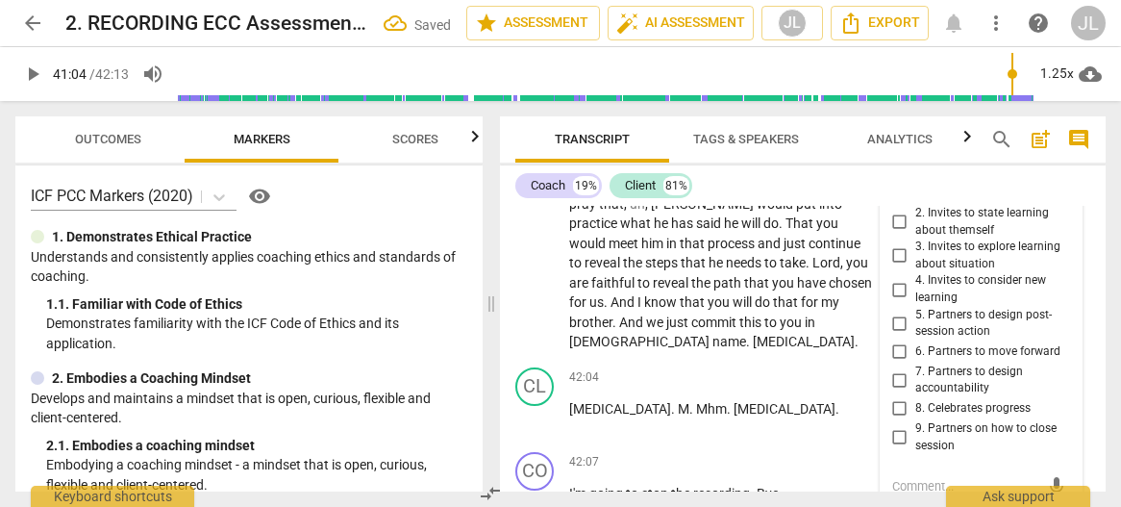
scroll to position [21094, 0]
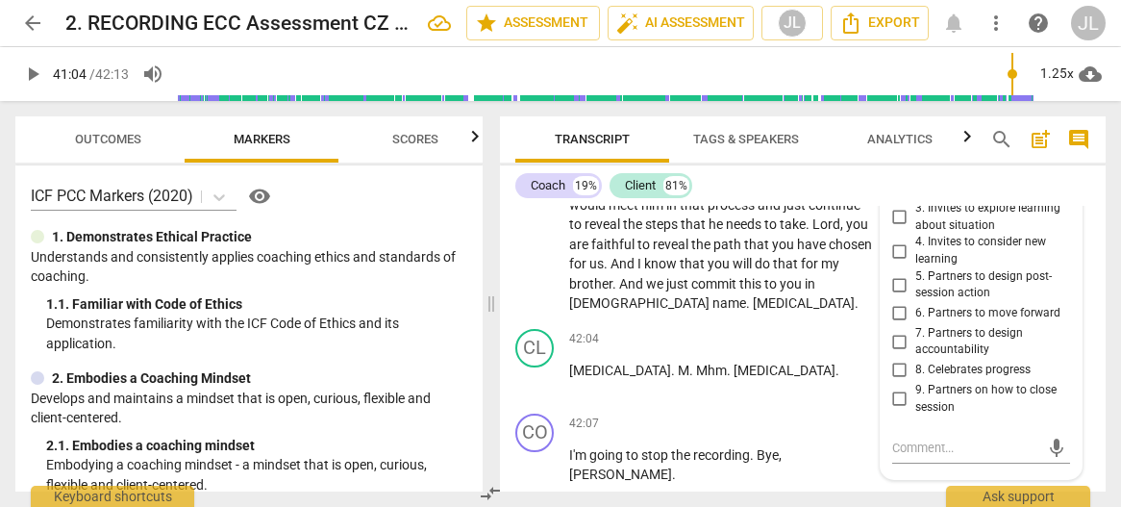
click at [900, 410] on input "9. Partners on how to close session" at bounding box center [899, 398] width 31 height 23
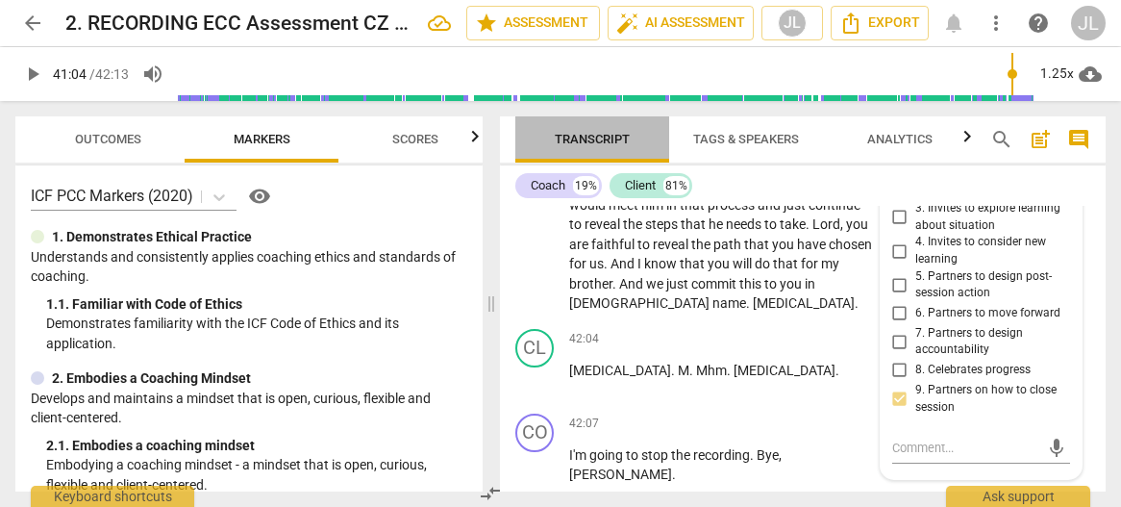
click at [527, 136] on span "Transcript" at bounding box center [592, 140] width 154 height 26
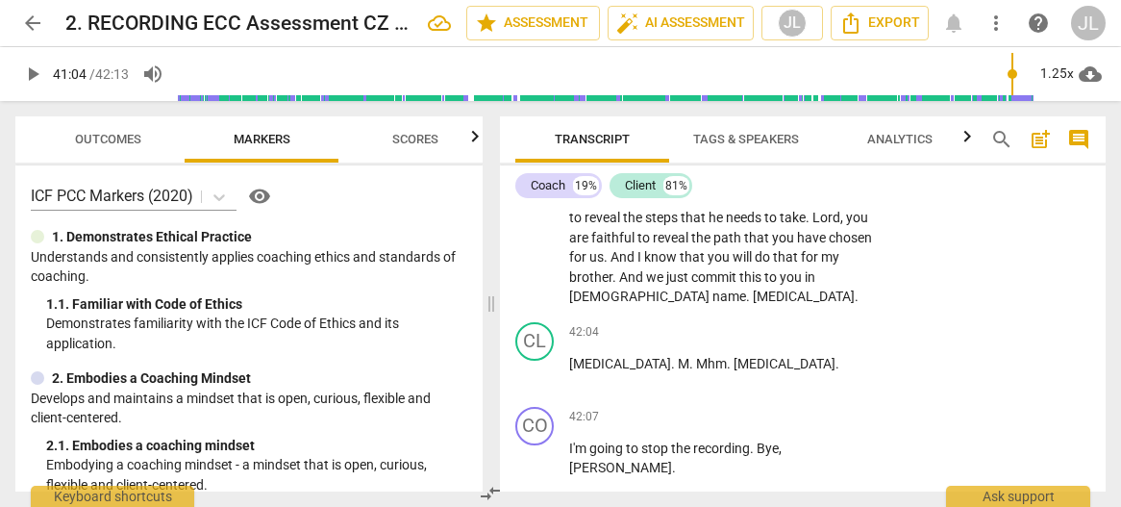
scroll to position [21151, 0]
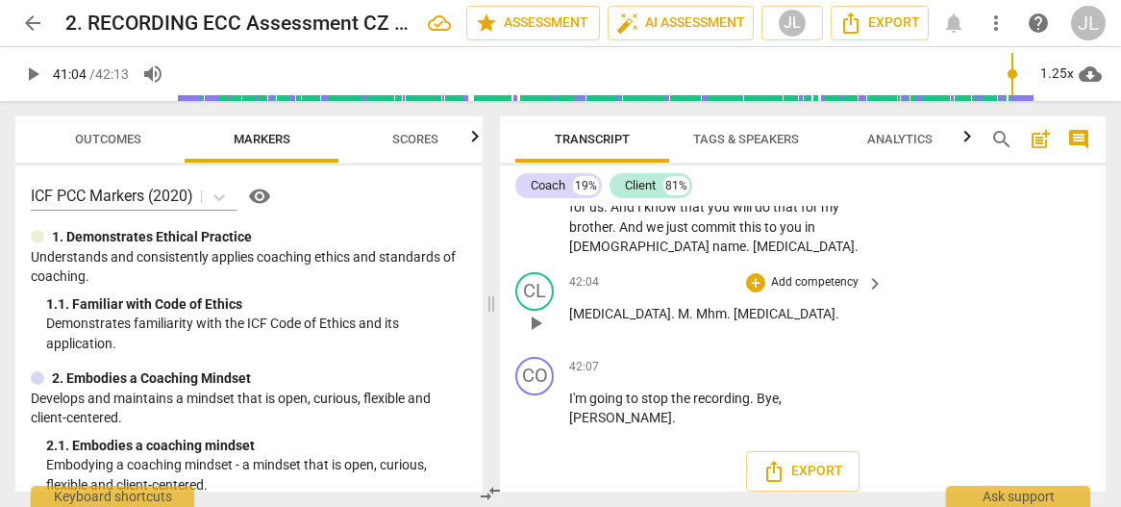
click at [529, 335] on span "play_arrow" at bounding box center [535, 322] width 23 height 23
click at [529, 335] on span "pause" at bounding box center [535, 322] width 23 height 23
drag, startPoint x: 666, startPoint y: 347, endPoint x: 613, endPoint y: 347, distance: 52.9
click at [613, 324] on p "[MEDICAL_DATA] . M . Mhm . [MEDICAL_DATA] ." at bounding box center [721, 314] width 305 height 20
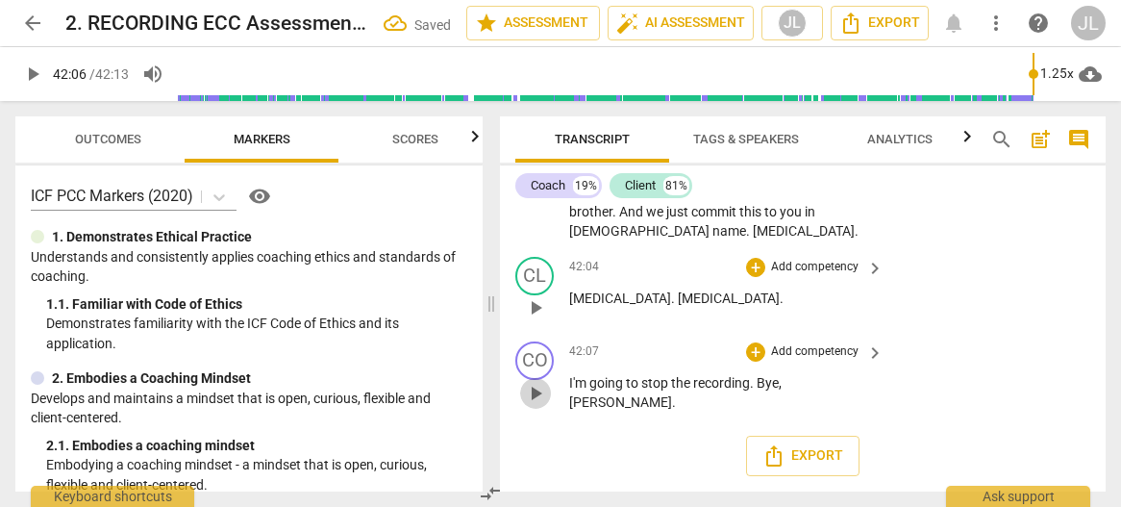
click at [538, 396] on span "play_arrow" at bounding box center [535, 393] width 23 height 23
click at [538, 396] on span "pause" at bounding box center [535, 393] width 23 height 23
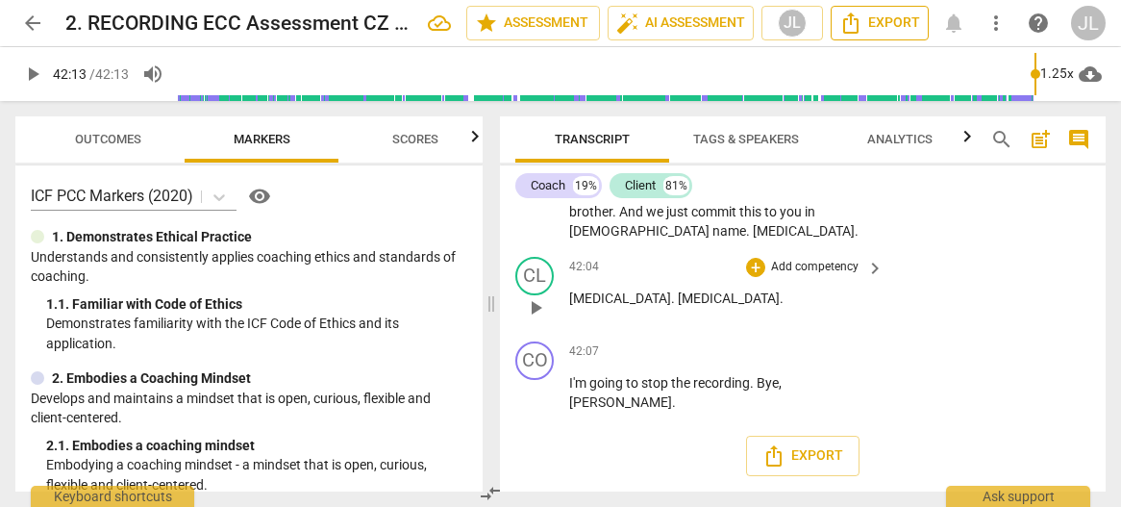
click at [892, 22] on span "Export" at bounding box center [879, 23] width 81 height 23
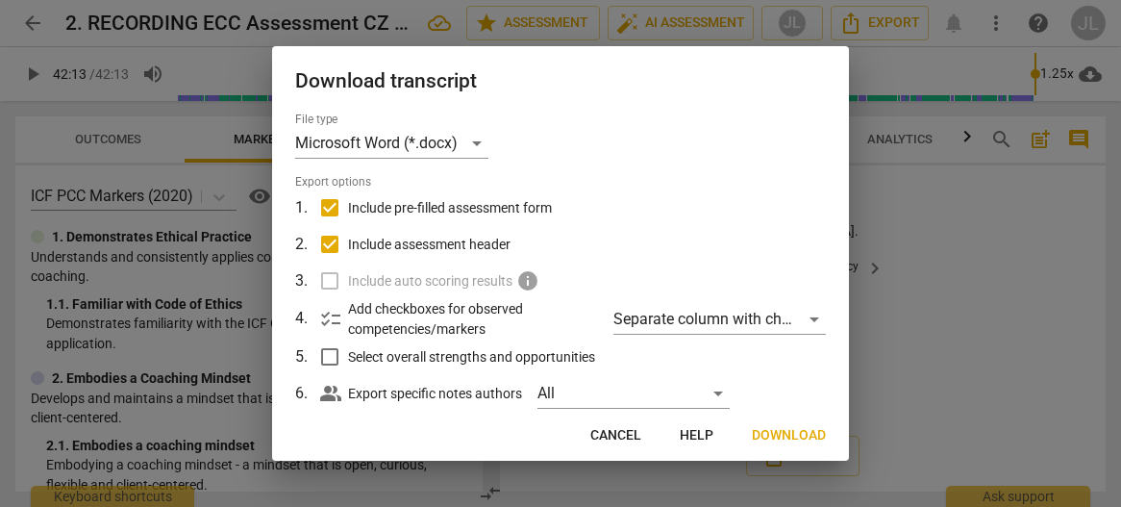
click at [788, 424] on button "Download" at bounding box center [788, 435] width 105 height 35
